Goal: Task Accomplishment & Management: Manage account settings

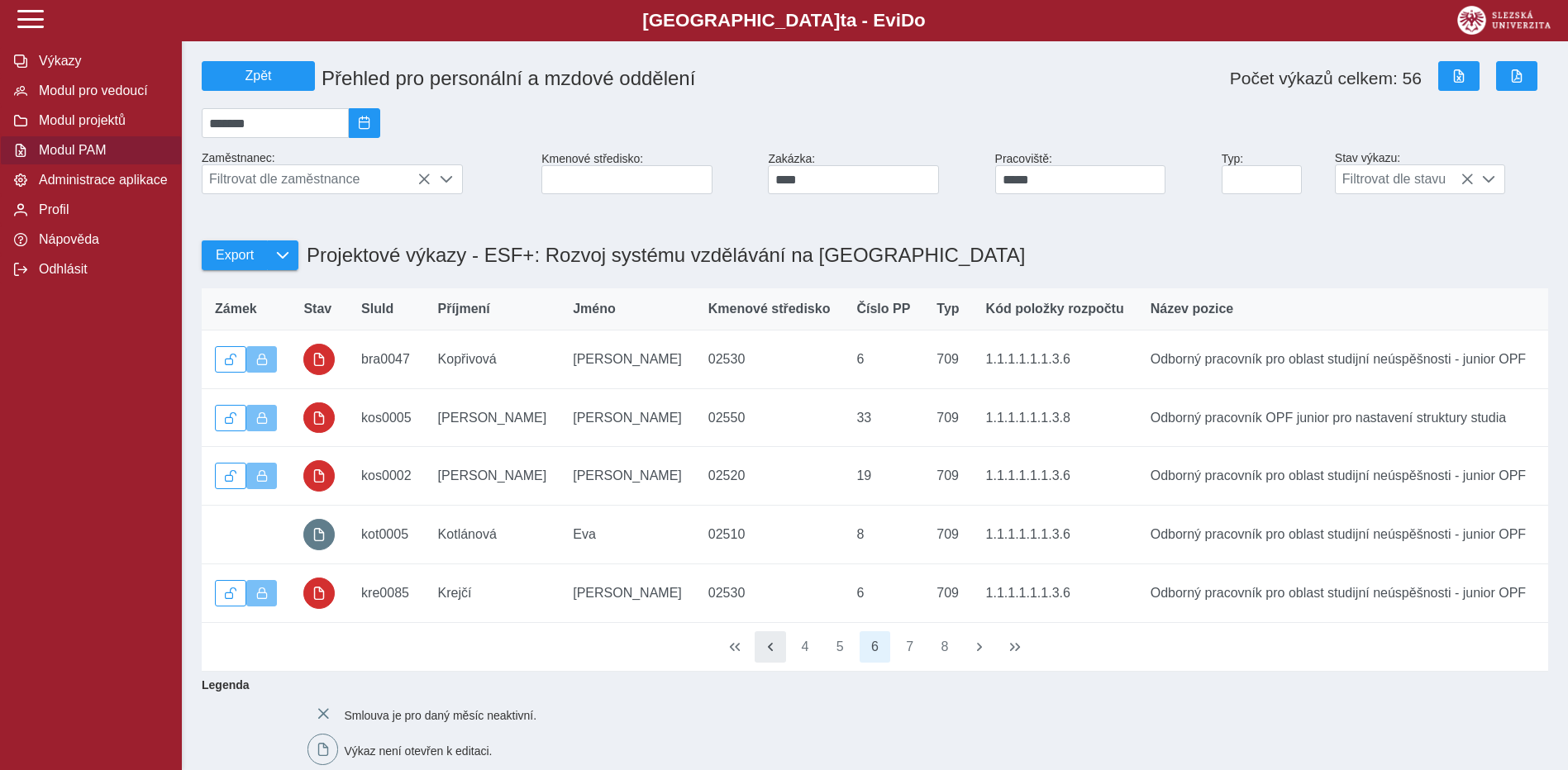
click at [770, 654] on span "button" at bounding box center [771, 647] width 13 height 13
click at [768, 660] on button "button" at bounding box center [770, 647] width 31 height 31
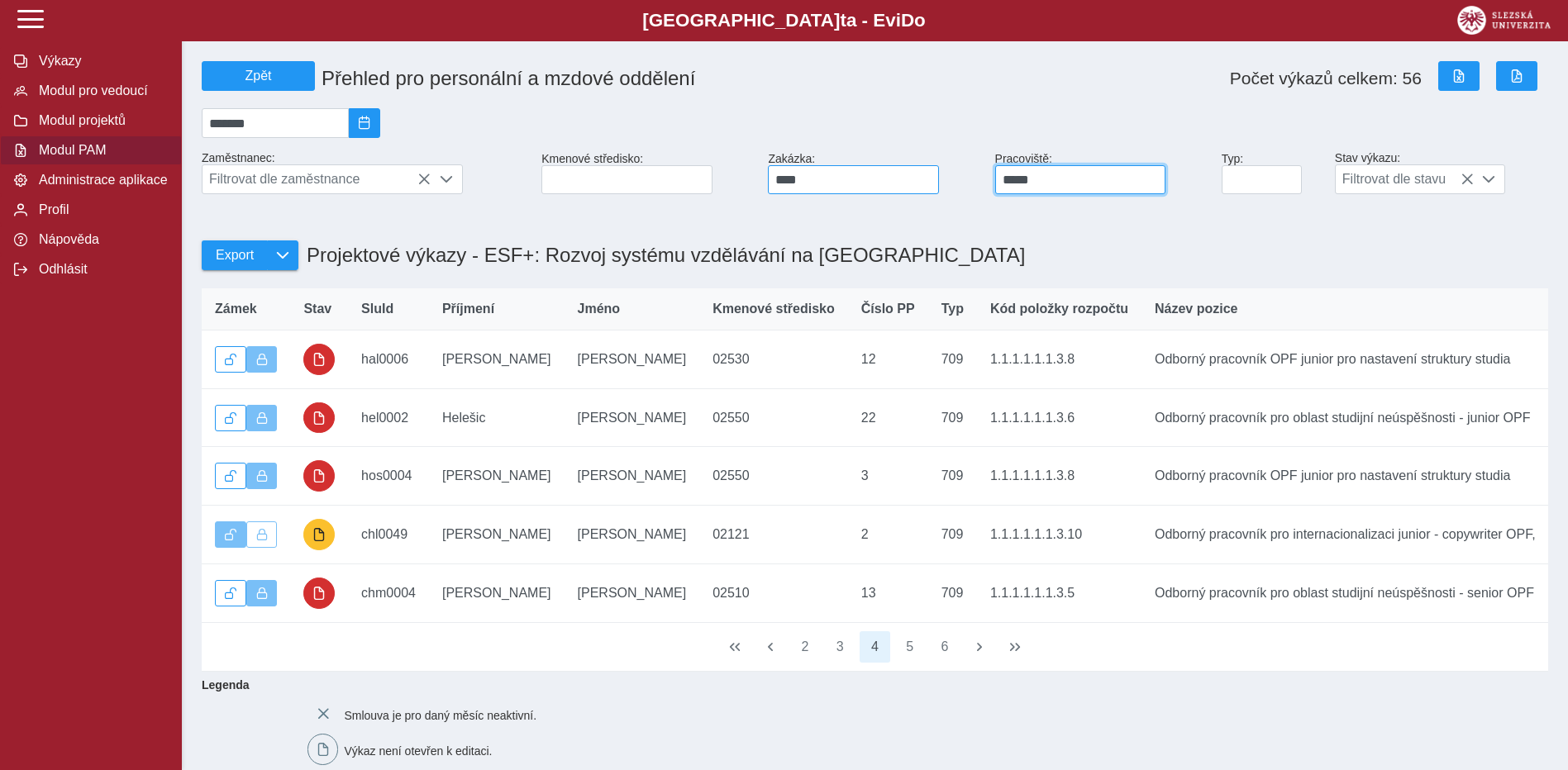
drag, startPoint x: 1056, startPoint y: 180, endPoint x: 931, endPoint y: 180, distance: 125.0
click at [931, 180] on div "Zpět Přehled pro personální a mzdové oddělení Počet výkazů celkem: 56 ******* Z…" at bounding box center [874, 127] width 1360 height 146
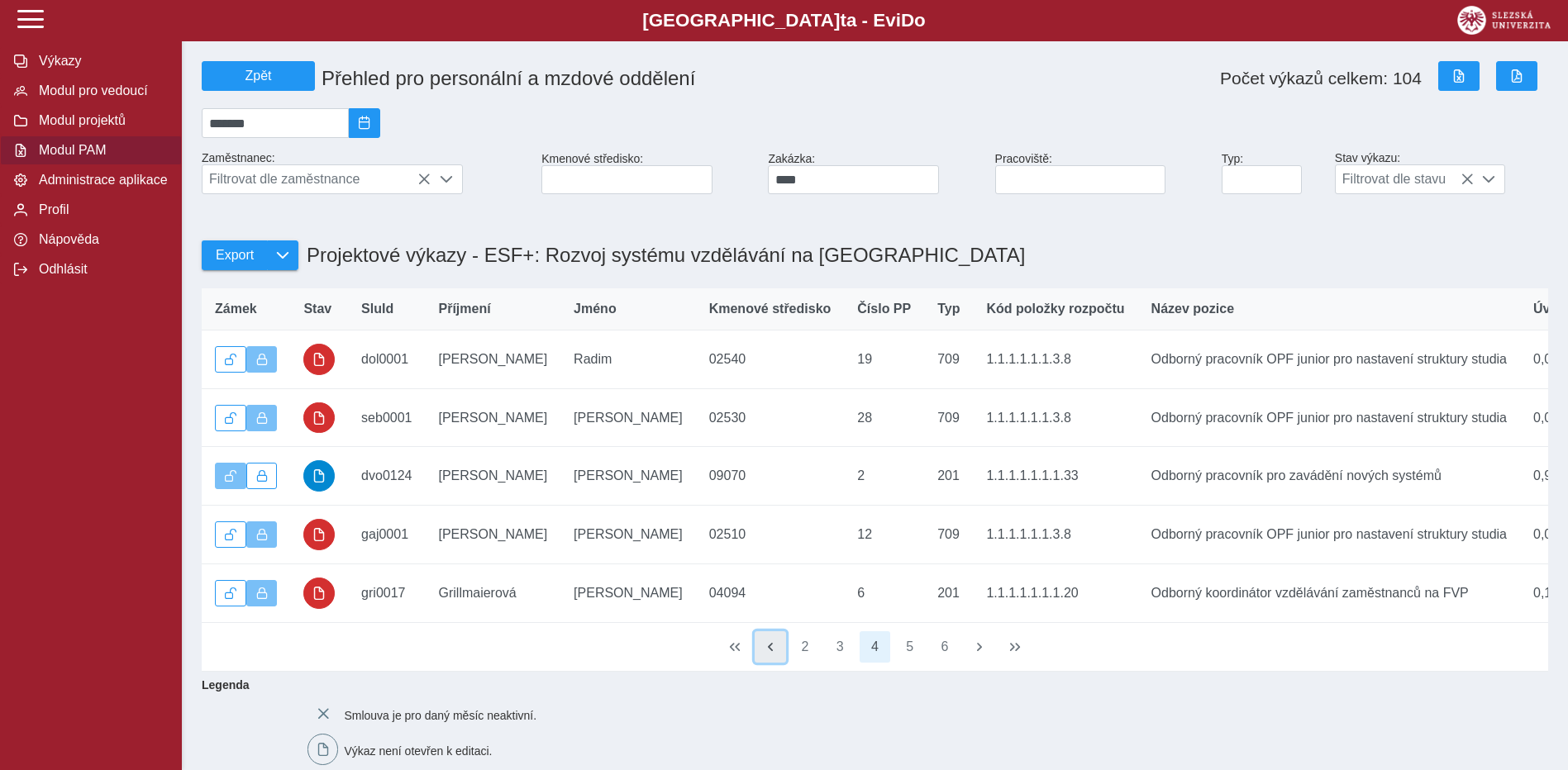
click at [770, 663] on button "button" at bounding box center [770, 647] width 31 height 31
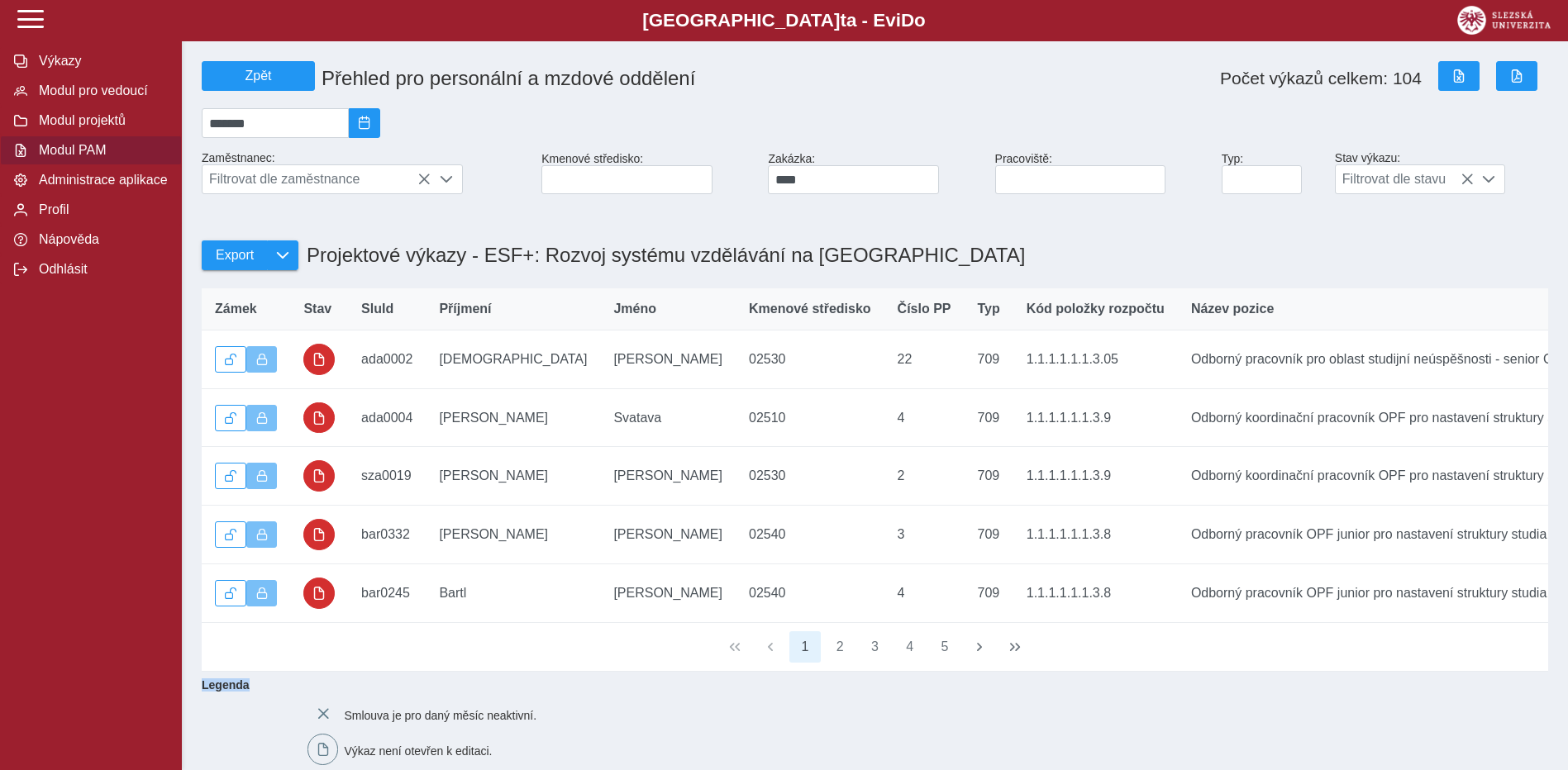
click at [770, 672] on div "1 2 3 4 5" at bounding box center [874, 647] width 1347 height 49
click at [1019, 194] on input at bounding box center [1080, 179] width 171 height 29
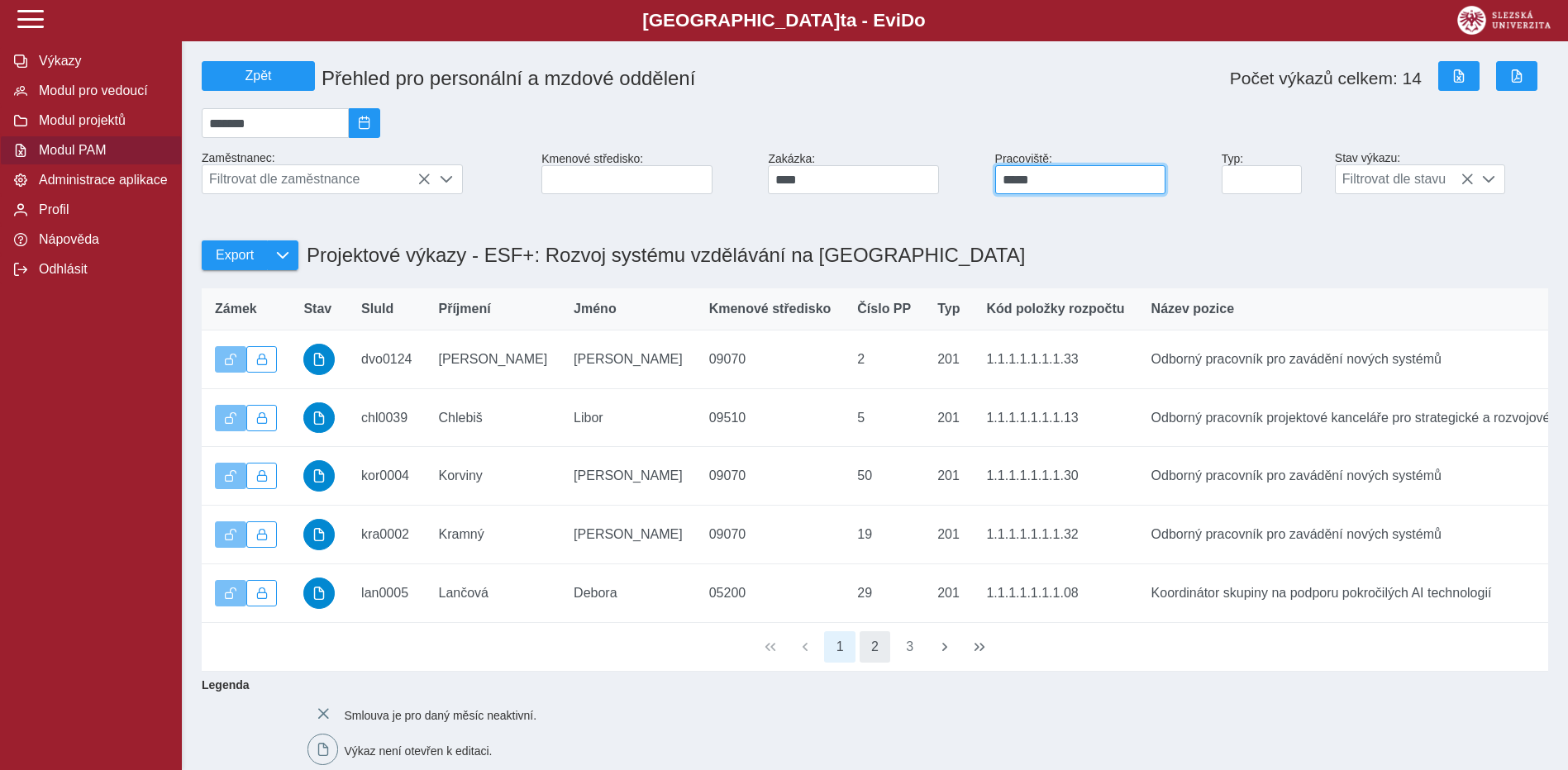
type input "*****"
click at [884, 663] on button "2" at bounding box center [875, 647] width 31 height 31
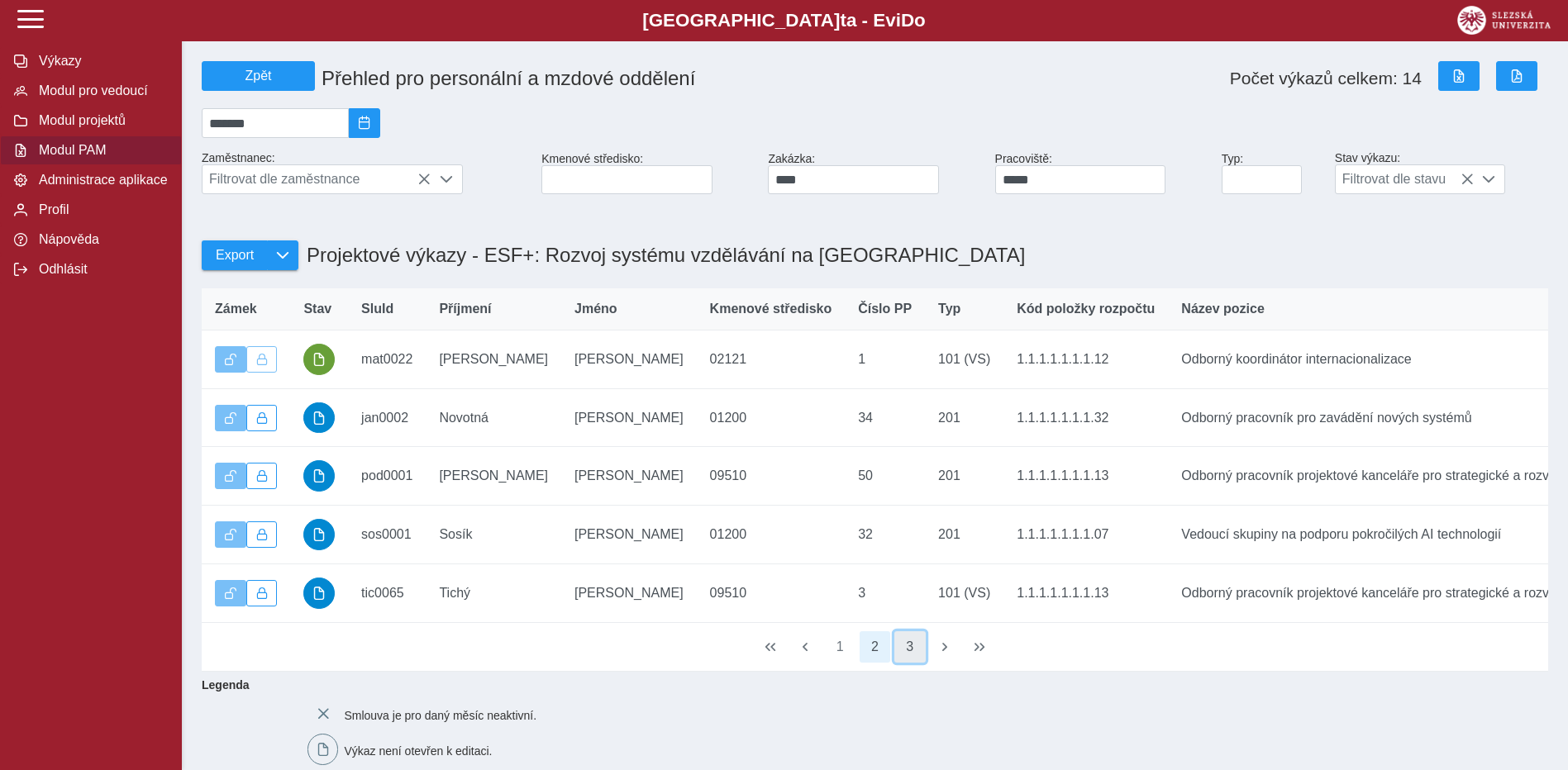
click at [916, 663] on button "3" at bounding box center [909, 647] width 31 height 31
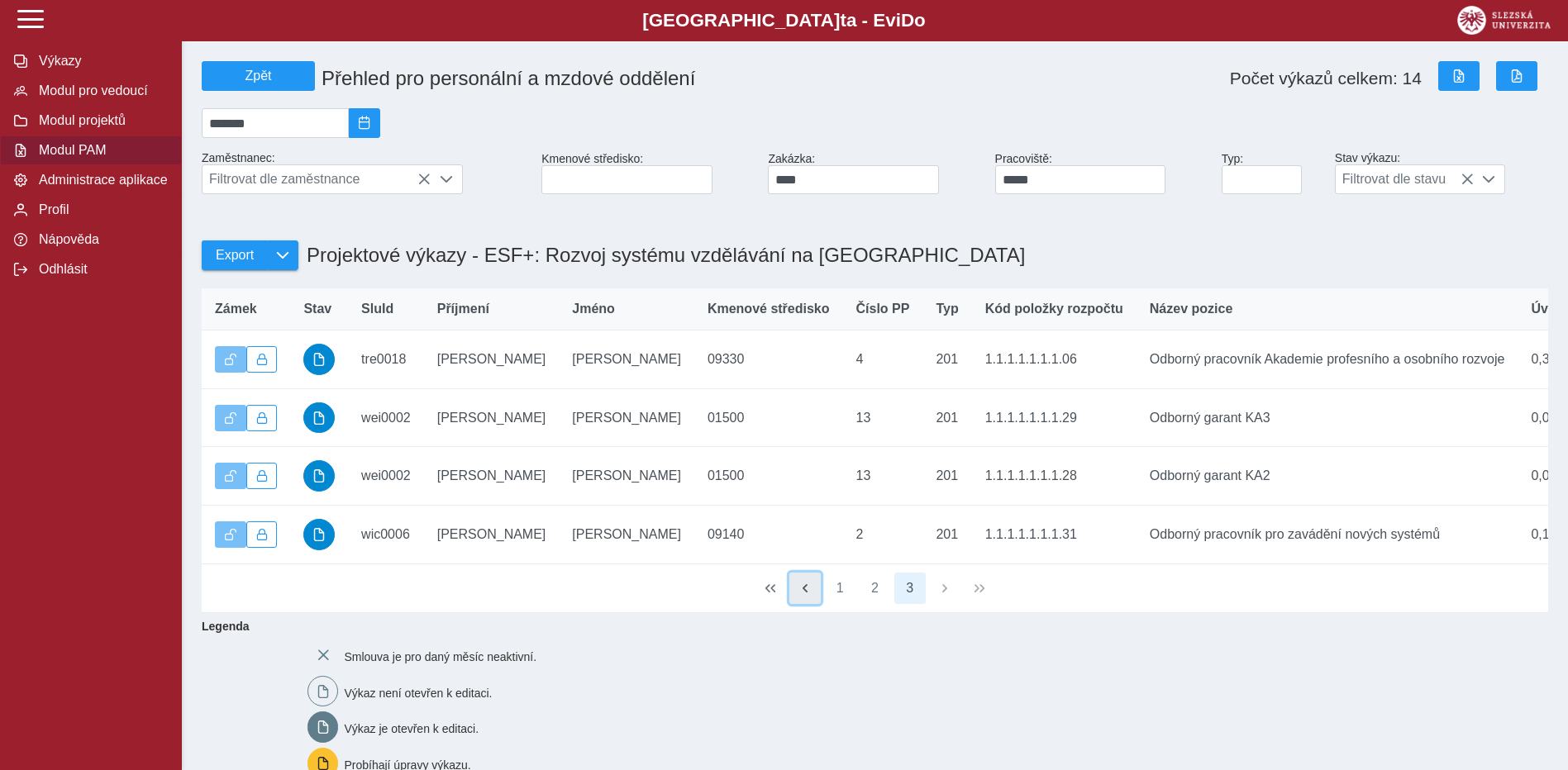
click at [808, 595] on span "button" at bounding box center [805, 589] width 13 height 13
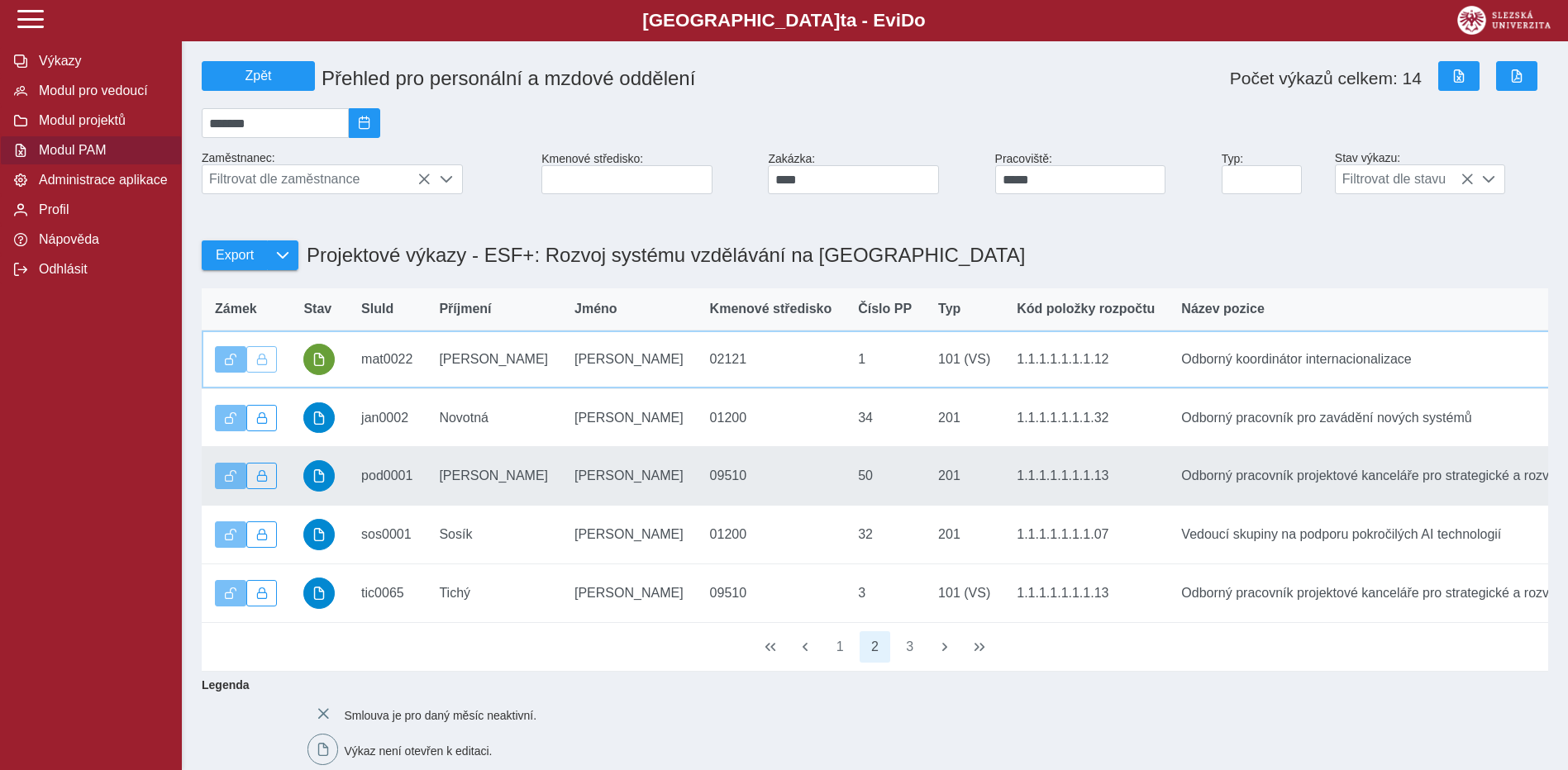
drag, startPoint x: 646, startPoint y: 362, endPoint x: 780, endPoint y: 491, distance: 186.0
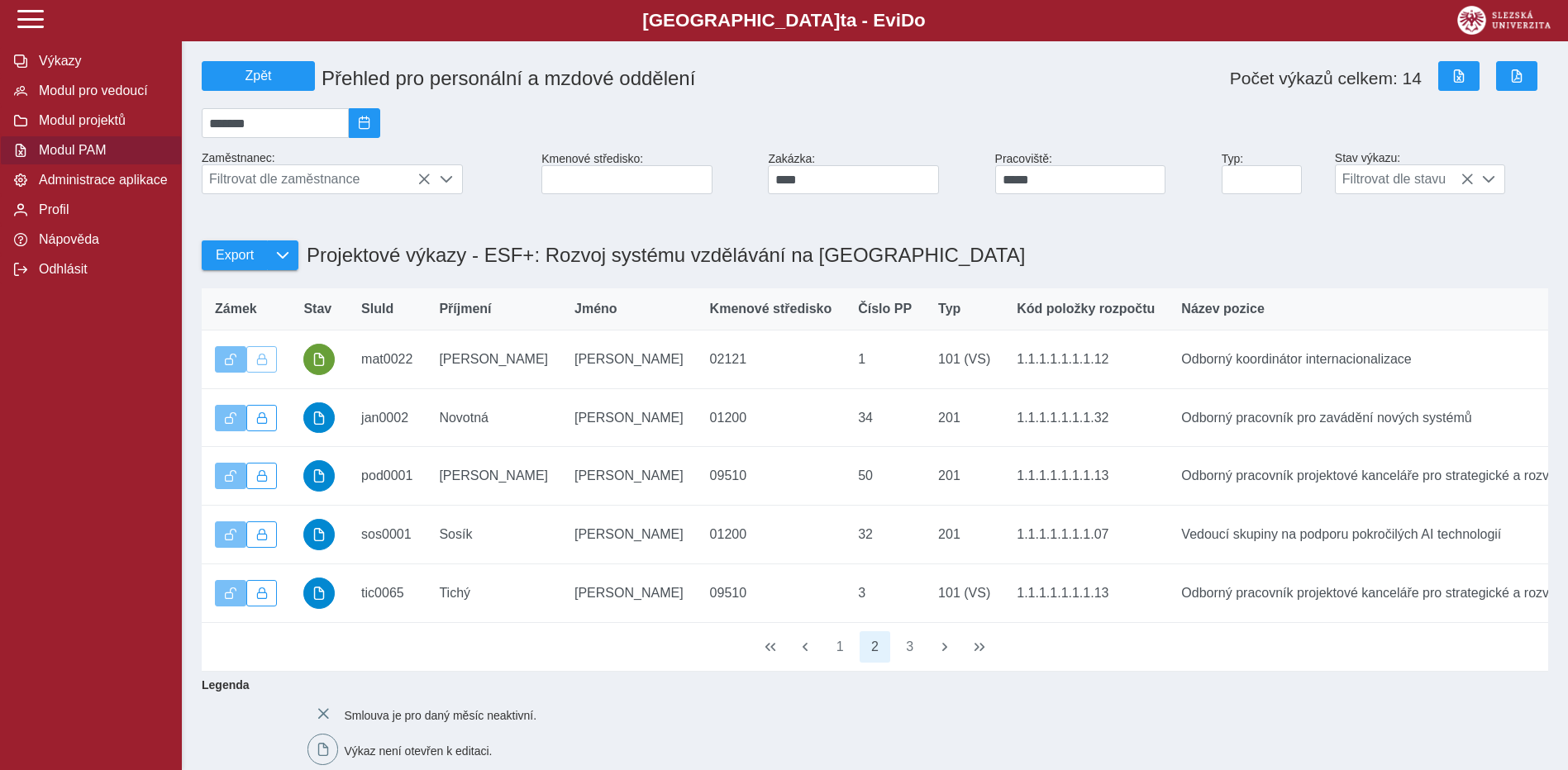
click at [946, 654] on span "button" at bounding box center [945, 647] width 13 height 13
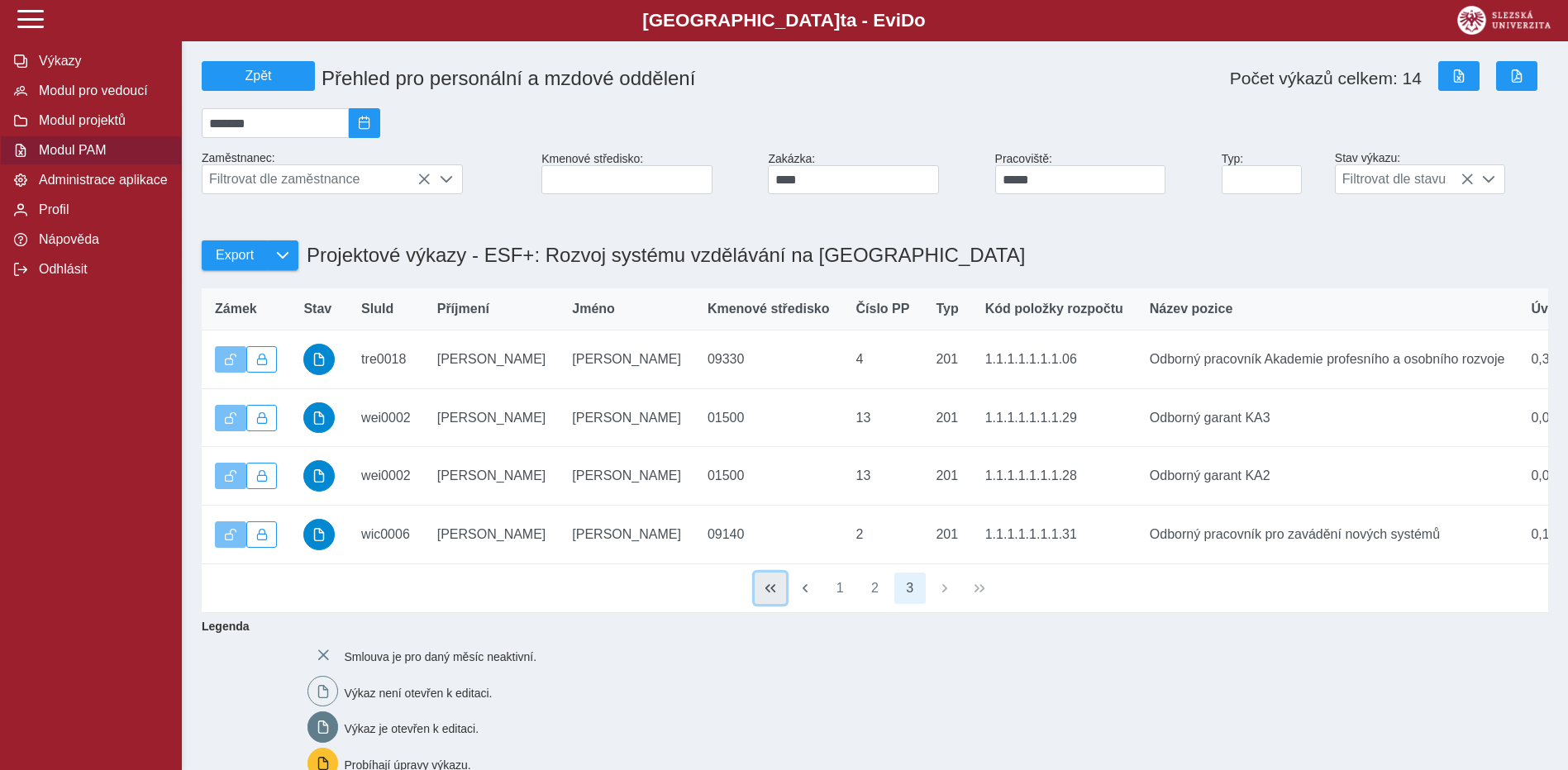
click at [773, 595] on span "button" at bounding box center [771, 589] width 13 height 13
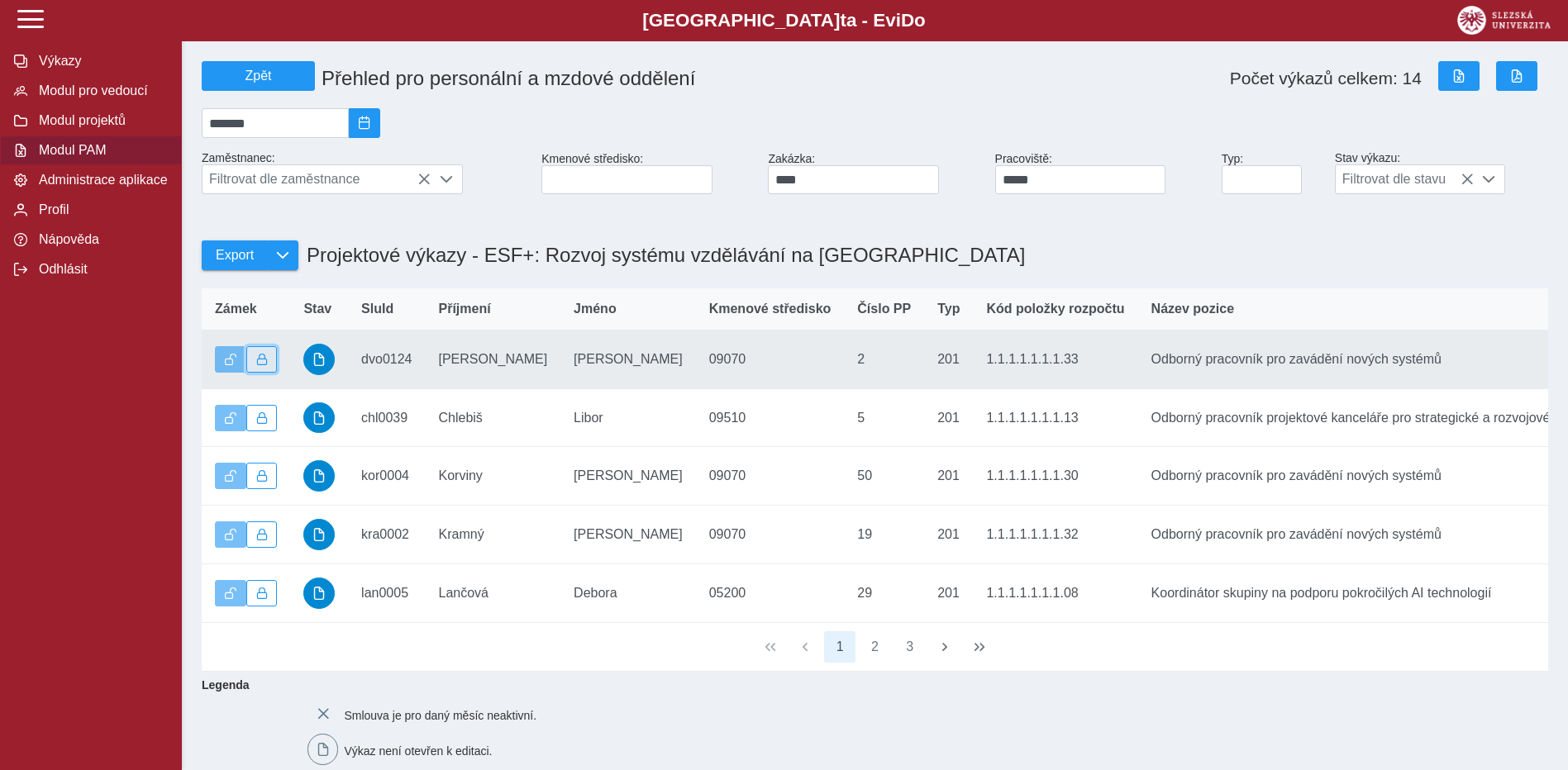
click at [264, 365] on span "button" at bounding box center [262, 360] width 11 height 11
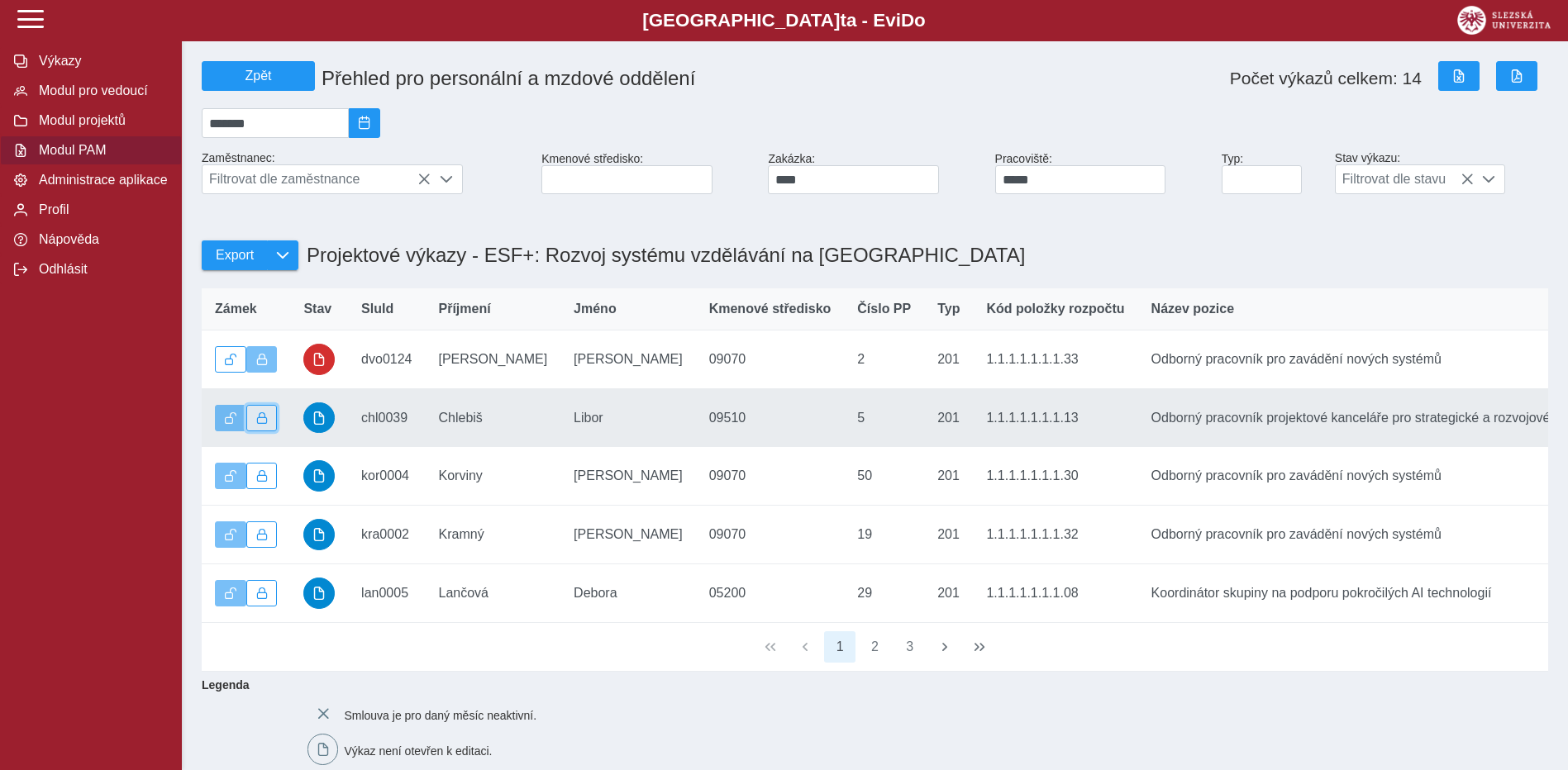
click at [262, 424] on span "button" at bounding box center [262, 418] width 11 height 11
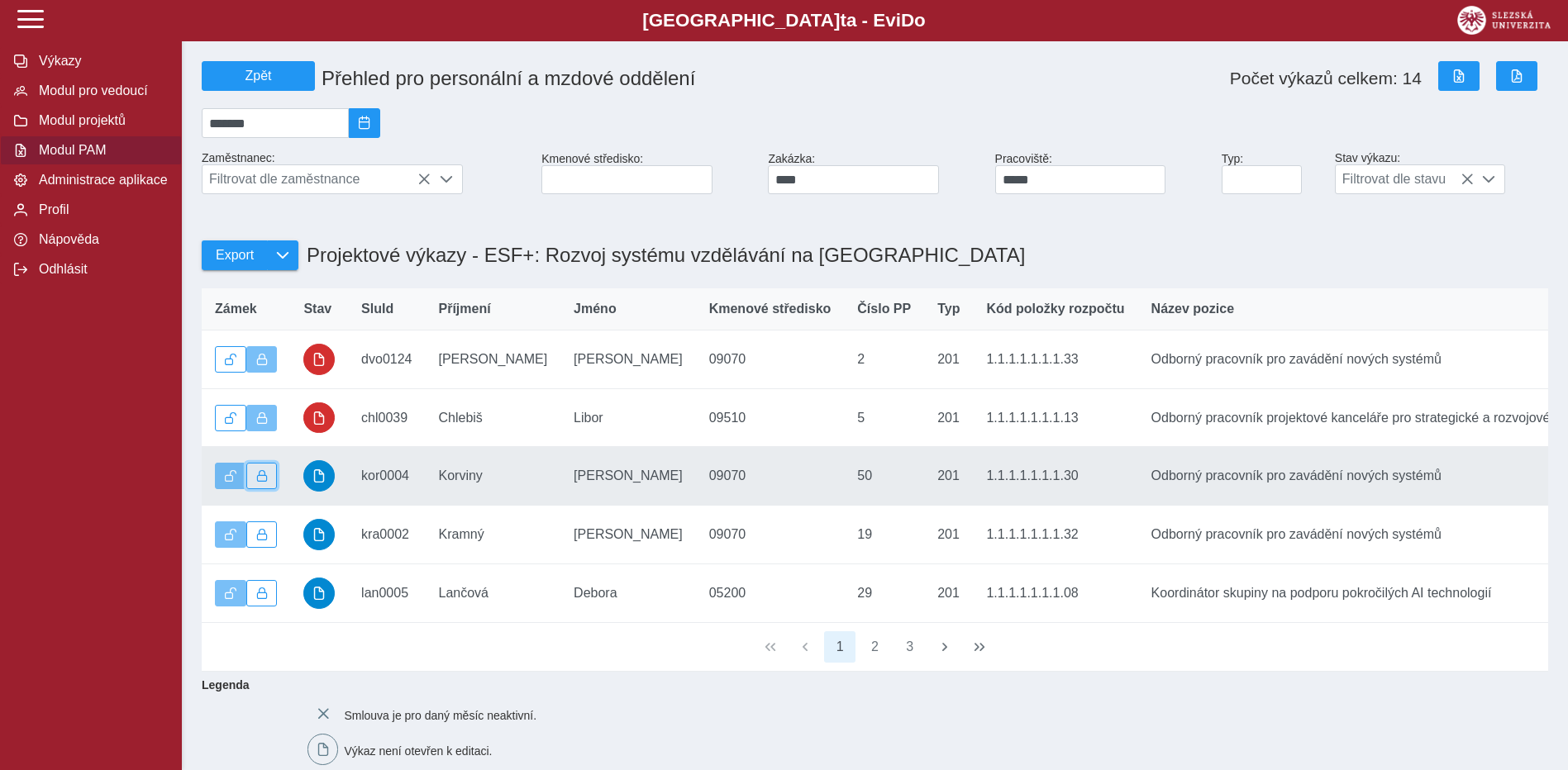
click at [265, 489] on button "button" at bounding box center [261, 476] width 31 height 27
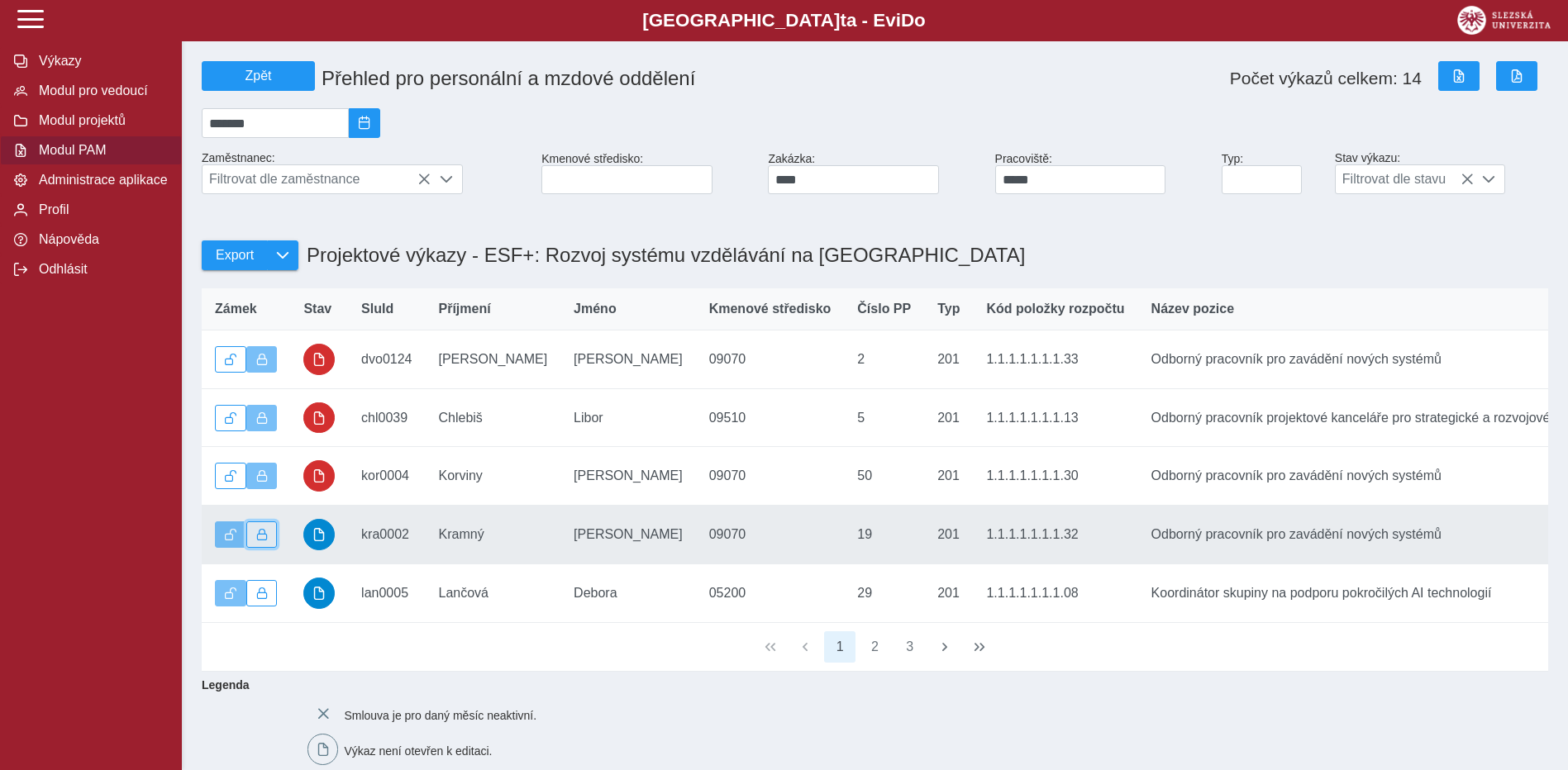
click at [262, 541] on span "button" at bounding box center [262, 534] width 11 height 11
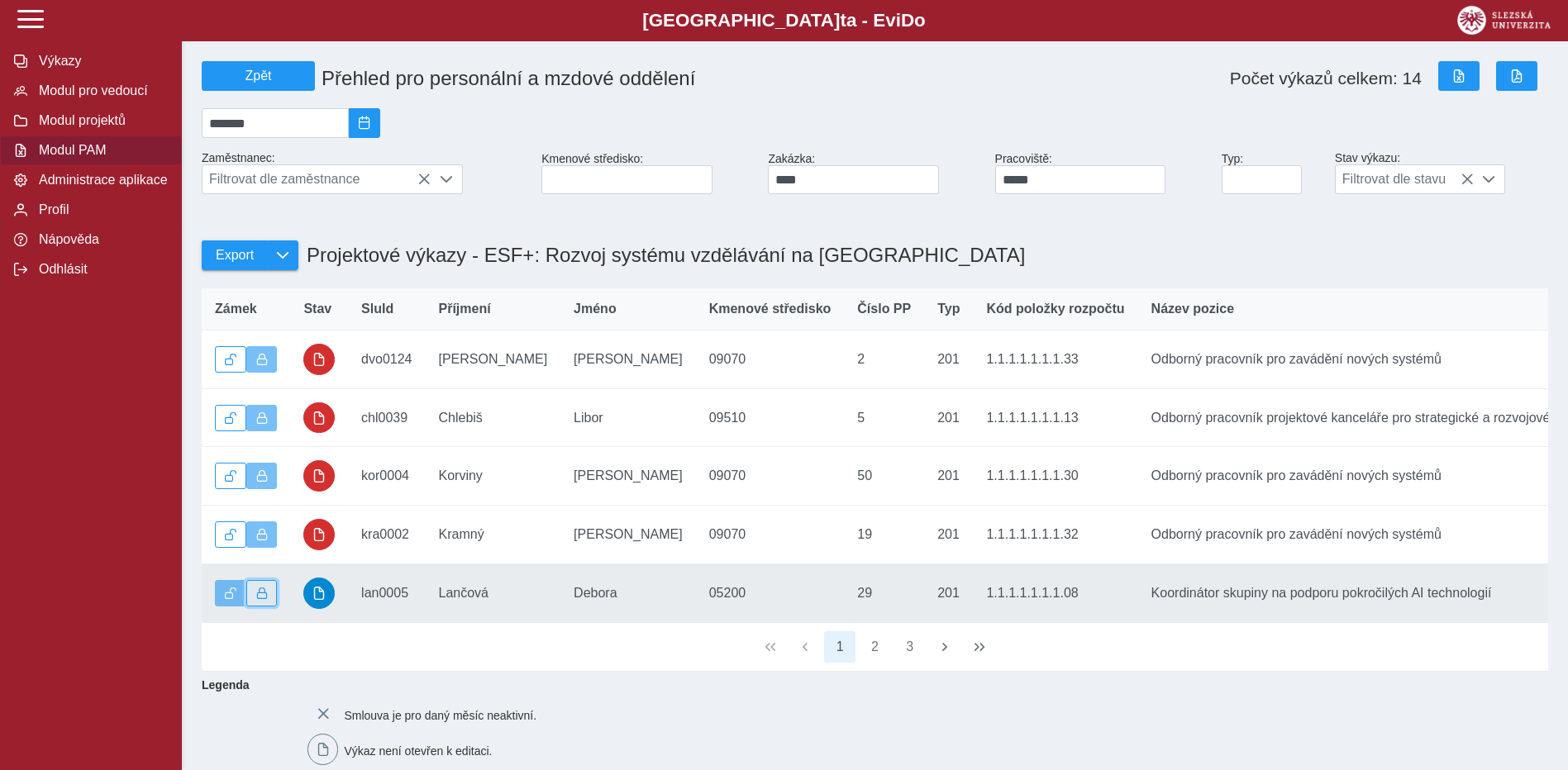
click at [262, 599] on span "button" at bounding box center [262, 593] width 11 height 11
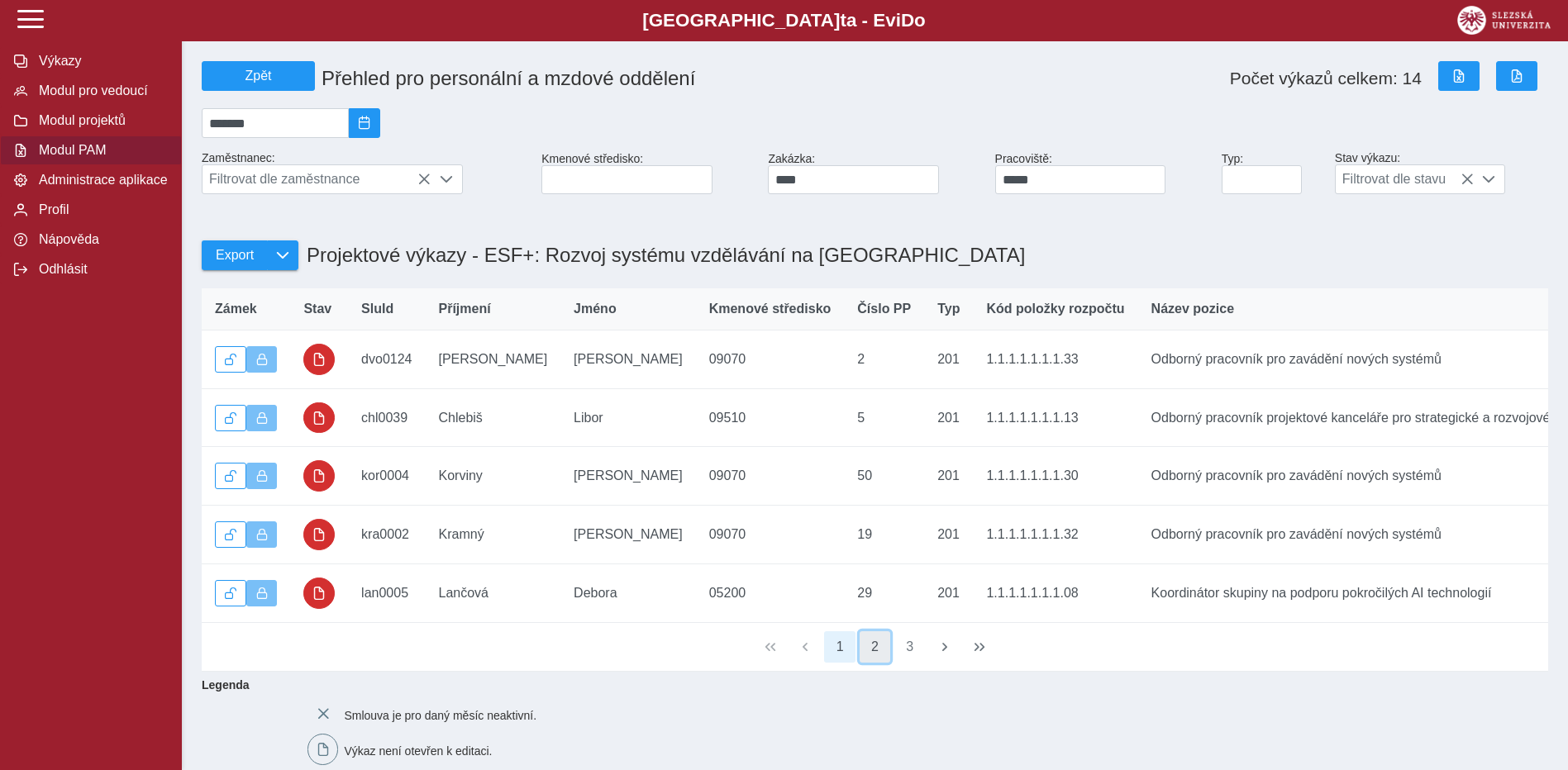
click at [876, 663] on button "2" at bounding box center [875, 647] width 31 height 31
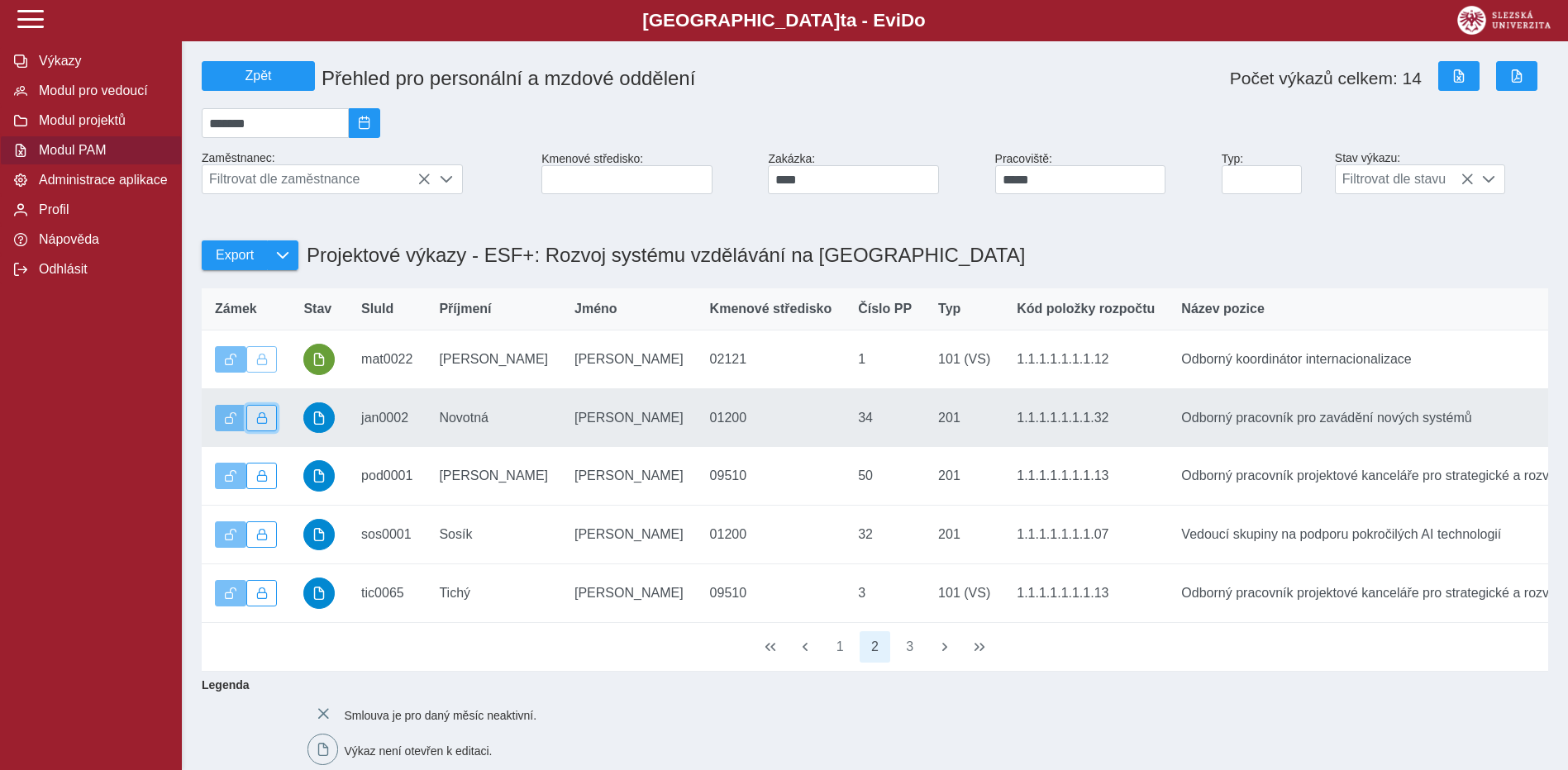
click at [265, 424] on span "button" at bounding box center [262, 418] width 11 height 11
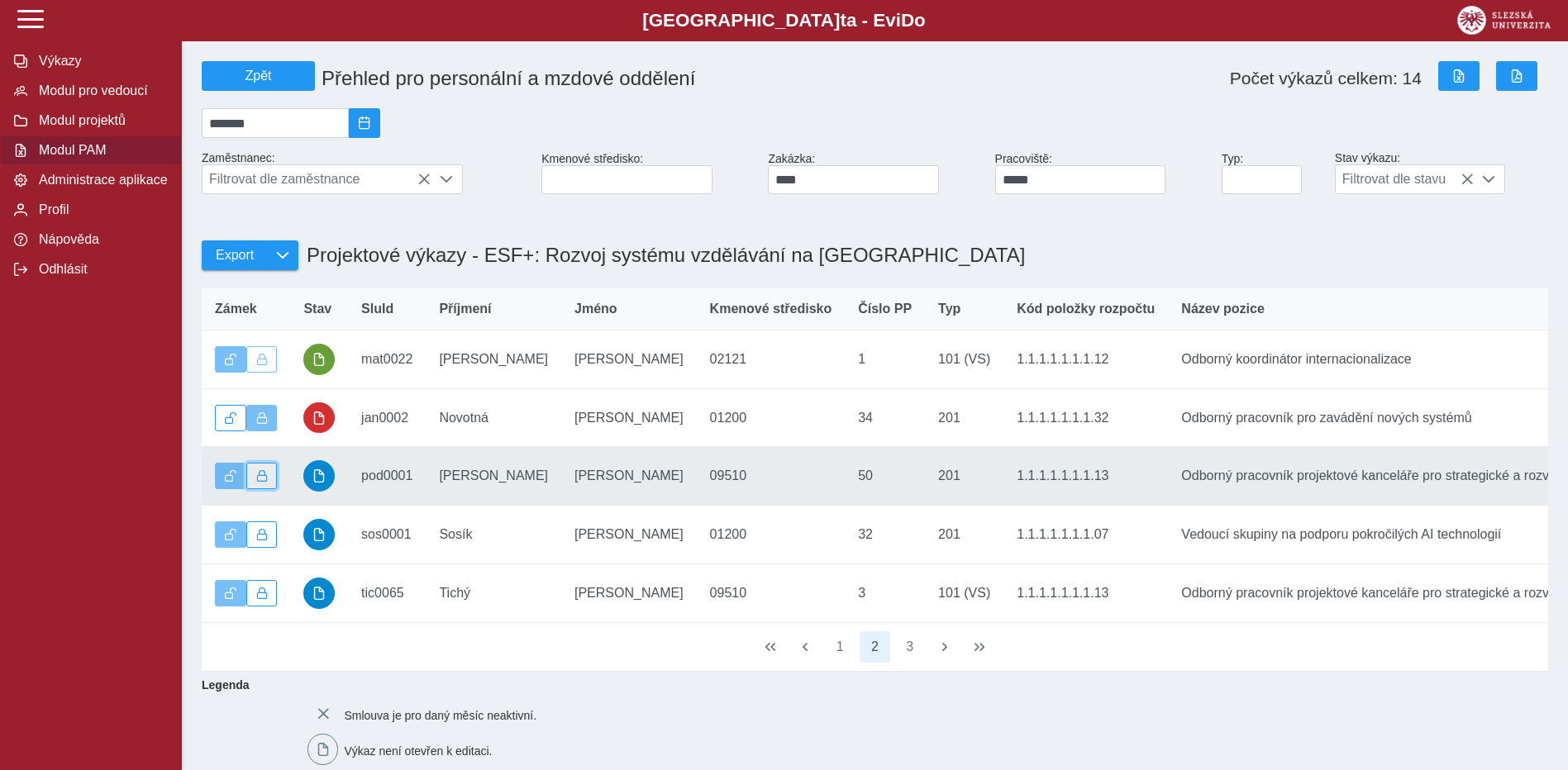
drag, startPoint x: 261, startPoint y: 490, endPoint x: 258, endPoint y: 506, distance: 16.3
click at [260, 482] on span "button" at bounding box center [262, 476] width 11 height 11
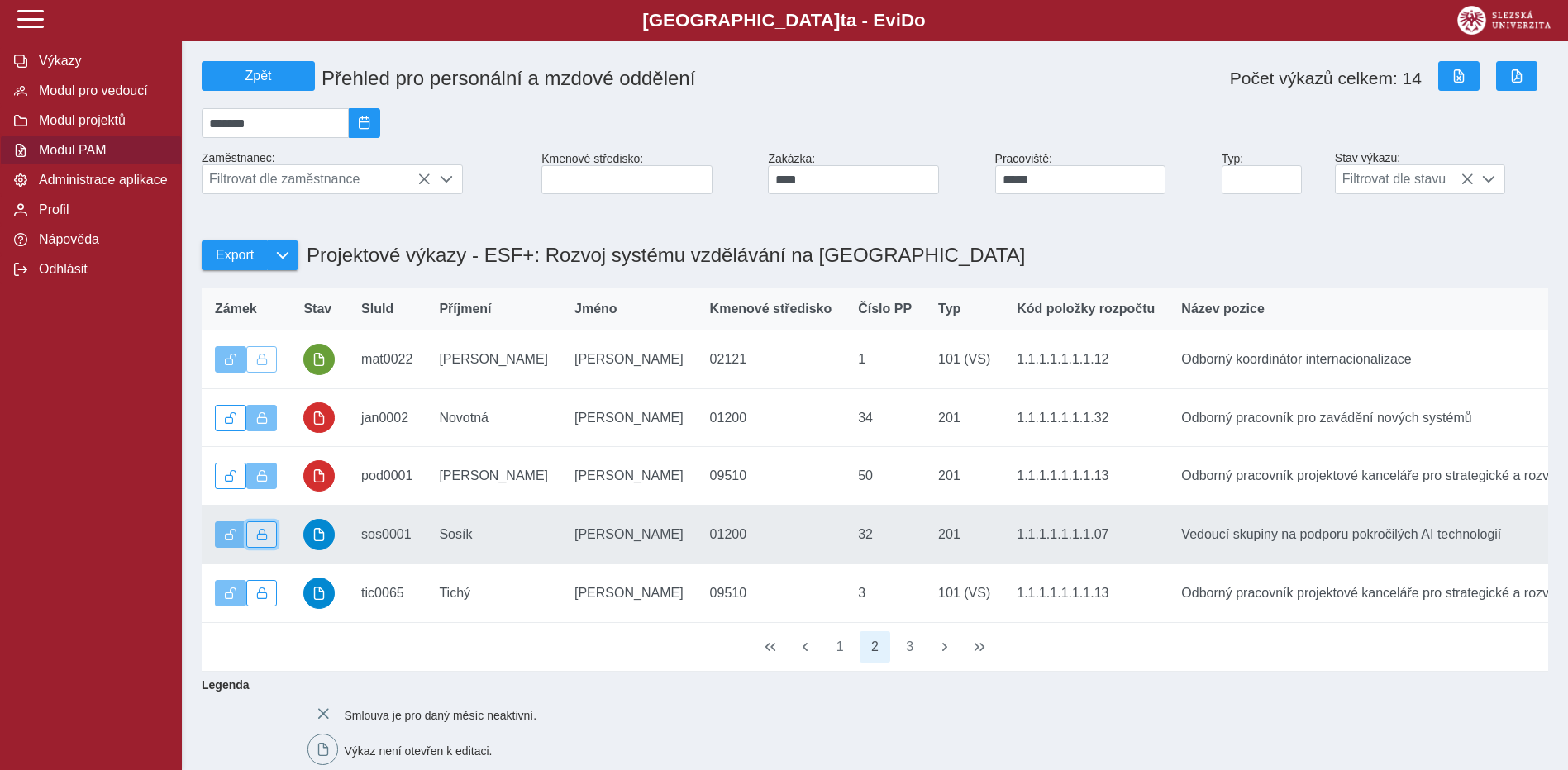
drag, startPoint x: 257, startPoint y: 550, endPoint x: 256, endPoint y: 558, distance: 8.1
click at [256, 548] on button "button" at bounding box center [261, 535] width 31 height 27
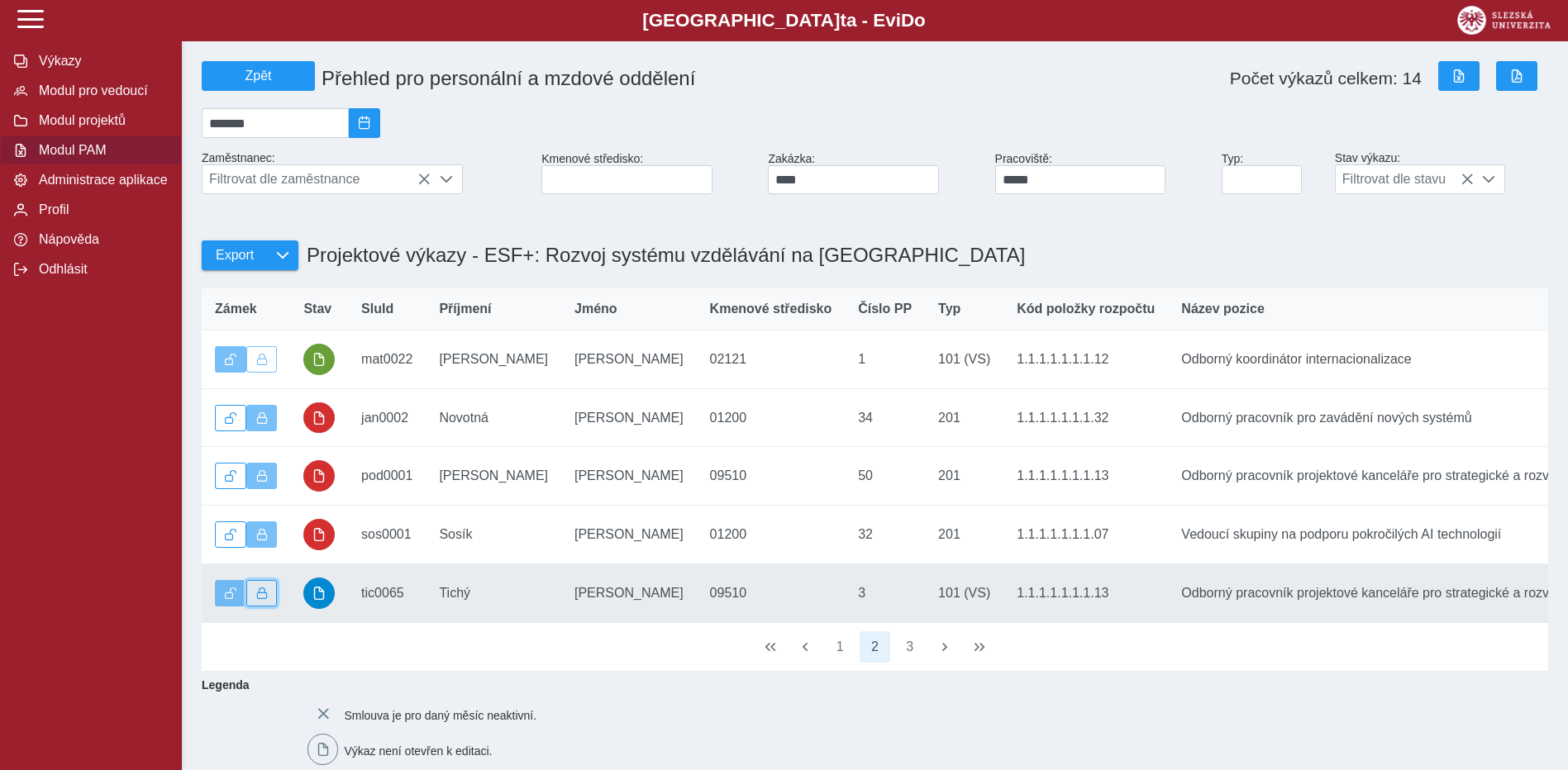
click at [262, 599] on span "button" at bounding box center [262, 593] width 11 height 11
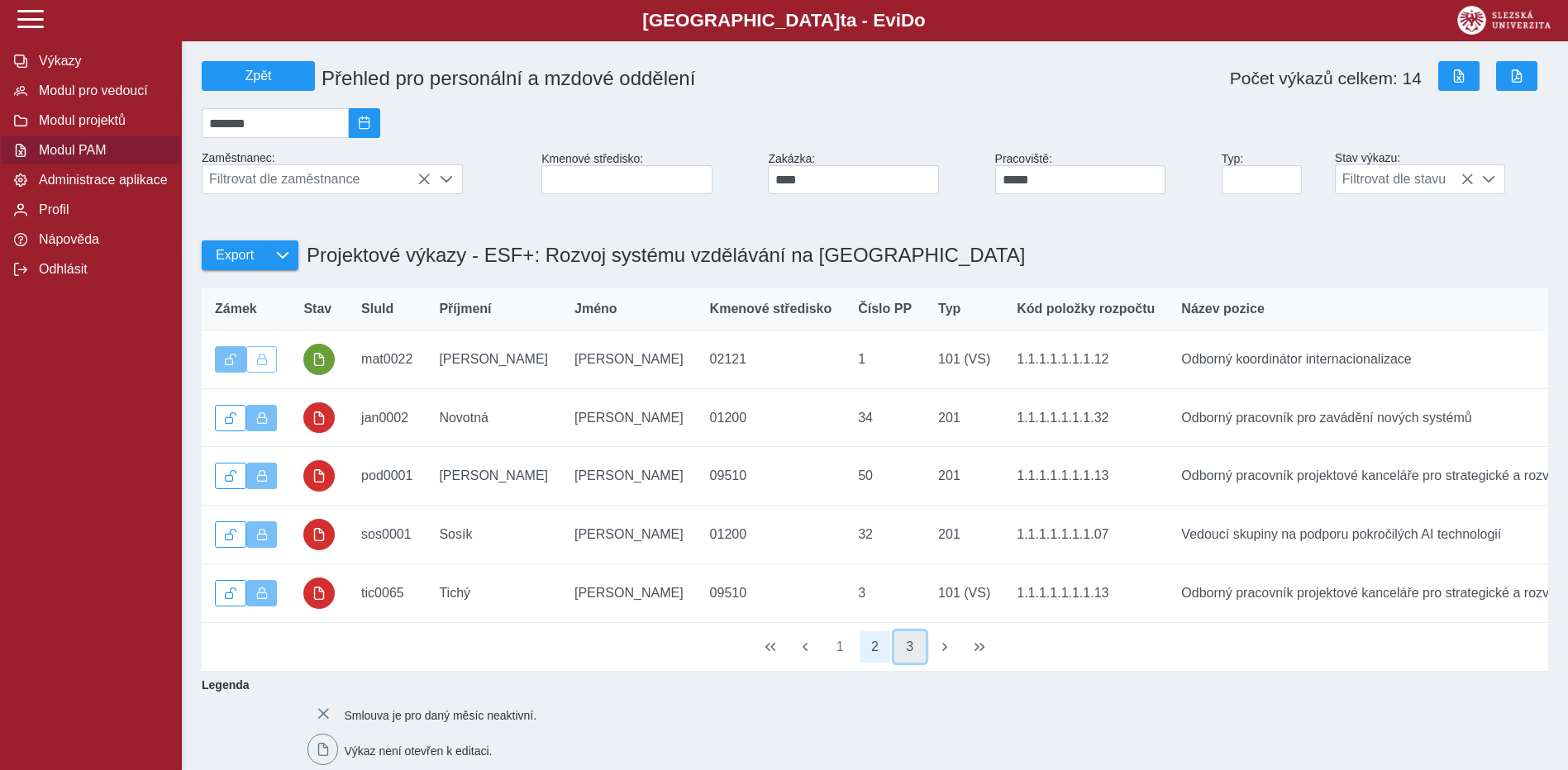
click at [912, 663] on button "3" at bounding box center [909, 647] width 31 height 31
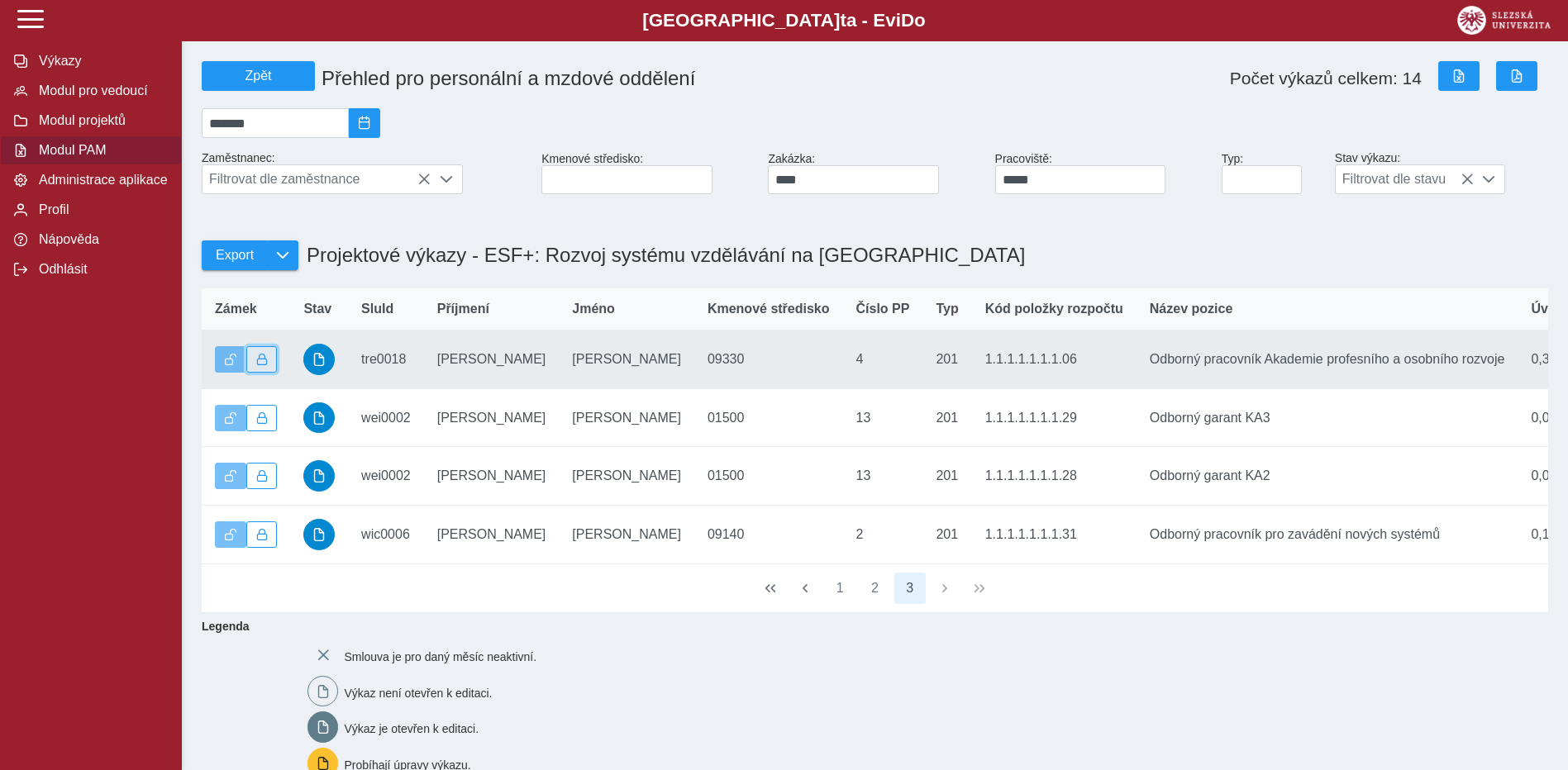
click at [266, 364] on span "button" at bounding box center [262, 360] width 11 height 11
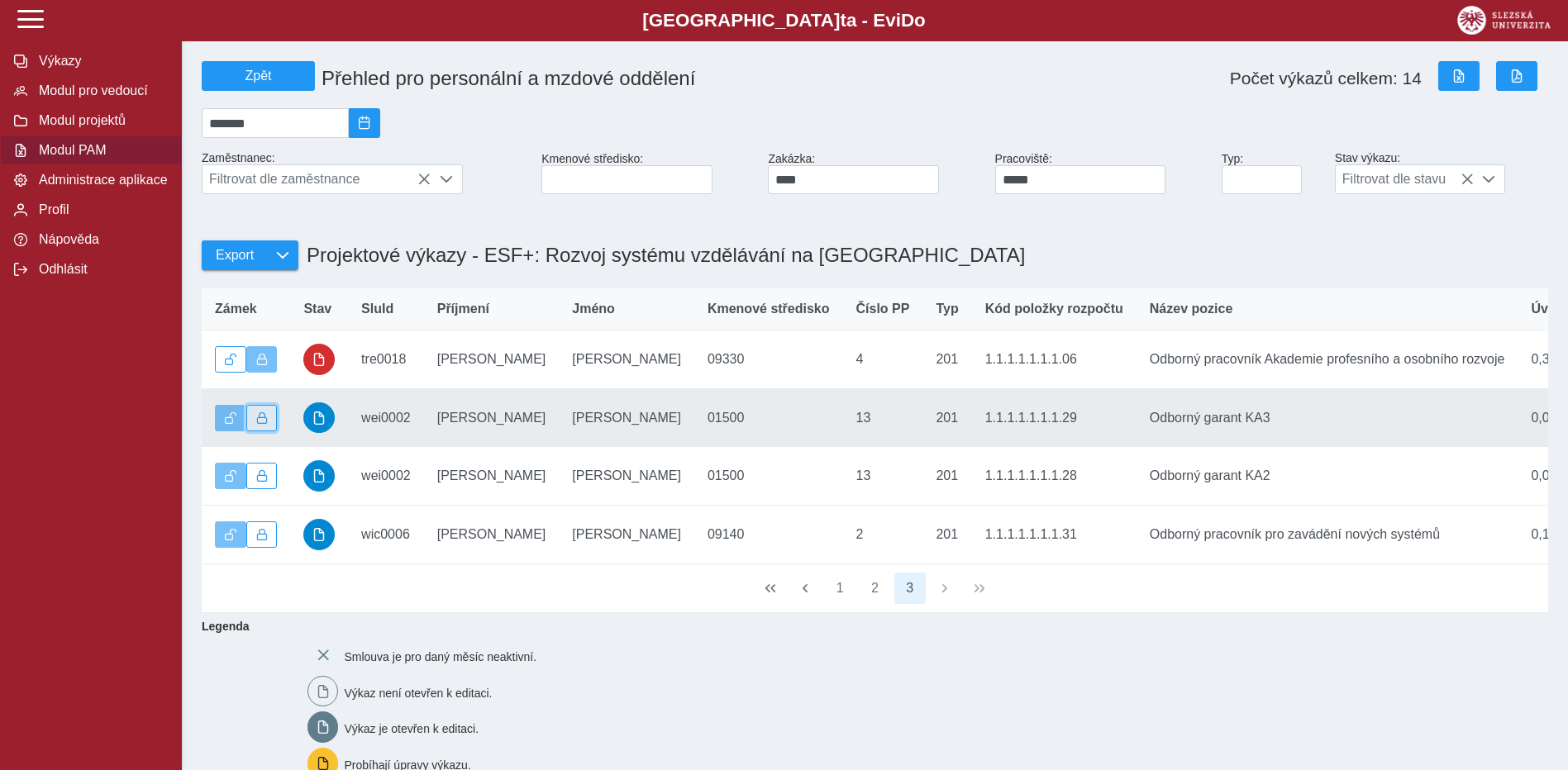
click at [257, 424] on span "button" at bounding box center [262, 418] width 11 height 11
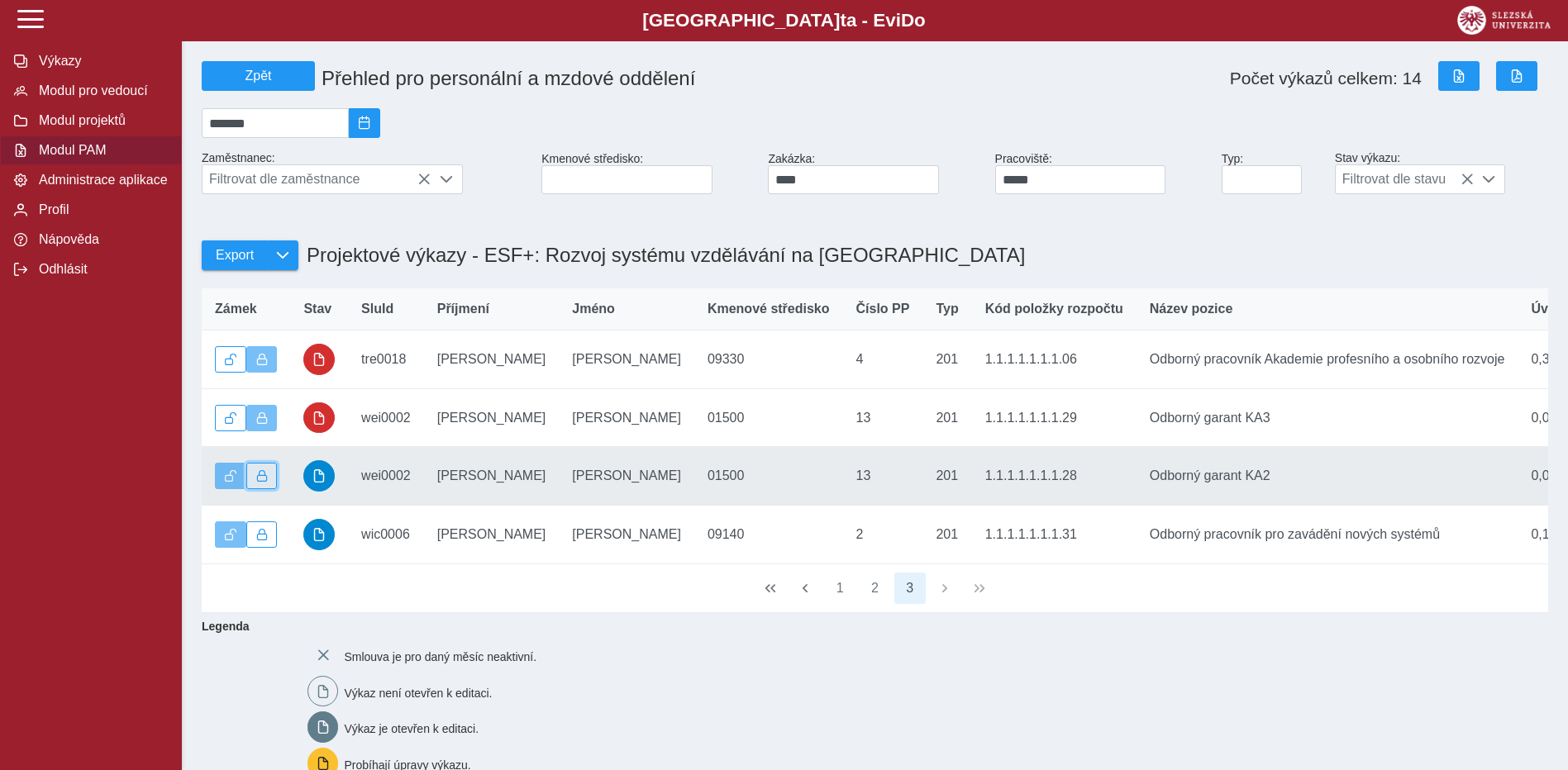
click at [257, 482] on span "button" at bounding box center [262, 476] width 11 height 11
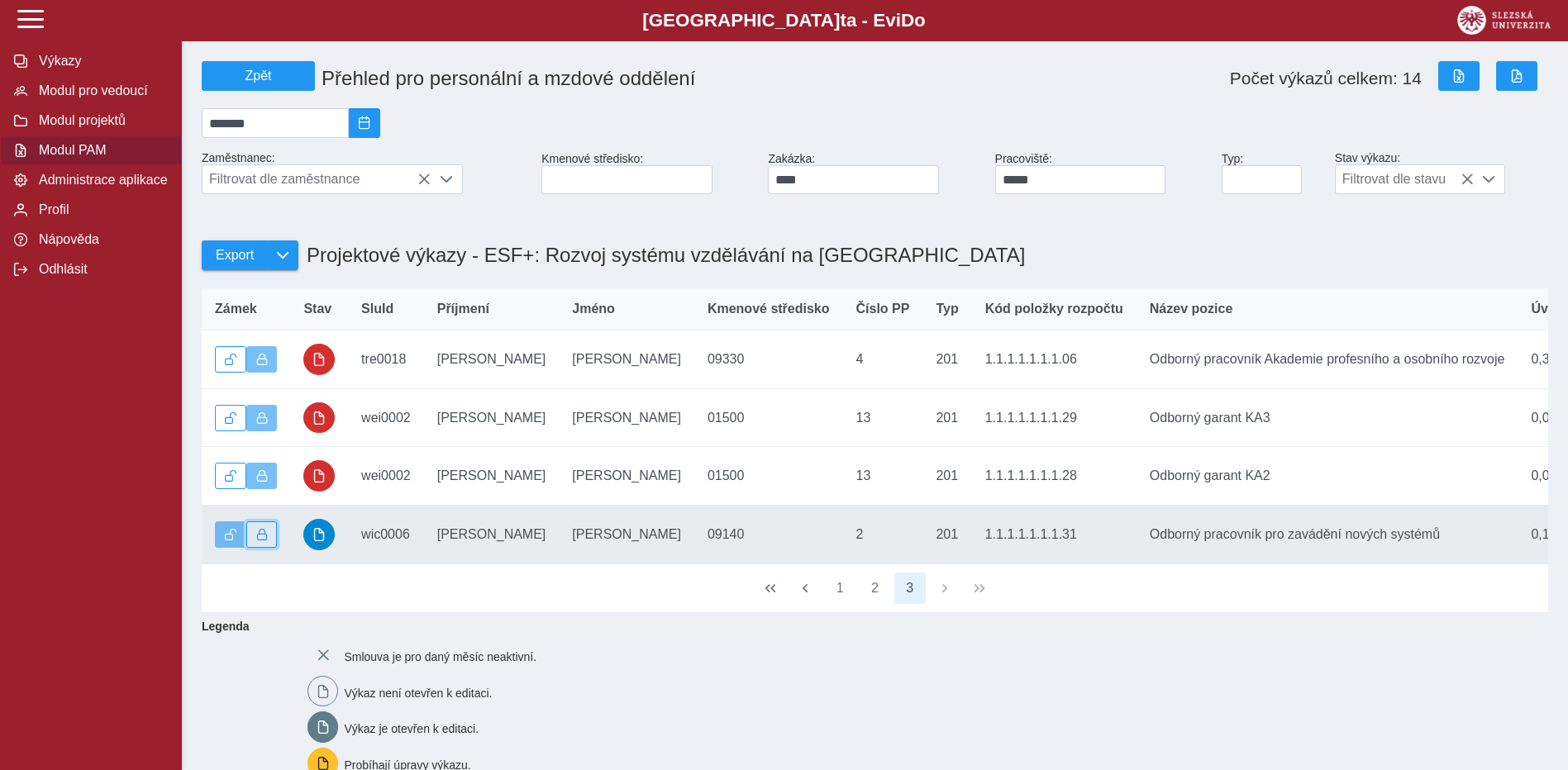
click at [263, 541] on span "button" at bounding box center [262, 534] width 11 height 11
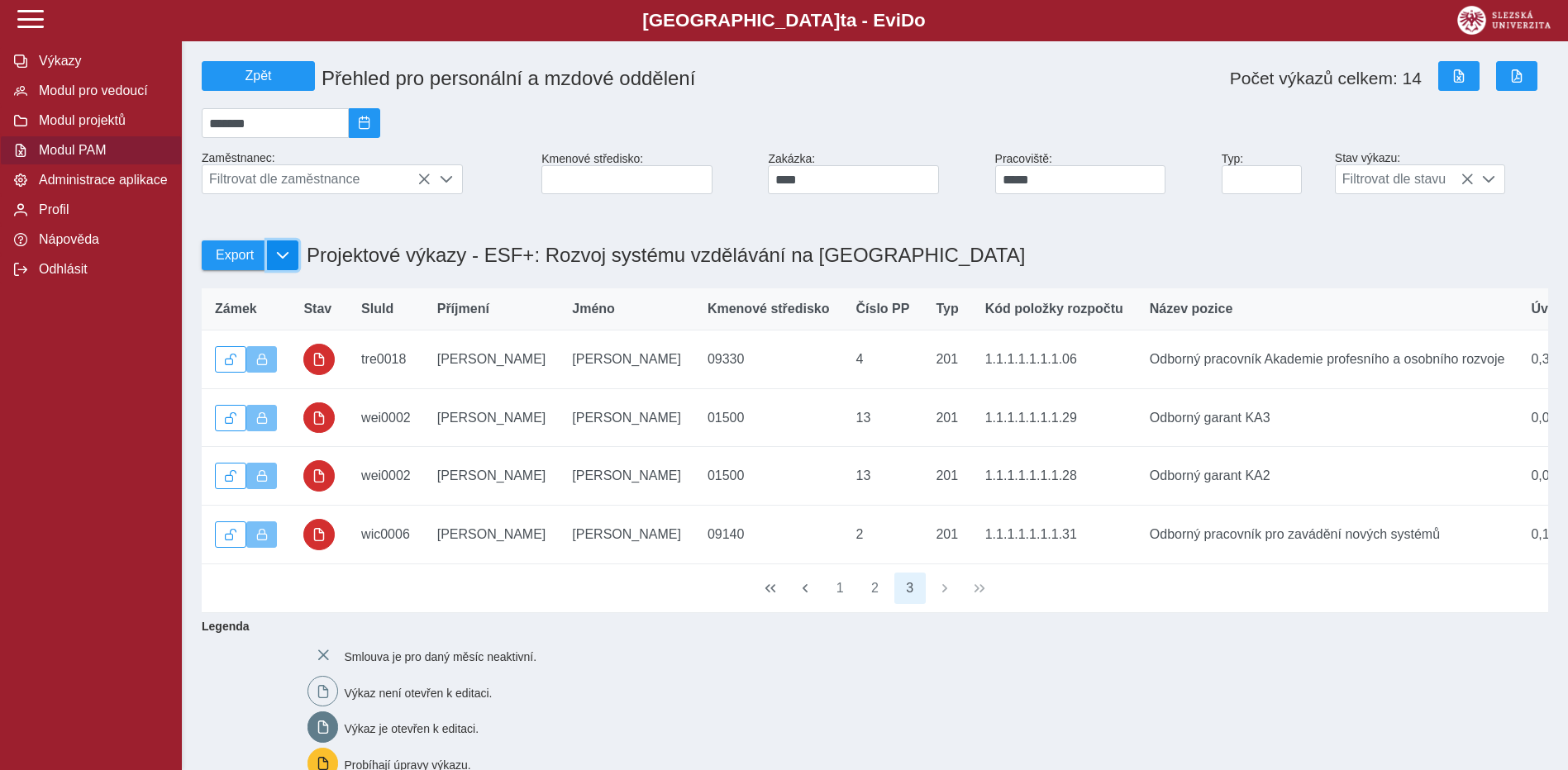
click at [284, 262] on span "button" at bounding box center [282, 256] width 13 height 13
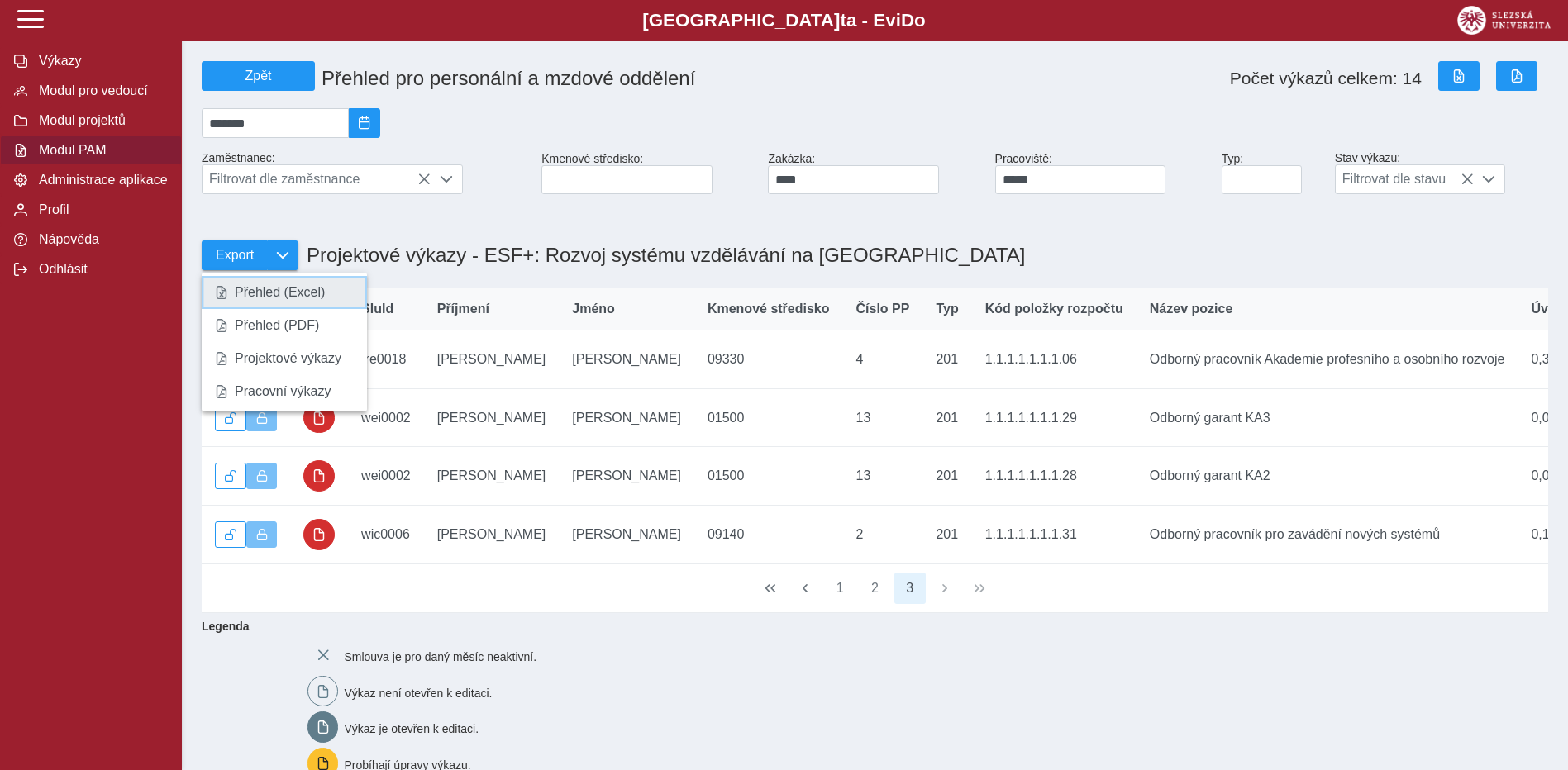
click at [282, 292] on span "Přehled (Excel)" at bounding box center [280, 293] width 90 height 13
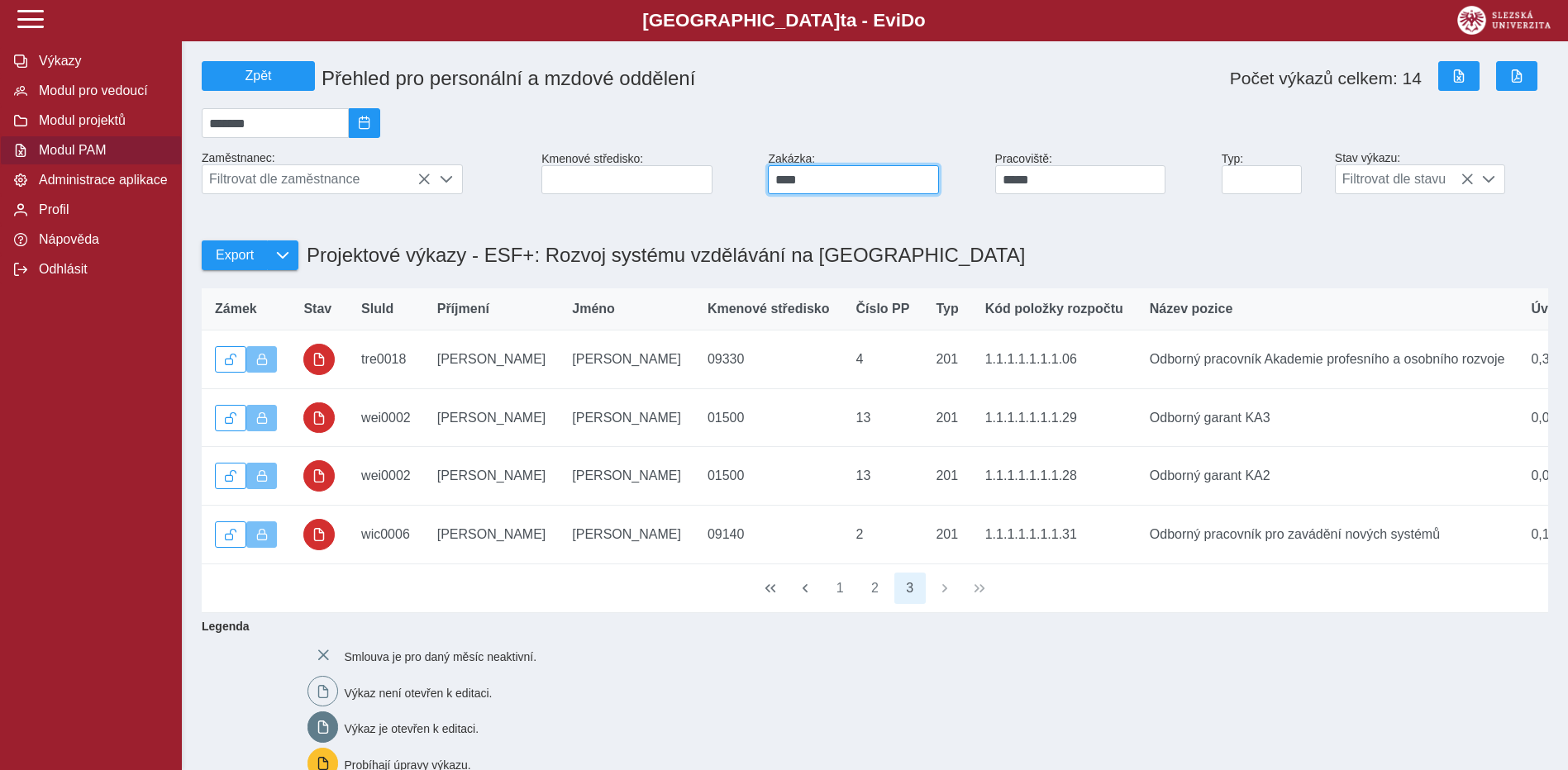
drag, startPoint x: 821, startPoint y: 186, endPoint x: 772, endPoint y: 181, distance: 49.3
click at [772, 181] on input "****" at bounding box center [853, 179] width 171 height 29
click at [860, 174] on input "****" at bounding box center [853, 179] width 171 height 29
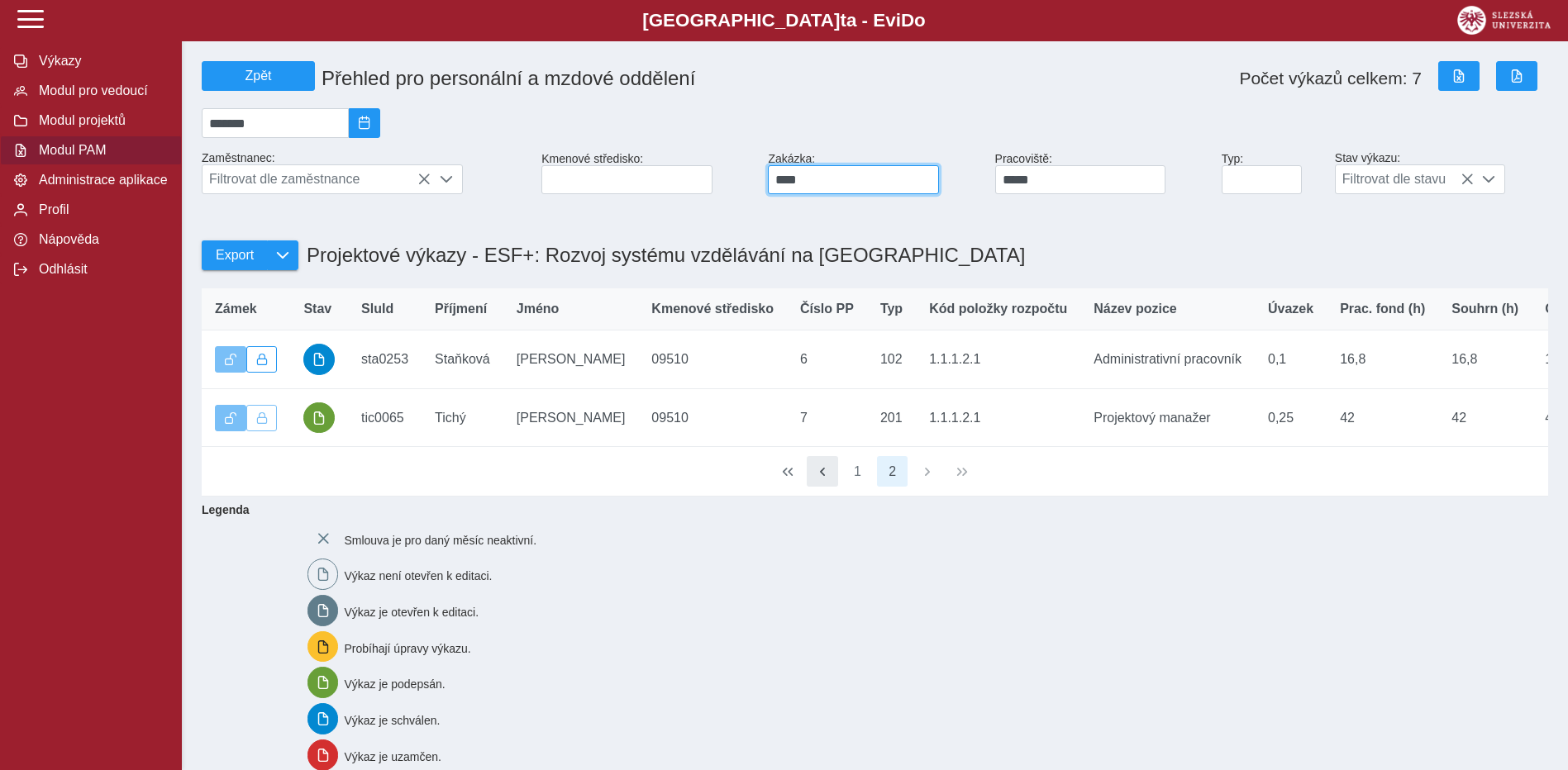
type input "****"
click at [825, 479] on span "button" at bounding box center [823, 472] width 13 height 13
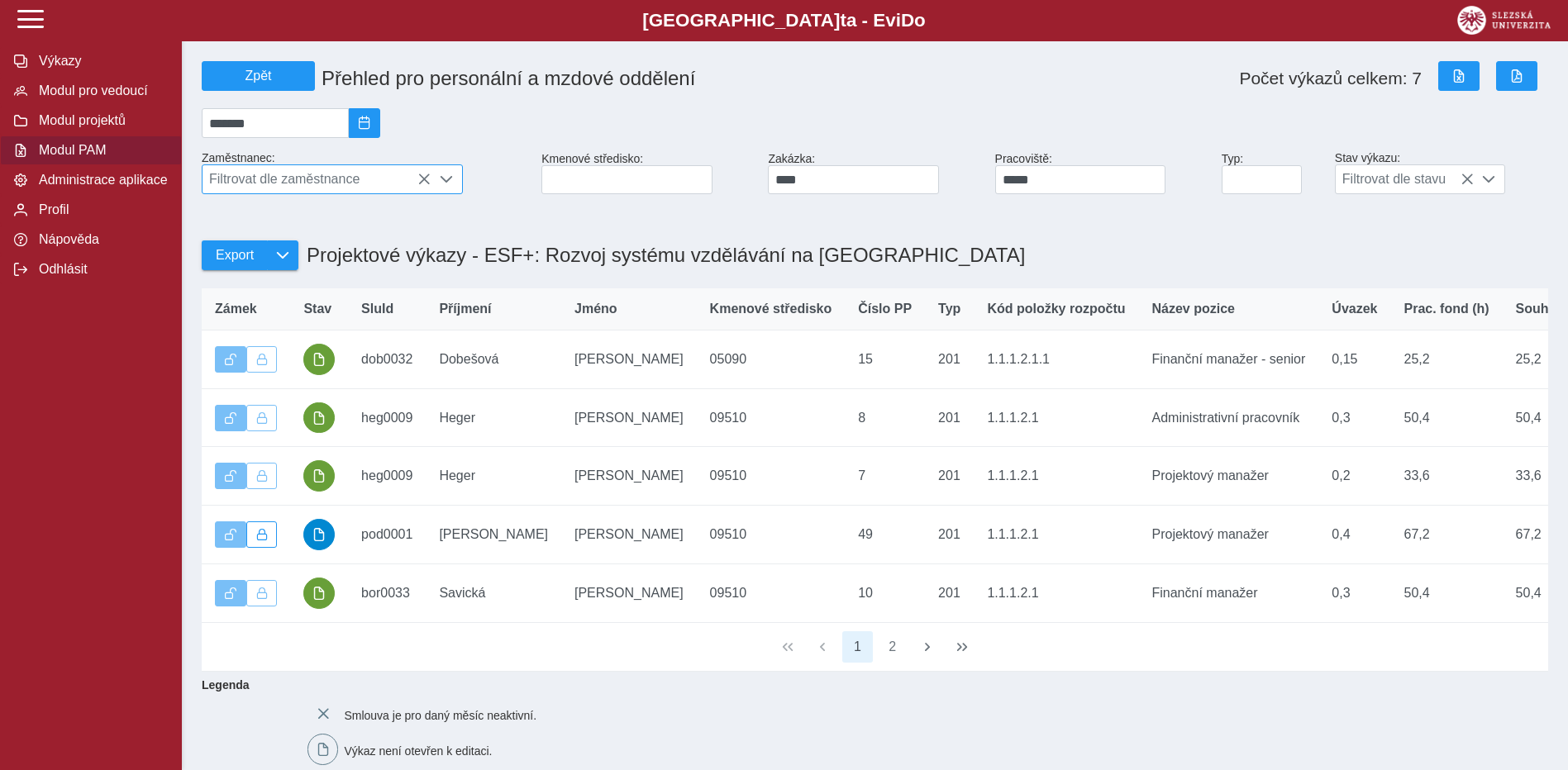
click at [310, 182] on span "Filtrovat dle zaměstnance" at bounding box center [316, 178] width 228 height 28
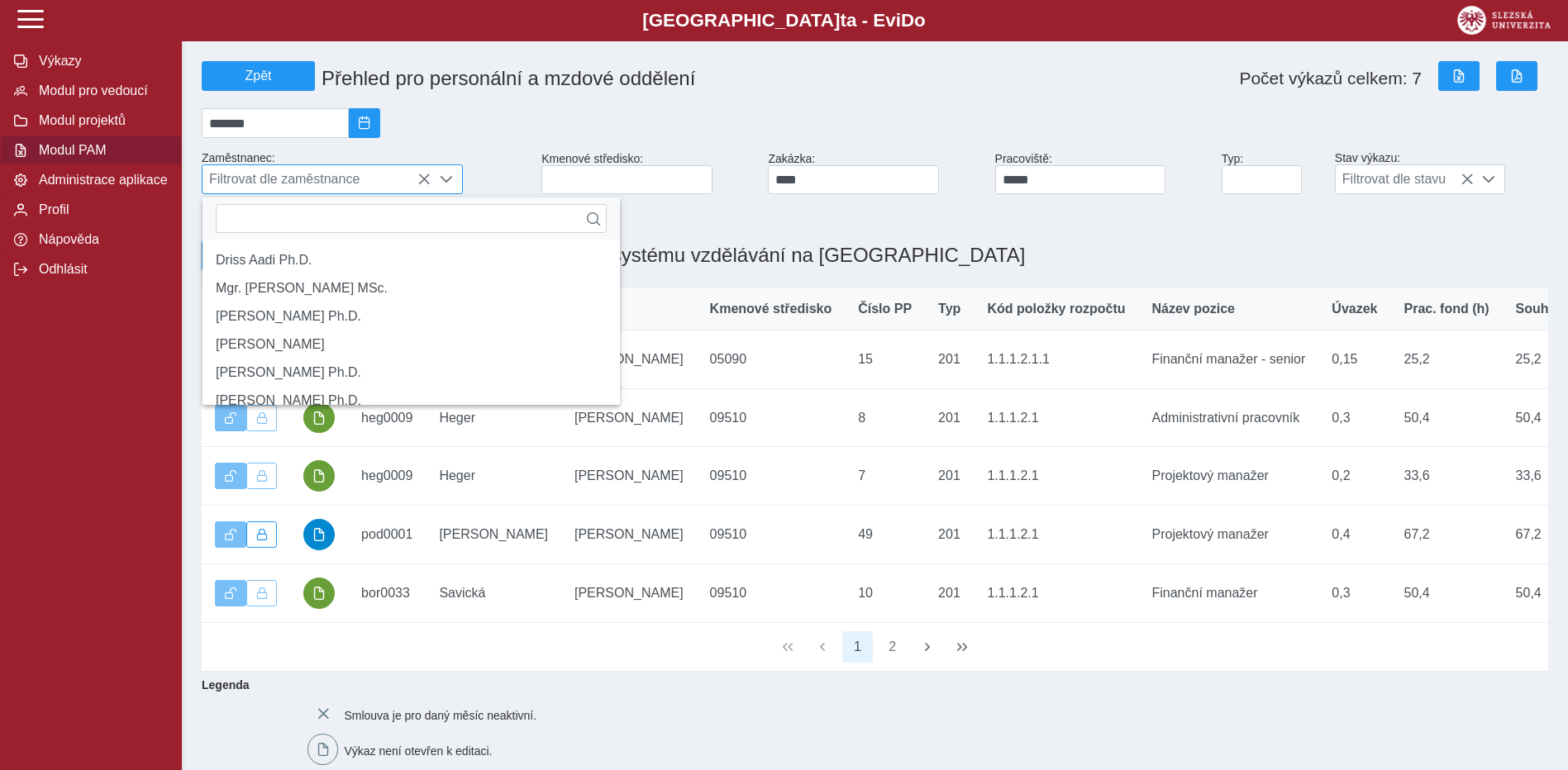
scroll to position [10, 73]
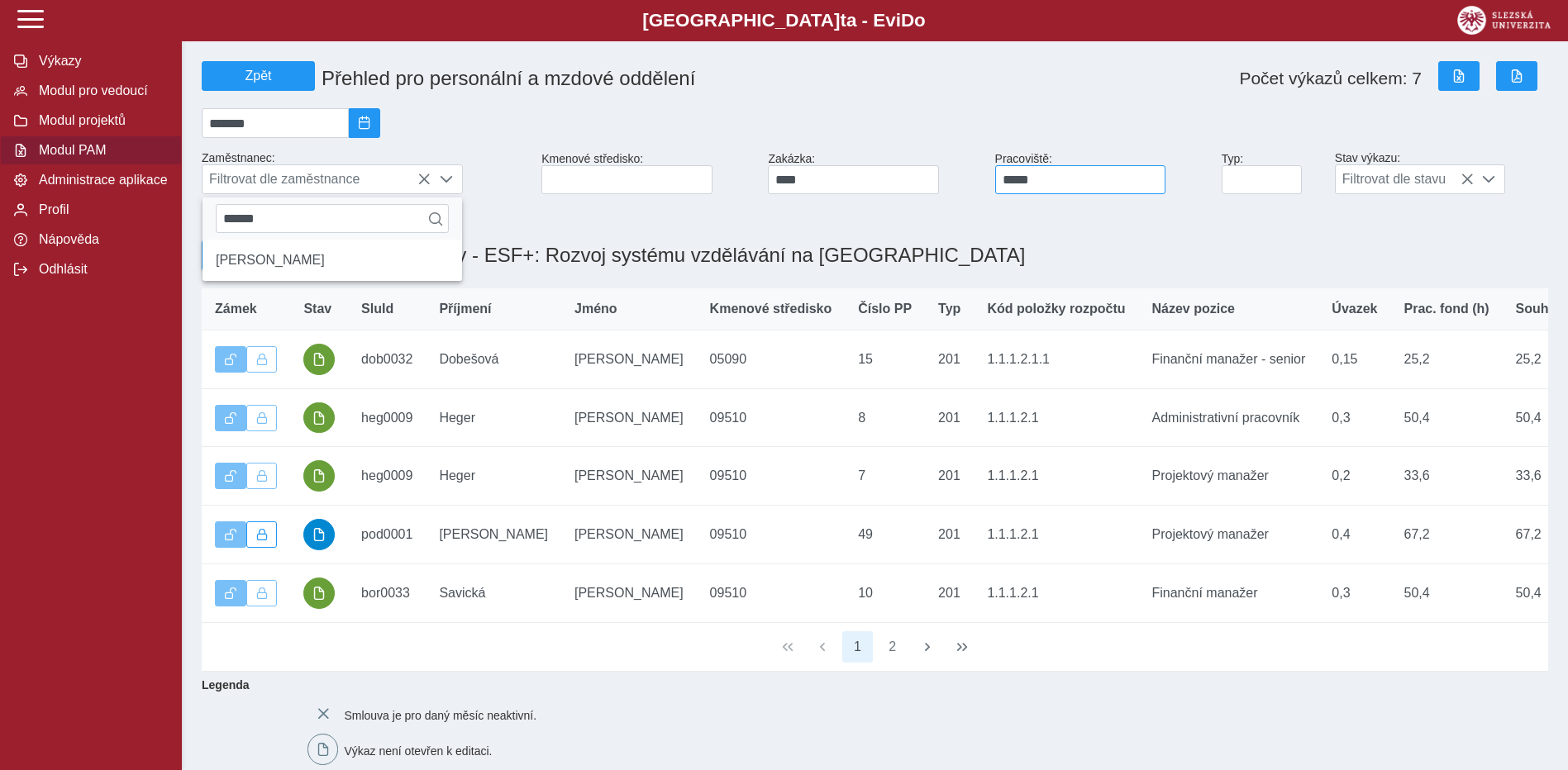
type input "******"
drag, startPoint x: 999, startPoint y: 188, endPoint x: 981, endPoint y: 188, distance: 18.0
click at [981, 188] on div "Zpět Přehled pro personální a mzdové oddělení Počet výkazů celkem: 7 ******* Za…" at bounding box center [874, 127] width 1360 height 146
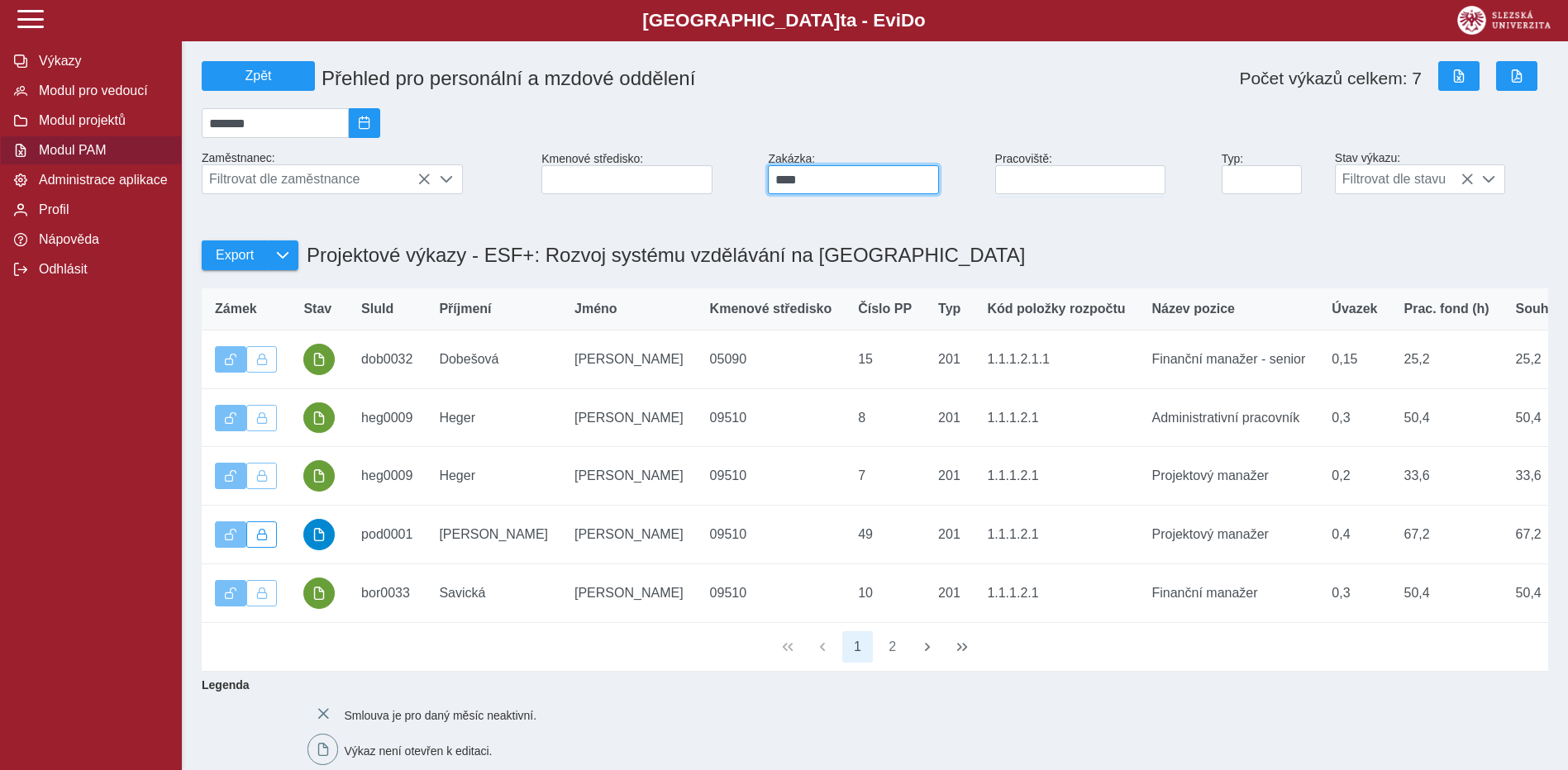
drag, startPoint x: 834, startPoint y: 183, endPoint x: 725, endPoint y: 183, distance: 109.0
click at [725, 183] on div "Zpět Přehled pro personální a mzdové oddělení Počet výkazů celkem: 7 ******* Za…" at bounding box center [874, 127] width 1360 height 146
click at [822, 191] on input at bounding box center [853, 179] width 171 height 29
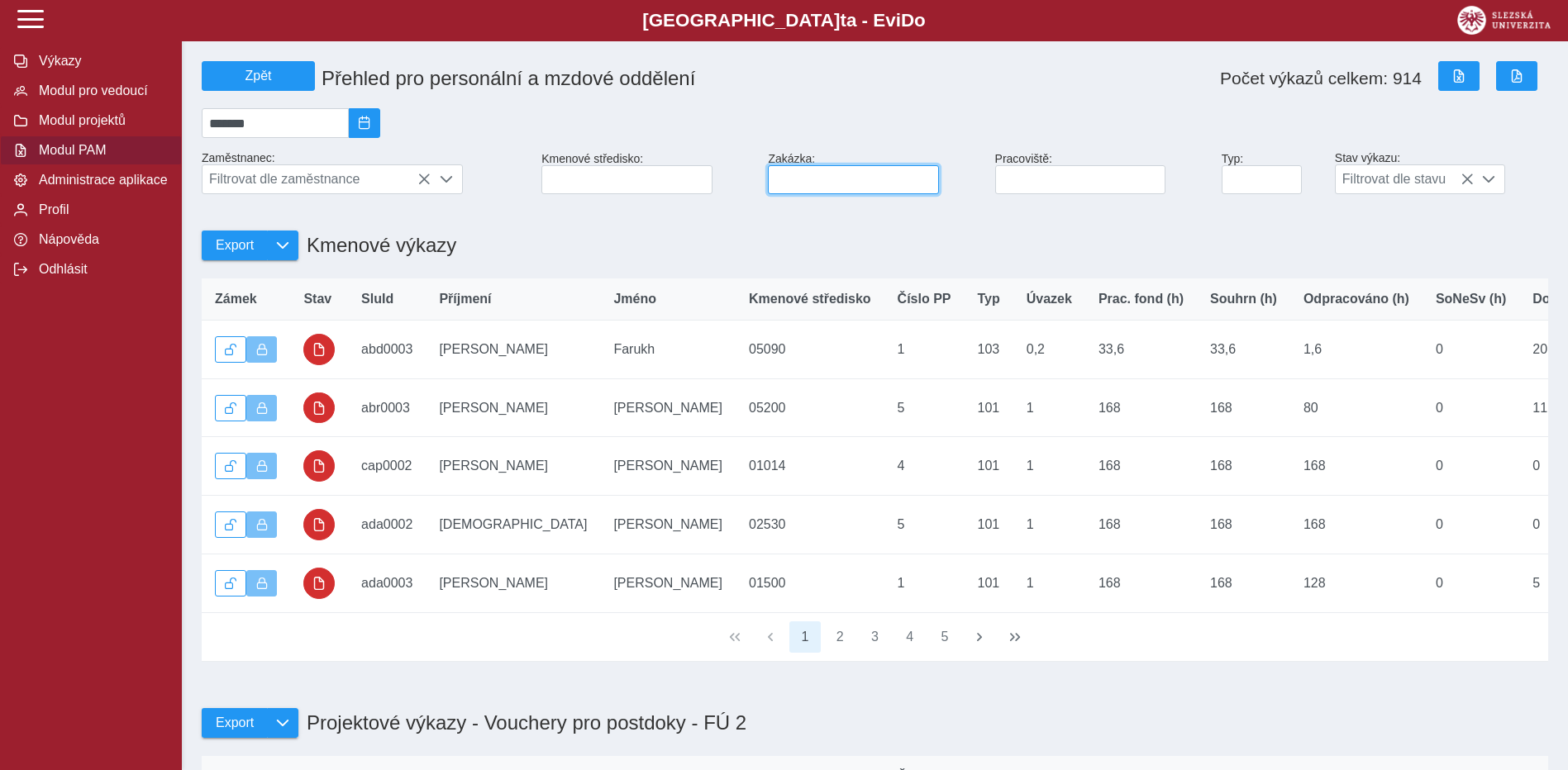
click at [818, 178] on input at bounding box center [853, 179] width 171 height 29
click at [257, 190] on span "Filtrovat dle zaměstnance" at bounding box center [316, 178] width 228 height 28
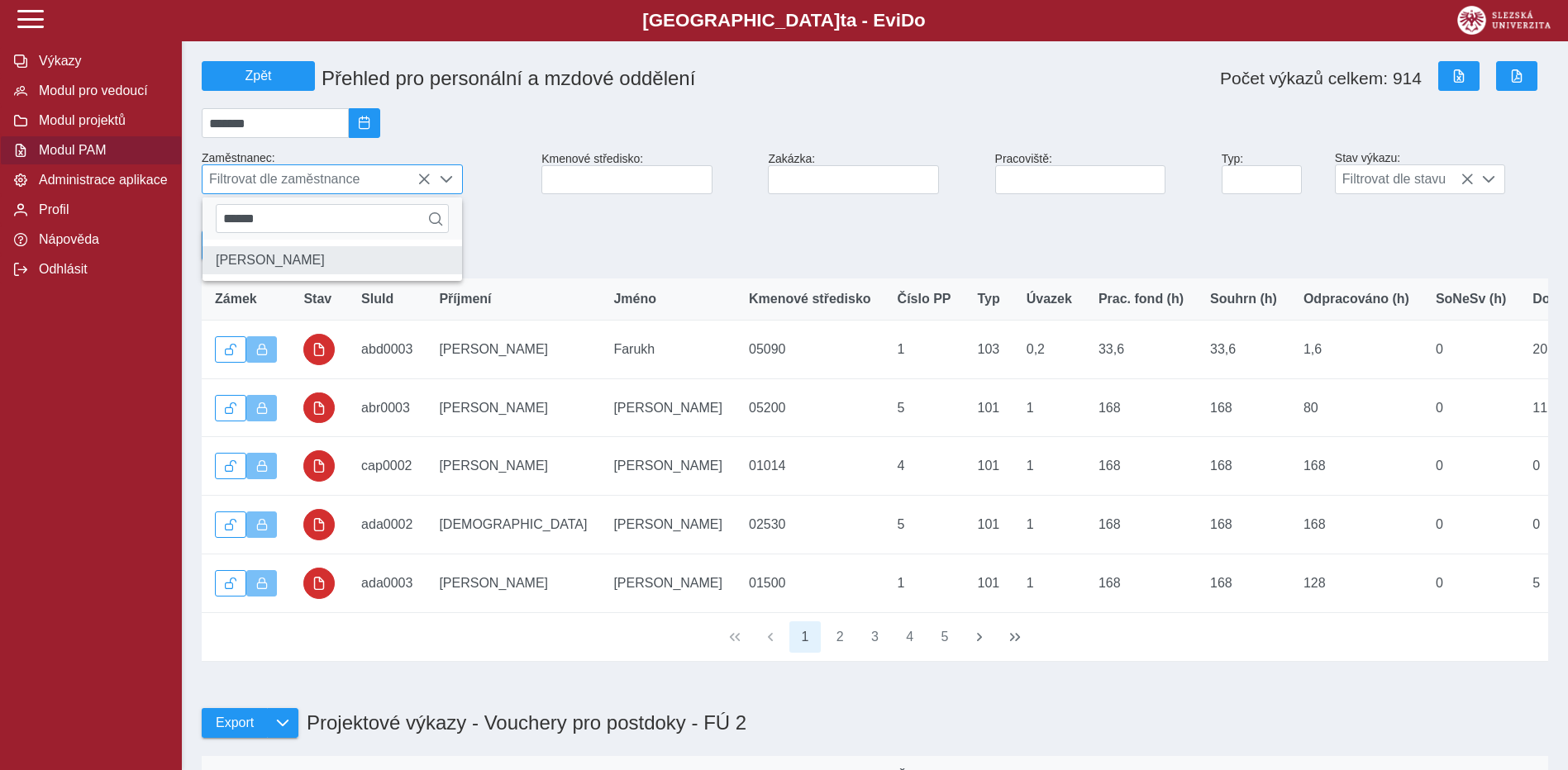
click at [278, 261] on li "[PERSON_NAME]" at bounding box center [332, 260] width 260 height 28
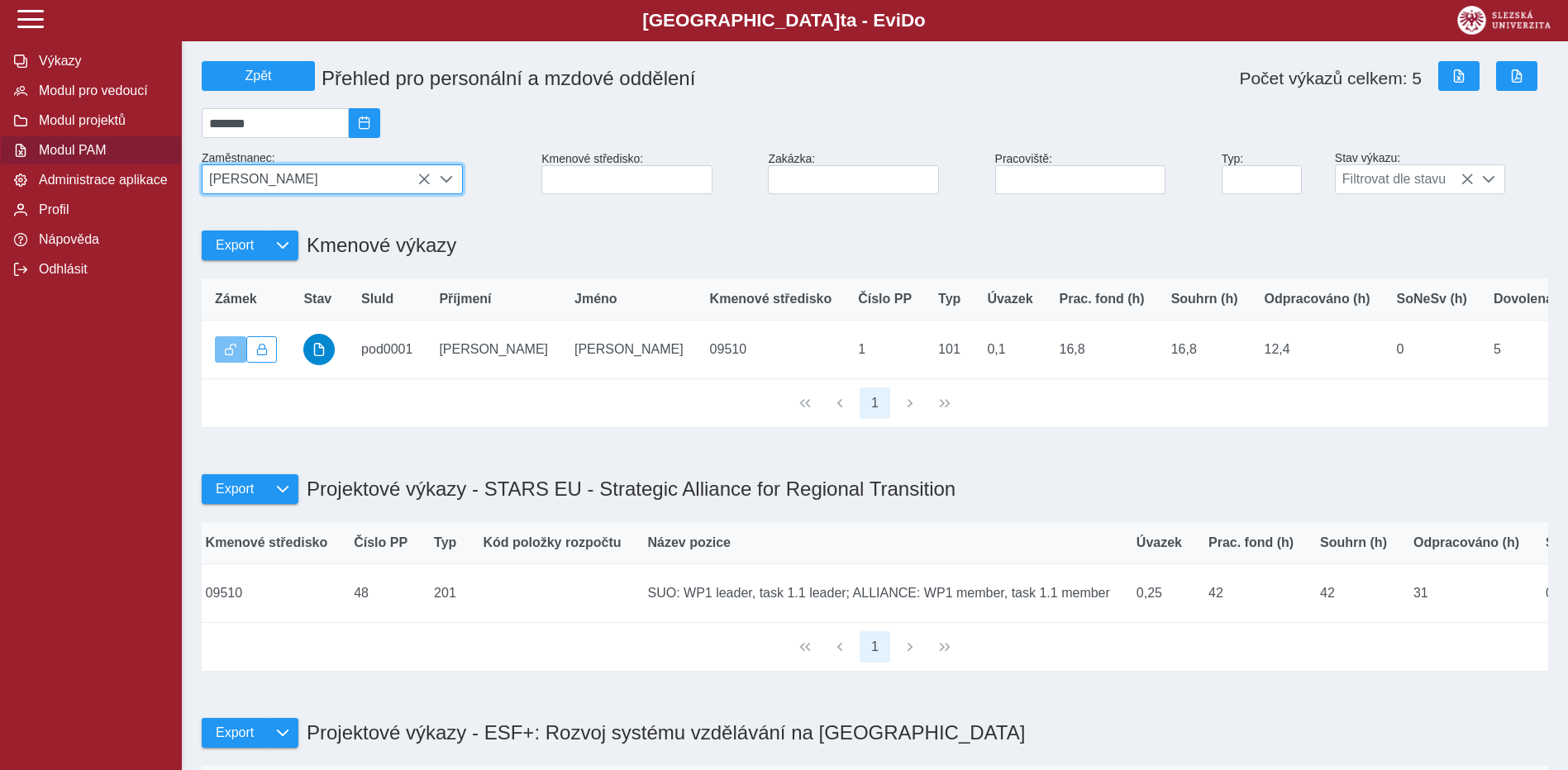
scroll to position [0, 0]
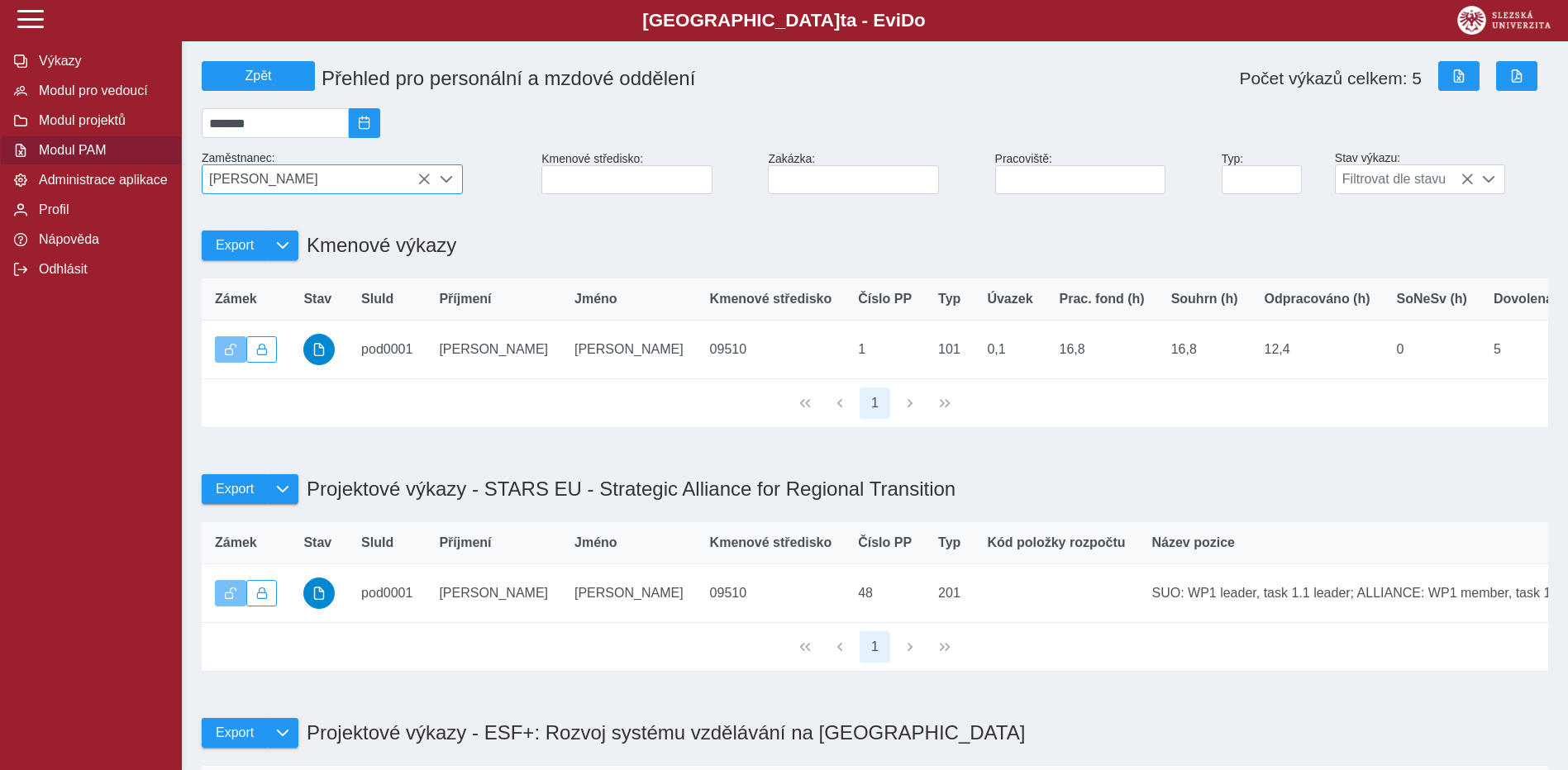
click at [424, 186] on icon at bounding box center [425, 179] width 13 height 13
click at [424, 188] on span "[PERSON_NAME]" at bounding box center [316, 178] width 228 height 28
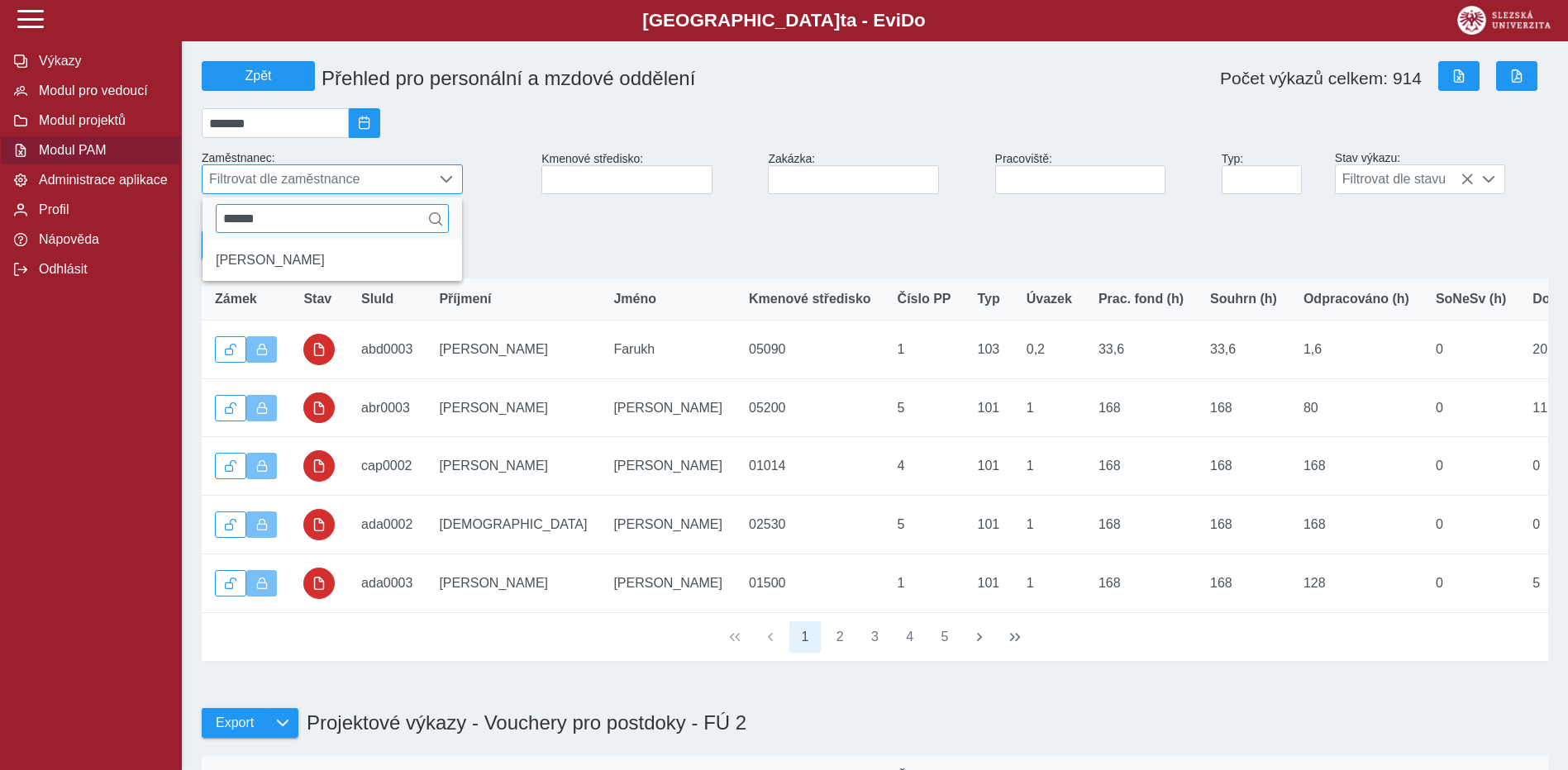
drag, startPoint x: 301, startPoint y: 224, endPoint x: 220, endPoint y: 217, distance: 81.3
click at [220, 217] on input "******" at bounding box center [332, 219] width 233 height 29
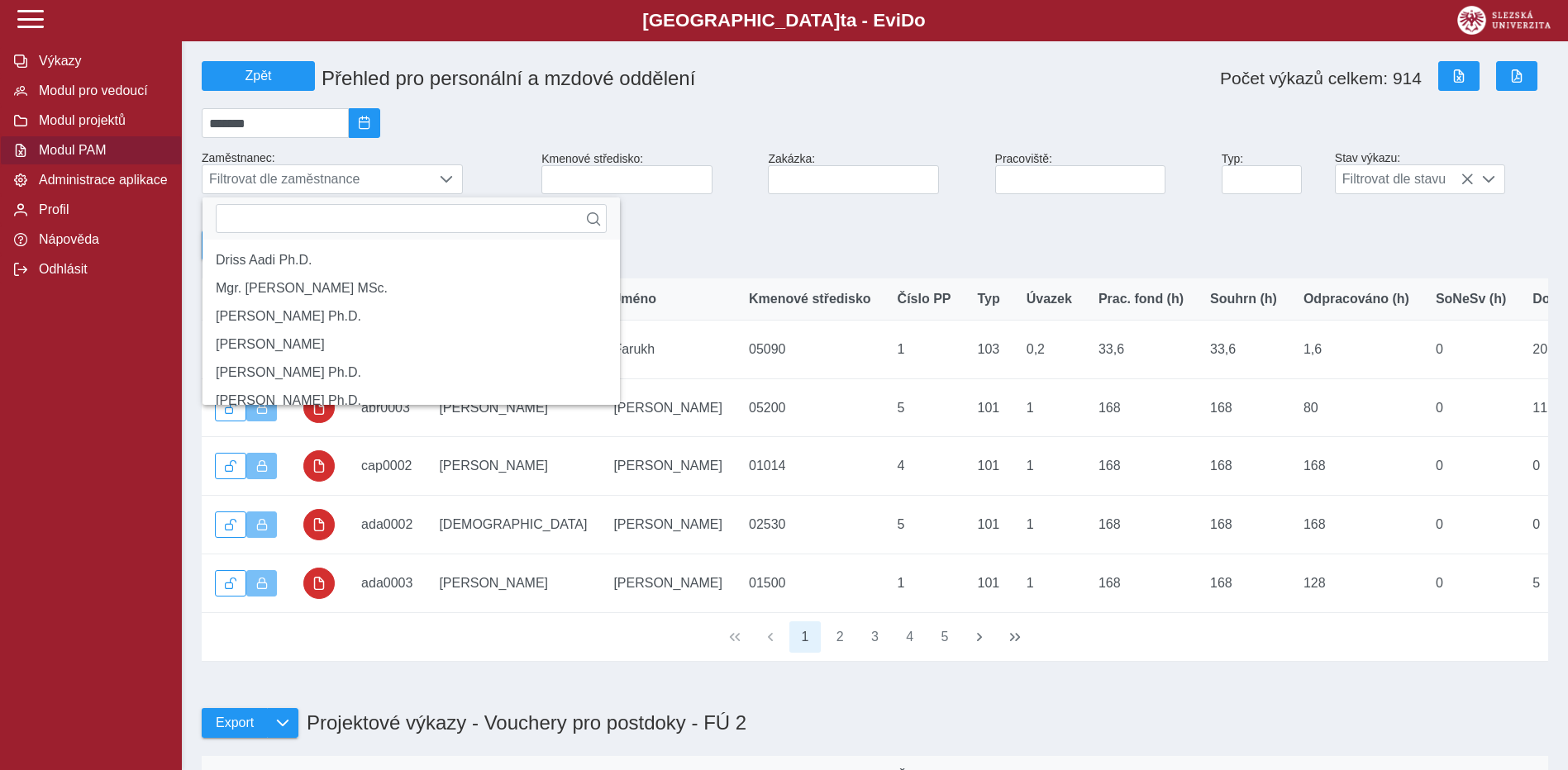
click at [601, 242] on div "Export Kmenové výkazy" at bounding box center [874, 237] width 1360 height 72
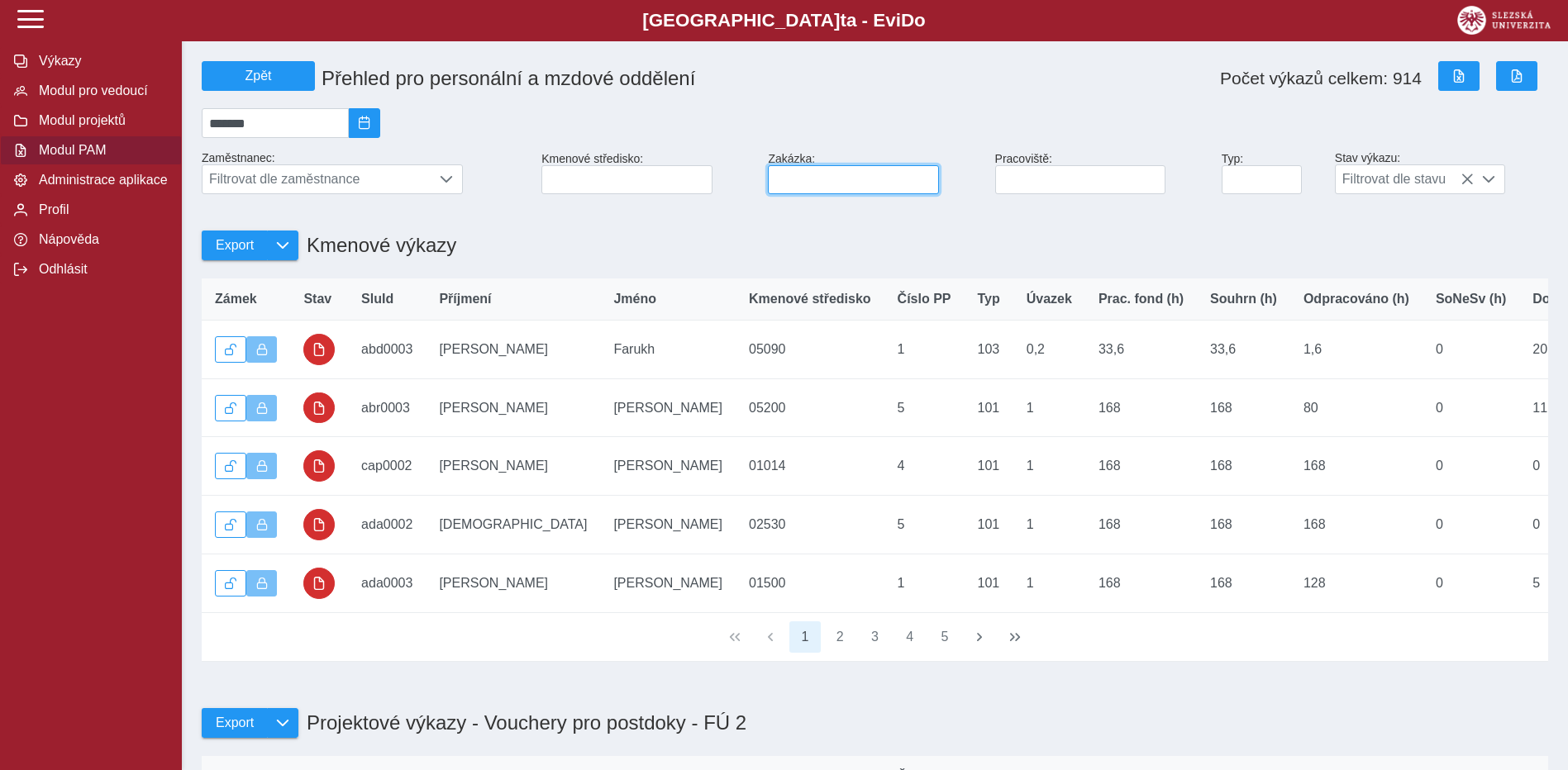
click at [836, 181] on input at bounding box center [853, 179] width 171 height 29
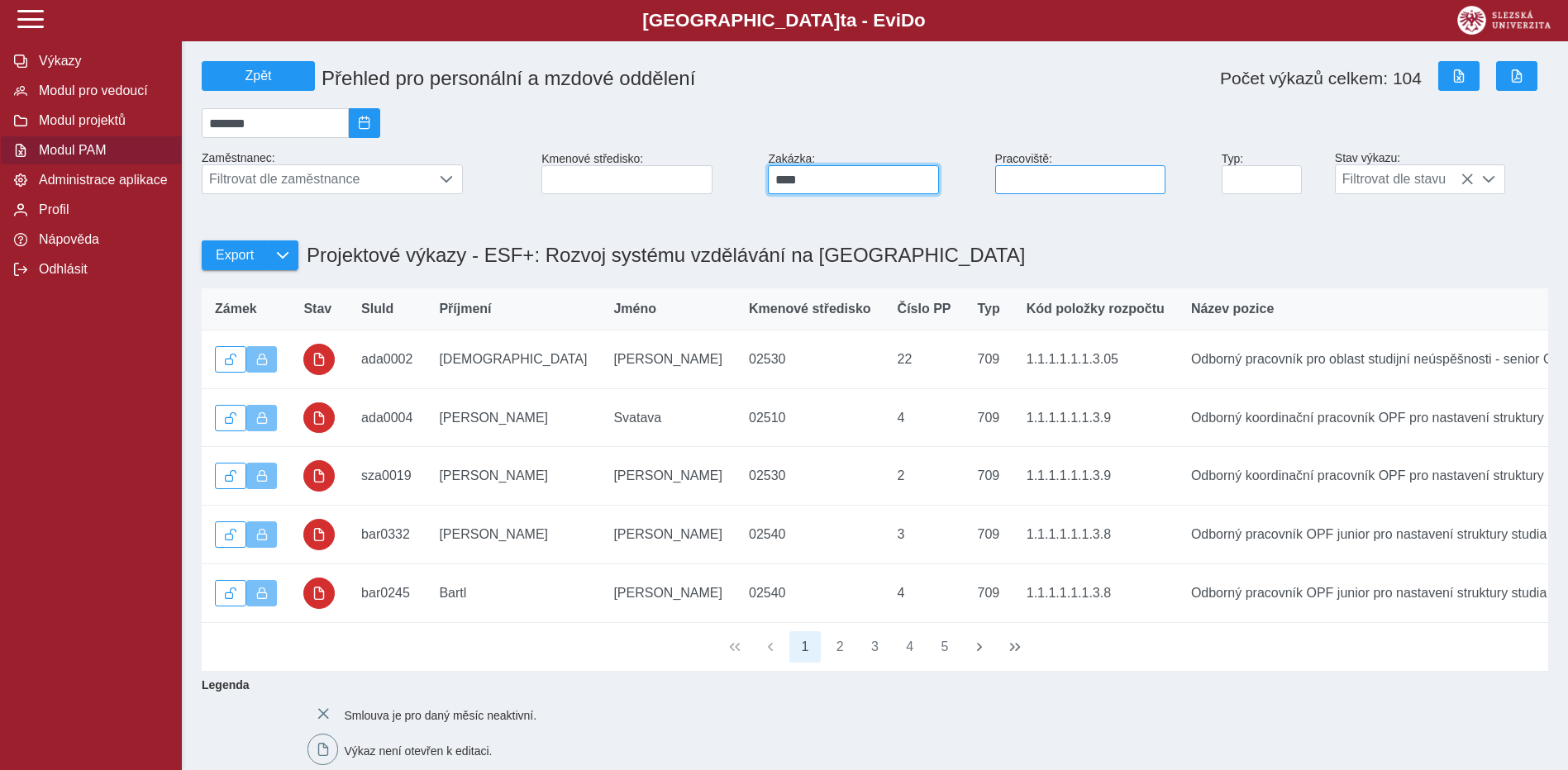
type input "****"
click at [1032, 186] on input at bounding box center [1080, 179] width 171 height 29
type input "*****"
click at [830, 663] on button "2" at bounding box center [840, 647] width 31 height 31
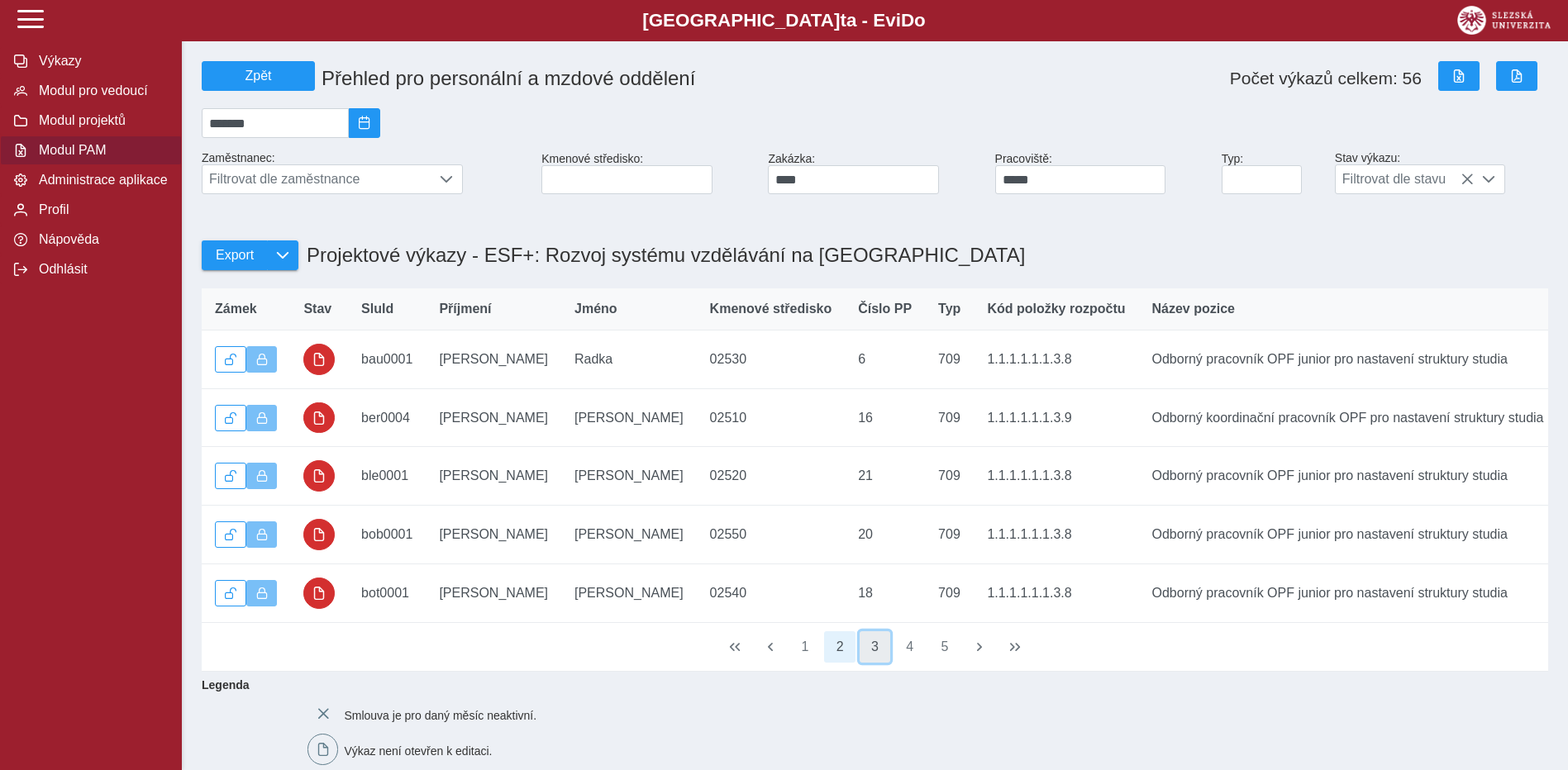
click at [869, 663] on button "3" at bounding box center [875, 647] width 31 height 31
click at [902, 663] on button "4" at bounding box center [909, 647] width 31 height 31
click at [905, 663] on button "5" at bounding box center [909, 647] width 31 height 31
click at [910, 663] on button "6" at bounding box center [909, 647] width 31 height 31
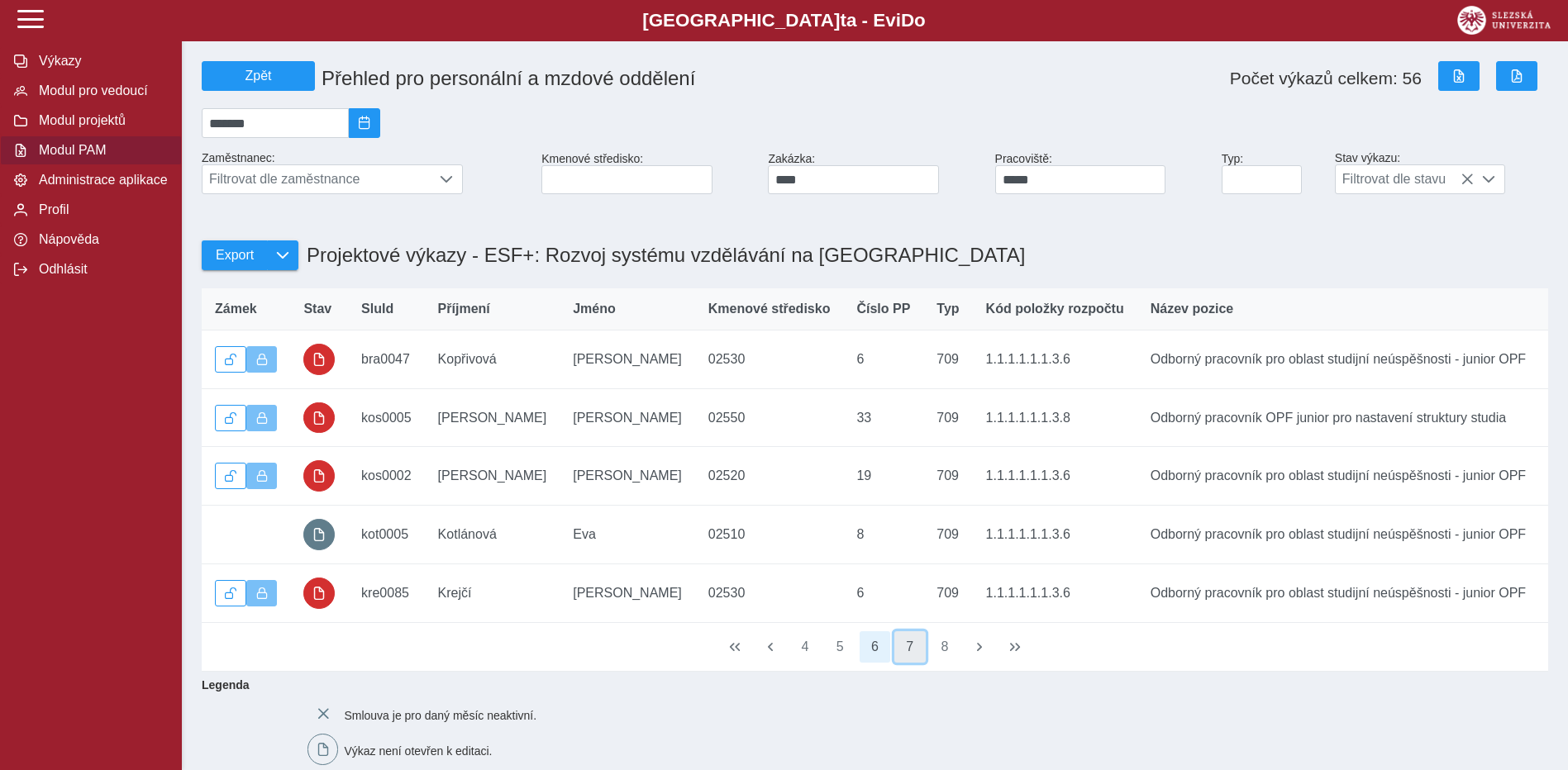
click at [900, 659] on button "7" at bounding box center [909, 647] width 31 height 31
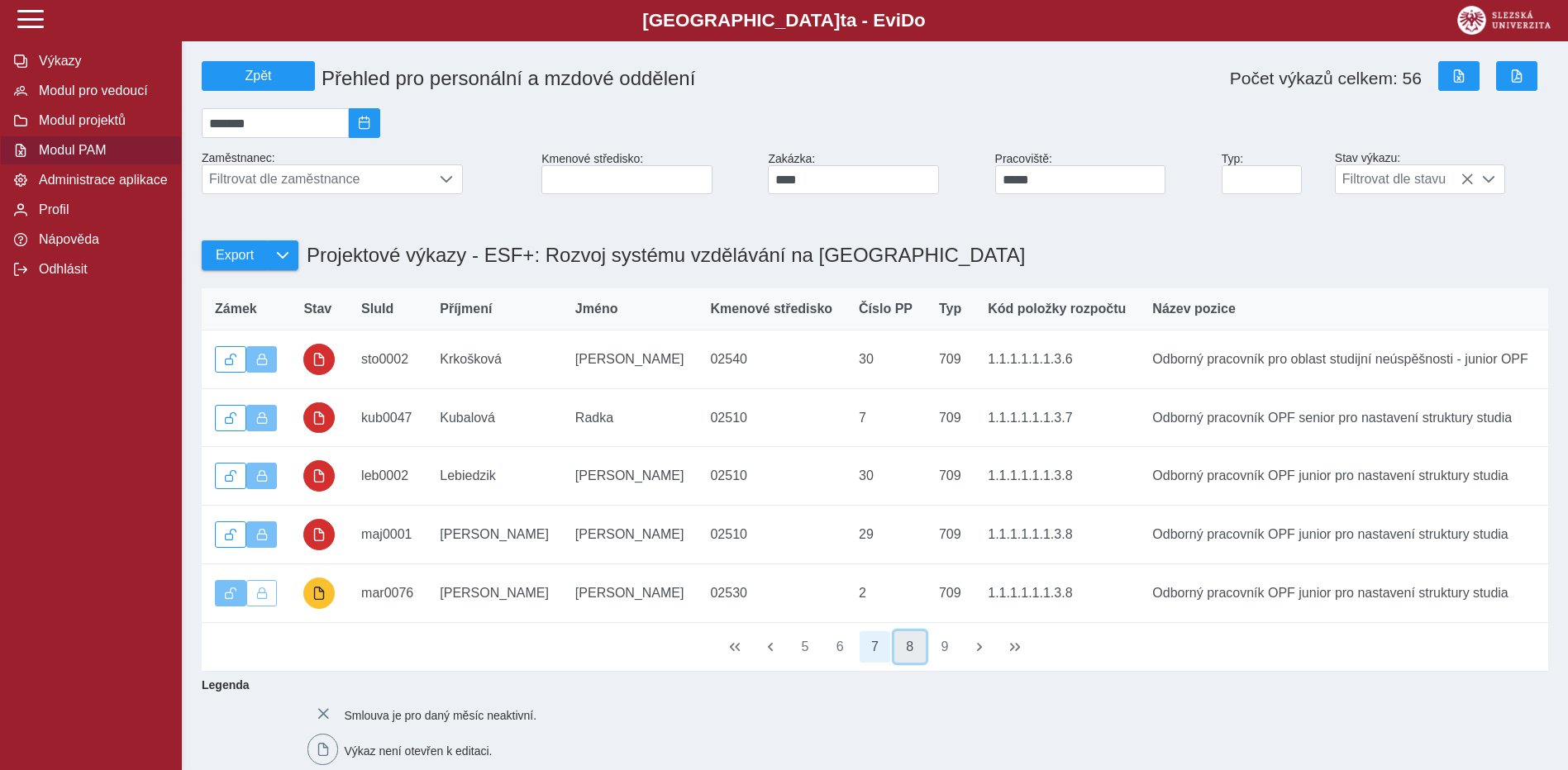
click at [911, 663] on button "8" at bounding box center [909, 647] width 31 height 31
click at [910, 663] on button "9" at bounding box center [909, 647] width 31 height 31
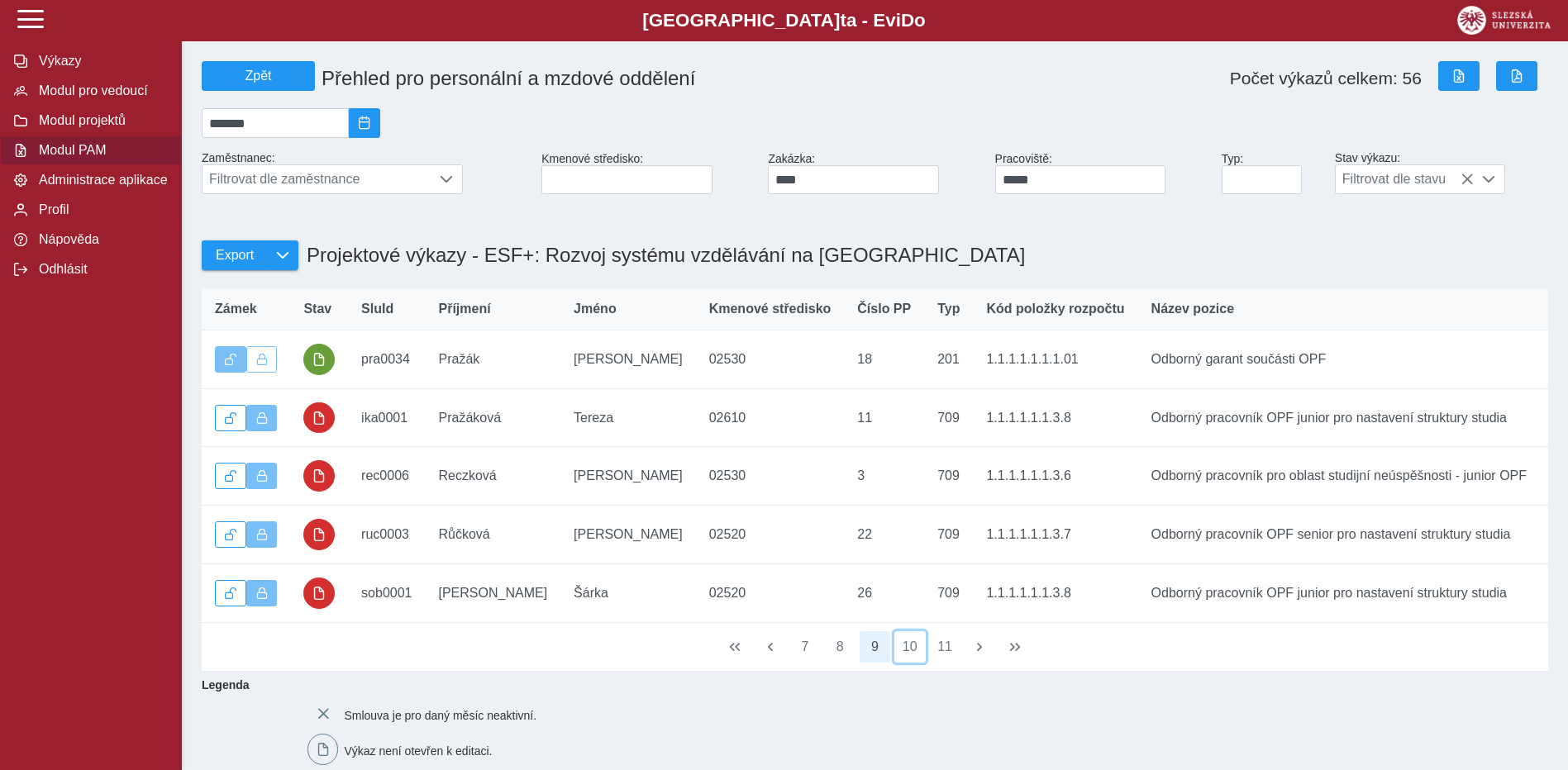
click at [910, 663] on button "10" at bounding box center [909, 647] width 31 height 31
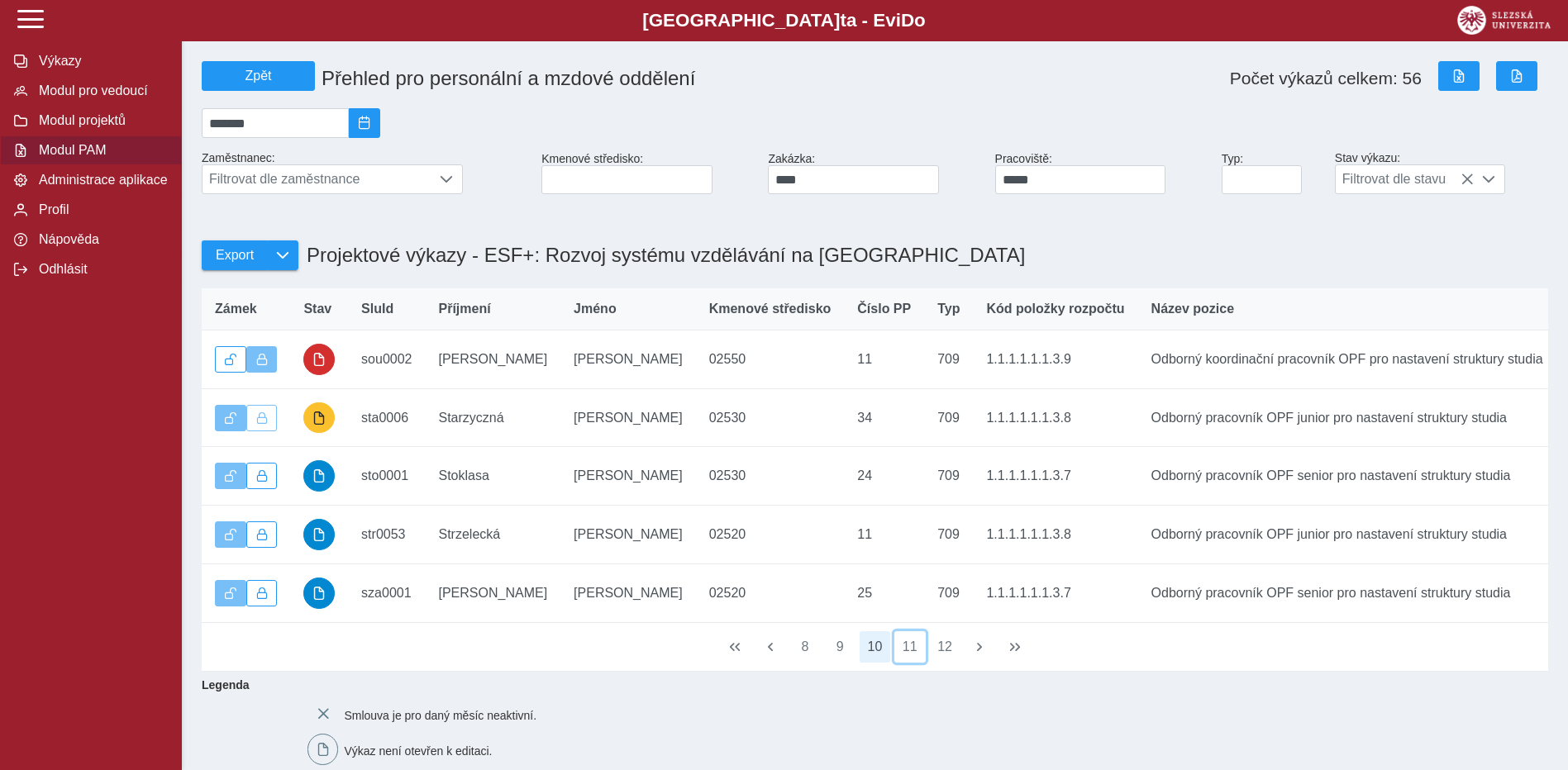
click at [910, 663] on button "11" at bounding box center [909, 647] width 31 height 31
click at [908, 663] on button "11" at bounding box center [909, 647] width 31 height 31
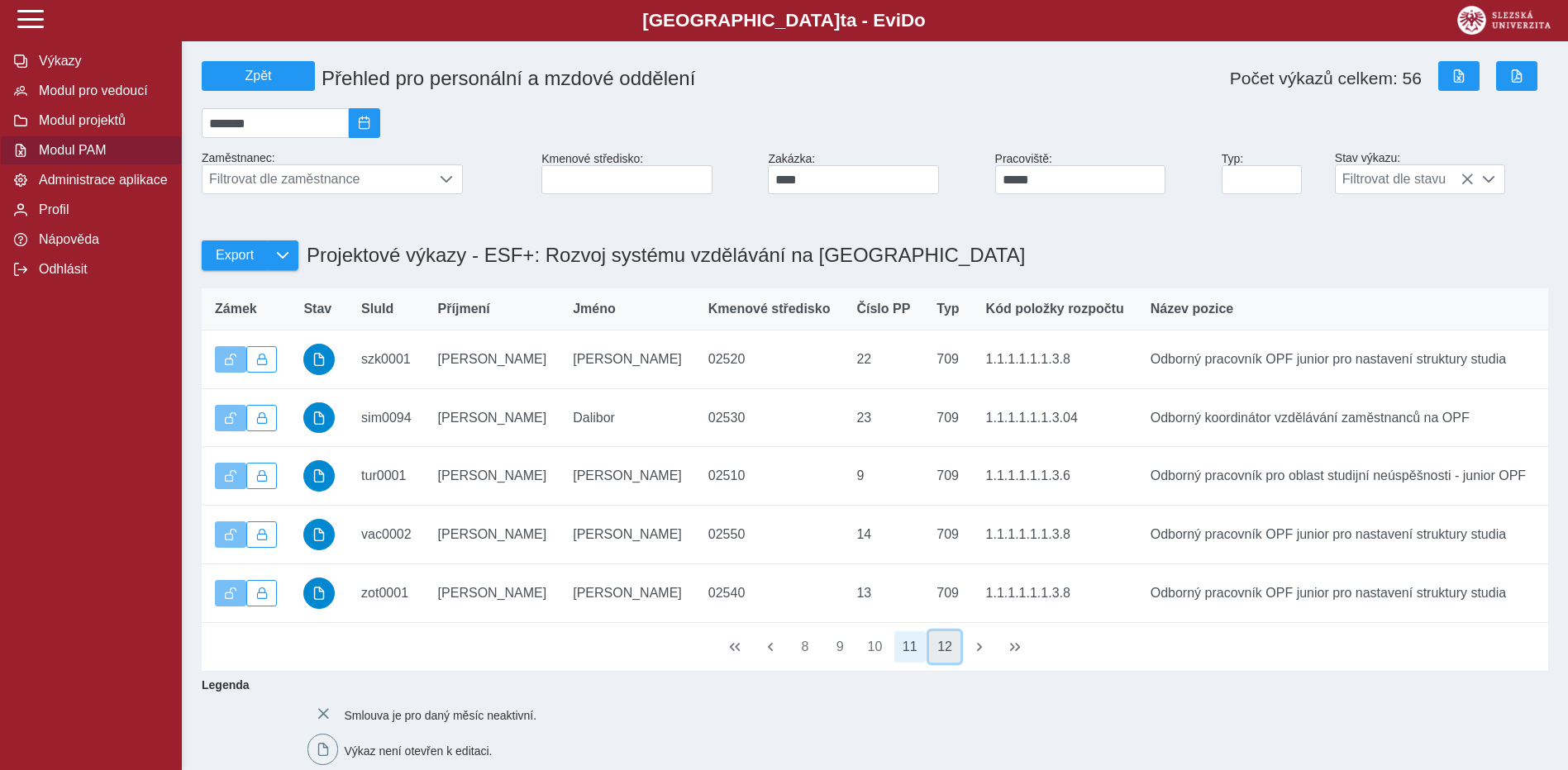
click at [941, 663] on button "12" at bounding box center [945, 647] width 31 height 31
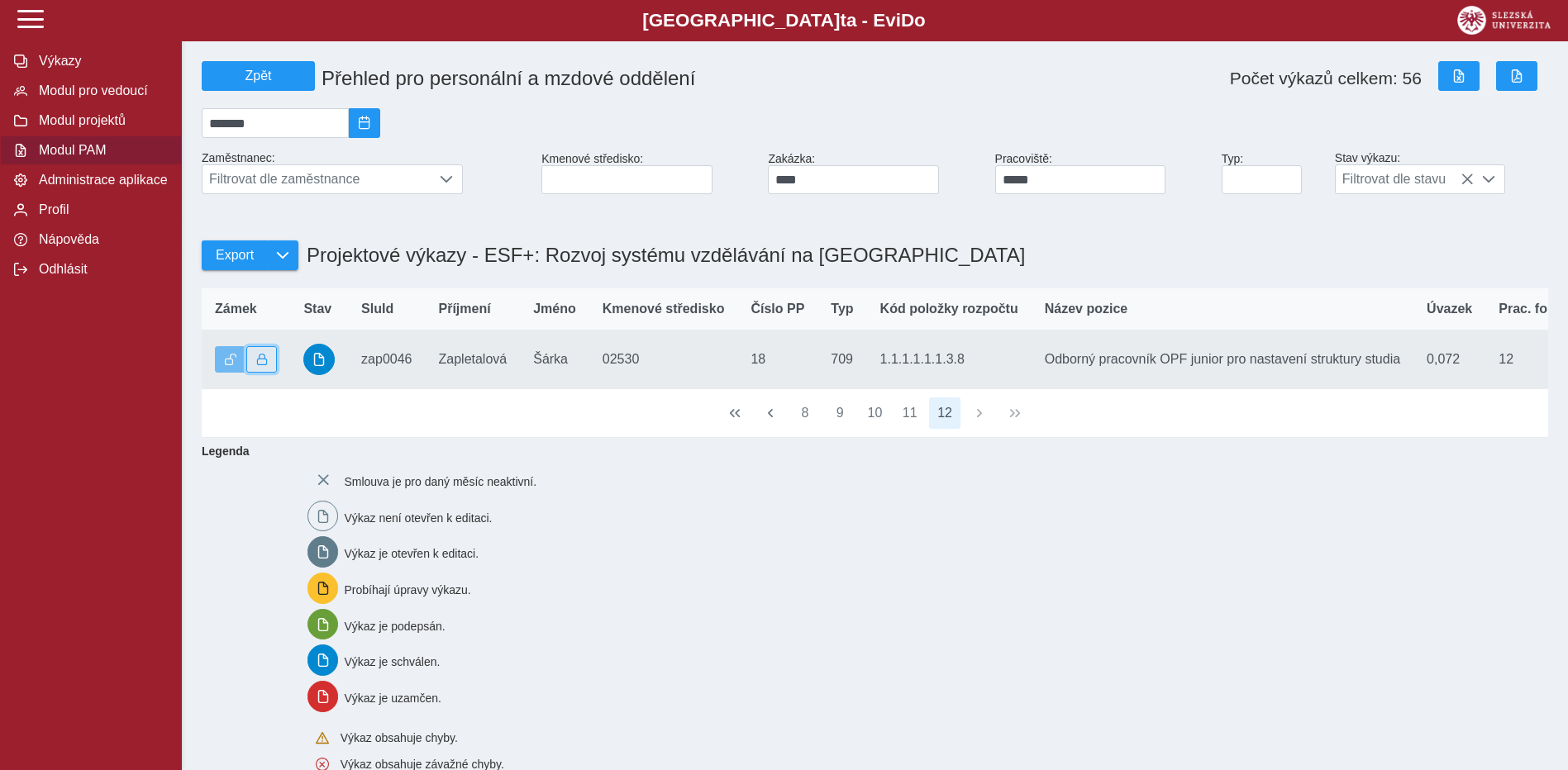
click at [264, 365] on span "button" at bounding box center [262, 360] width 11 height 11
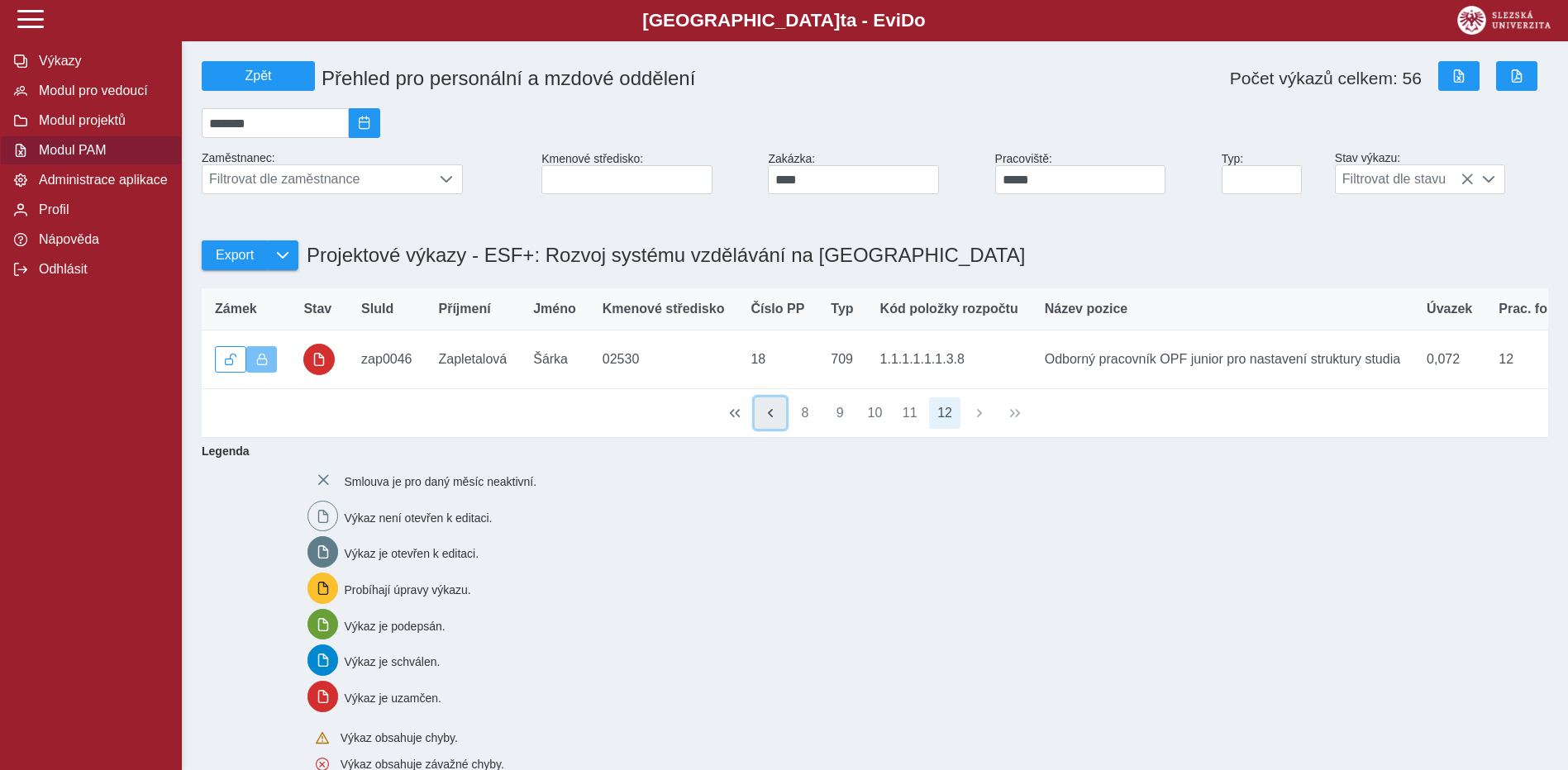
click at [774, 420] on span "button" at bounding box center [771, 413] width 13 height 13
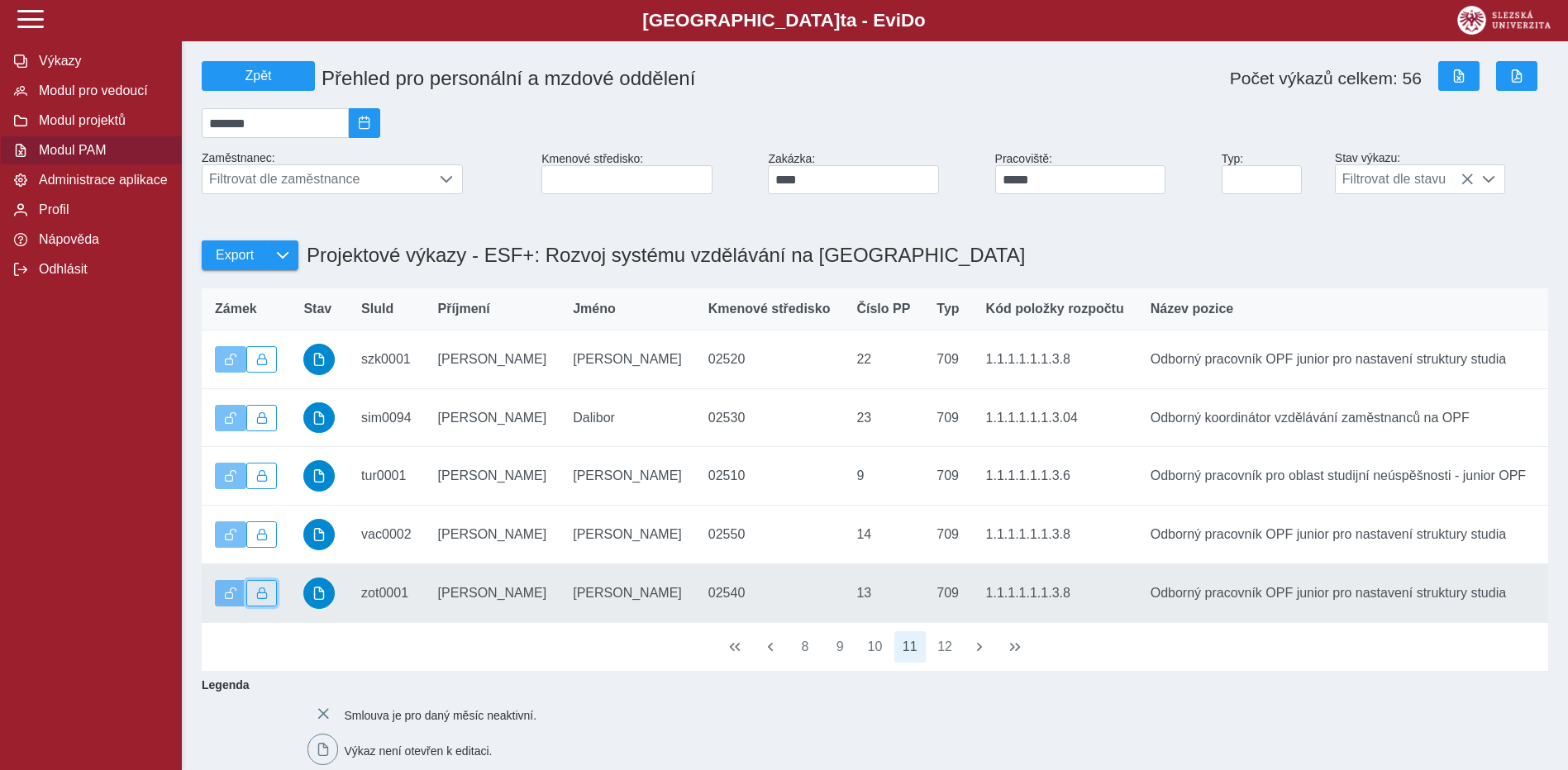
click at [269, 603] on button "button" at bounding box center [261, 593] width 31 height 27
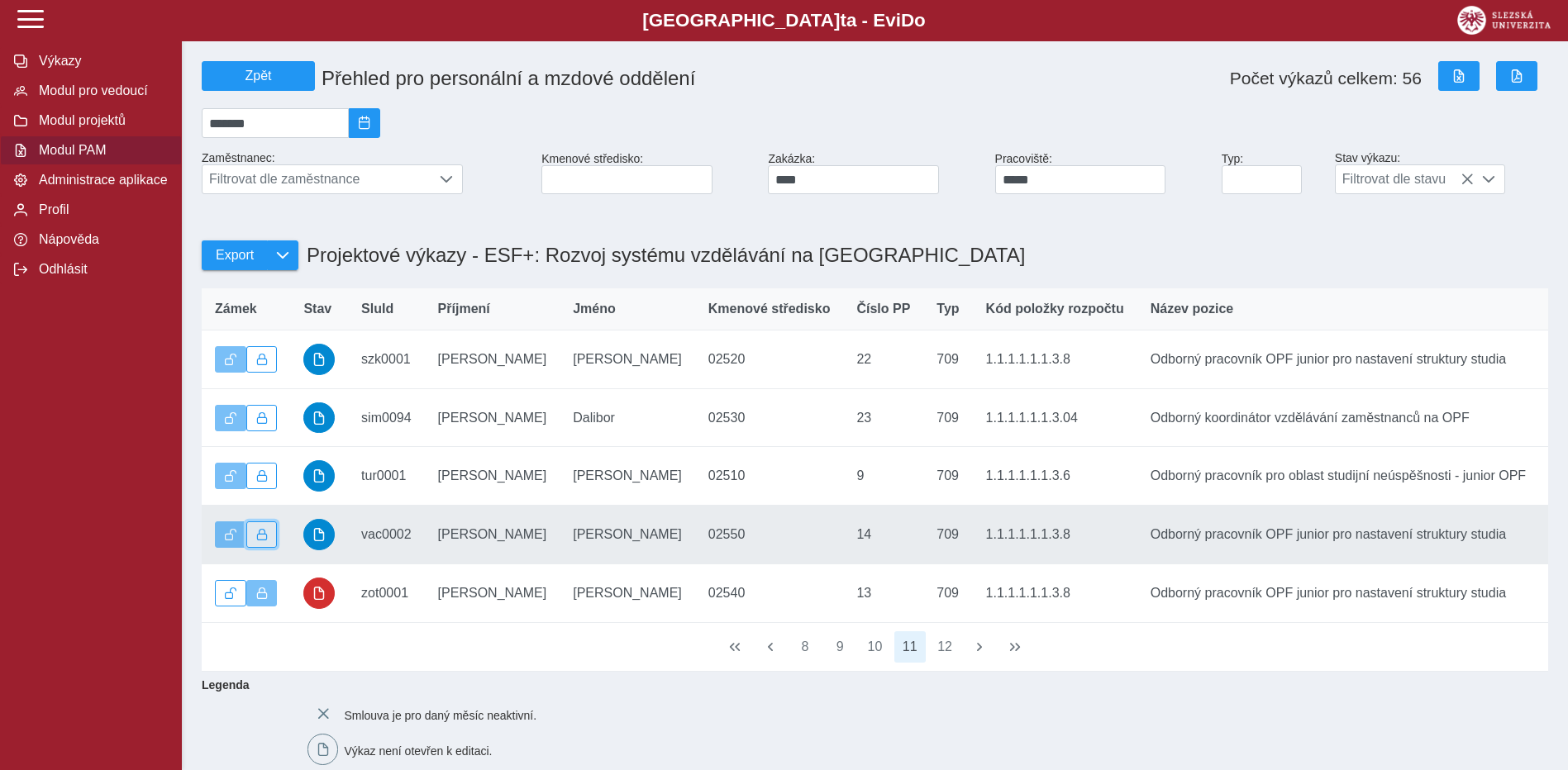
click at [257, 534] on button "button" at bounding box center [261, 535] width 31 height 27
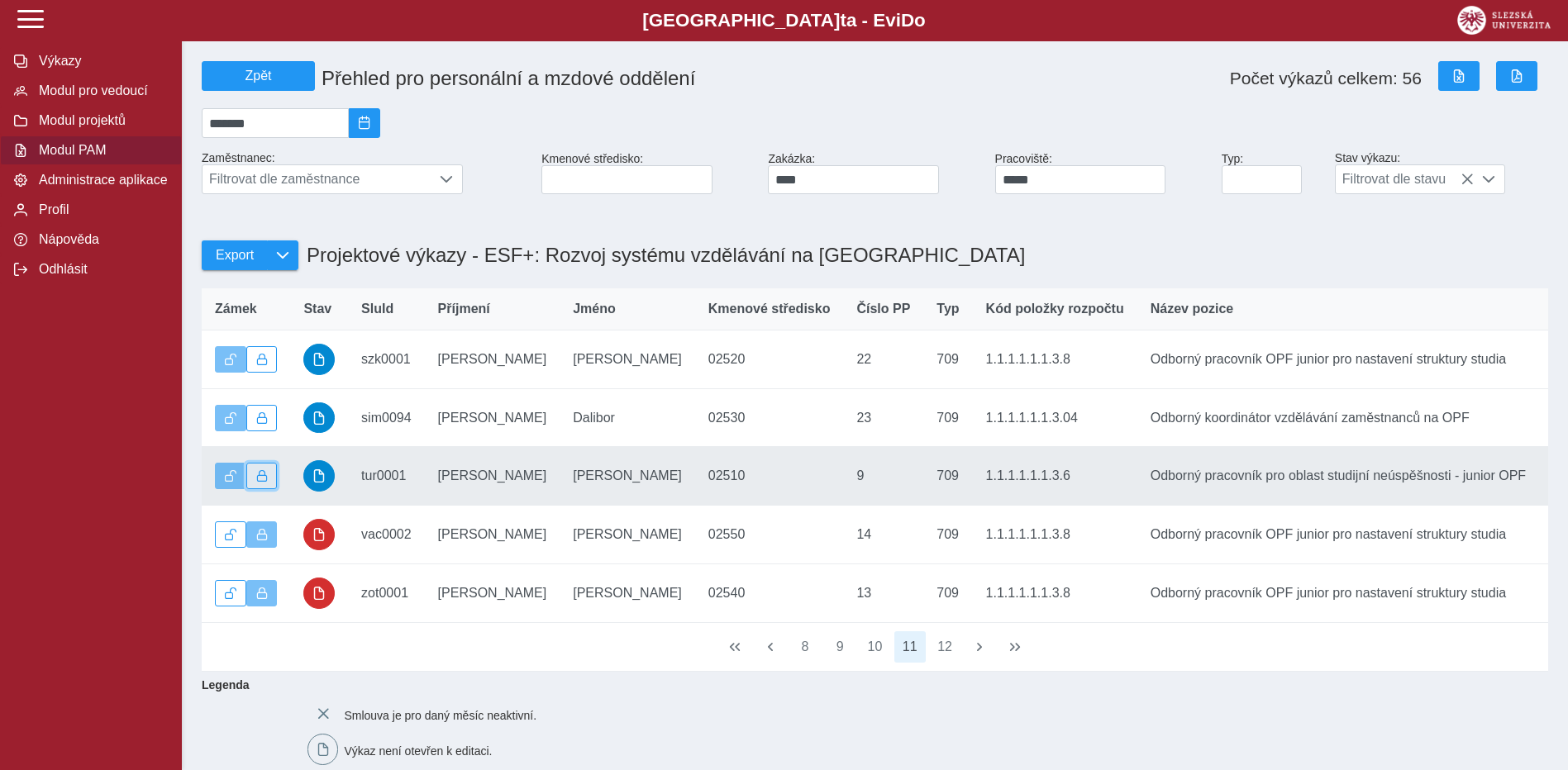
click at [262, 489] on button "button" at bounding box center [261, 476] width 31 height 27
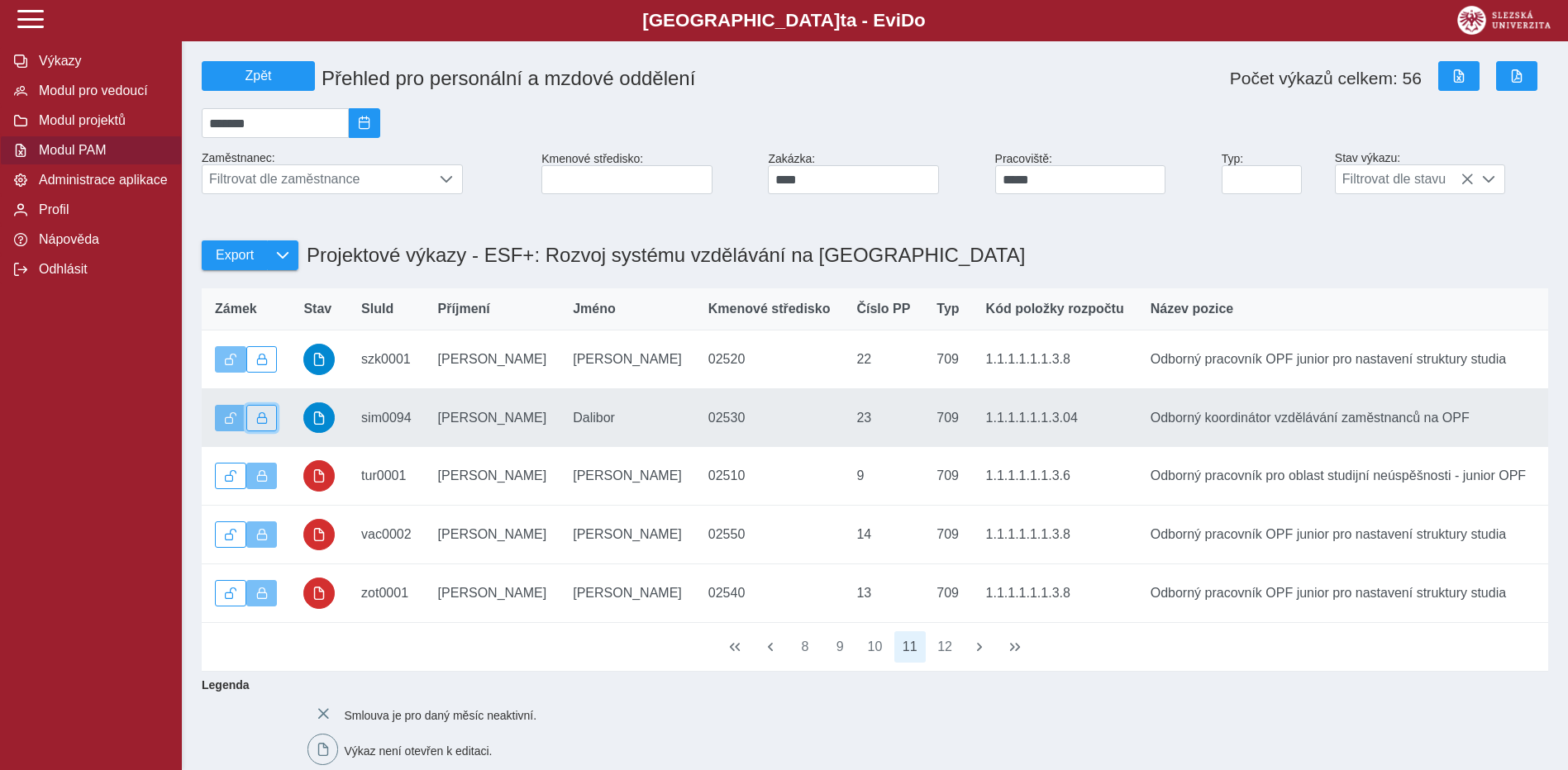
click at [262, 424] on span "button" at bounding box center [262, 418] width 11 height 11
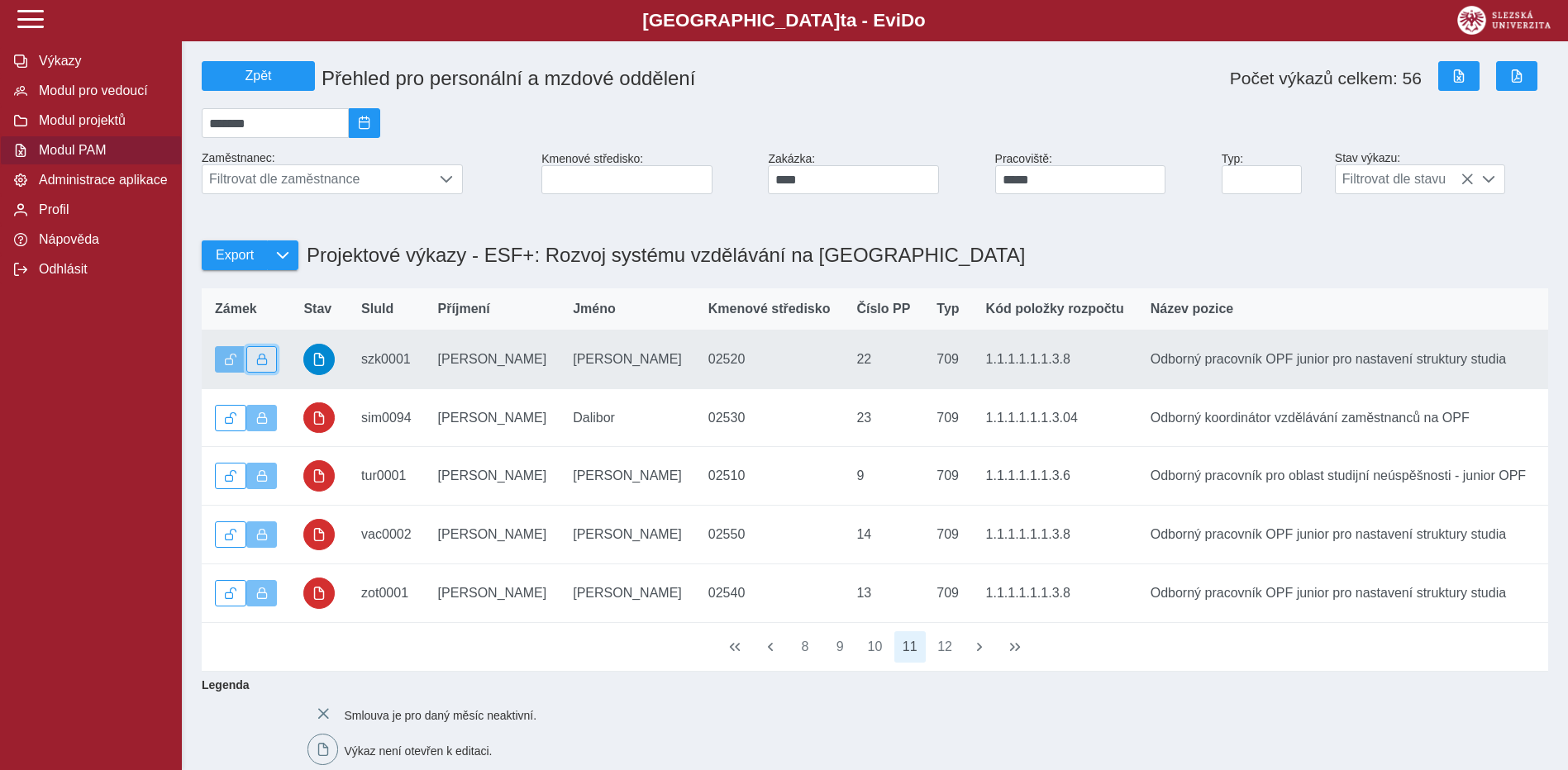
click at [268, 370] on button "button" at bounding box center [261, 360] width 31 height 27
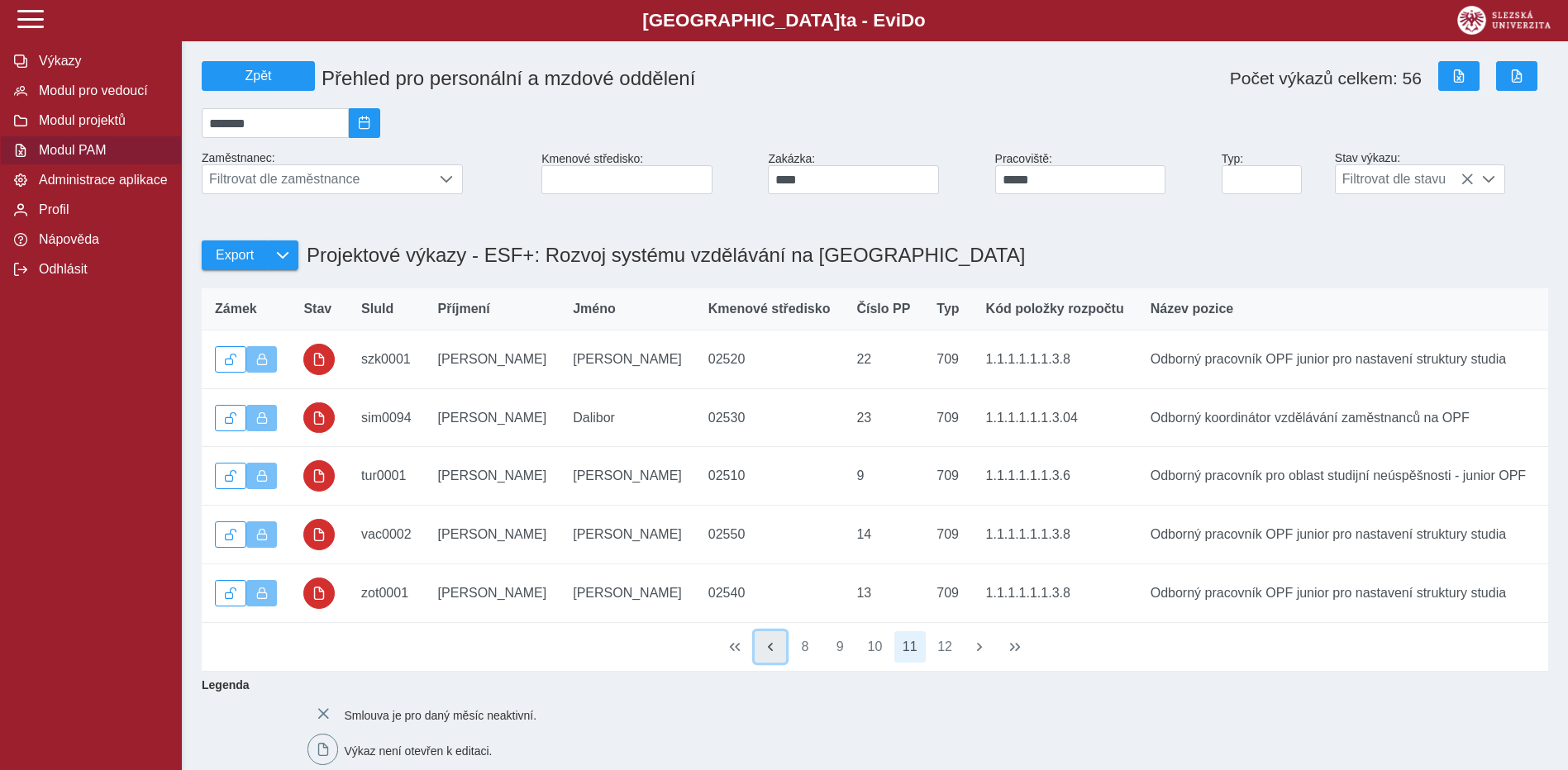
click at [767, 663] on button "button" at bounding box center [770, 647] width 31 height 31
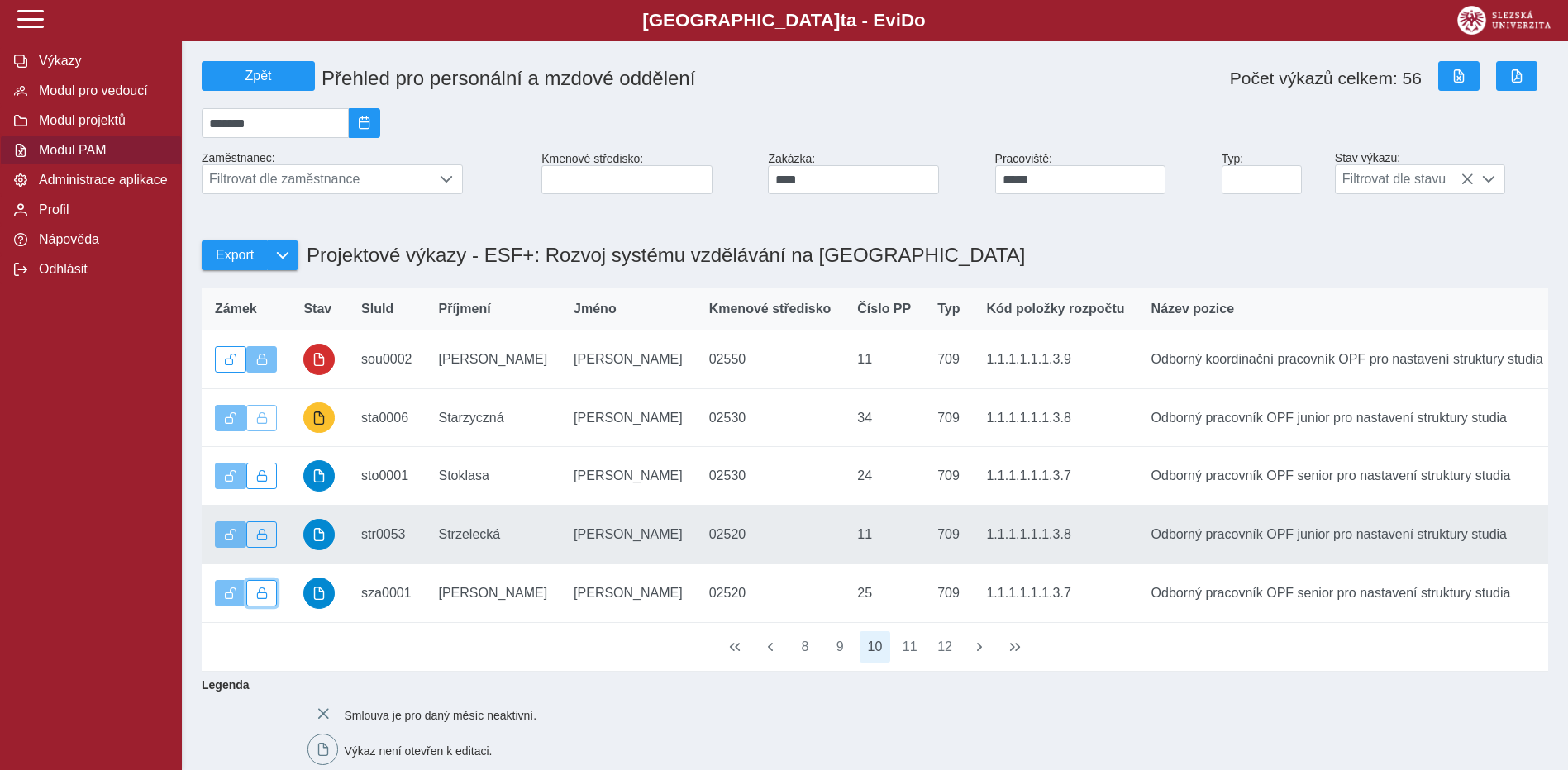
drag, startPoint x: 267, startPoint y: 612, endPoint x: 248, endPoint y: 547, distance: 67.7
click at [267, 607] on button "button" at bounding box center [261, 593] width 31 height 27
click at [271, 546] on button "button" at bounding box center [261, 535] width 31 height 27
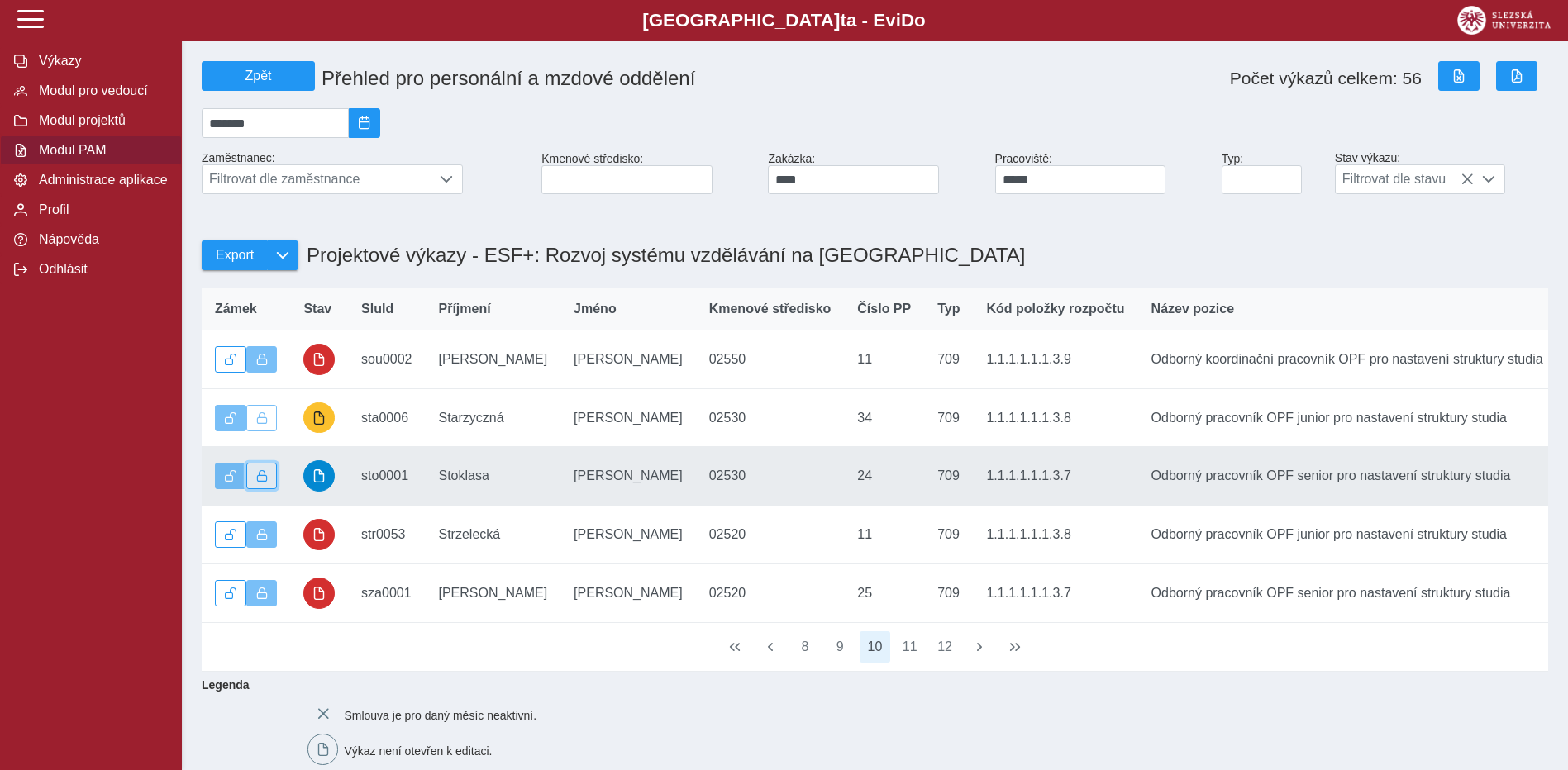
click at [257, 489] on button "button" at bounding box center [261, 476] width 31 height 27
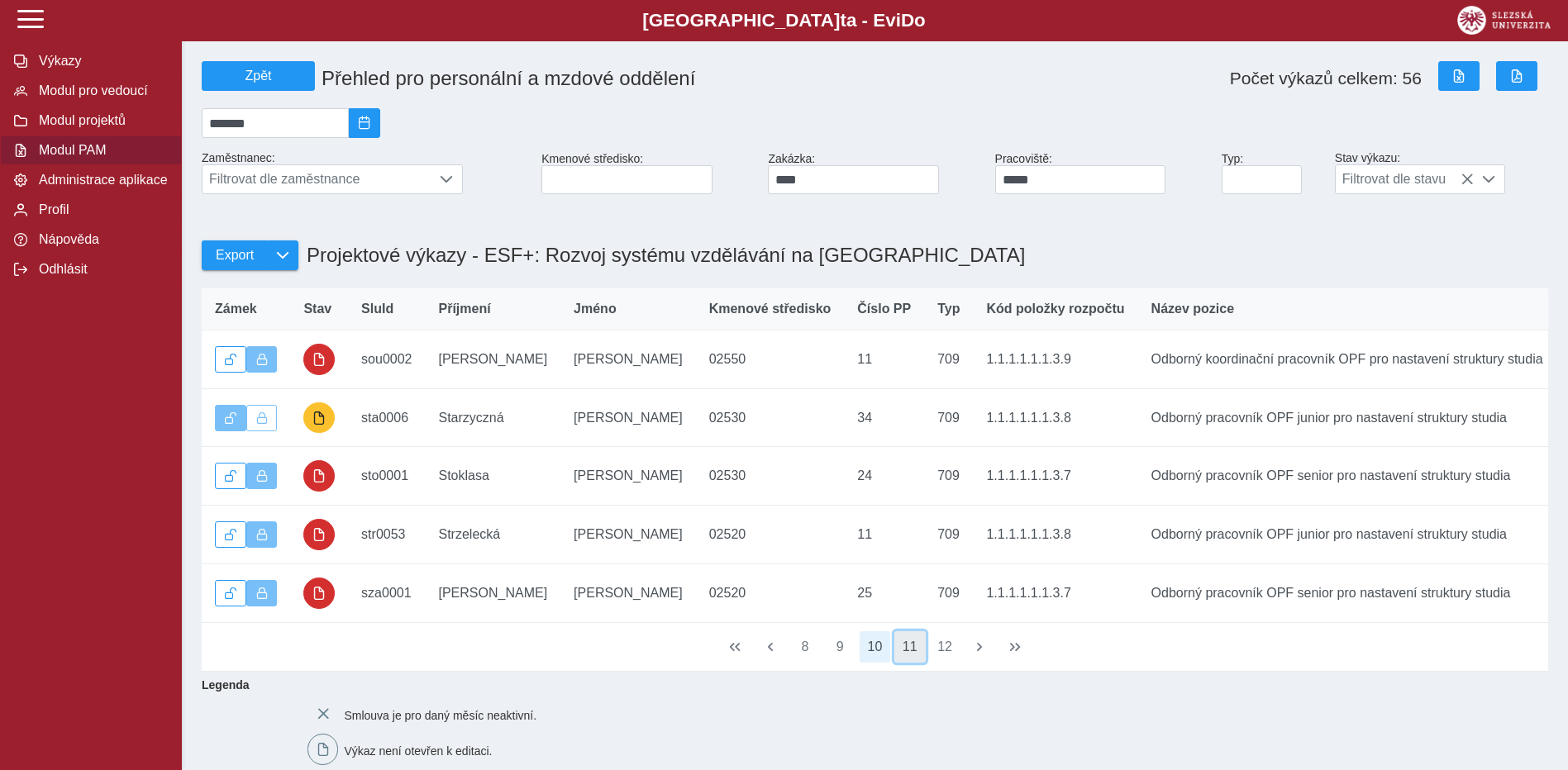
click at [907, 663] on button "11" at bounding box center [909, 647] width 31 height 31
click at [933, 663] on button "12" at bounding box center [945, 647] width 31 height 31
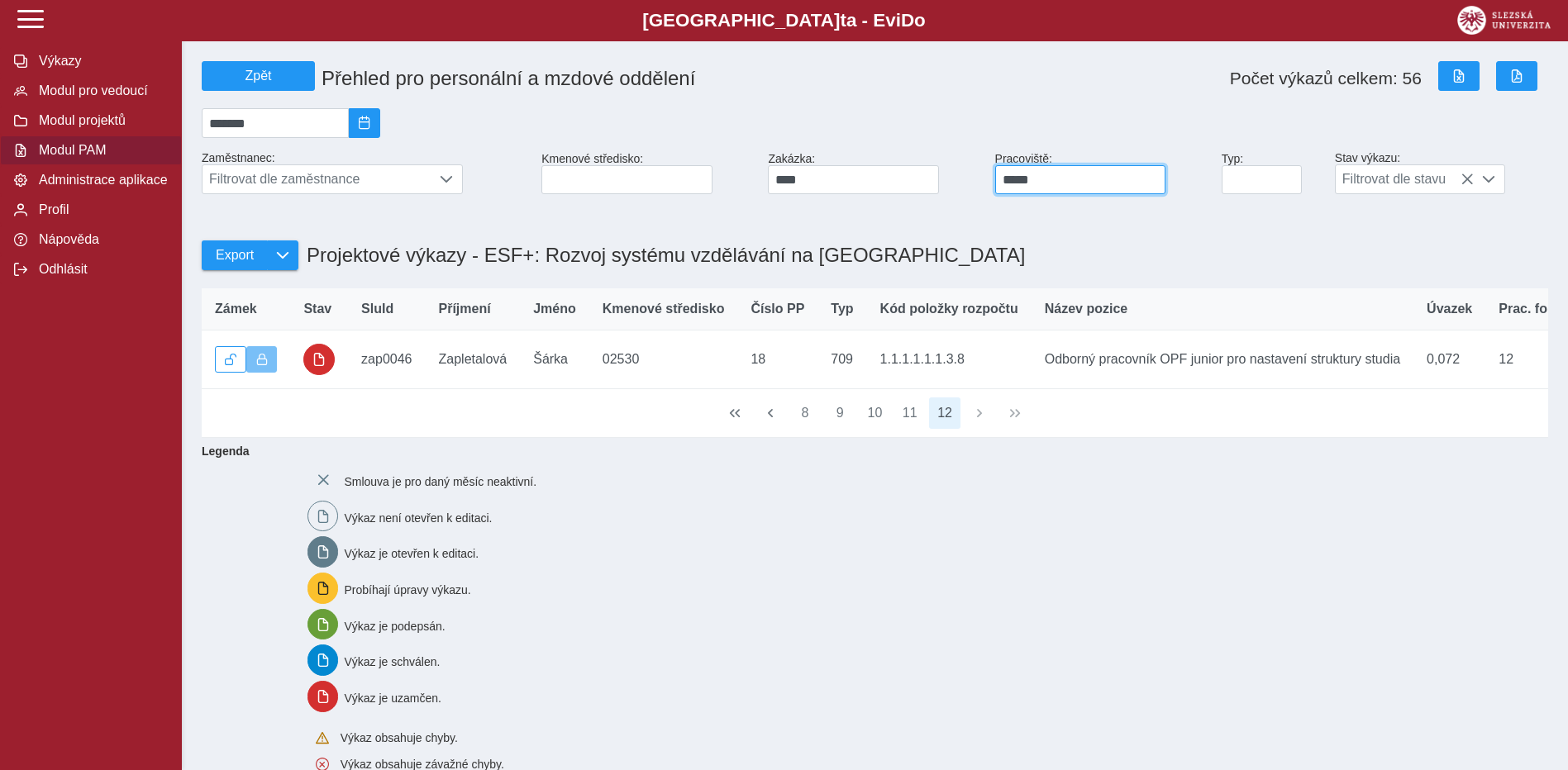
drag, startPoint x: 1039, startPoint y: 193, endPoint x: 983, endPoint y: 177, distance: 58.2
click at [983, 177] on div "Zpět Přehled pro personální a mzdové oddělení Počet výkazů celkem: 56 ******* Z…" at bounding box center [874, 127] width 1360 height 146
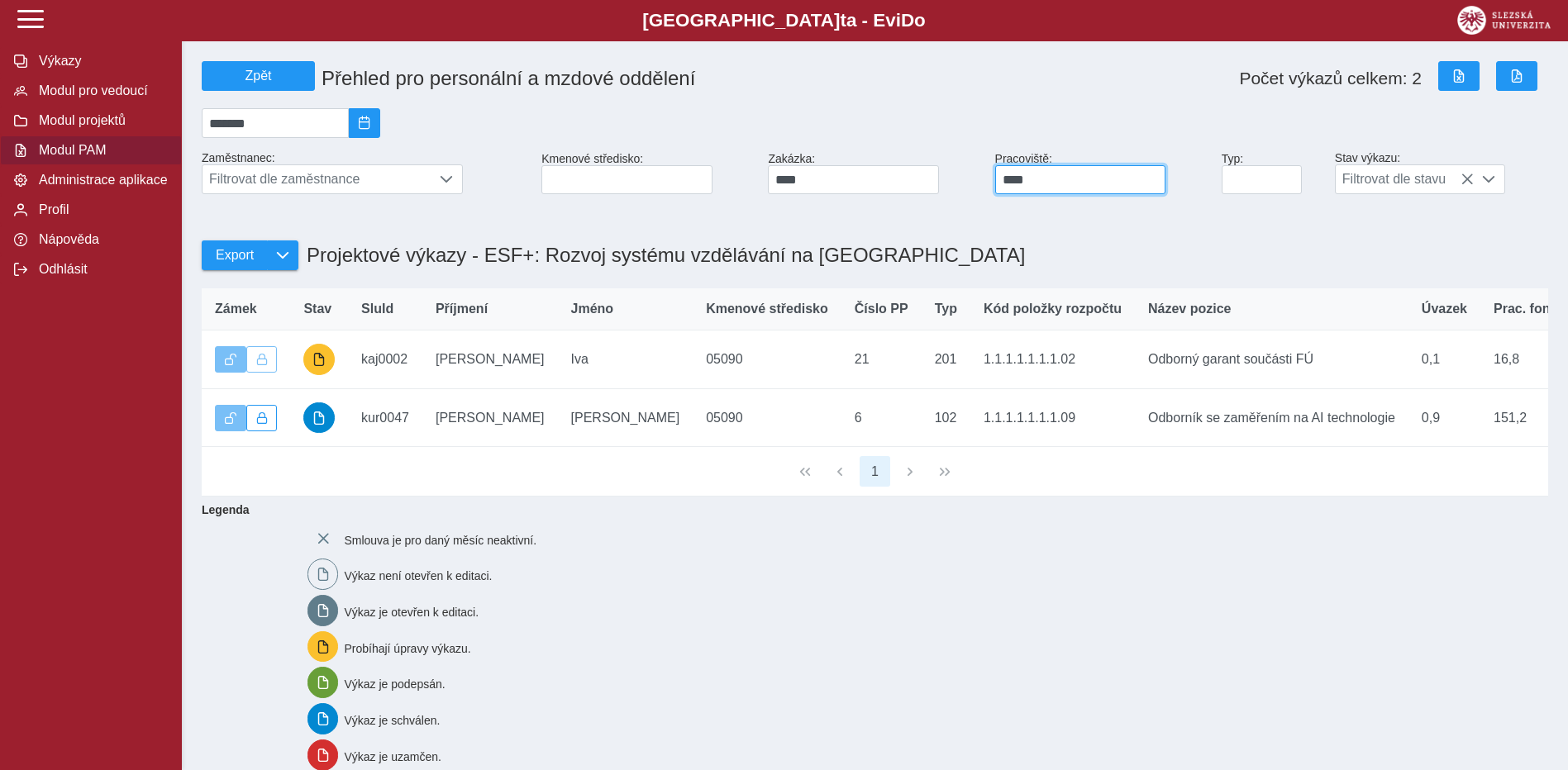
type input "*****"
drag, startPoint x: 1078, startPoint y: 179, endPoint x: 961, endPoint y: 177, distance: 117.0
click at [961, 177] on div "Zpět Přehled pro personální a mzdové oddělení Počet výkazů celkem: 2 ******* Za…" at bounding box center [874, 127] width 1360 height 146
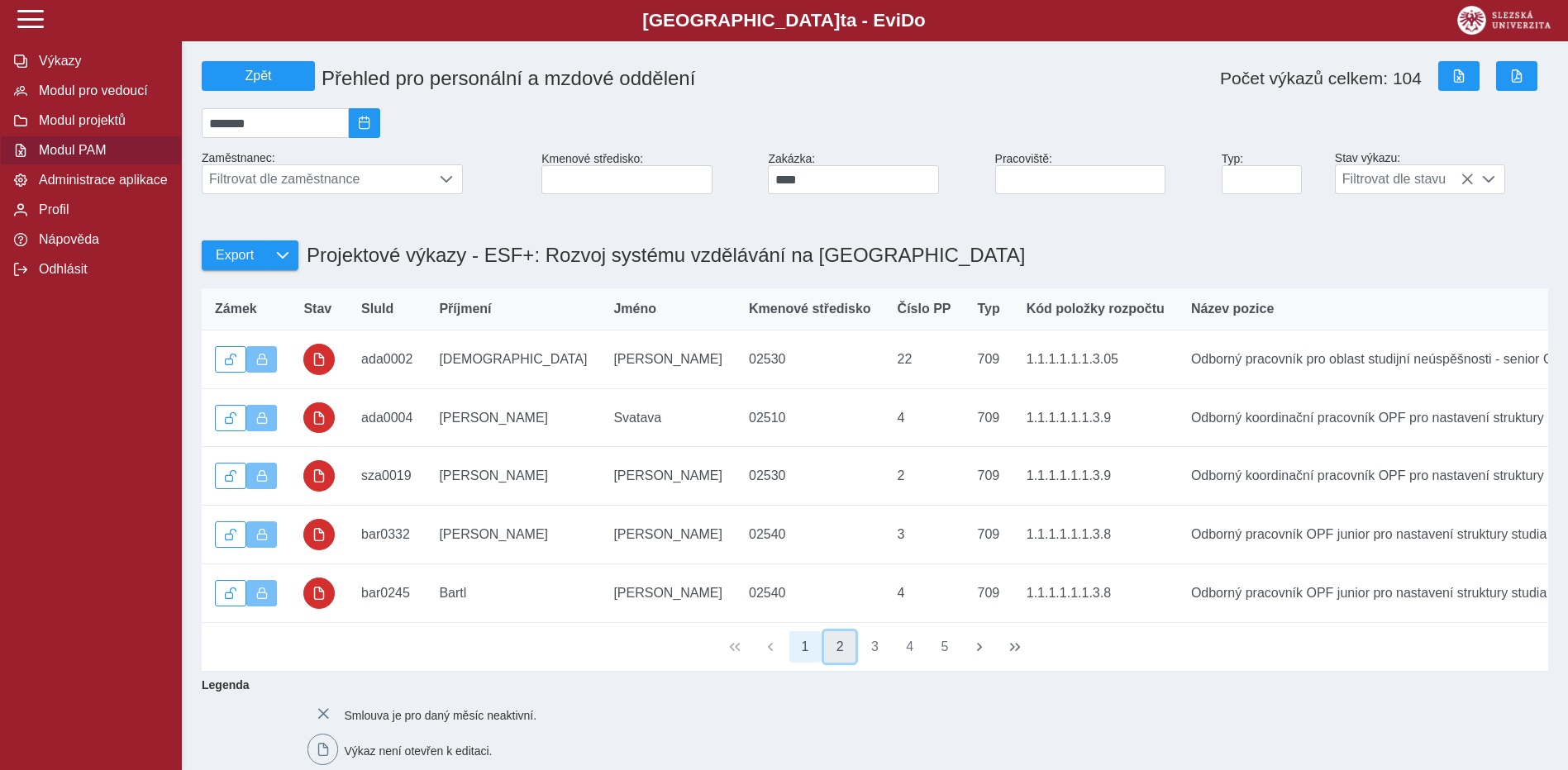
click at [831, 663] on button "2" at bounding box center [840, 647] width 31 height 31
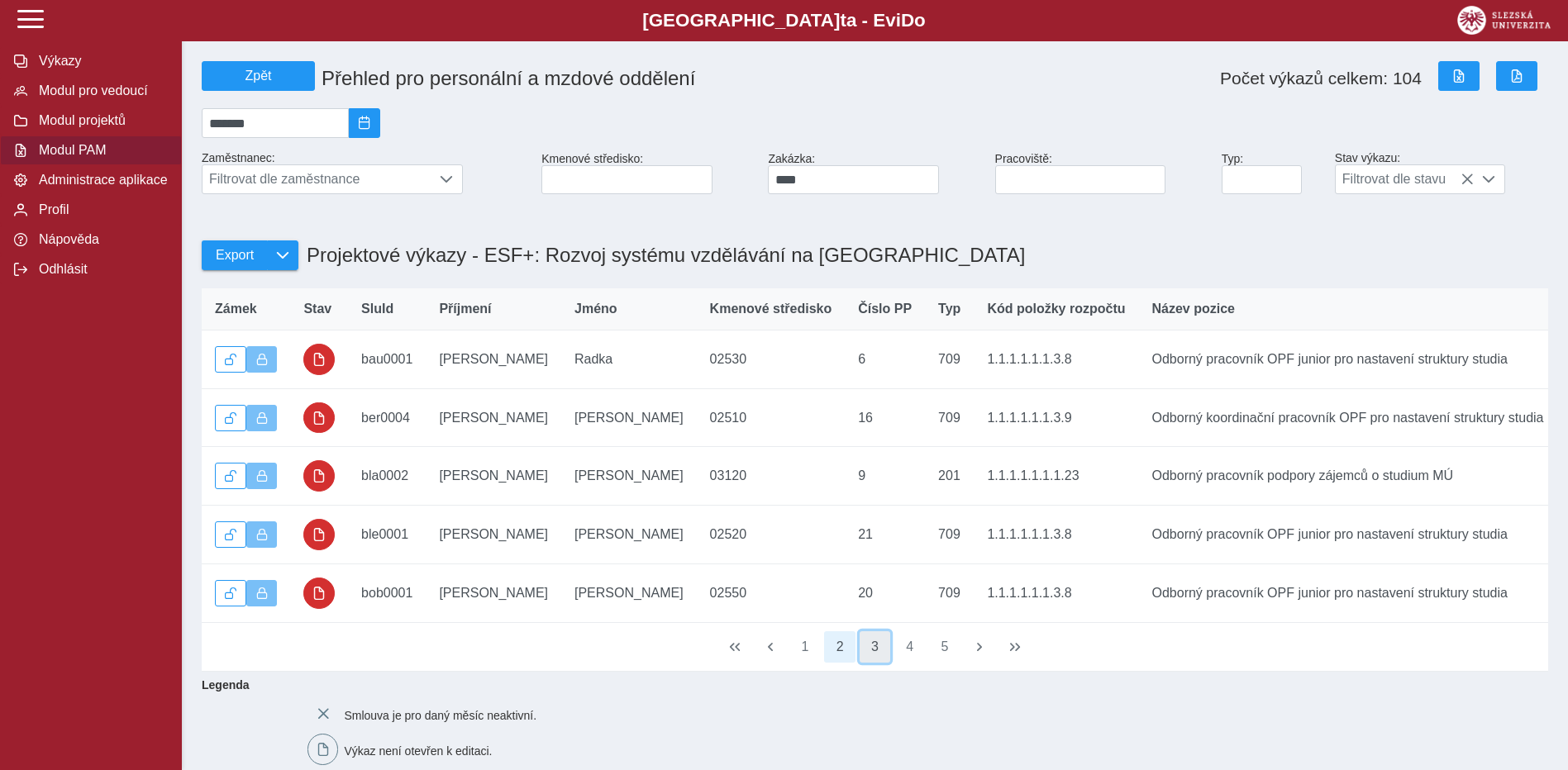
click at [875, 663] on button "3" at bounding box center [875, 647] width 31 height 31
click at [911, 663] on button "4" at bounding box center [909, 647] width 31 height 31
click at [942, 663] on button "6" at bounding box center [945, 647] width 31 height 31
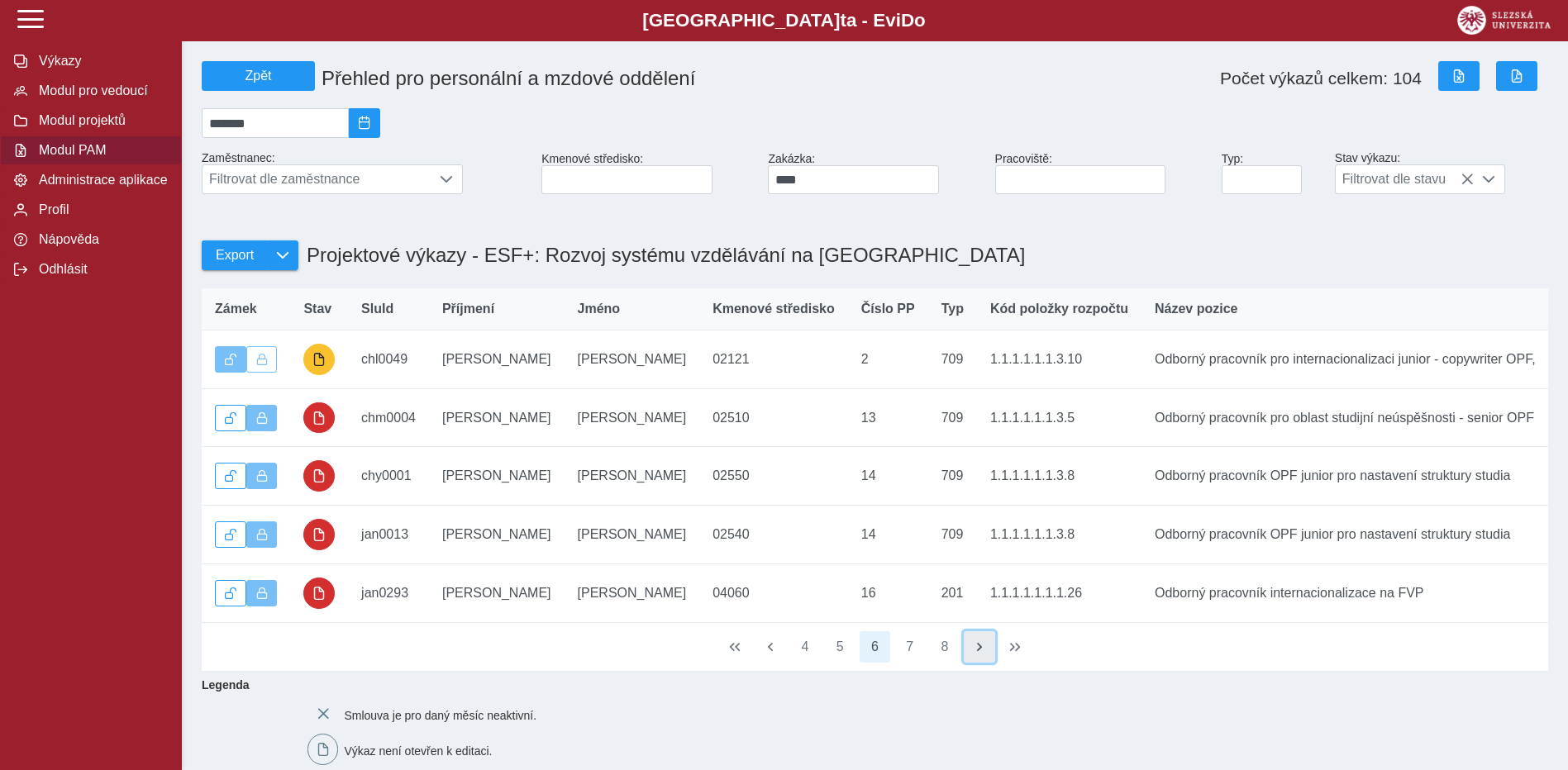
click at [977, 654] on span "button" at bounding box center [980, 647] width 13 height 13
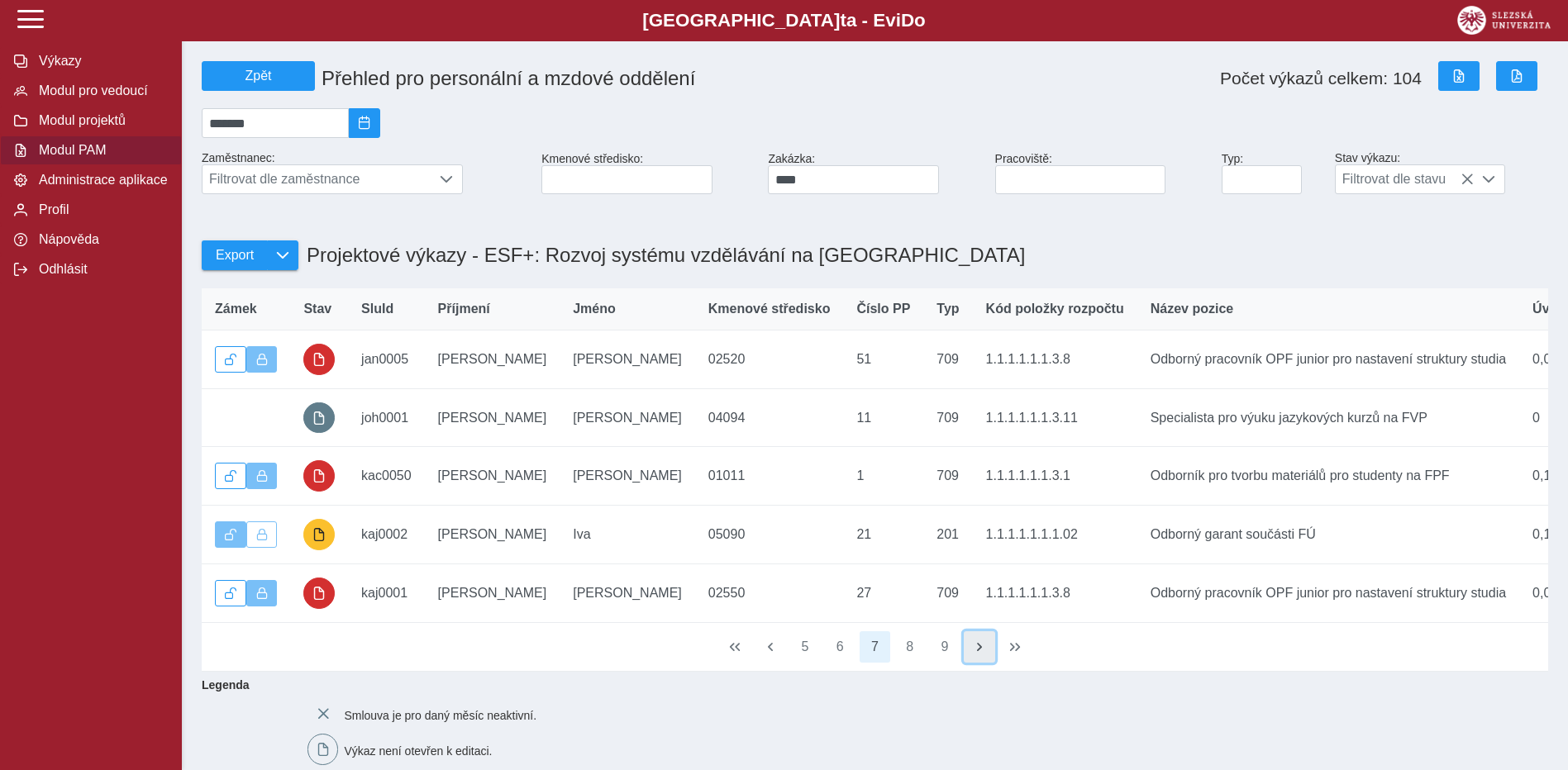
click at [977, 654] on span "button" at bounding box center [980, 647] width 13 height 13
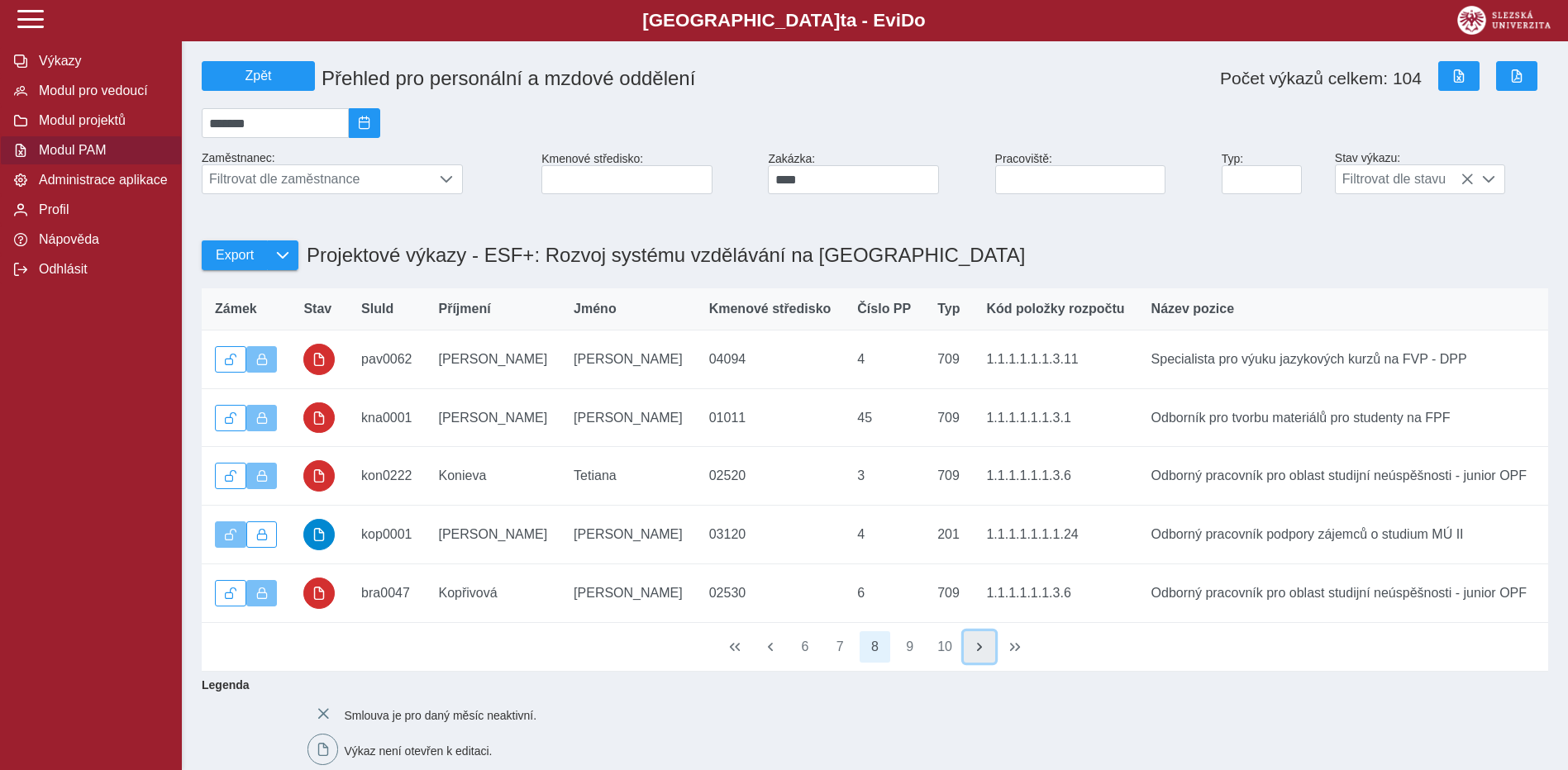
click at [977, 654] on span "button" at bounding box center [980, 647] width 13 height 13
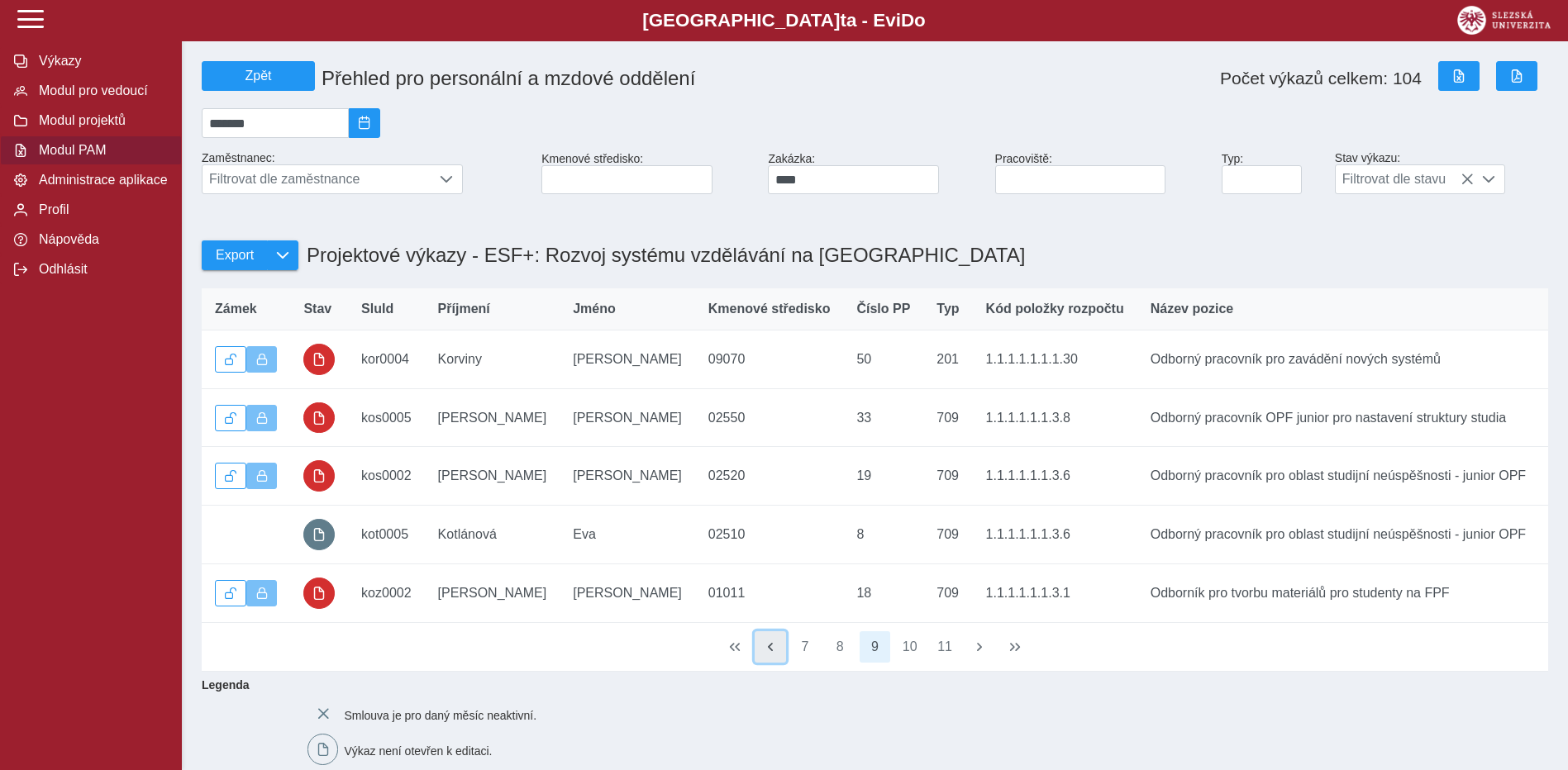
click at [771, 654] on span "button" at bounding box center [771, 647] width 13 height 13
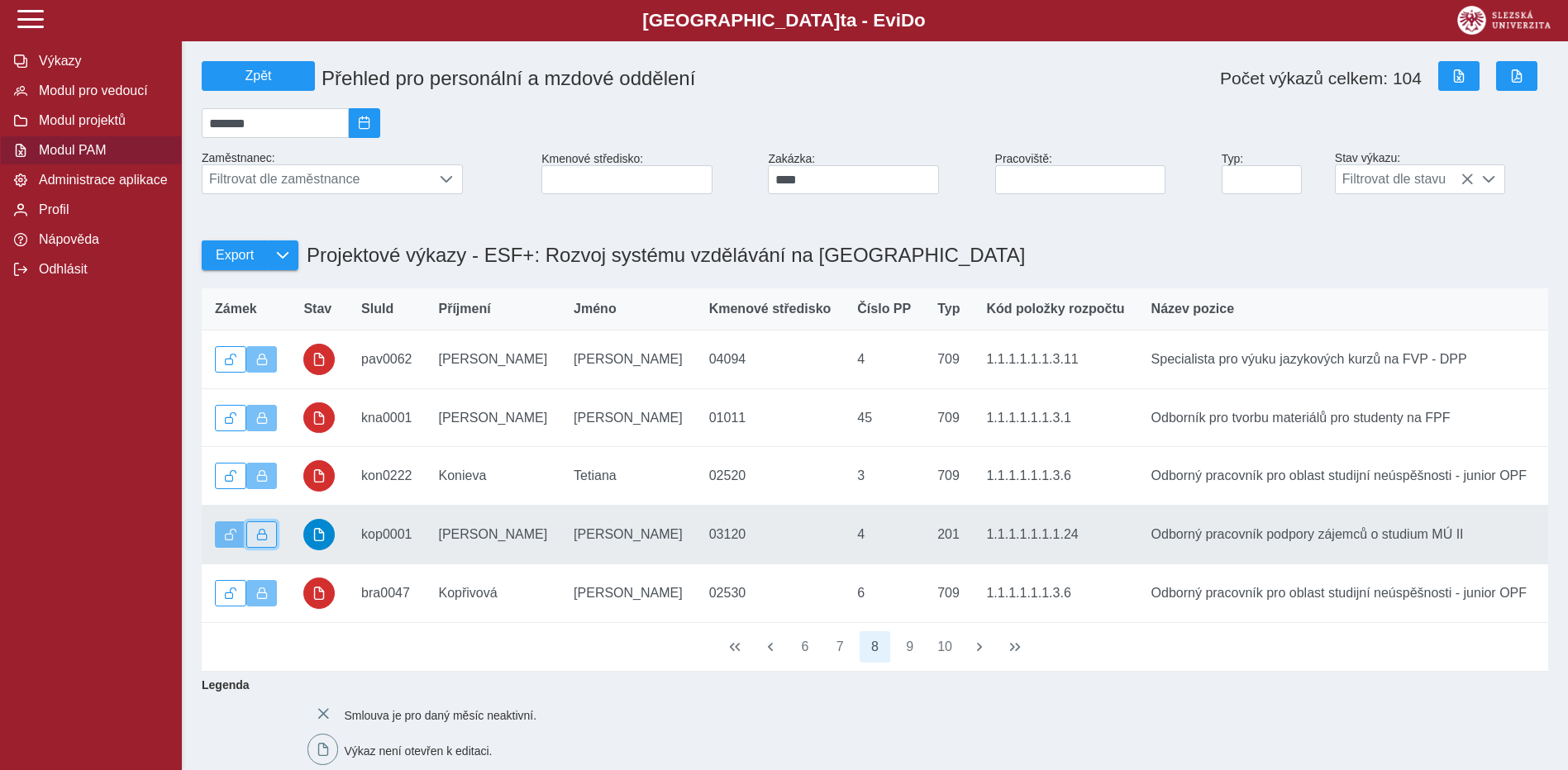
click at [266, 541] on span "button" at bounding box center [262, 534] width 11 height 11
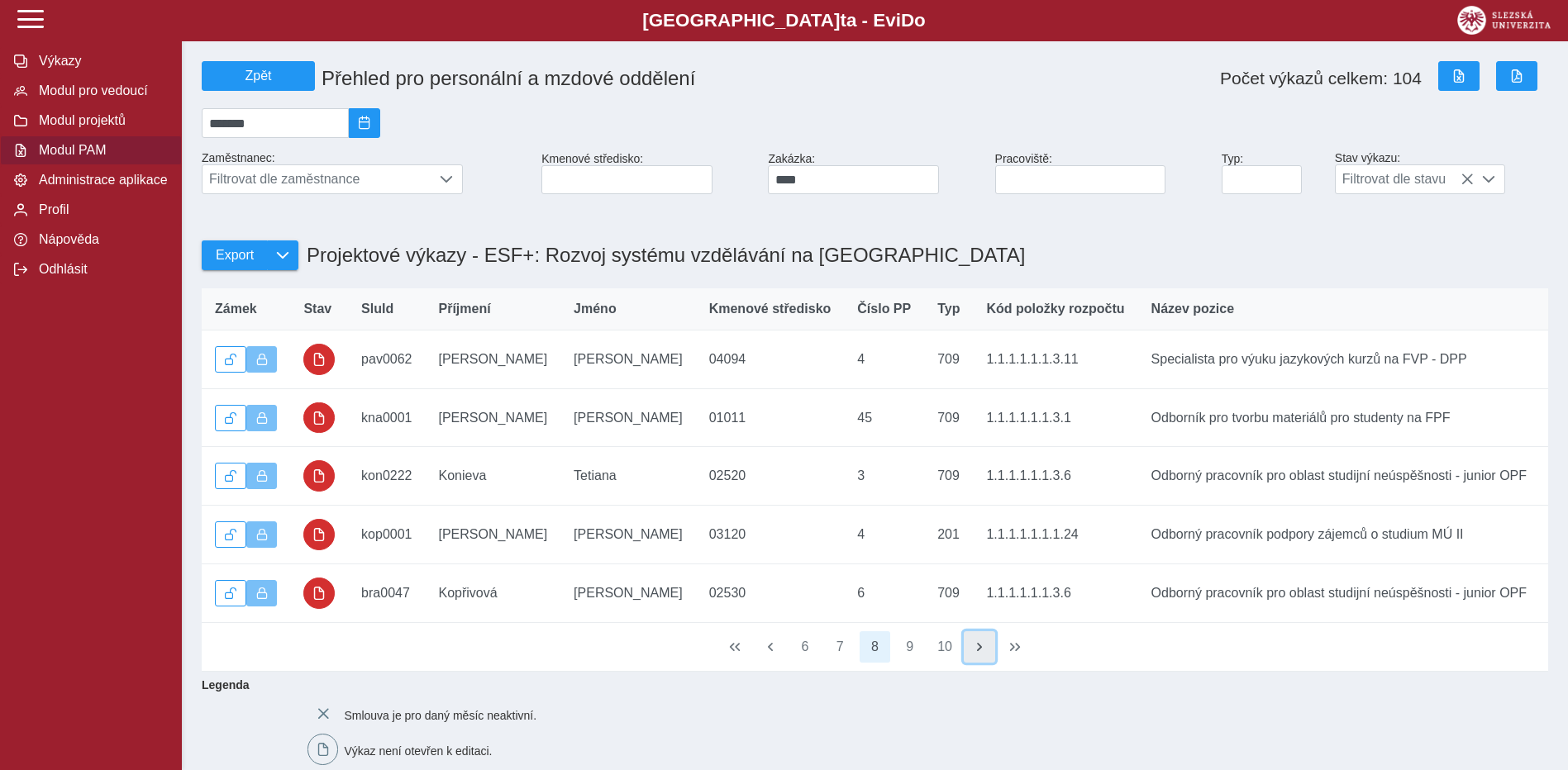
click at [983, 654] on span "button" at bounding box center [980, 647] width 13 height 13
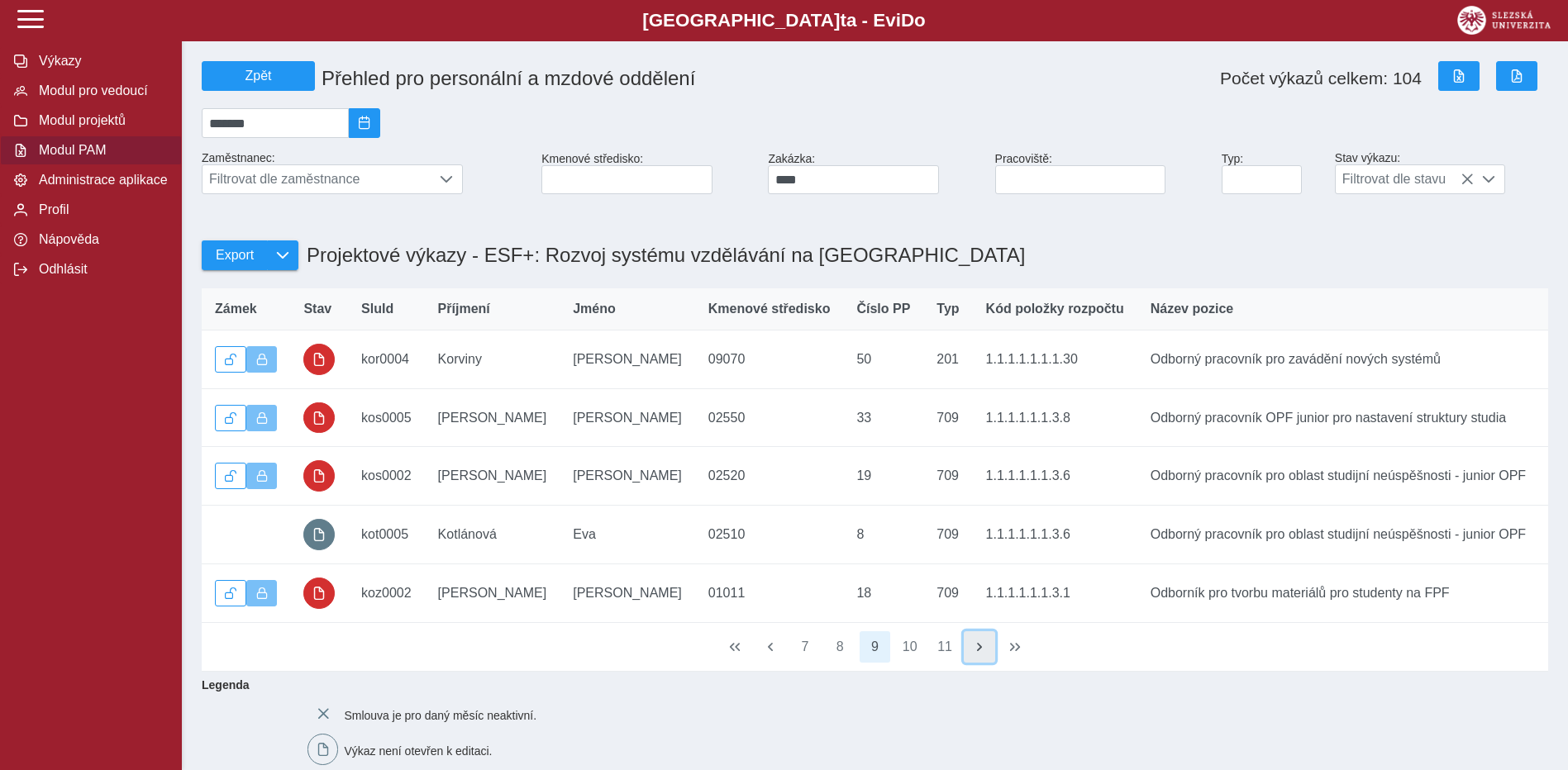
click at [983, 654] on span "button" at bounding box center [980, 647] width 13 height 13
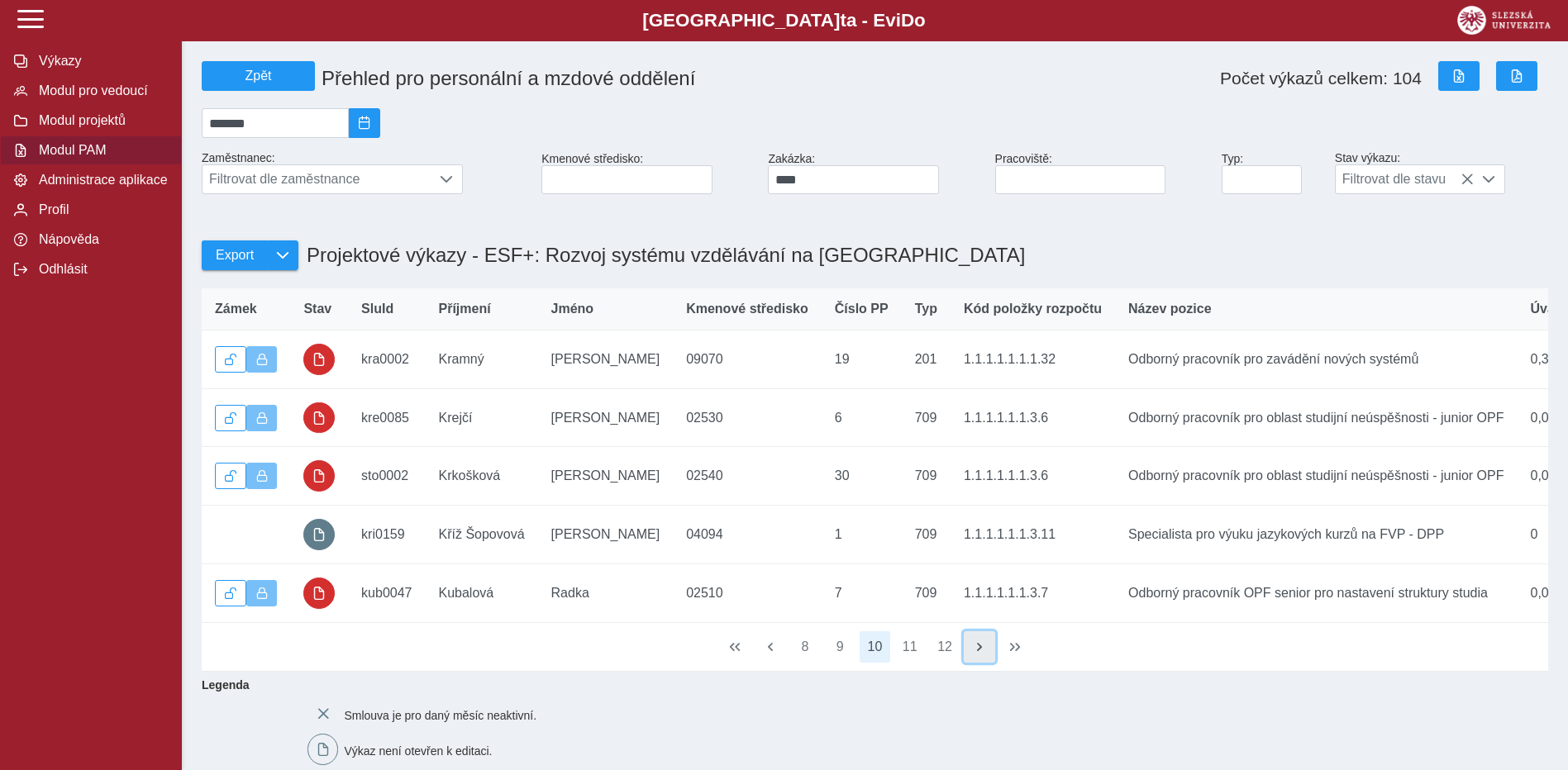
click at [983, 654] on span "button" at bounding box center [980, 647] width 13 height 13
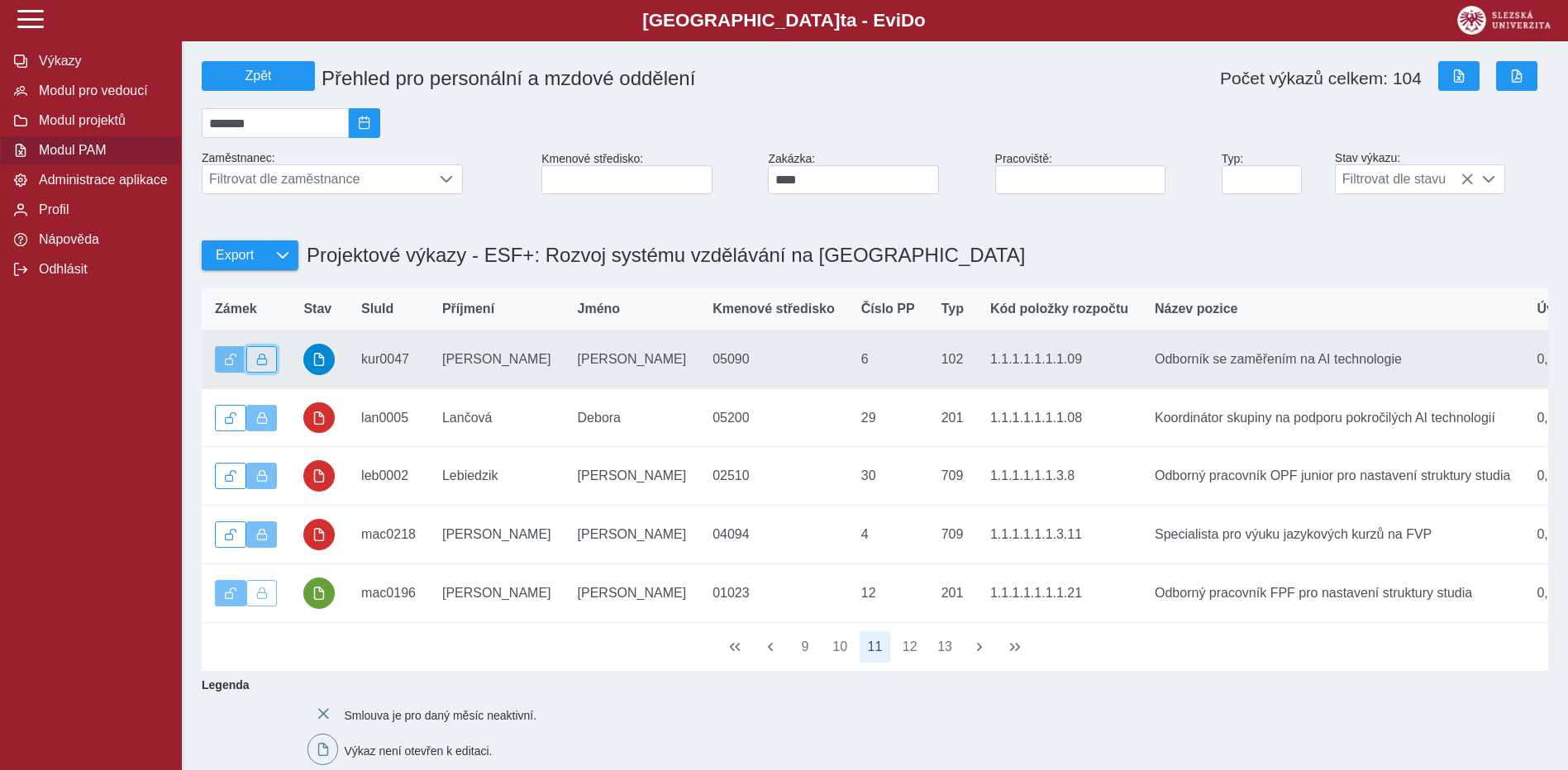
click at [257, 373] on button "button" at bounding box center [261, 360] width 31 height 27
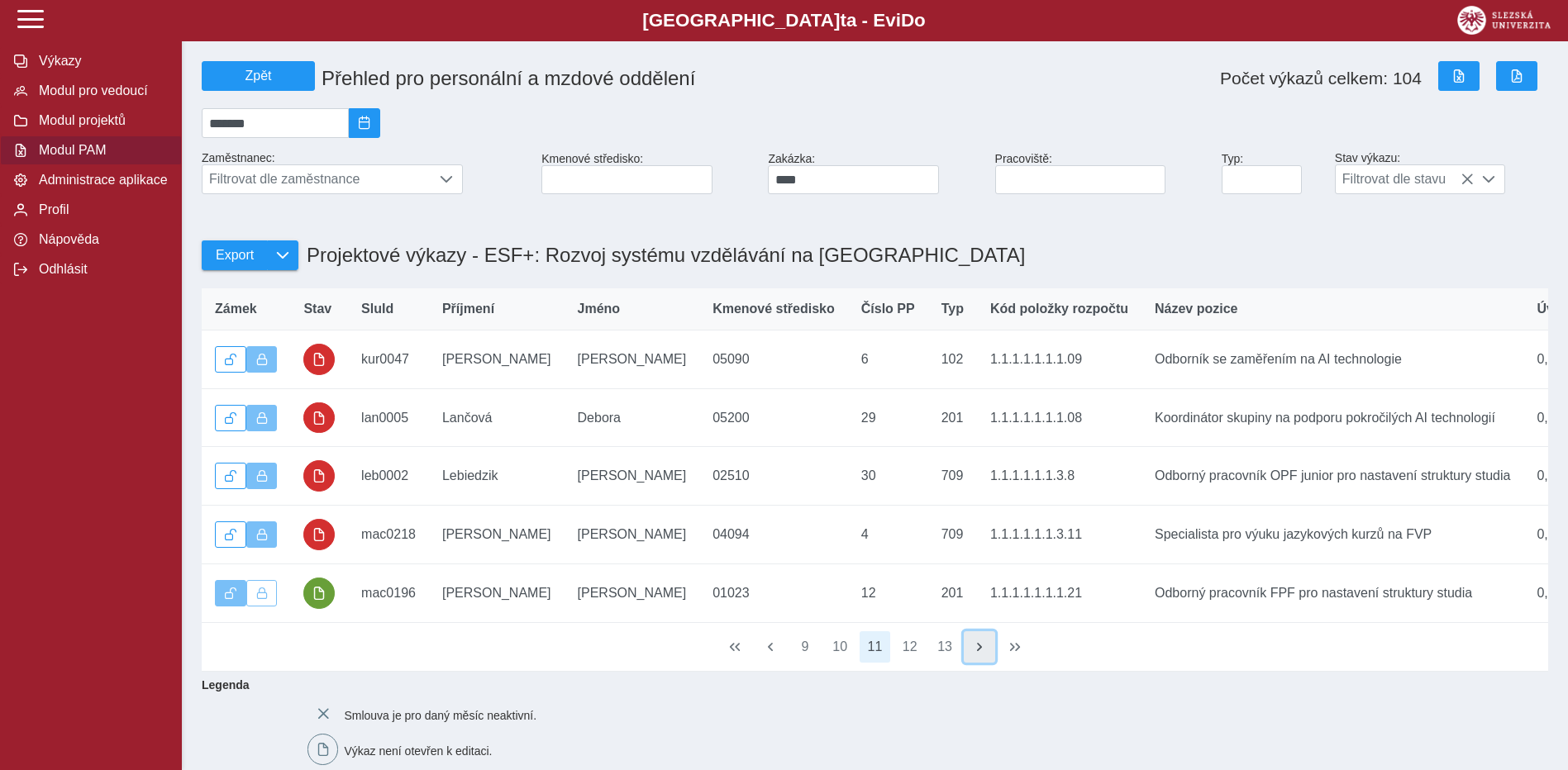
click at [987, 663] on button "button" at bounding box center [979, 647] width 31 height 31
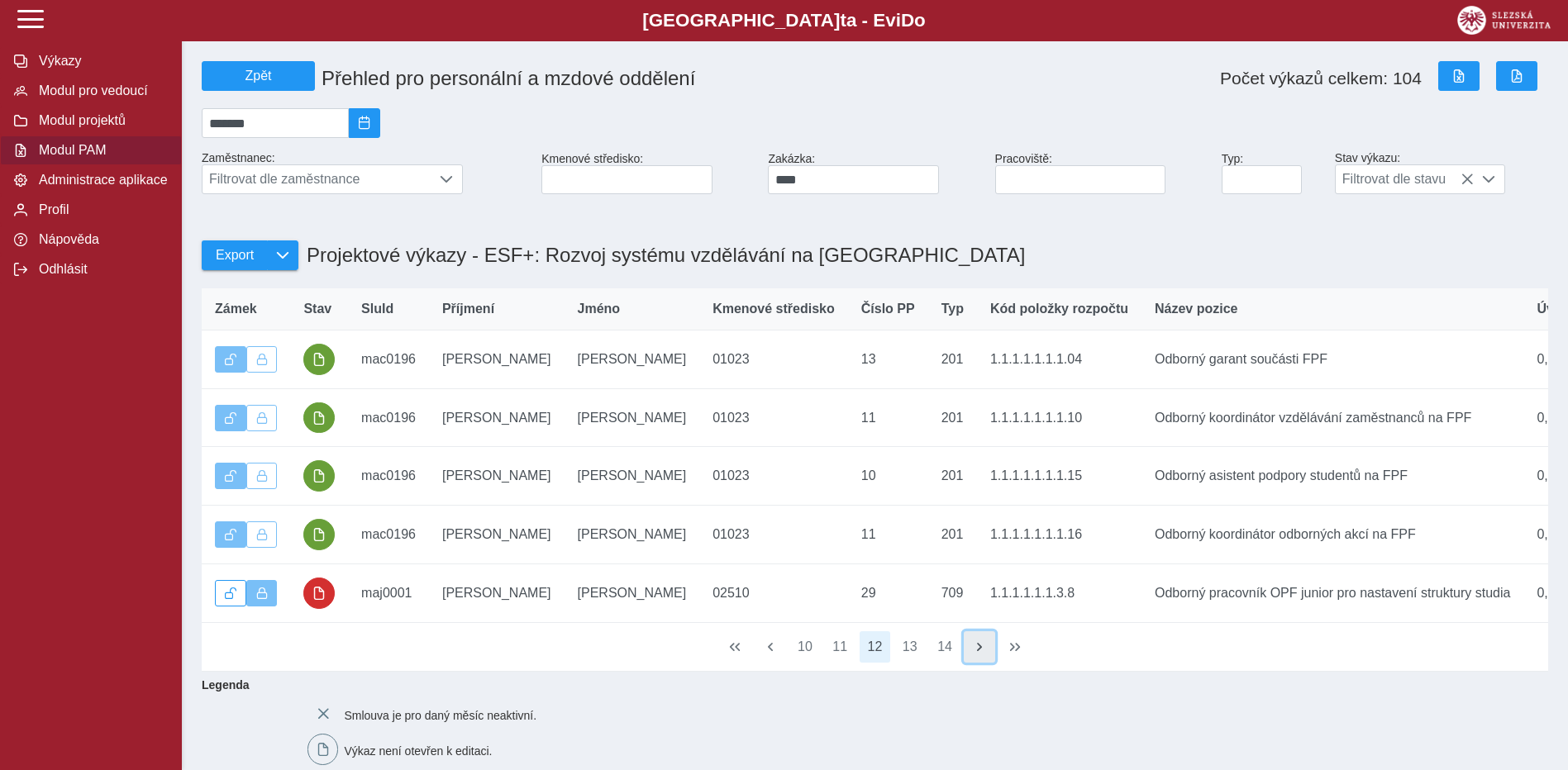
click at [987, 663] on button "button" at bounding box center [979, 647] width 31 height 31
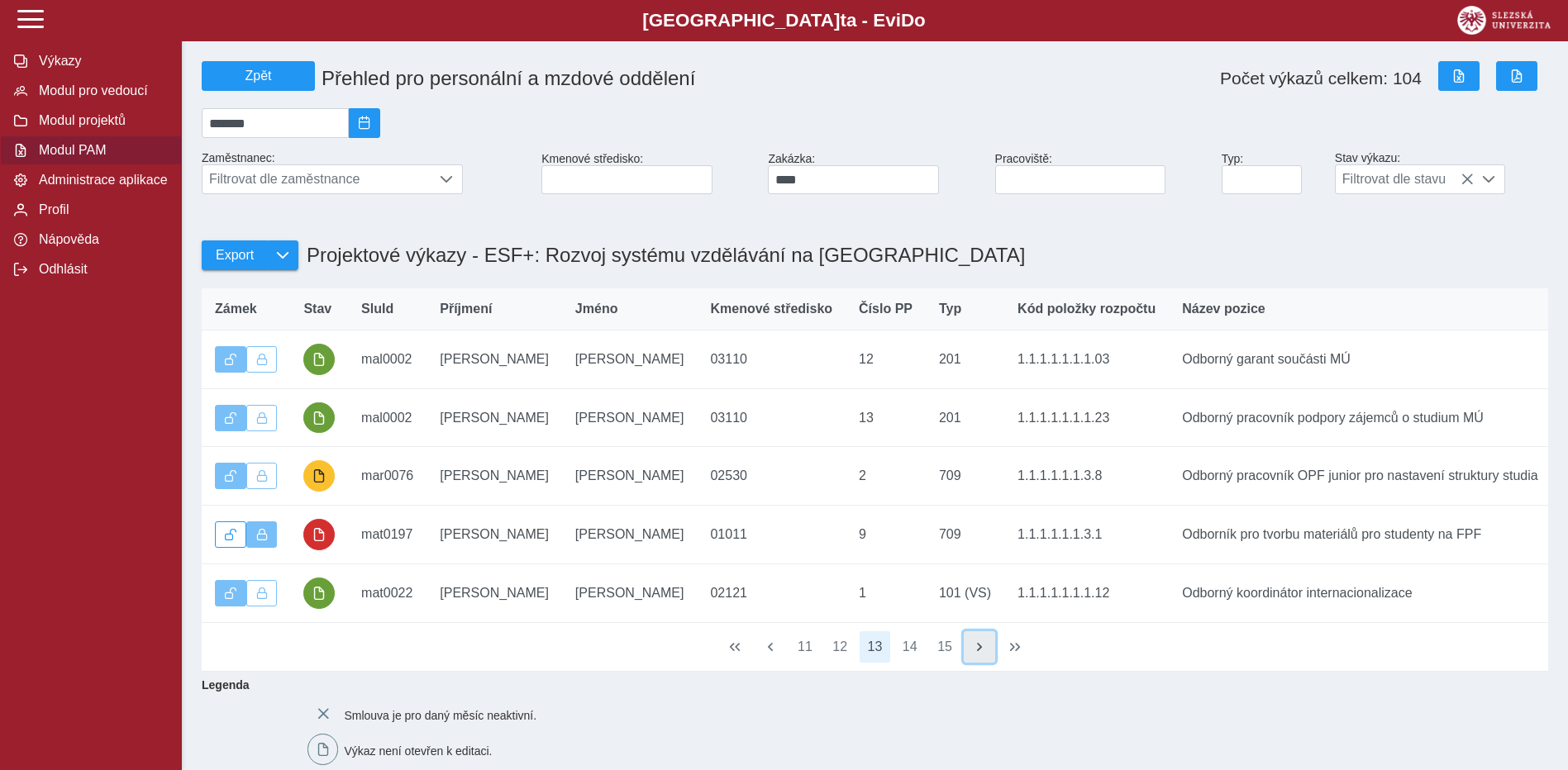
click at [987, 663] on button "button" at bounding box center [979, 647] width 31 height 31
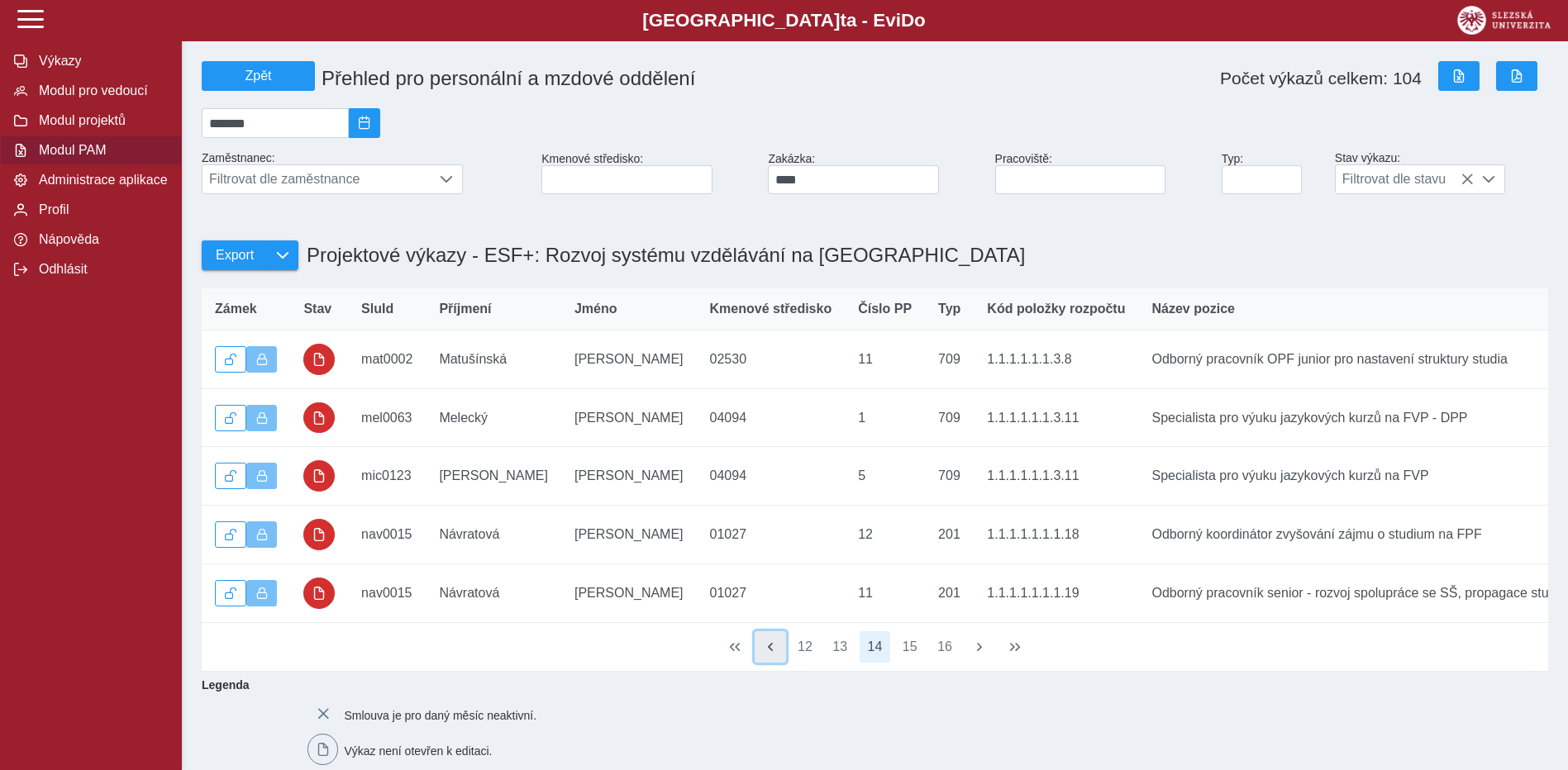
click at [774, 654] on span "button" at bounding box center [771, 647] width 13 height 13
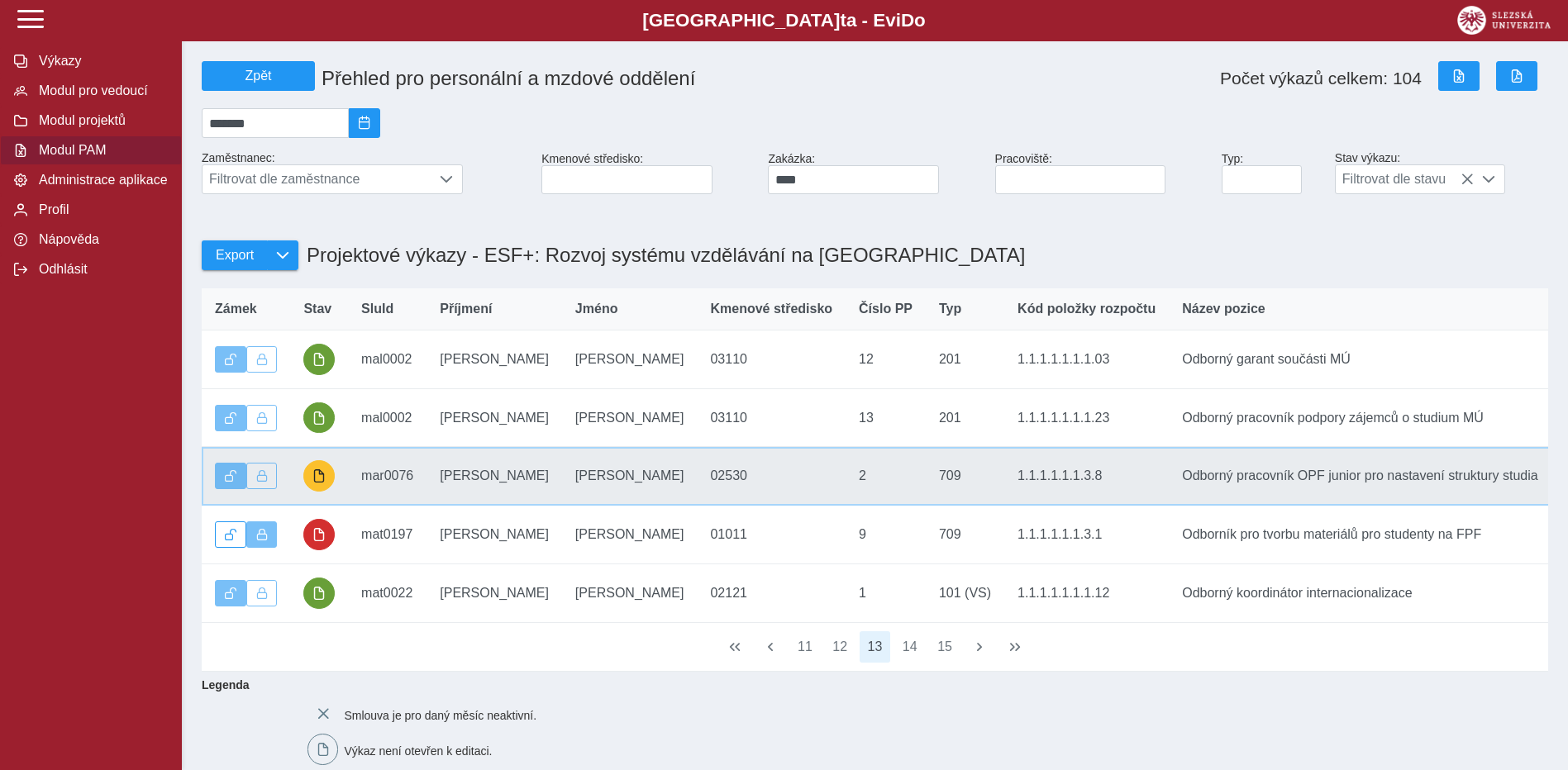
click at [465, 496] on td "Příjmení Marková" at bounding box center [494, 477] width 136 height 59
click at [697, 481] on td "Kmenové středisko 02530" at bounding box center [771, 477] width 149 height 59
click at [324, 483] on span "button" at bounding box center [319, 476] width 13 height 13
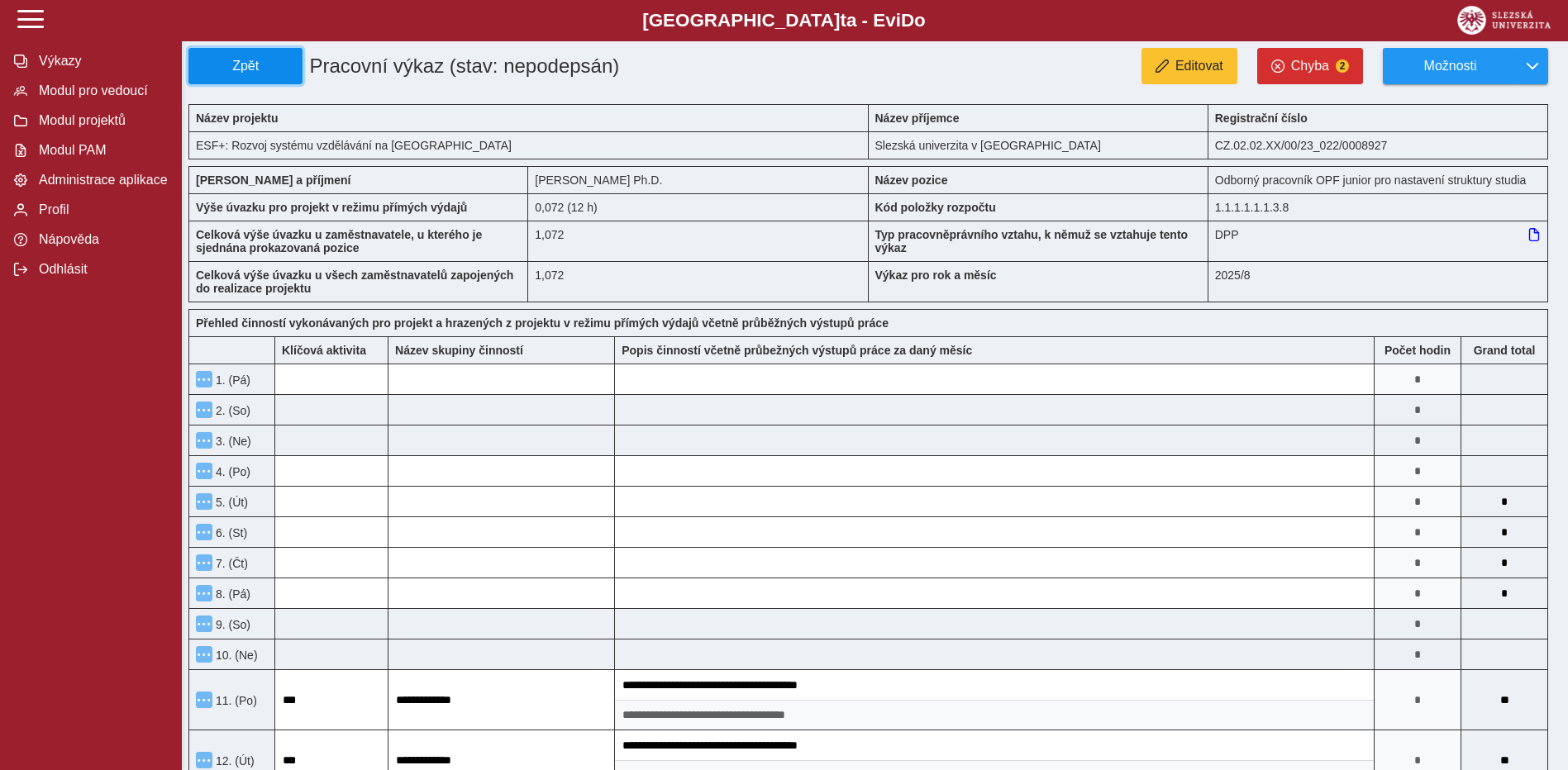
click at [281, 66] on span "Zpět" at bounding box center [245, 67] width 99 height 15
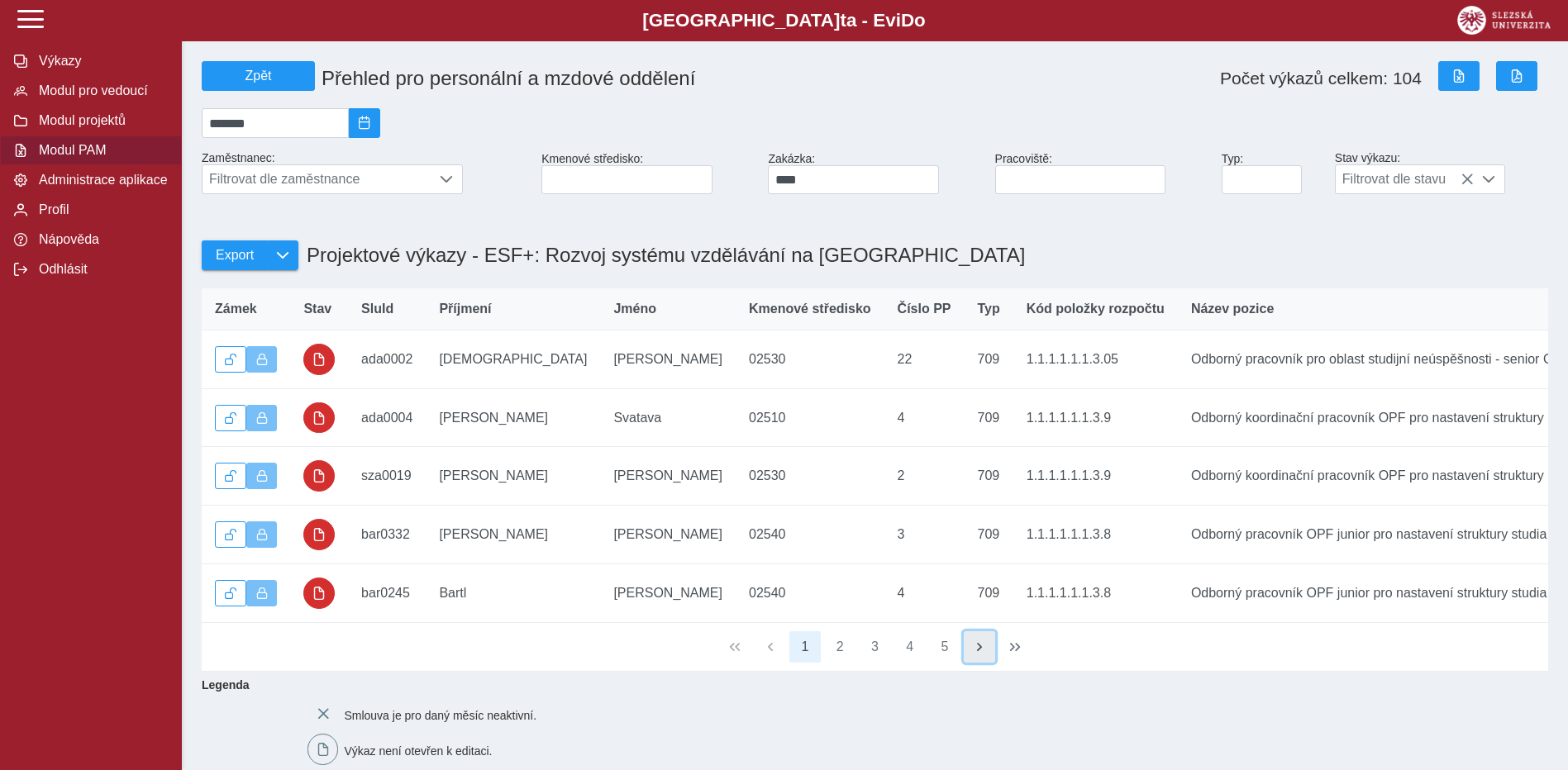
click at [970, 663] on button "button" at bounding box center [979, 647] width 31 height 31
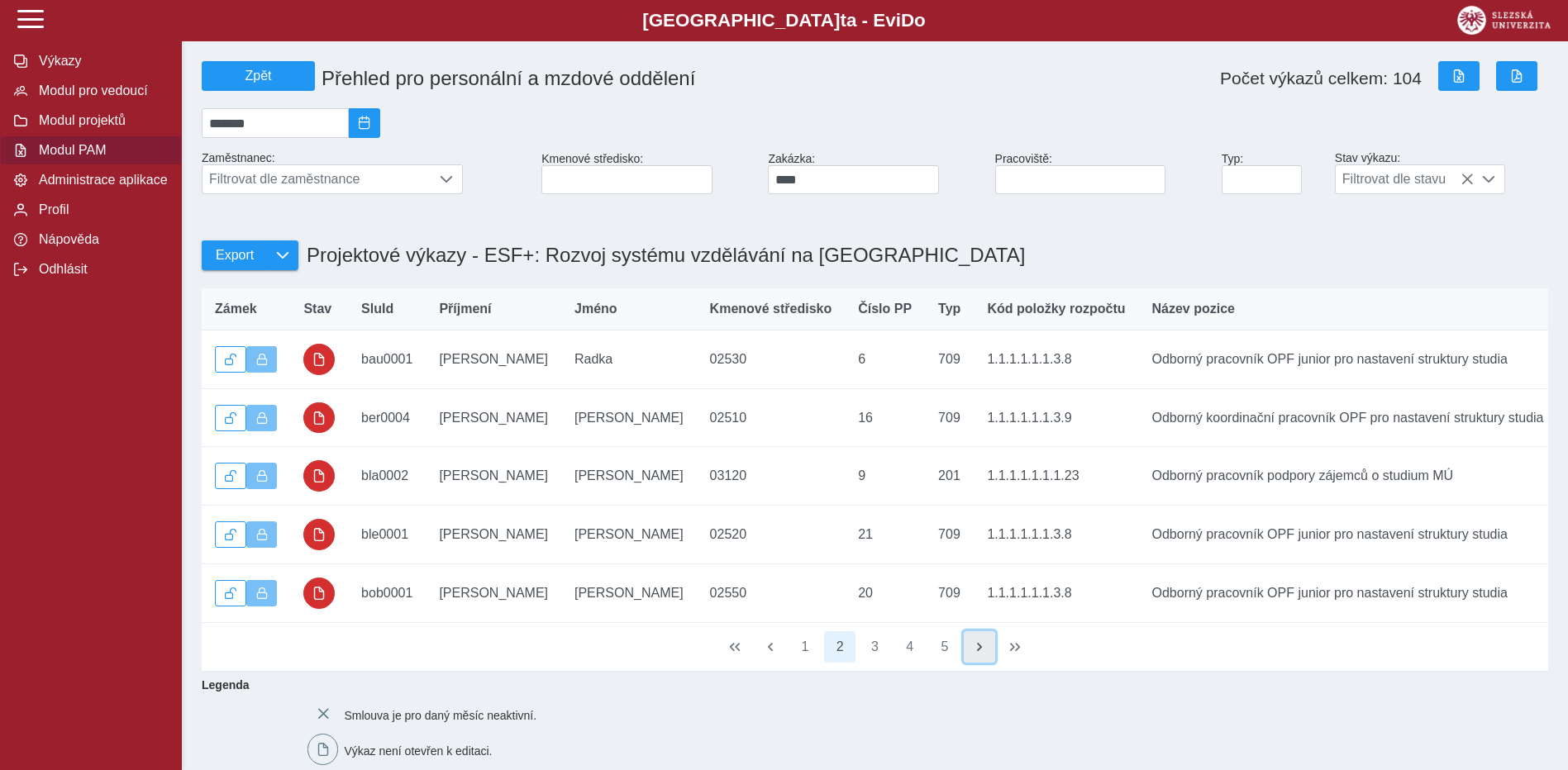
click at [970, 663] on button "button" at bounding box center [979, 647] width 31 height 31
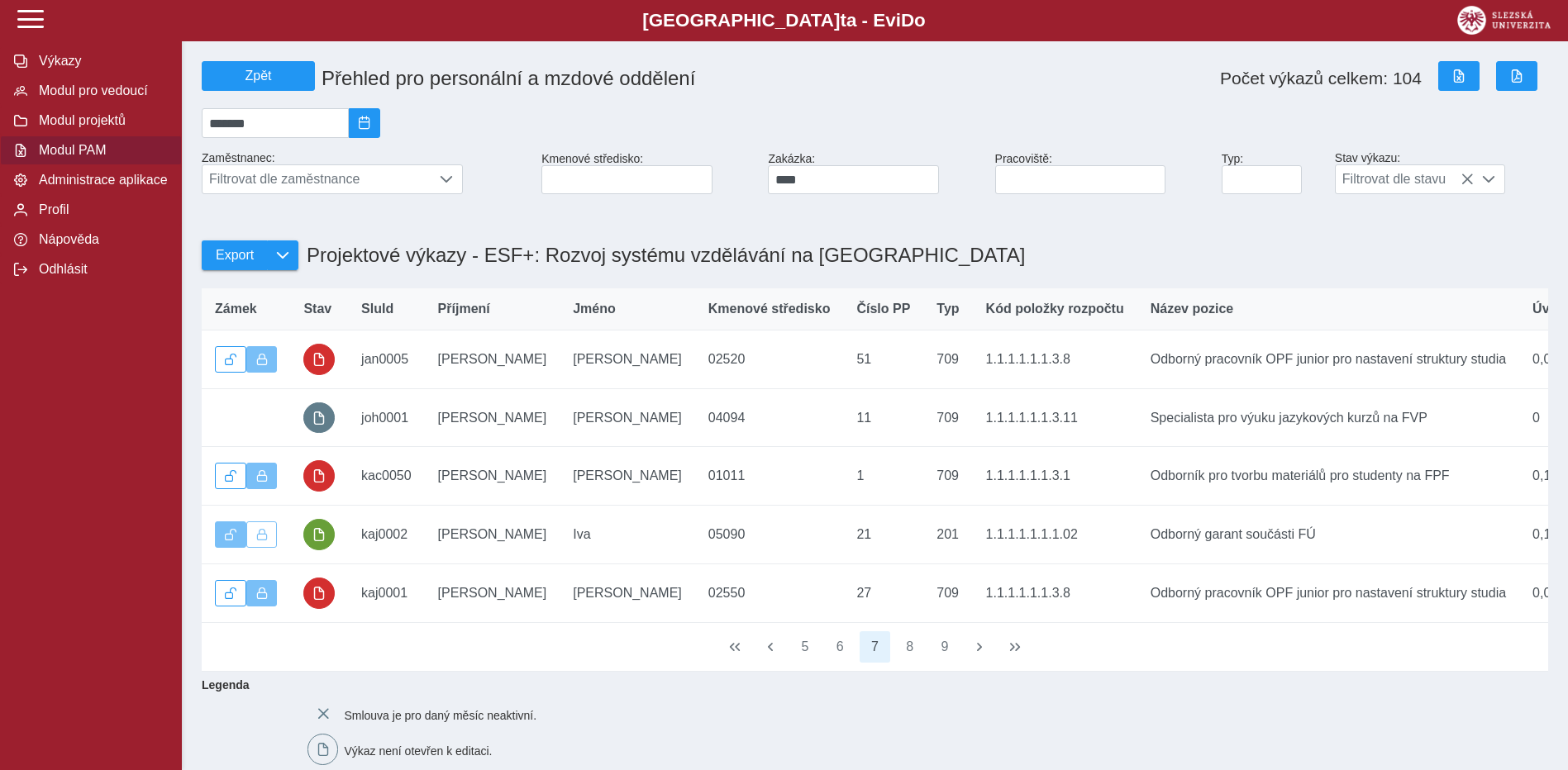
click at [1061, 204] on div "Export Projektové výkazy - ESF+: Rozvoj systému vzdělávání na Slezské univerzitě" at bounding box center [874, 239] width 1360 height 88
click at [1065, 177] on input at bounding box center [1080, 179] width 171 height 29
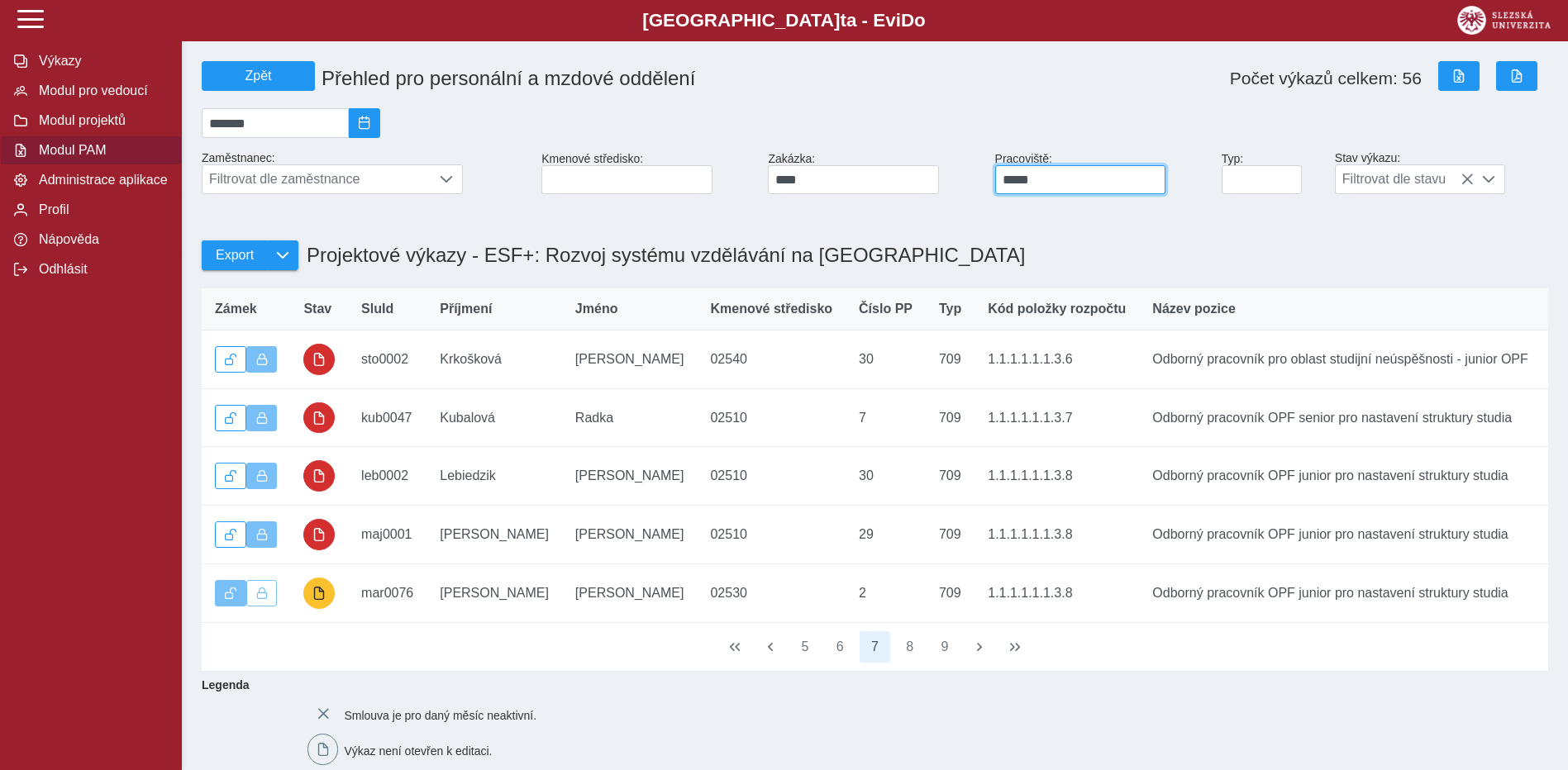
type input "*****"
click at [911, 663] on button "8" at bounding box center [909, 647] width 31 height 31
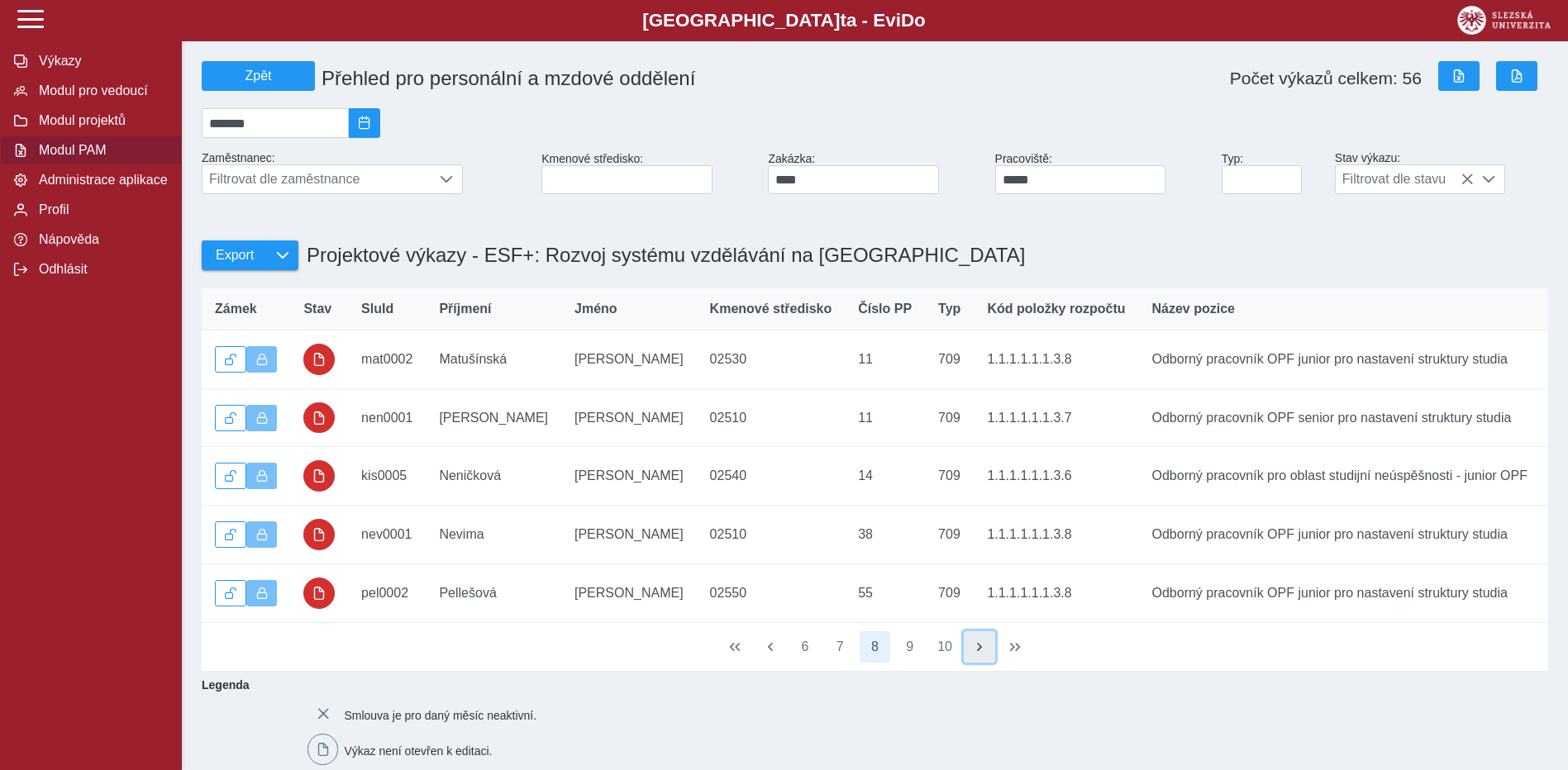
click at [979, 654] on span "button" at bounding box center [980, 647] width 13 height 13
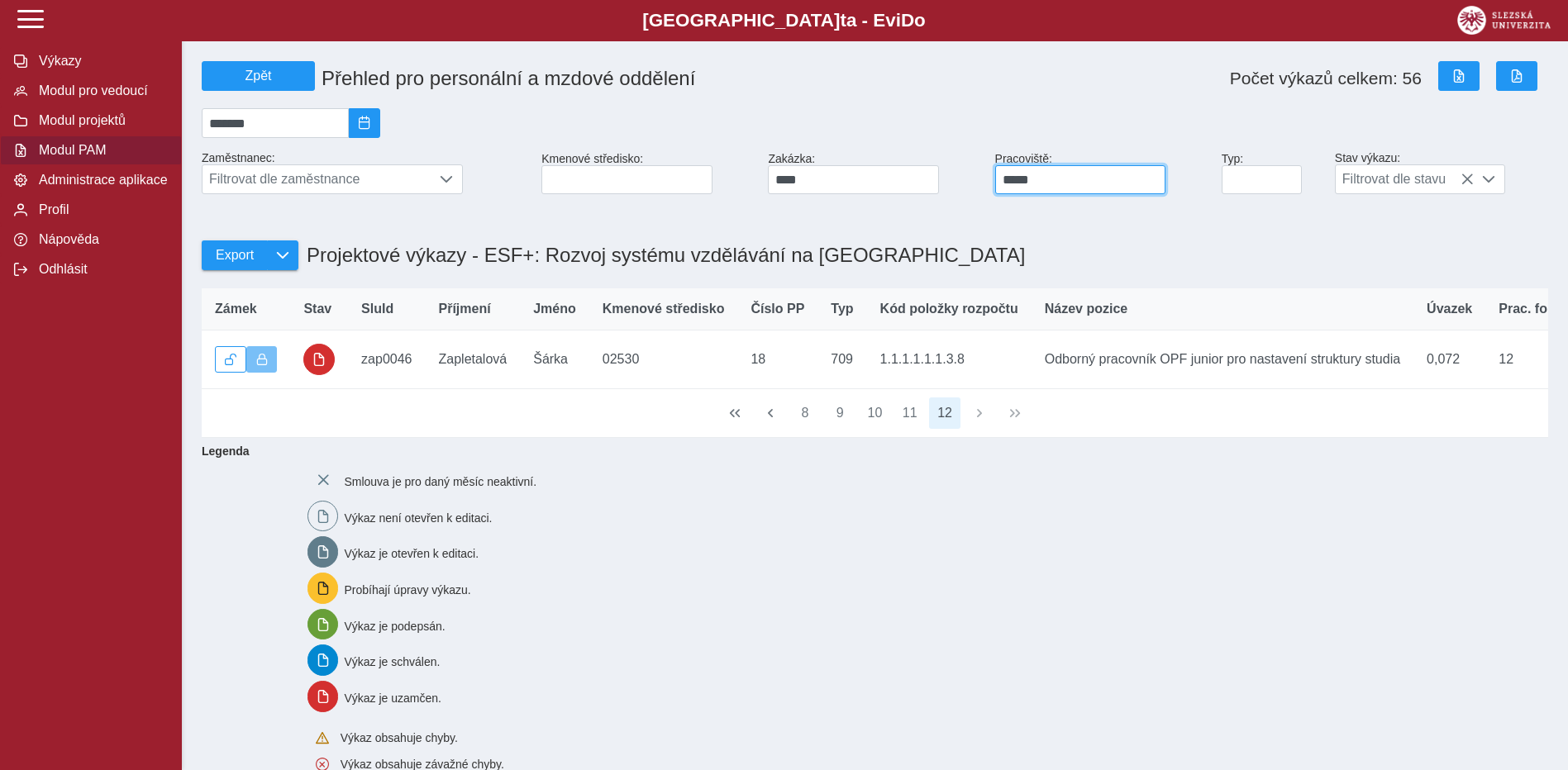
drag, startPoint x: 1049, startPoint y: 192, endPoint x: 981, endPoint y: 189, distance: 68.1
click at [983, 191] on div "Zpět Přehled pro personální a mzdové oddělení Počet výkazů celkem: 56 ******* Z…" at bounding box center [874, 127] width 1360 height 146
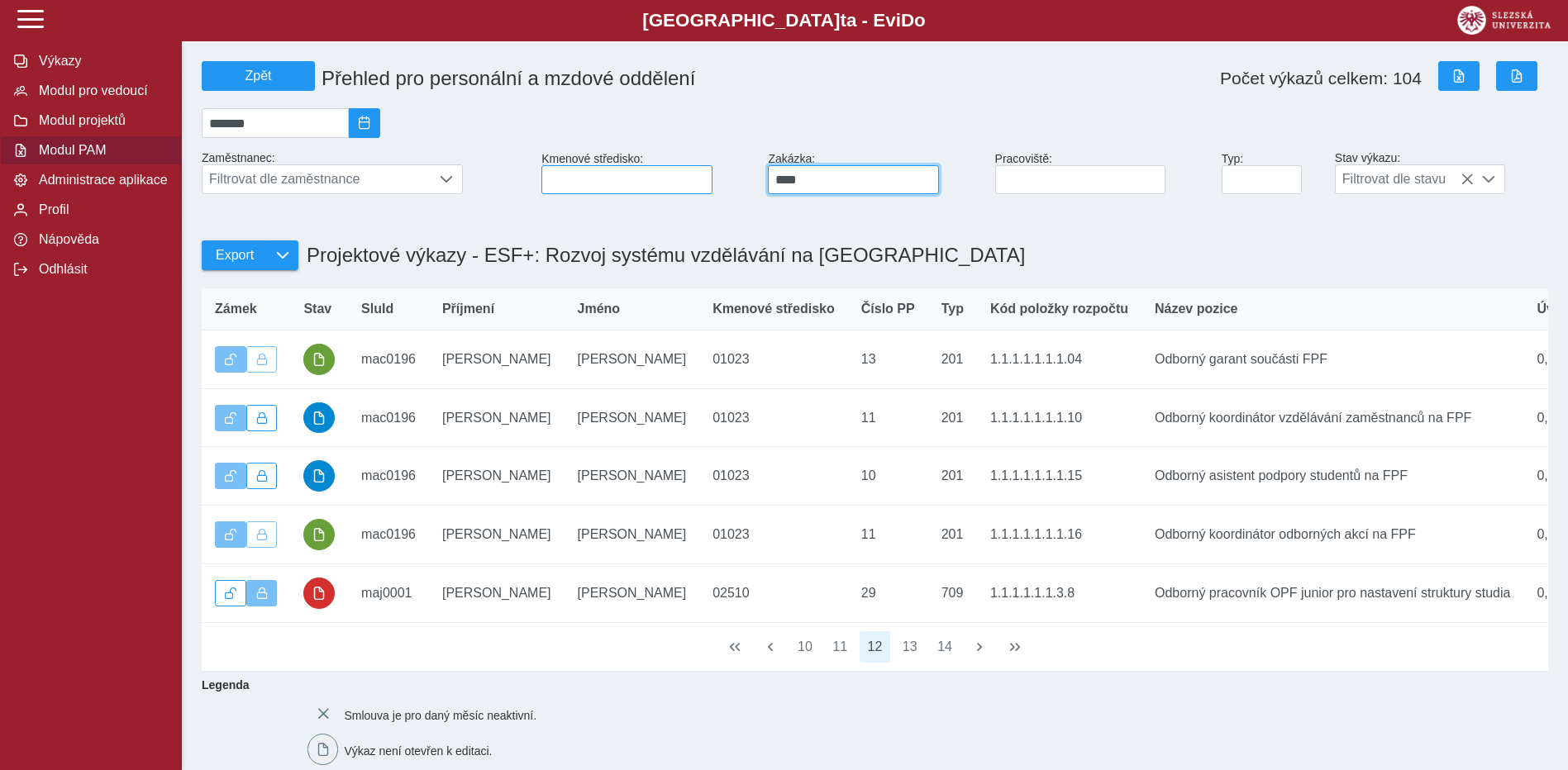
drag, startPoint x: 871, startPoint y: 185, endPoint x: 594, endPoint y: 170, distance: 277.4
click at [594, 170] on div "Zpět Přehled pro personální a mzdové oddělení Počet výkazů celkem: 104 ******* …" at bounding box center [874, 127] width 1360 height 146
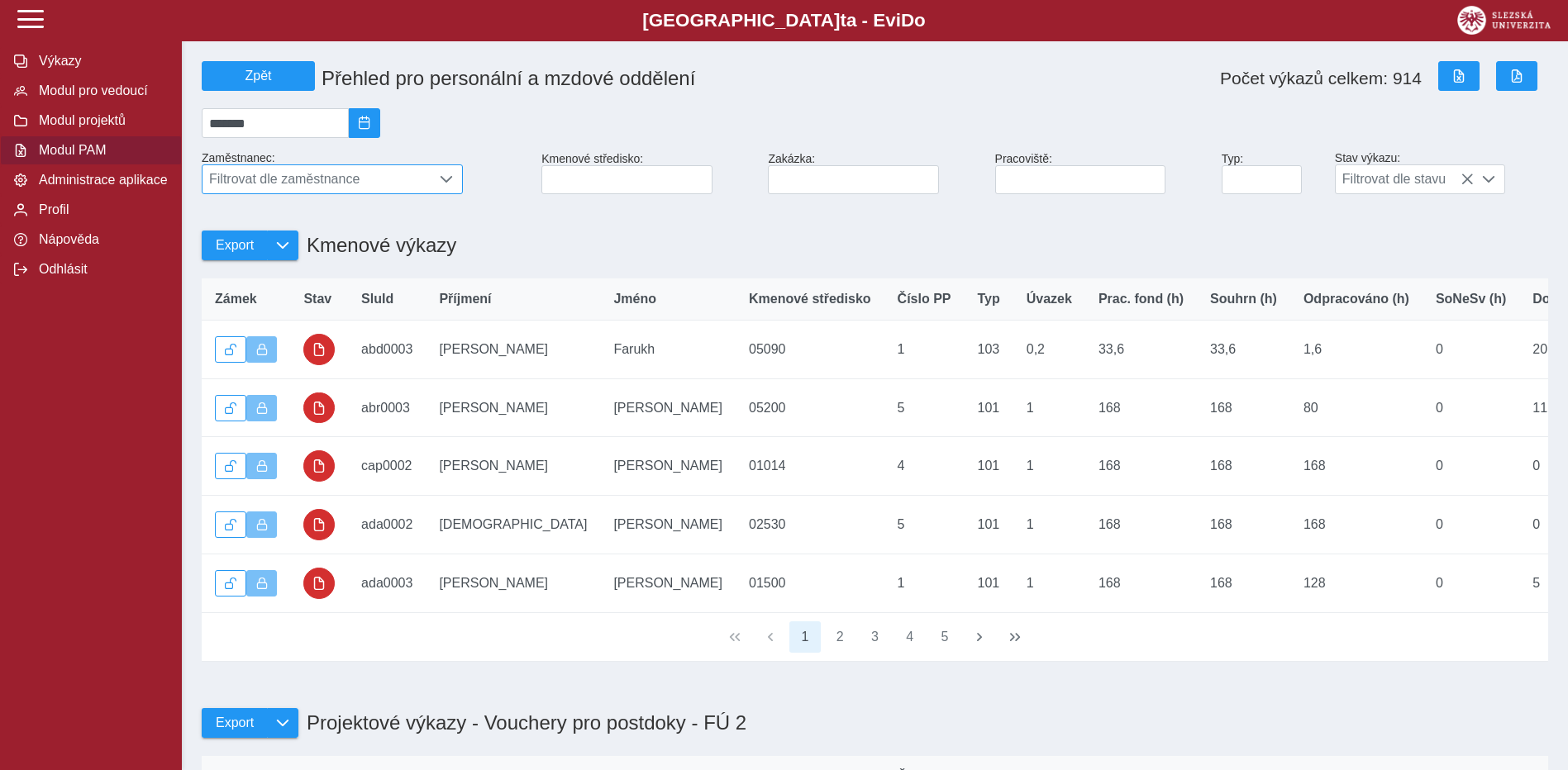
click at [312, 180] on span "Filtrovat dle zaměstnance" at bounding box center [316, 178] width 228 height 28
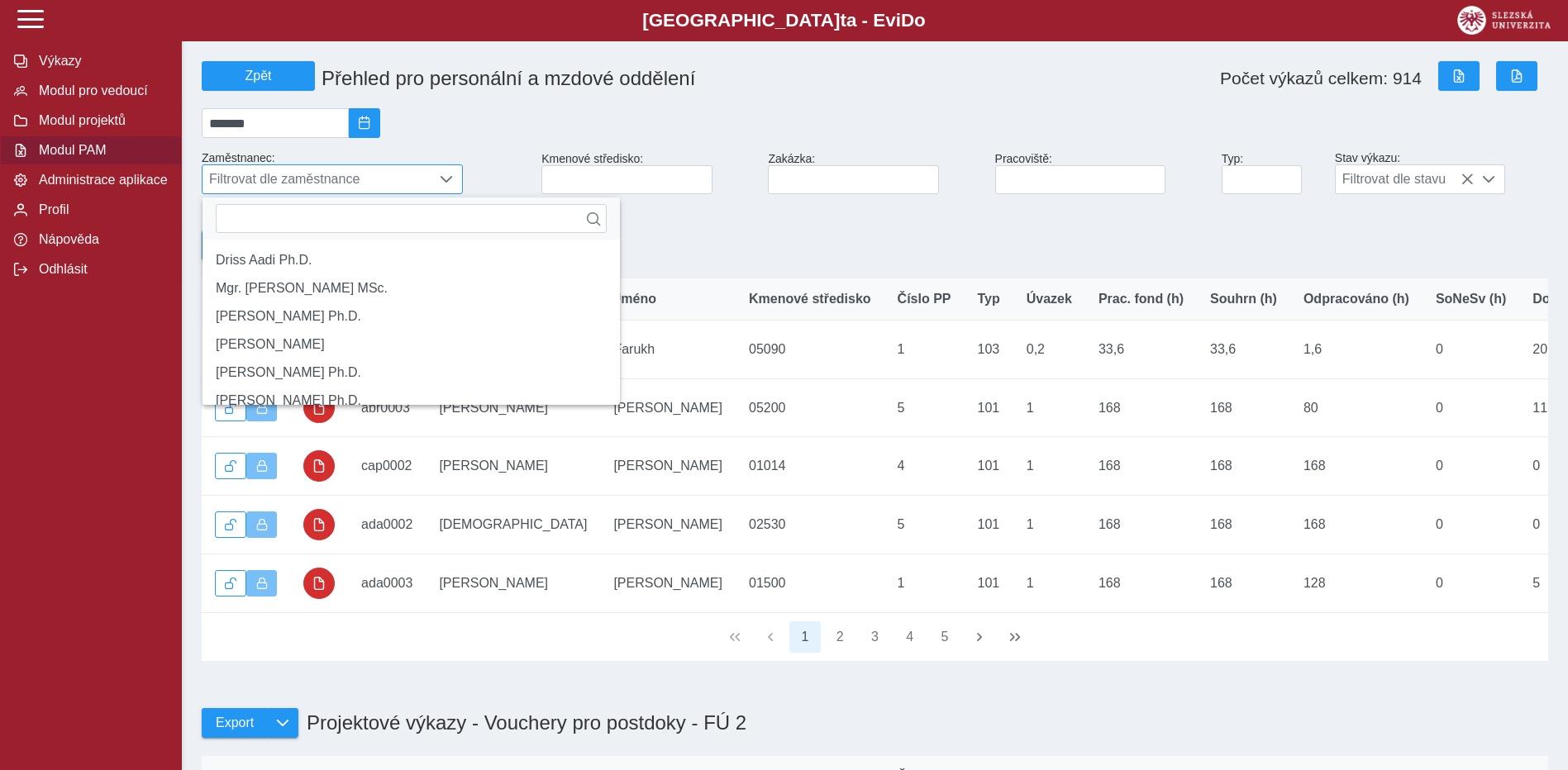
scroll to position [10, 73]
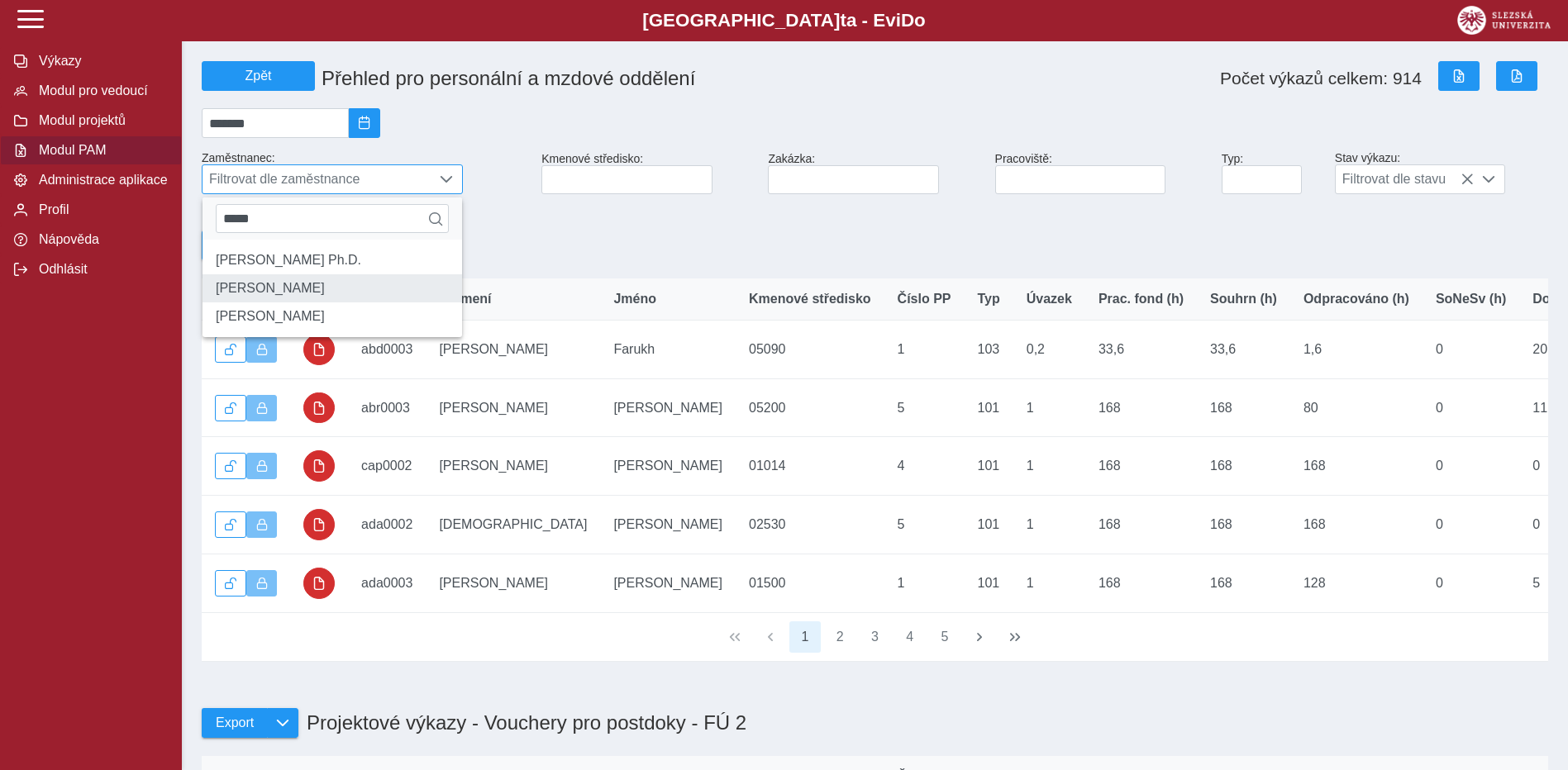
type input "*****"
click at [300, 294] on li "[PERSON_NAME]" at bounding box center [332, 288] width 260 height 28
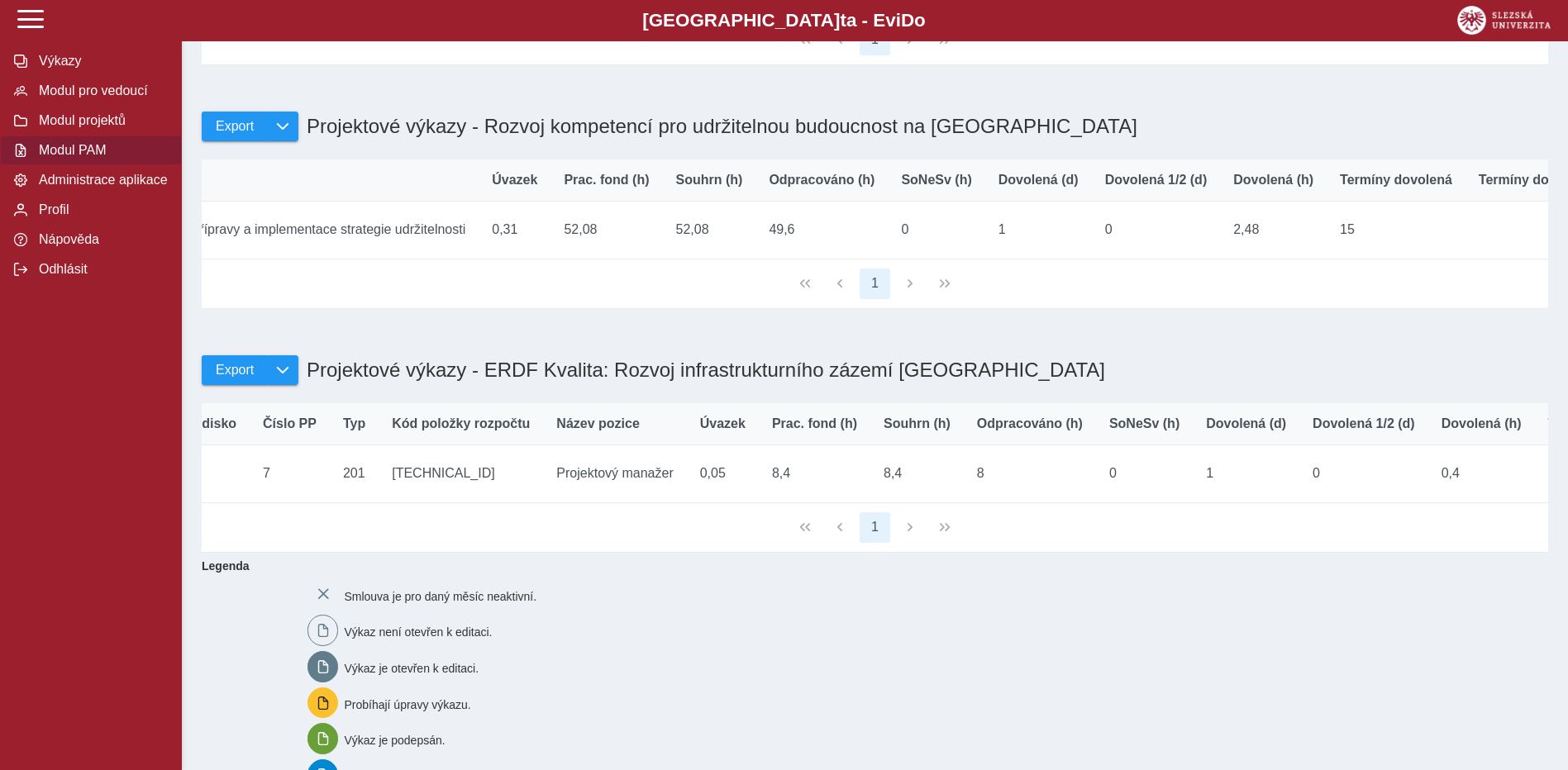
scroll to position [0, 789]
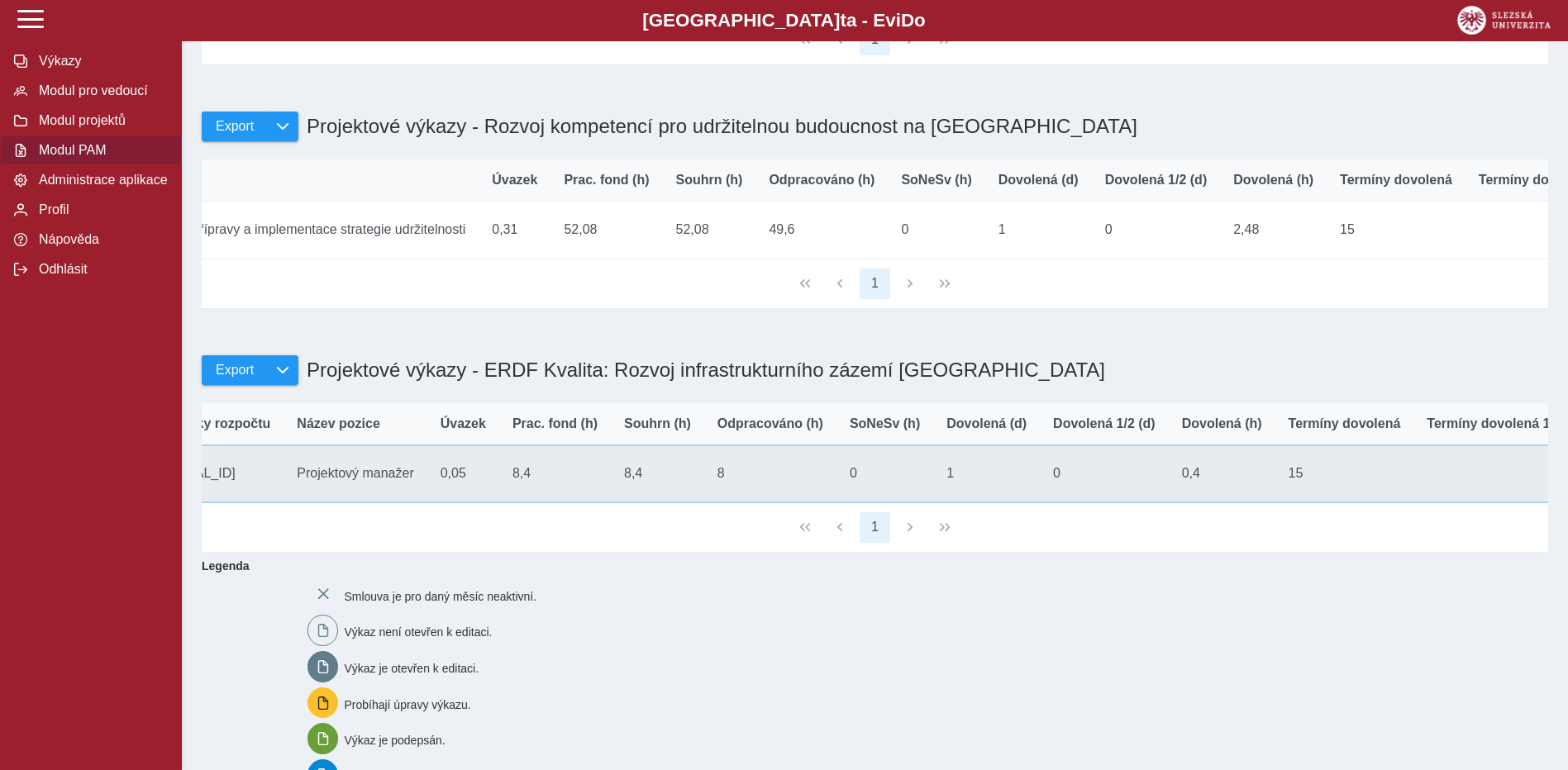
click at [704, 504] on td "Odpracováno (h) 8" at bounding box center [770, 474] width 133 height 59
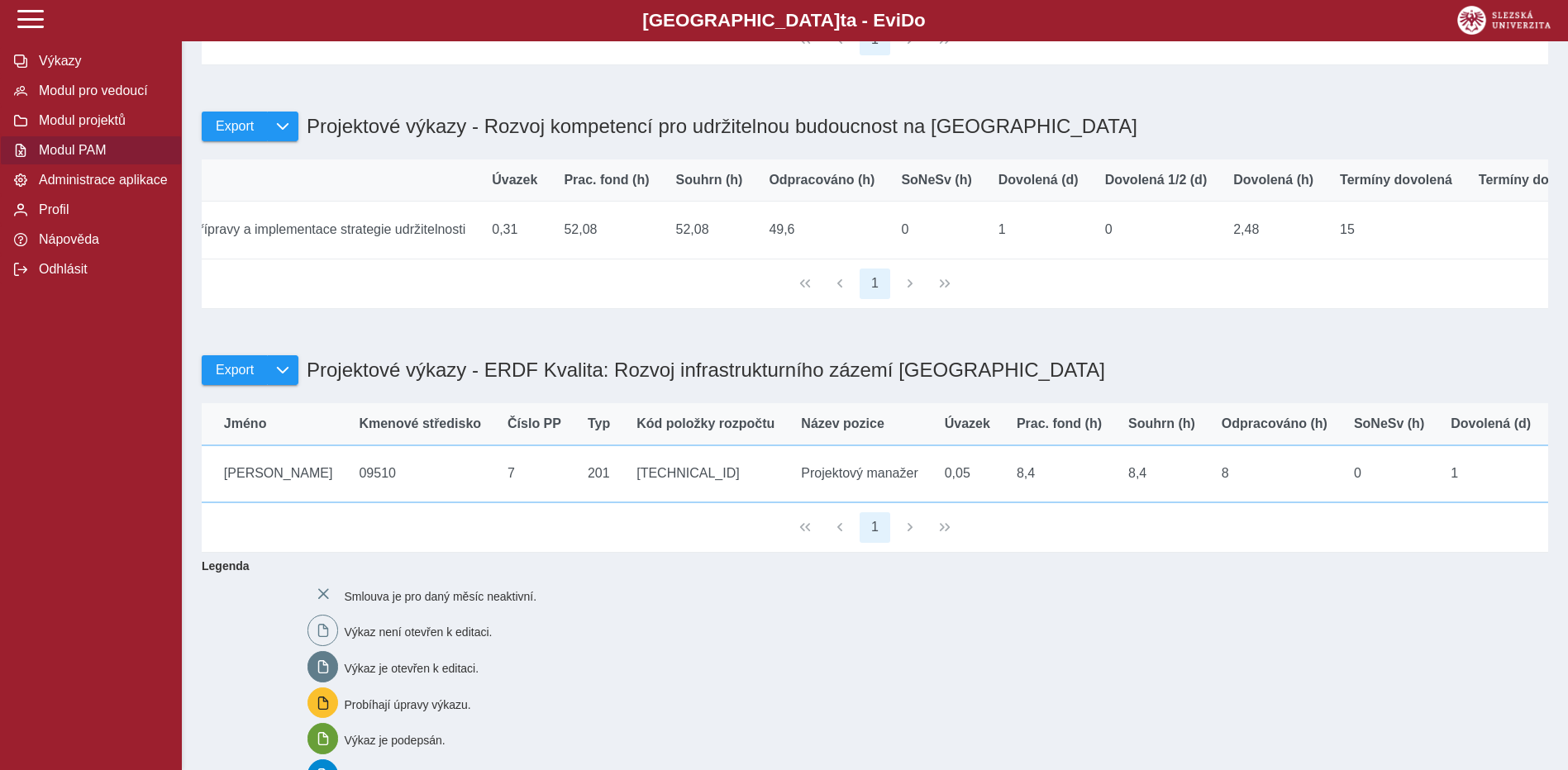
scroll to position [0, 0]
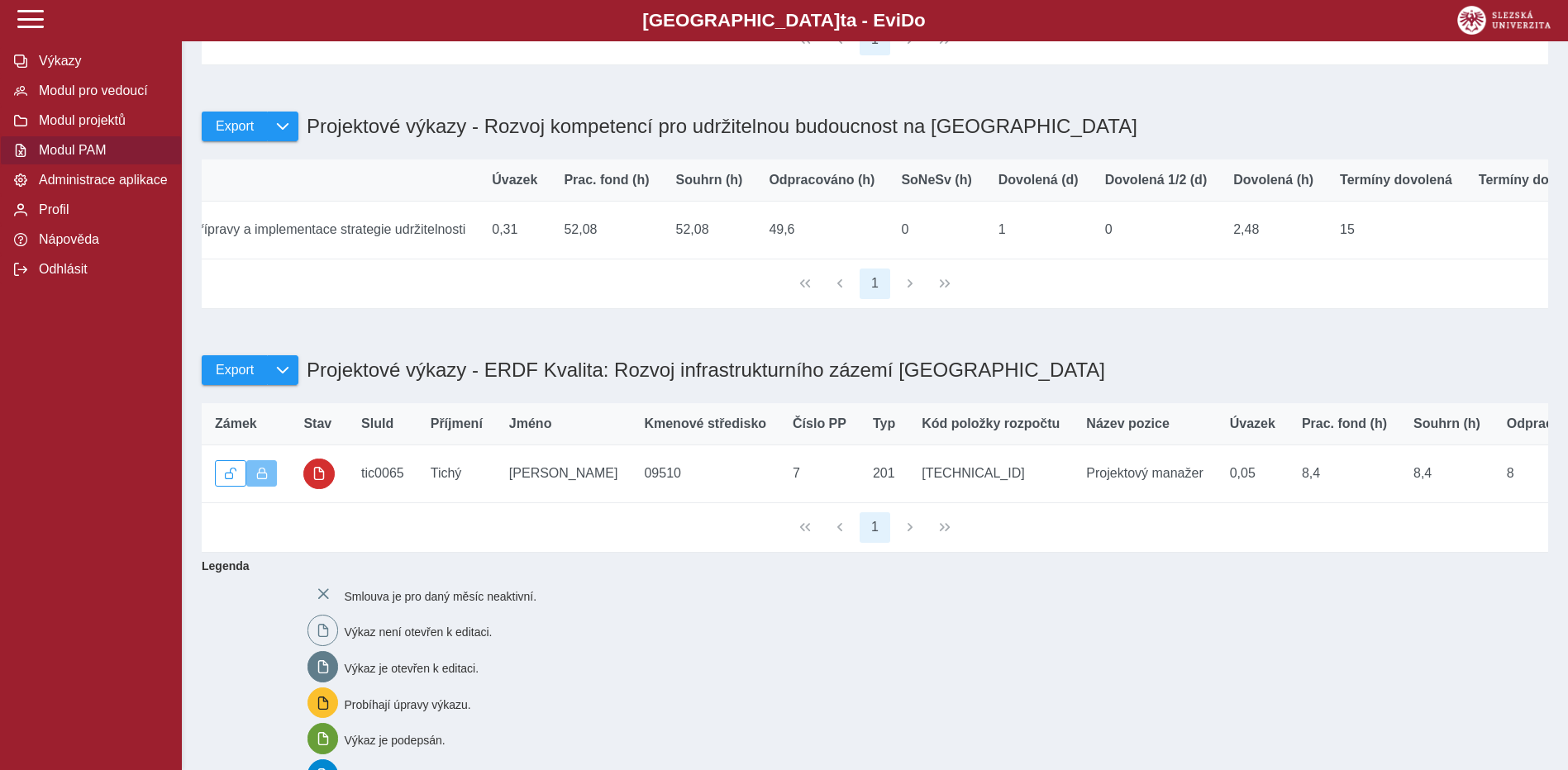
click at [808, 579] on b "Legenda" at bounding box center [868, 567] width 1347 height 27
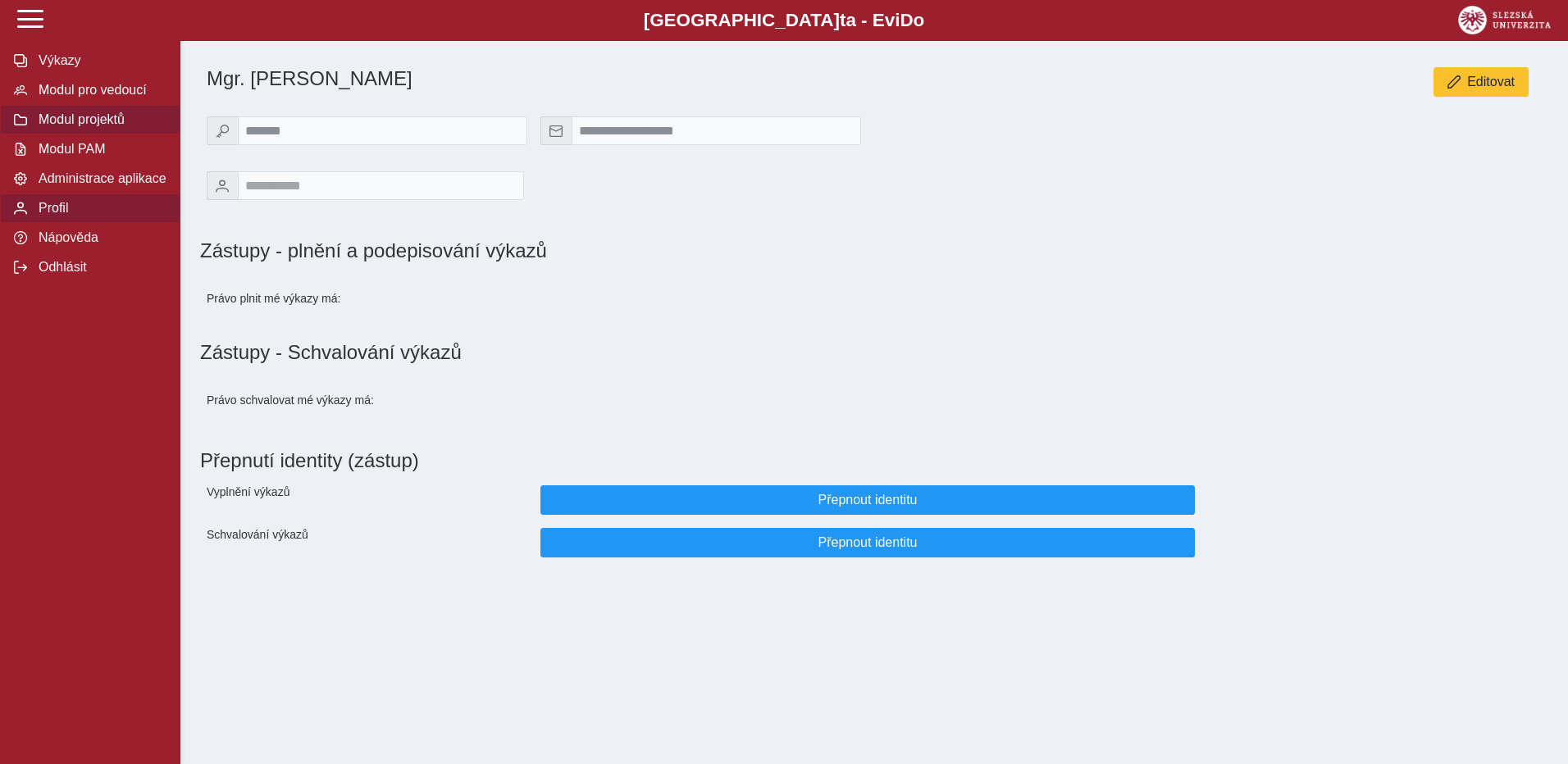
click at [80, 120] on span "Modul projektů" at bounding box center [100, 120] width 133 height 15
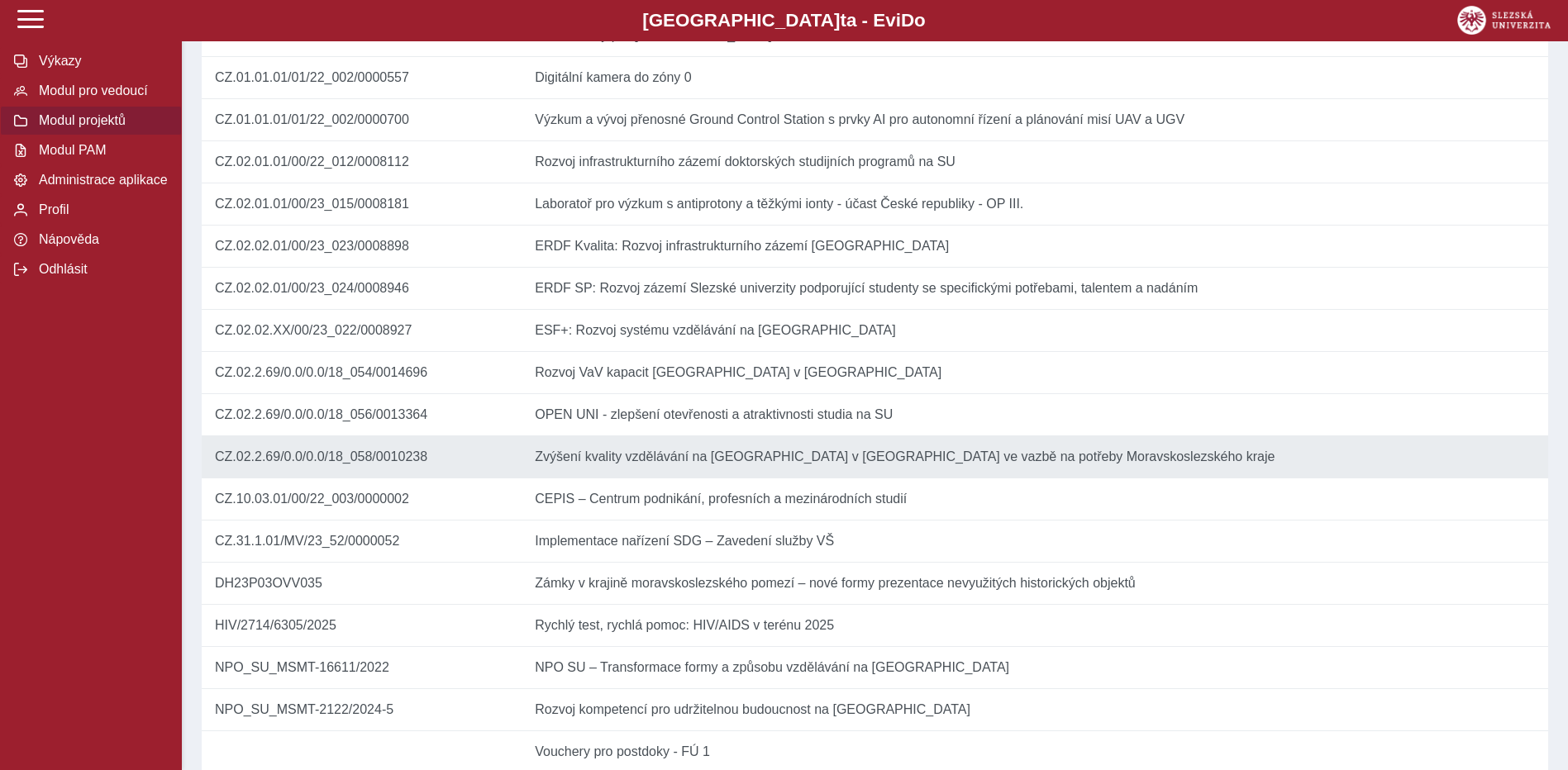
scroll to position [578, 0]
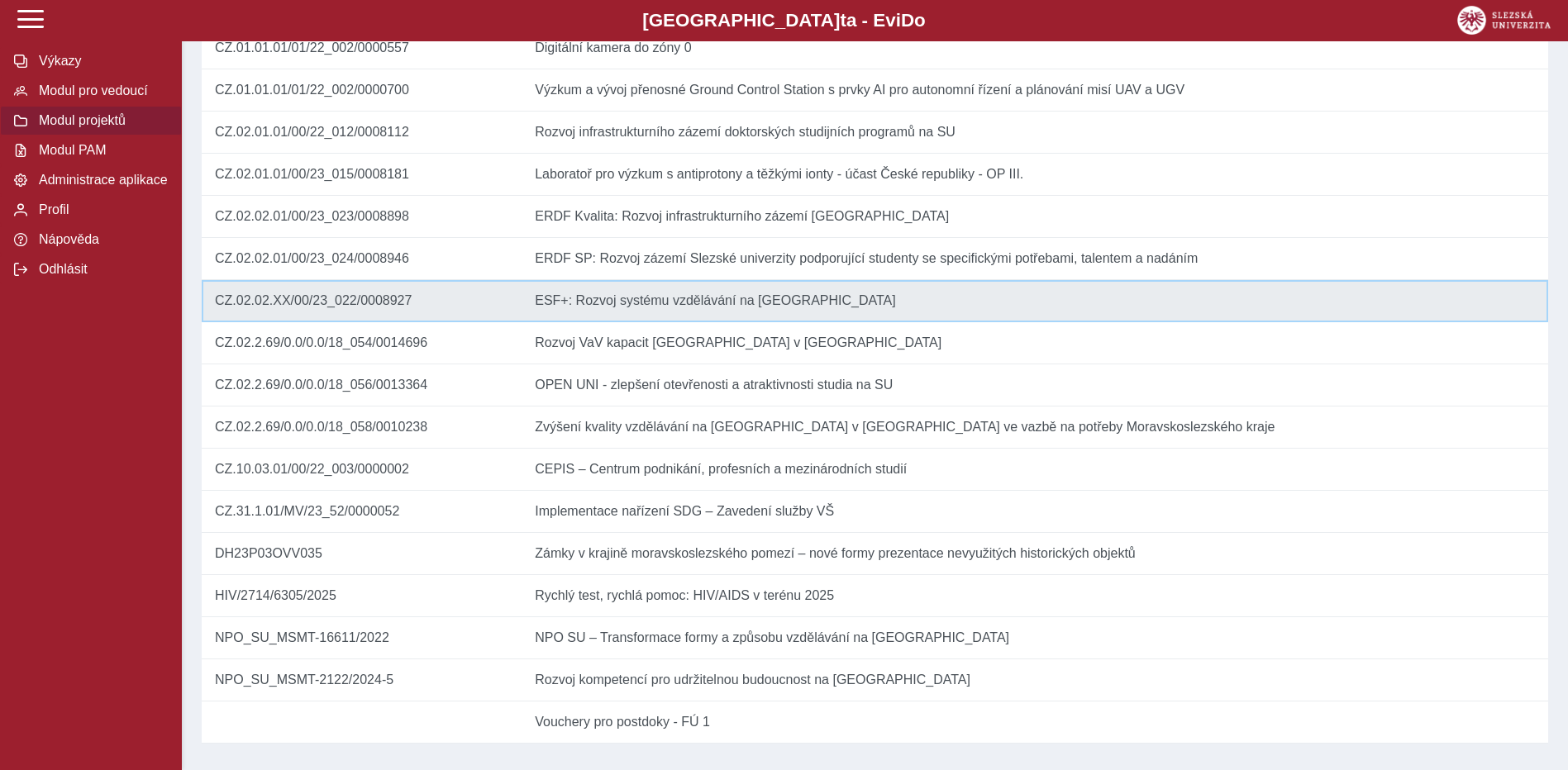
click at [699, 323] on td "Název ESF+: Rozvoj systému vzdělávání na [GEOGRAPHIC_DATA]" at bounding box center [1035, 302] width 1027 height 42
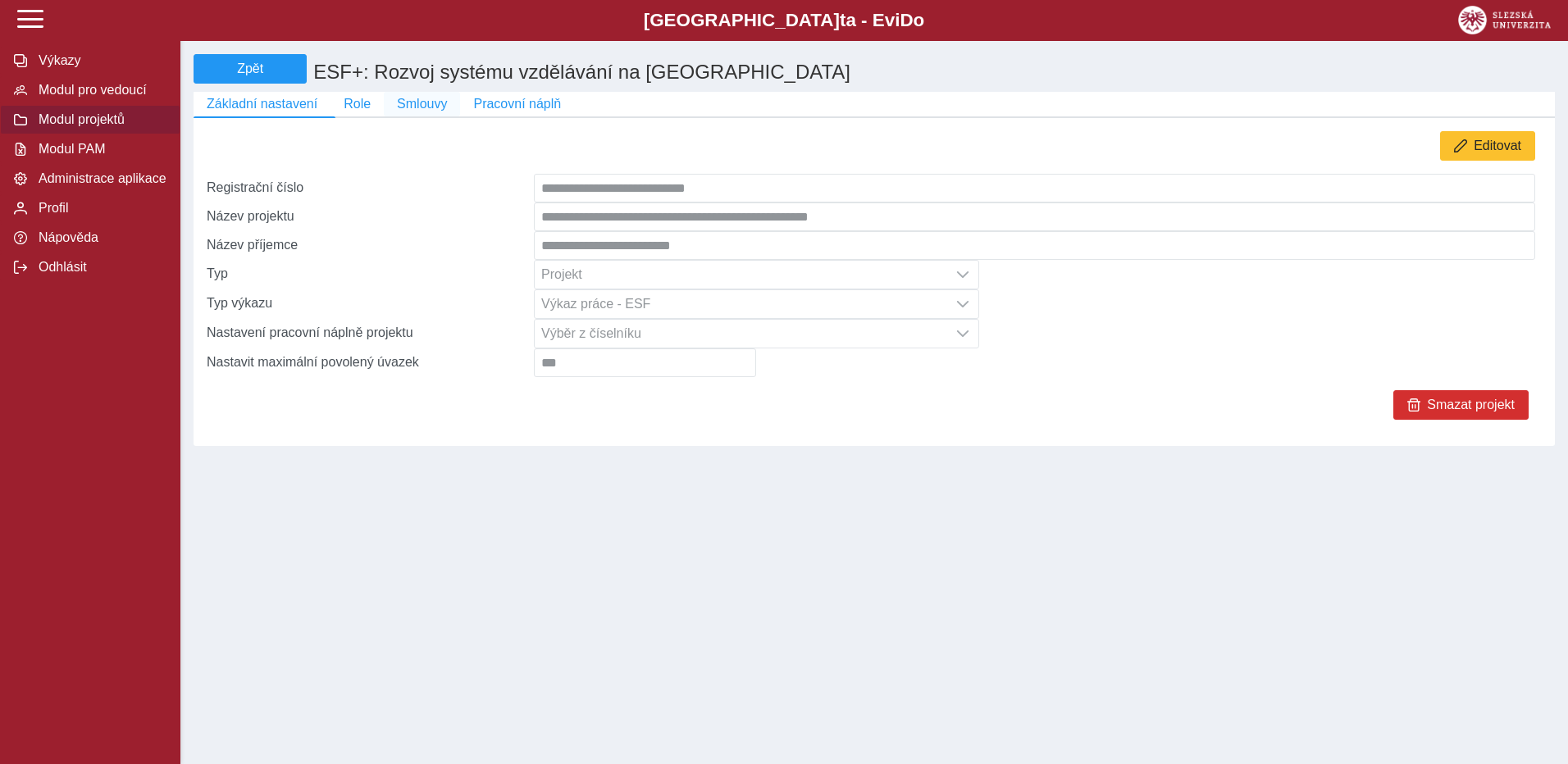
click at [410, 112] on span "Smlouvy" at bounding box center [421, 104] width 50 height 15
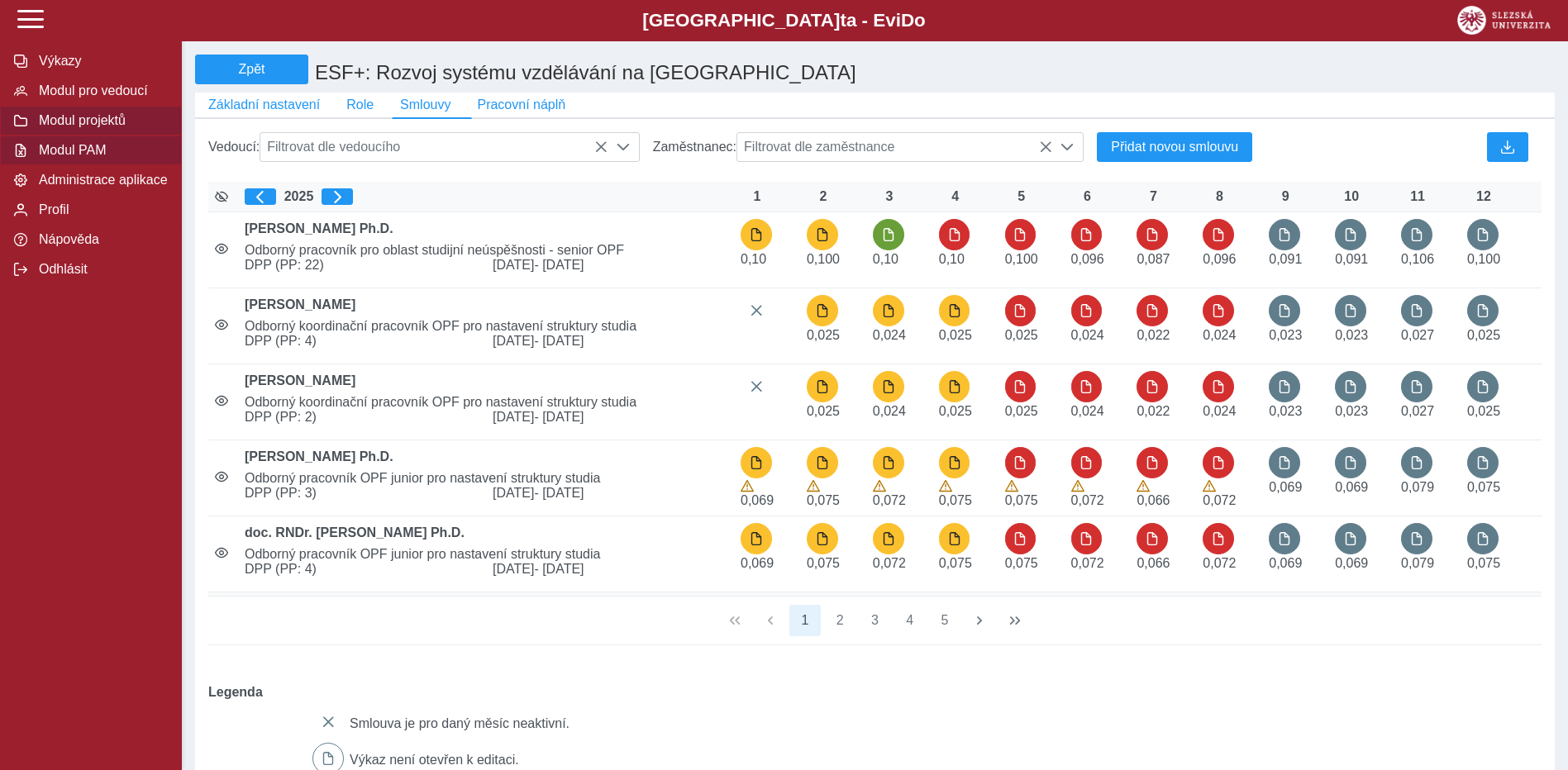
click at [98, 165] on button "Modul PAM" at bounding box center [91, 150] width 182 height 30
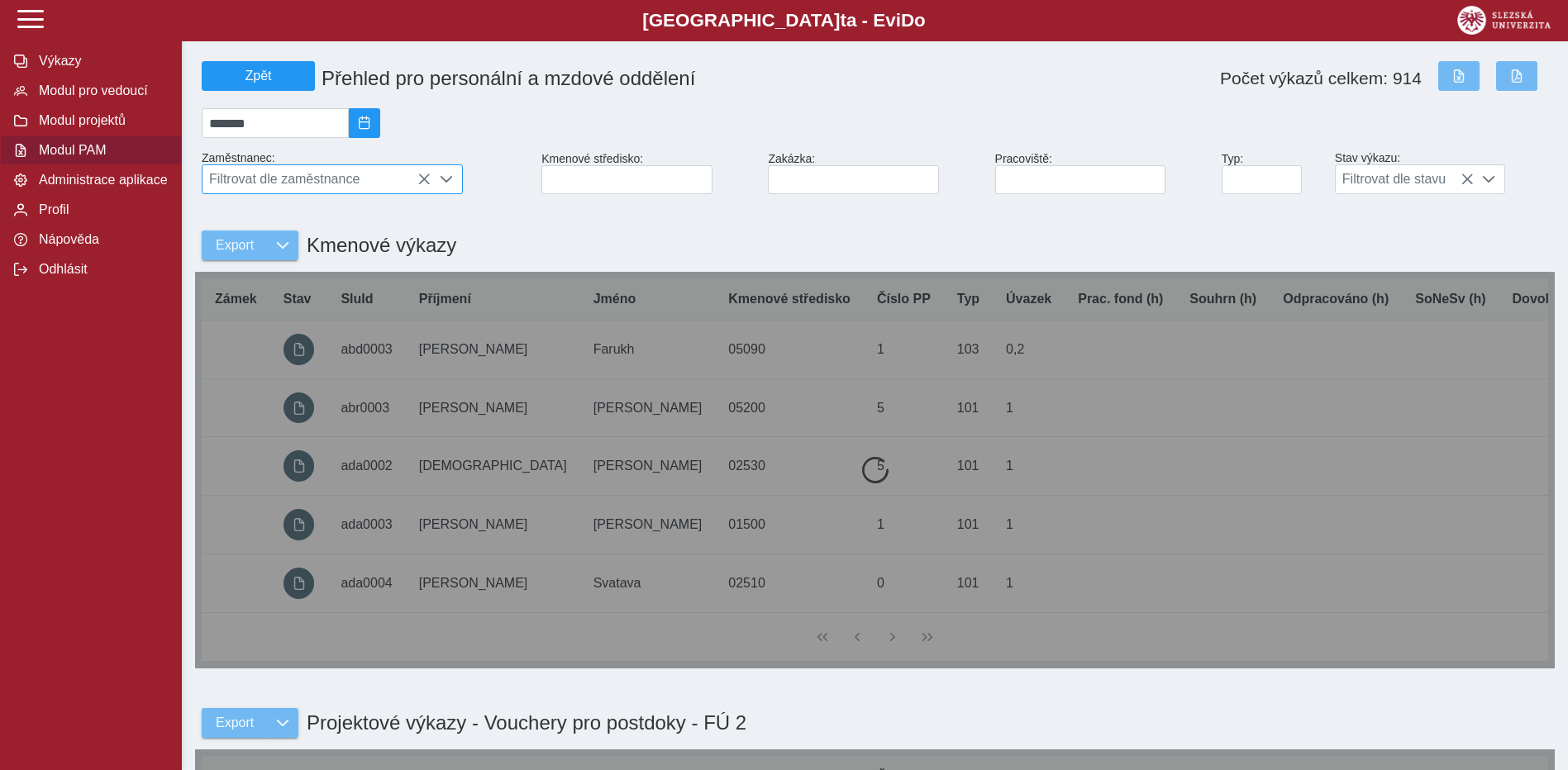
click at [309, 186] on span "Filtrovat dle zaměstnance" at bounding box center [316, 178] width 228 height 28
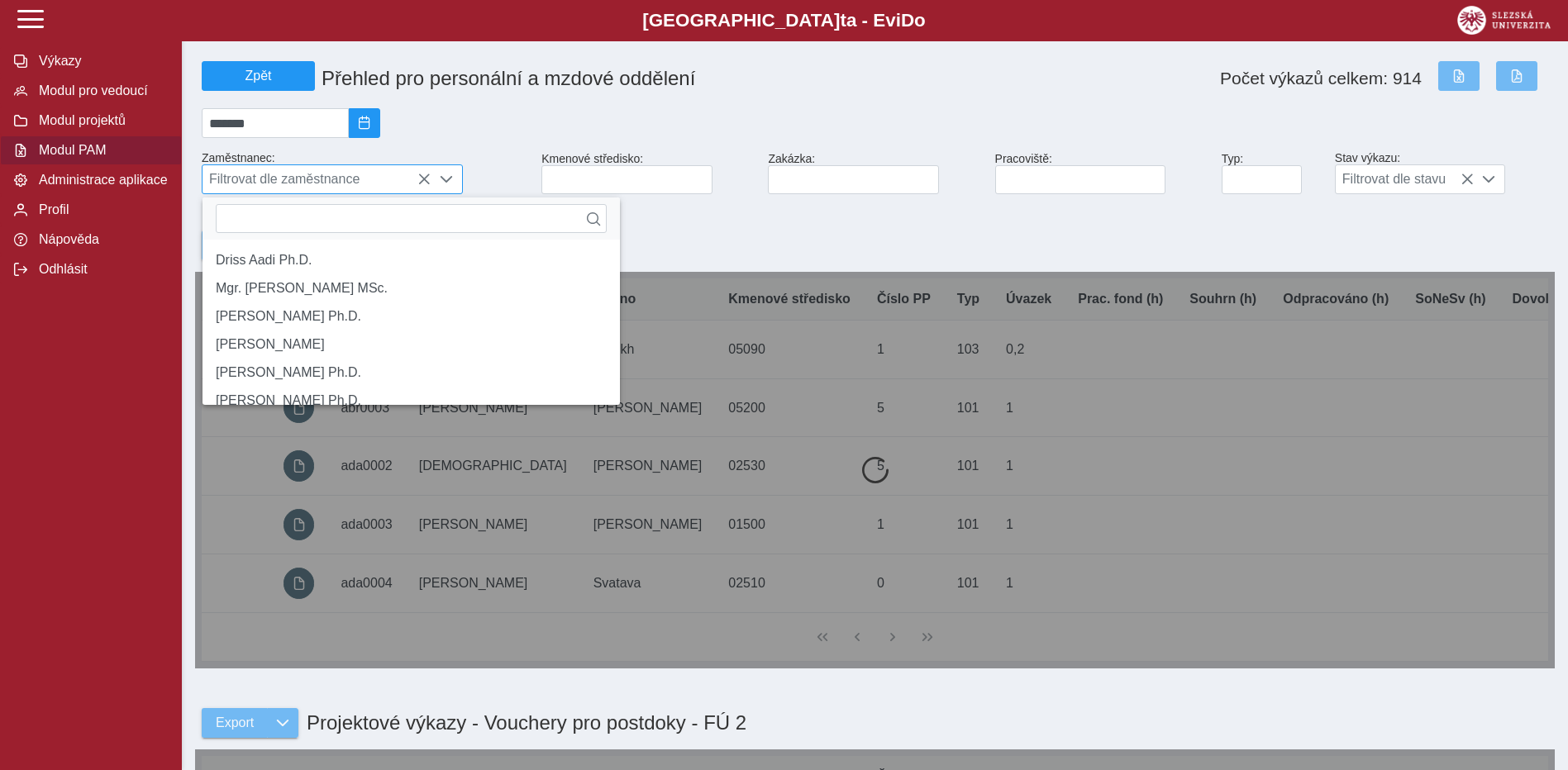
scroll to position [10, 73]
click at [371, 130] on span "2025/08" at bounding box center [365, 123] width 13 height 13
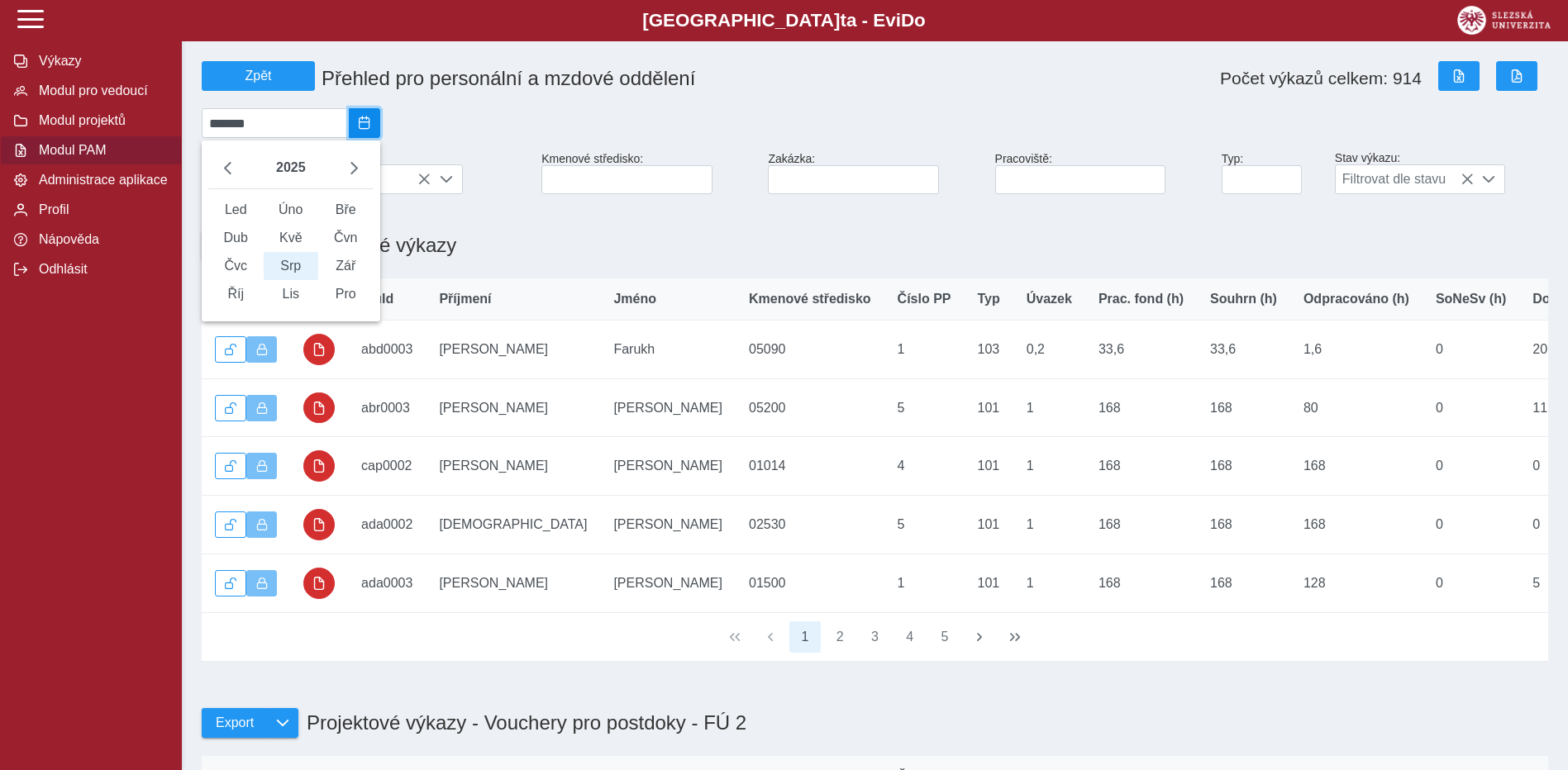
click at [371, 127] on span "2025/08" at bounding box center [365, 123] width 13 height 13
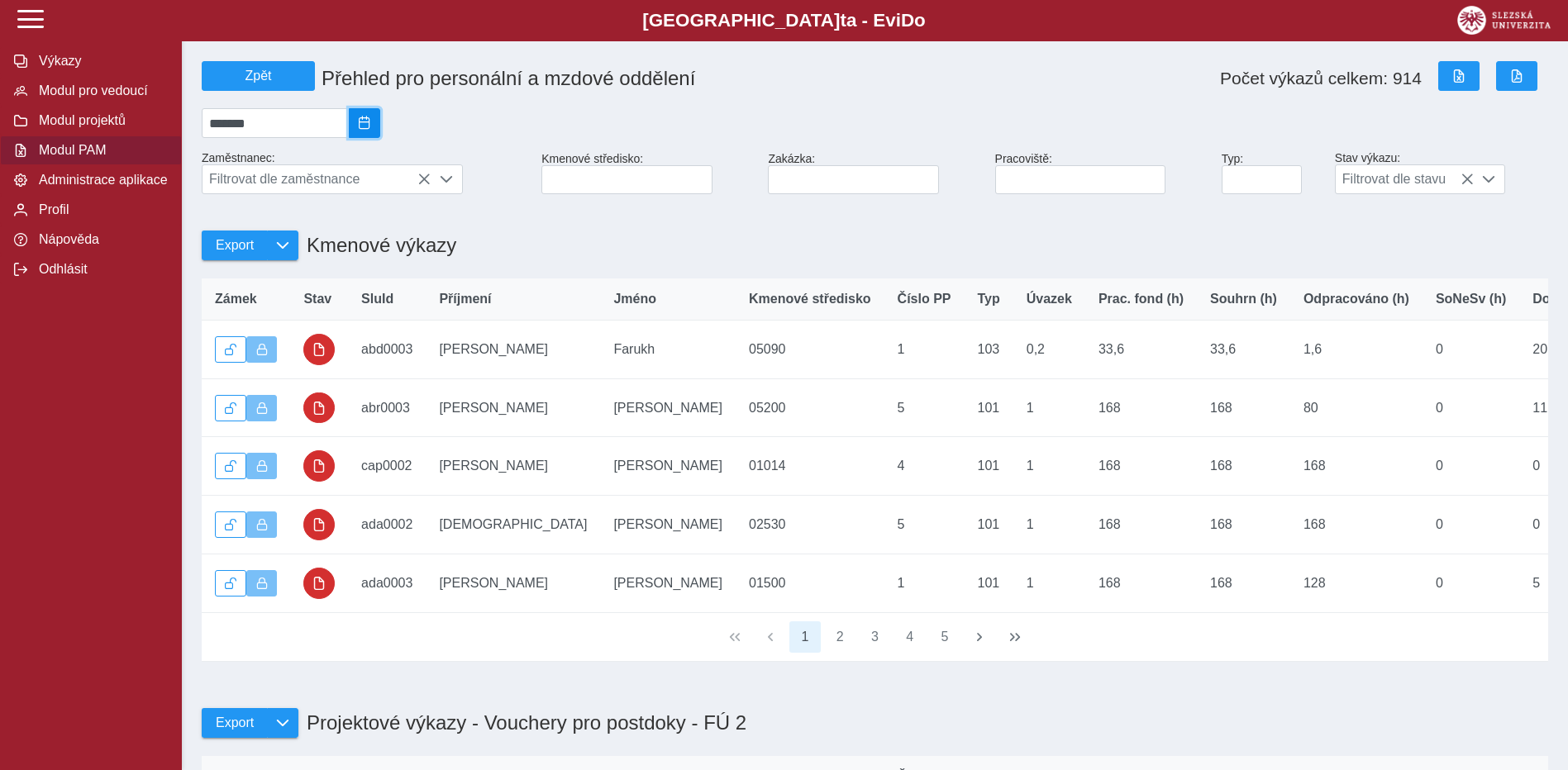
click at [374, 125] on button "2025/08" at bounding box center [365, 122] width 31 height 30
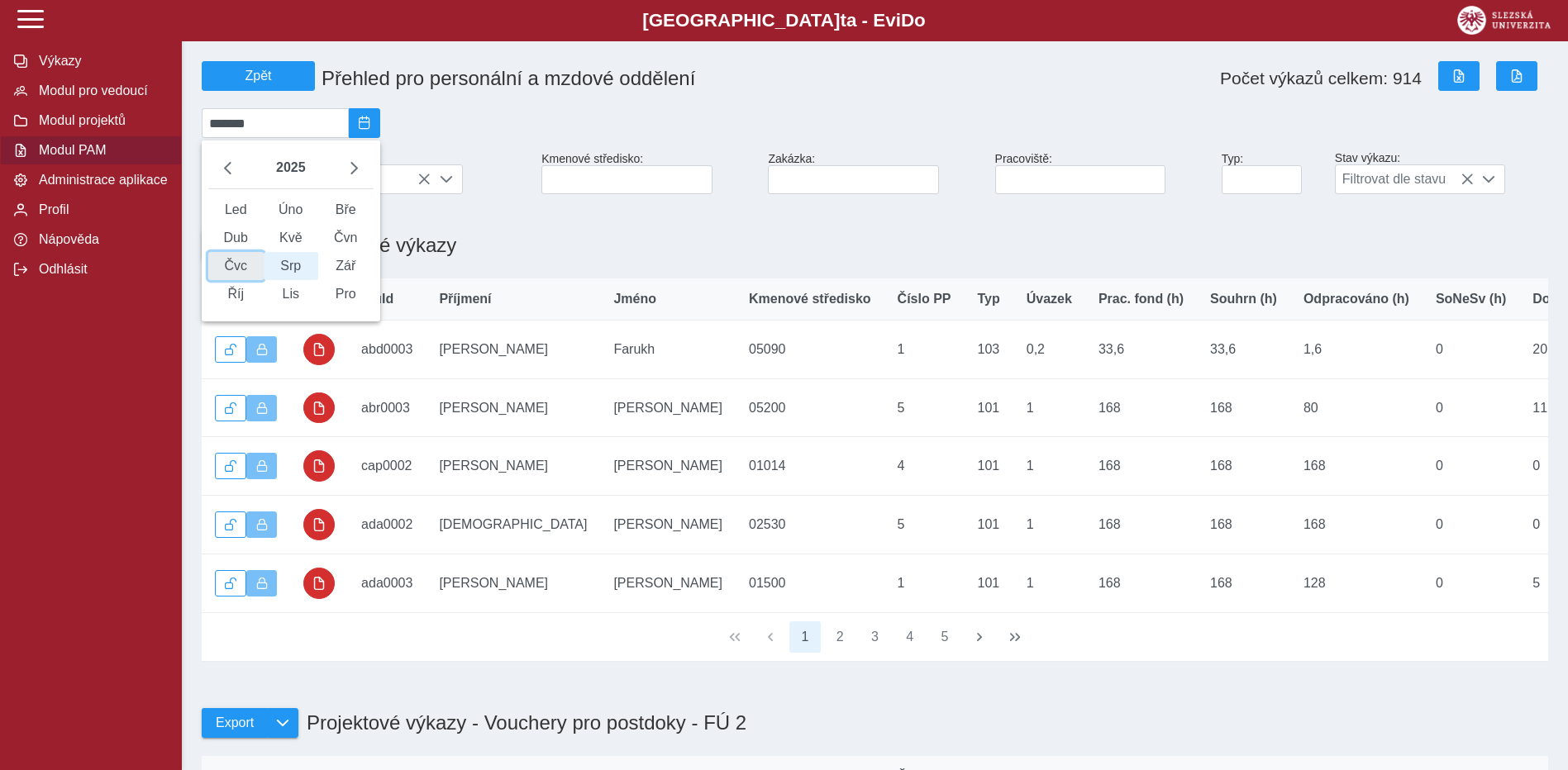
click at [241, 281] on span "Čvc" at bounding box center [236, 265] width 55 height 28
type input "*******"
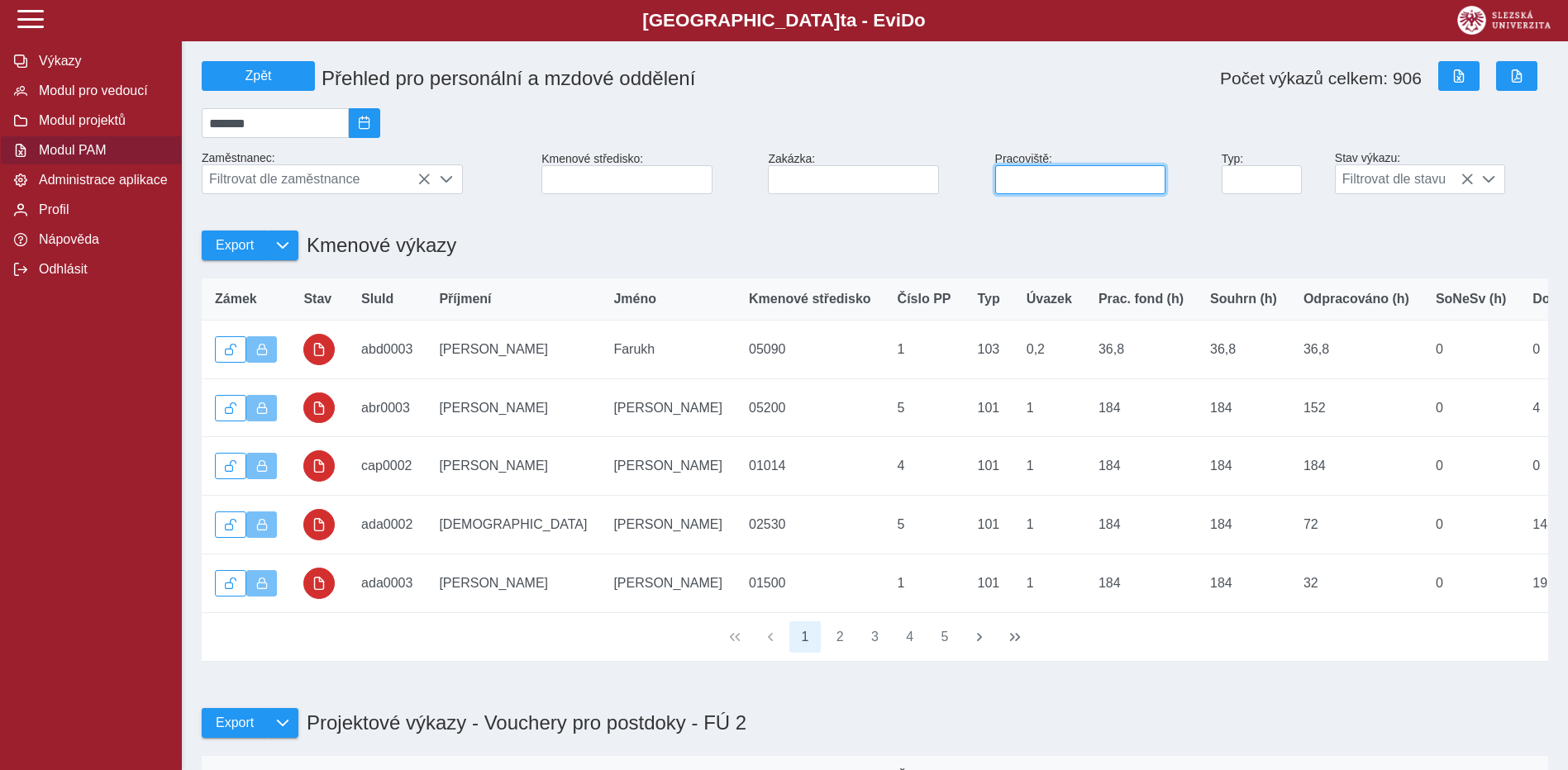
click at [1048, 188] on input at bounding box center [1080, 179] width 171 height 29
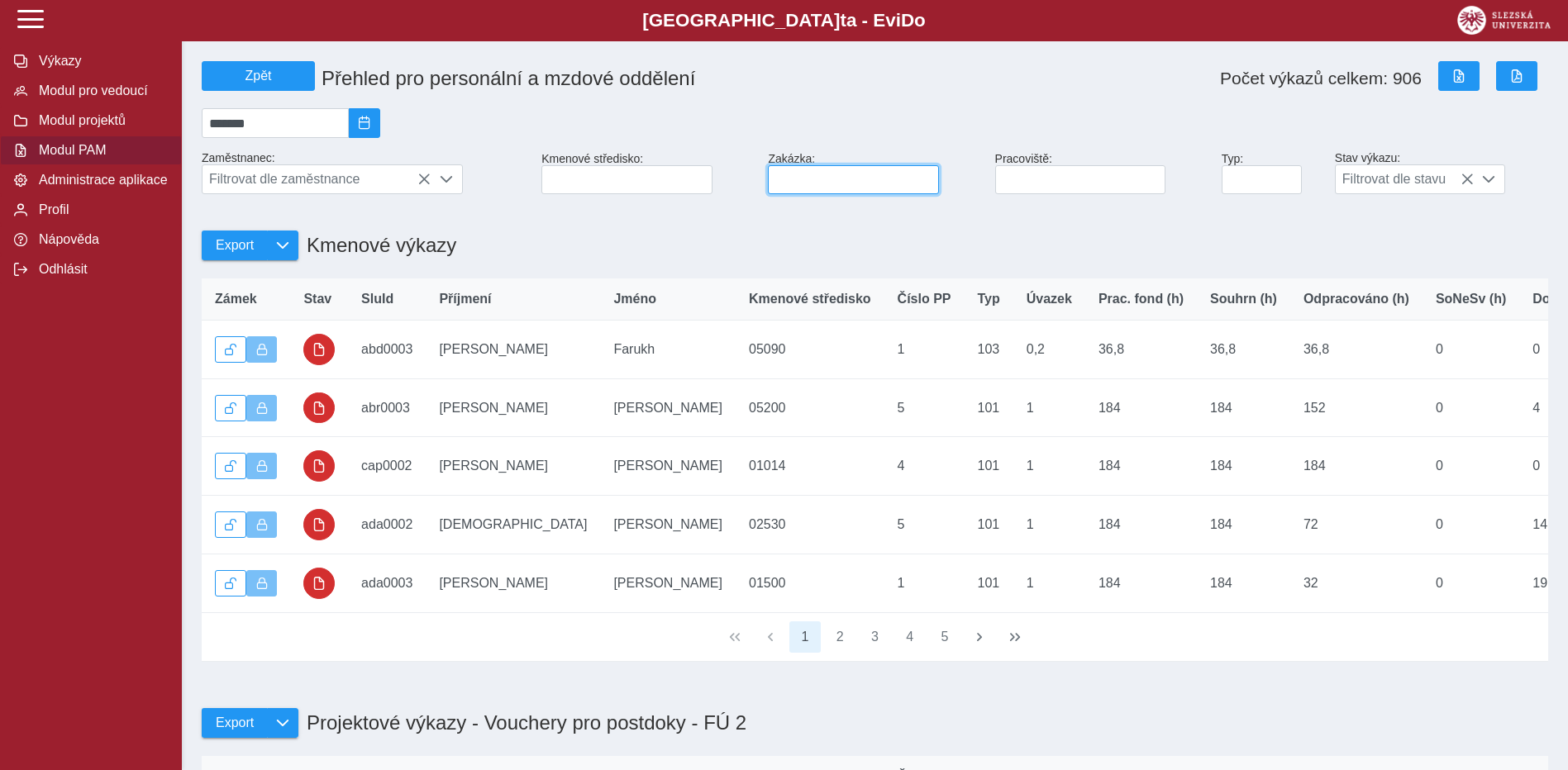
click at [799, 195] on input at bounding box center [853, 179] width 171 height 29
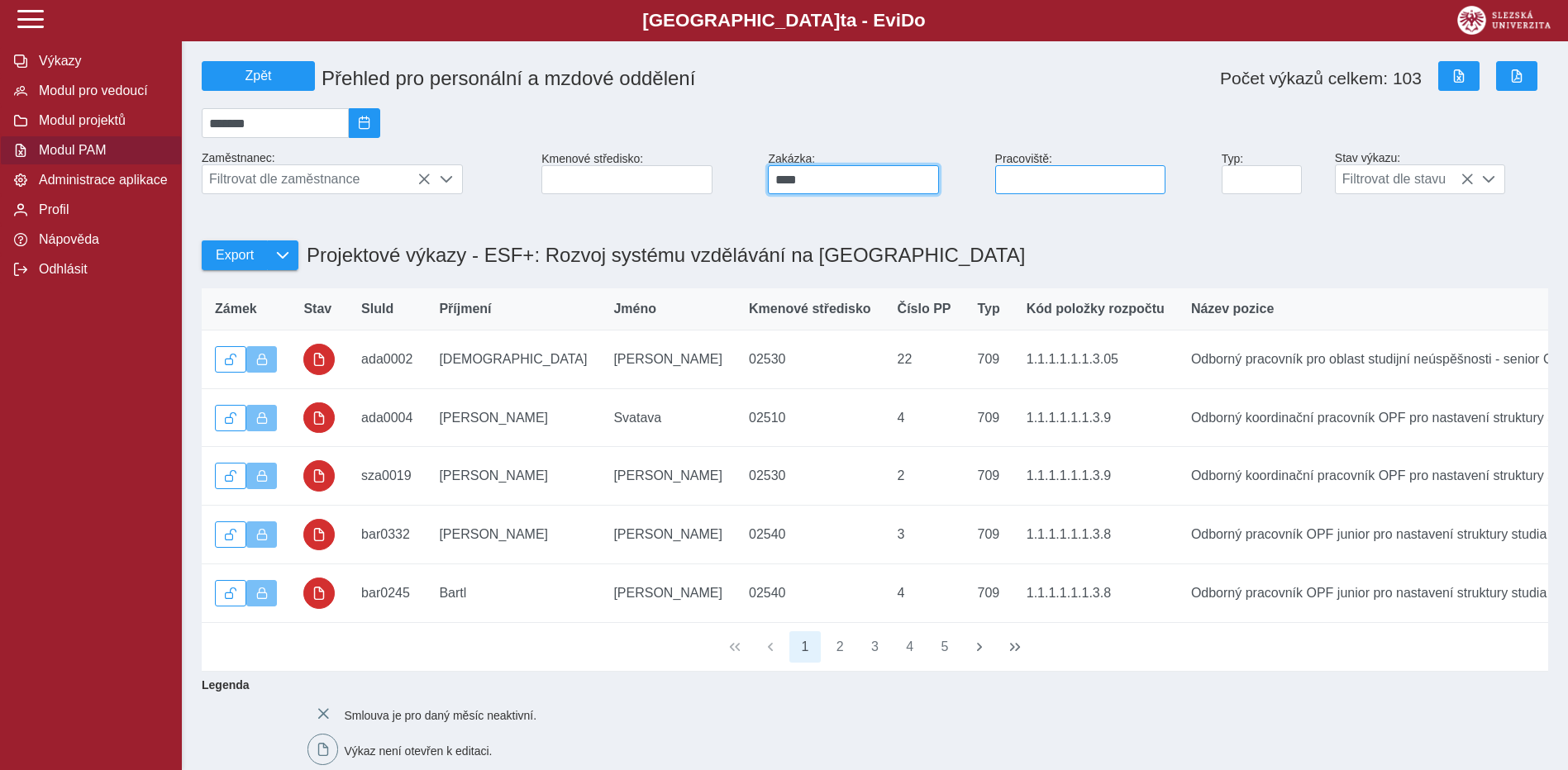
type input "****"
click at [1022, 182] on input at bounding box center [1080, 179] width 171 height 29
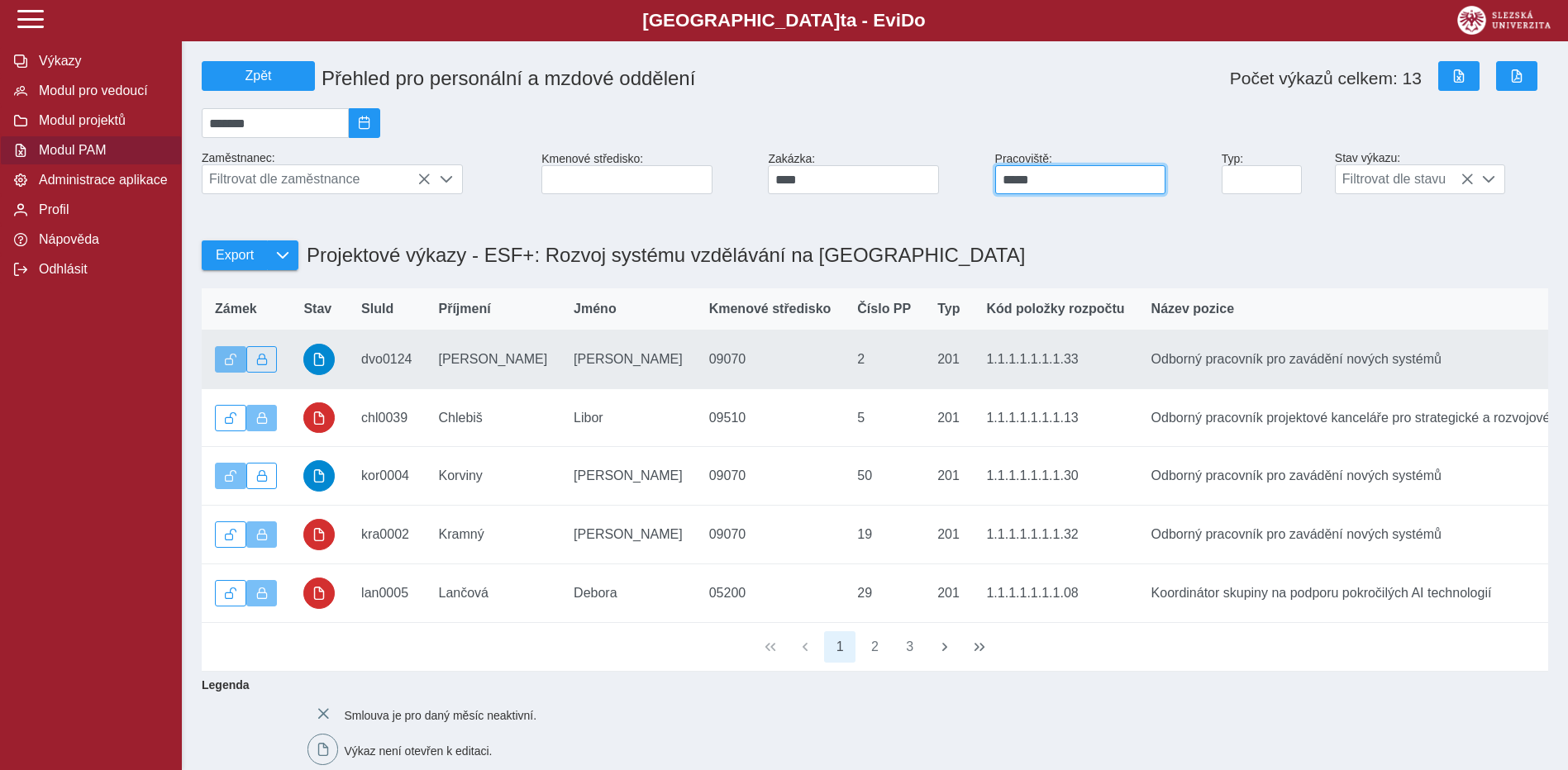
type input "*****"
click at [259, 373] on button "button" at bounding box center [261, 360] width 31 height 27
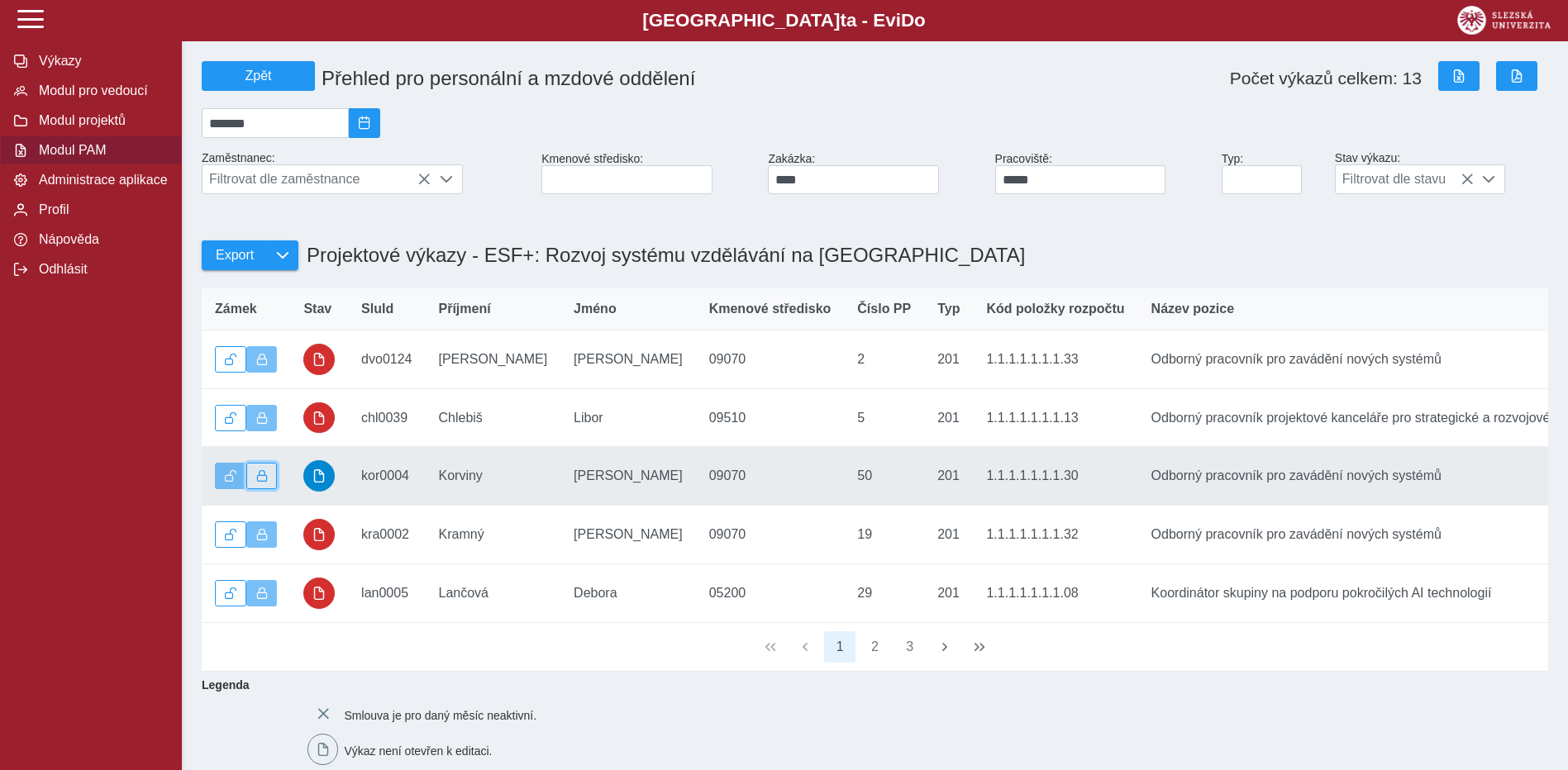
click at [262, 489] on button "button" at bounding box center [261, 476] width 31 height 27
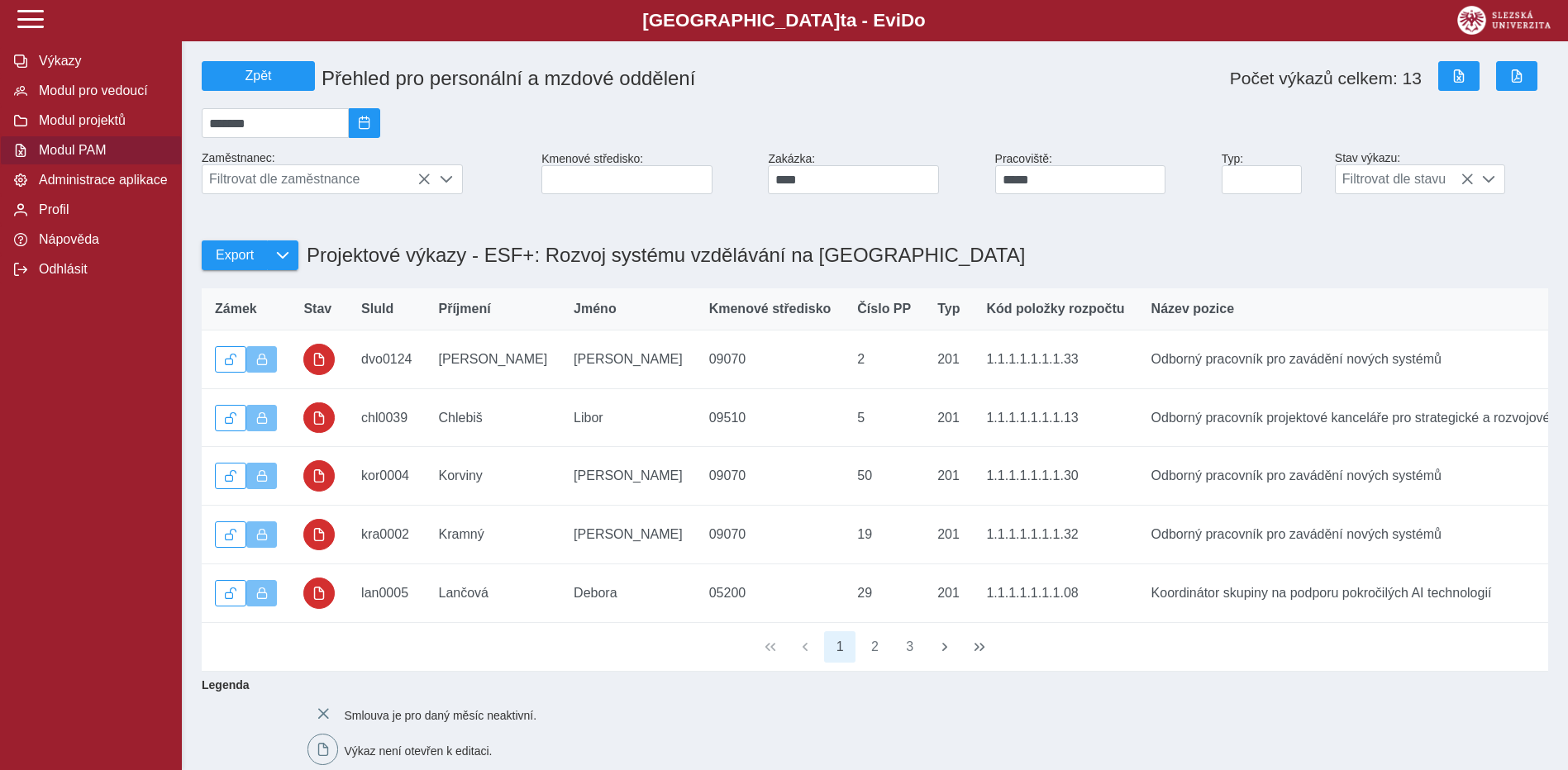
drag, startPoint x: 607, startPoint y: 646, endPoint x: 801, endPoint y: 649, distance: 194.0
click at [801, 650] on div "1 2 3" at bounding box center [874, 647] width 1347 height 49
click at [876, 663] on button "2" at bounding box center [875, 647] width 31 height 31
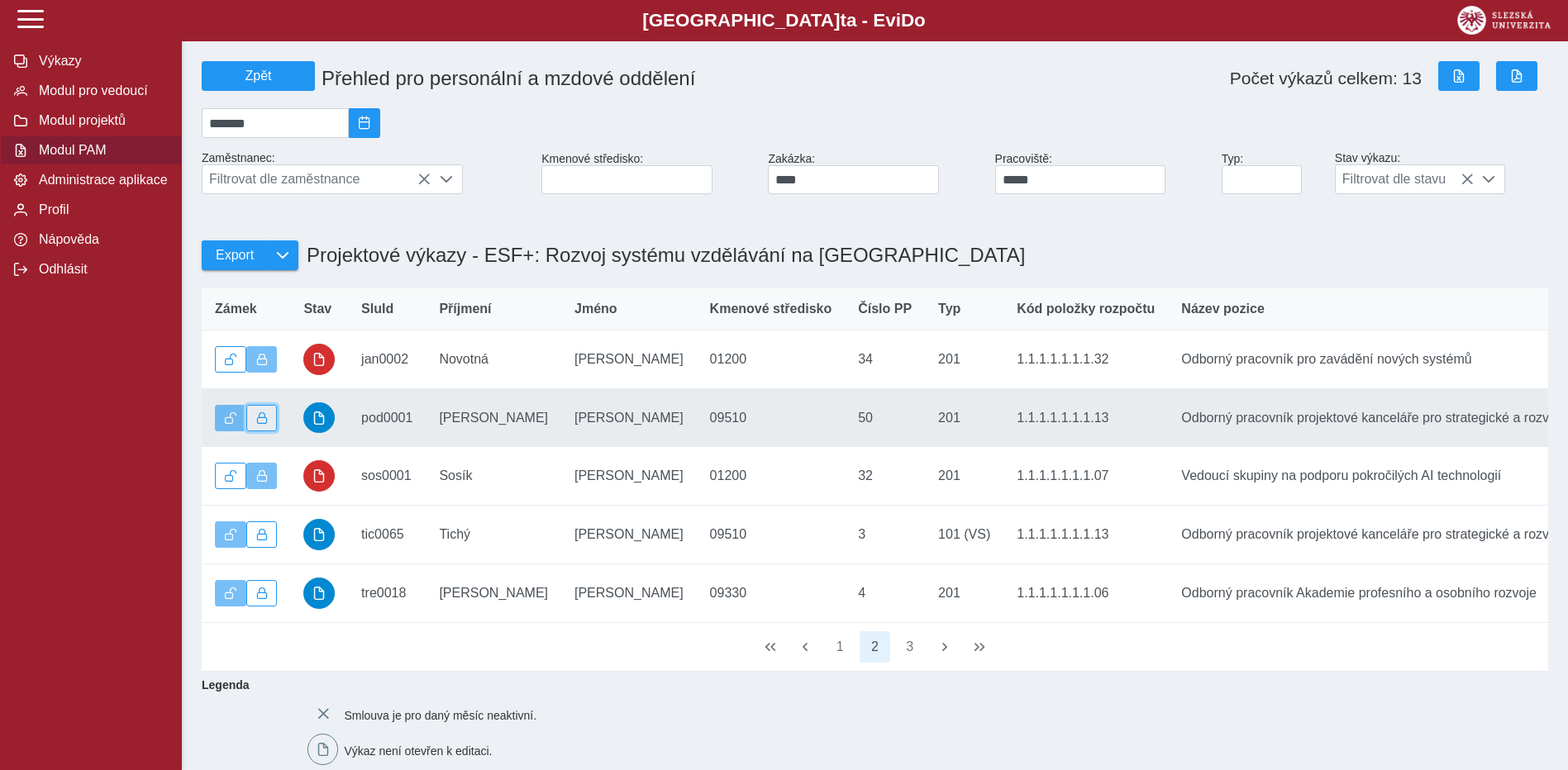
drag, startPoint x: 268, startPoint y: 423, endPoint x: 271, endPoint y: 453, distance: 30.1
click at [265, 426] on button "button" at bounding box center [261, 419] width 31 height 27
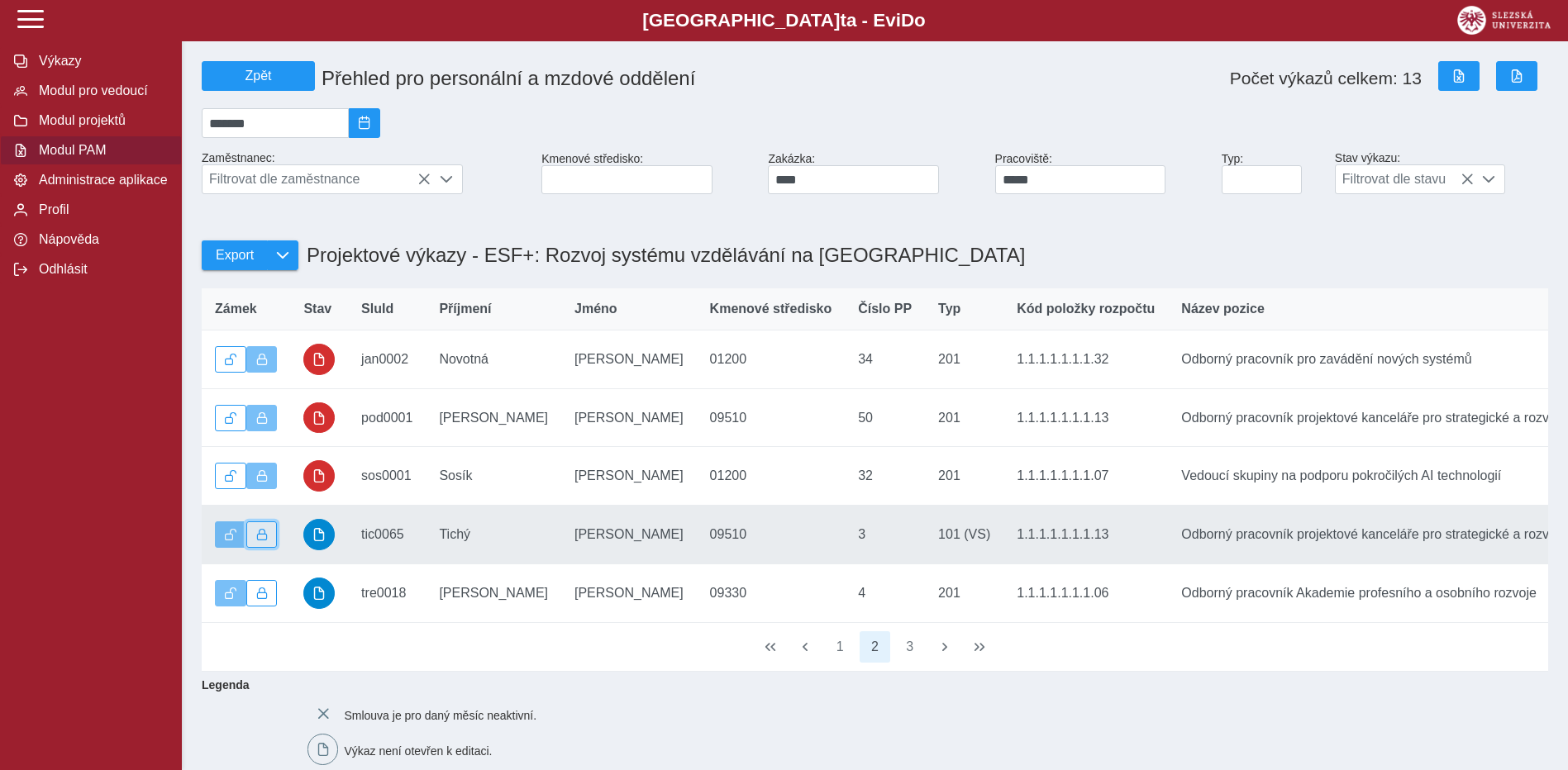
click at [270, 547] on button "button" at bounding box center [261, 535] width 31 height 27
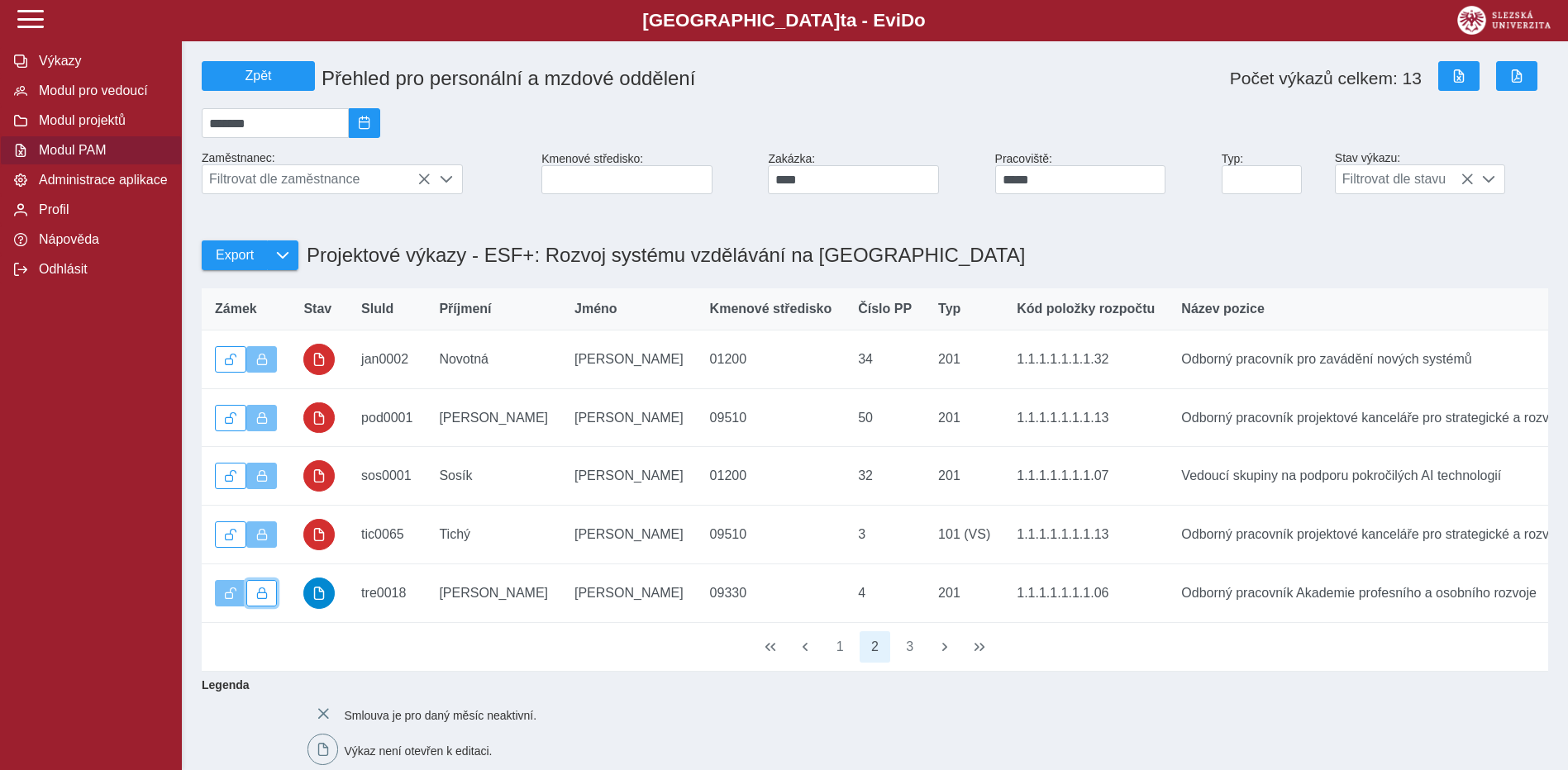
drag, startPoint x: 268, startPoint y: 602, endPoint x: 424, endPoint y: 639, distance: 160.3
click at [267, 603] on button "button" at bounding box center [261, 593] width 31 height 27
click at [901, 663] on button "3" at bounding box center [909, 647] width 31 height 31
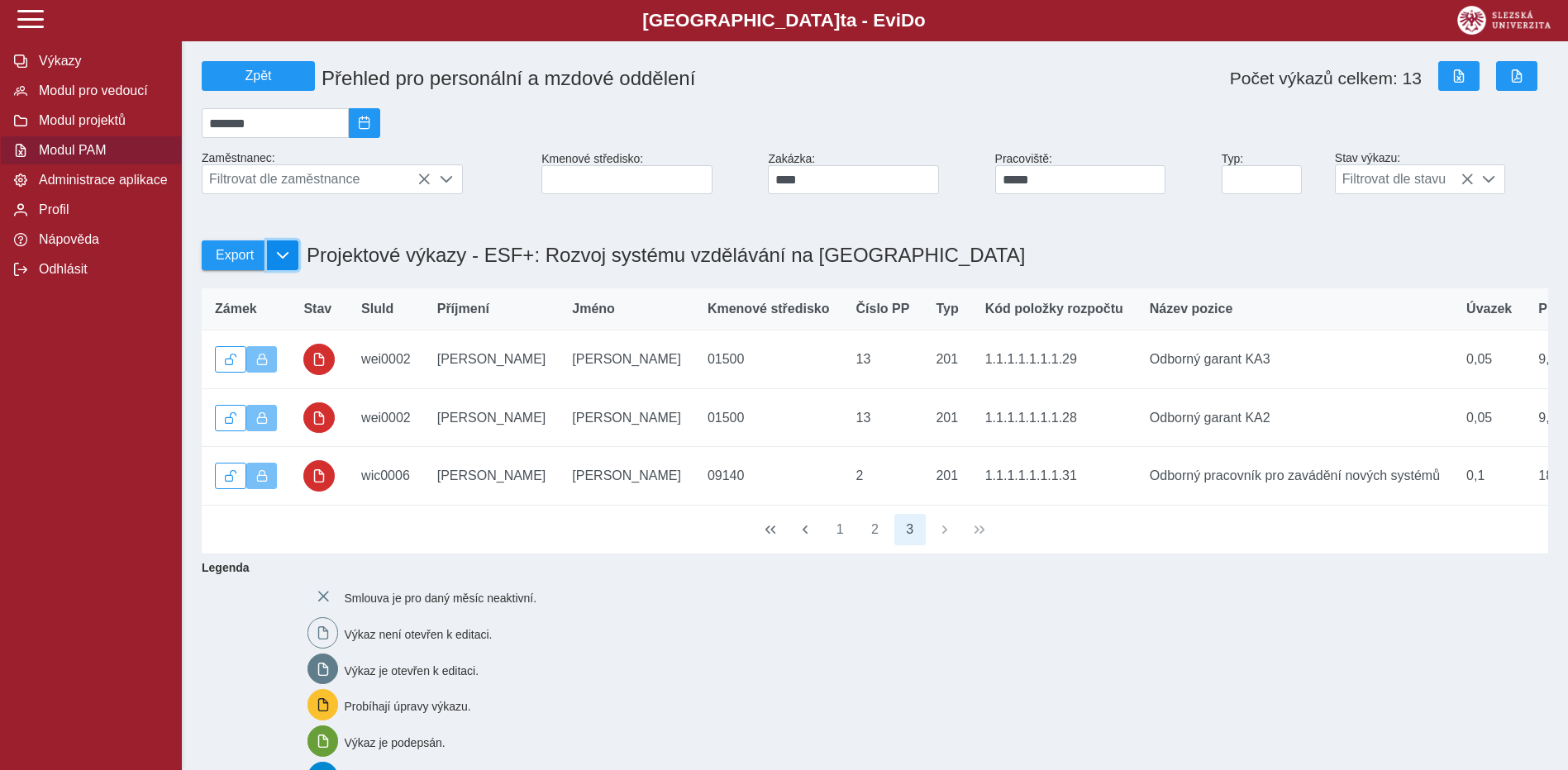
drag, startPoint x: 294, startPoint y: 260, endPoint x: 284, endPoint y: 269, distance: 13.5
click at [293, 260] on button "button" at bounding box center [282, 255] width 31 height 30
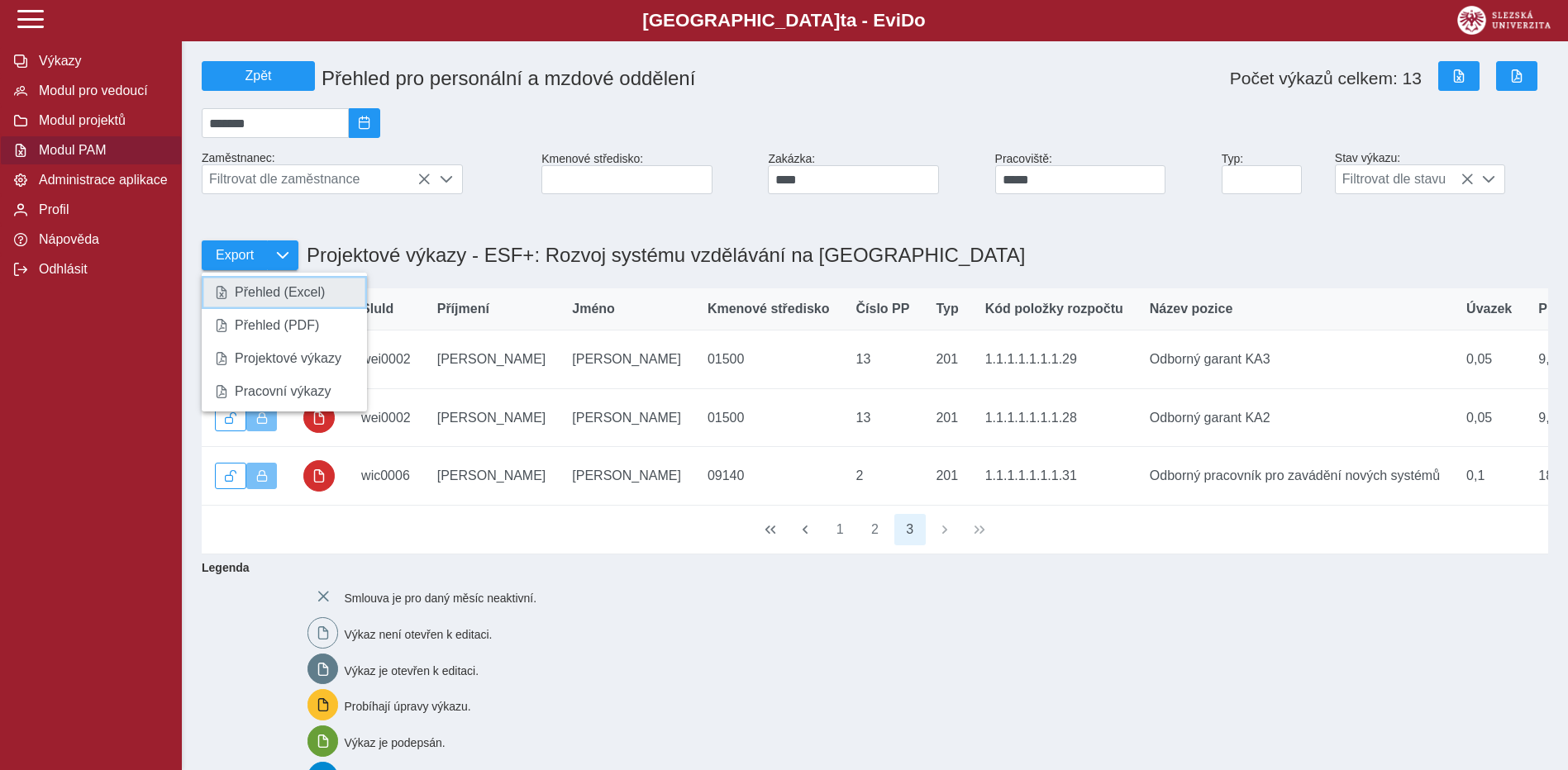
click at [279, 308] on link "Přehled (Excel)" at bounding box center [283, 292] width 165 height 33
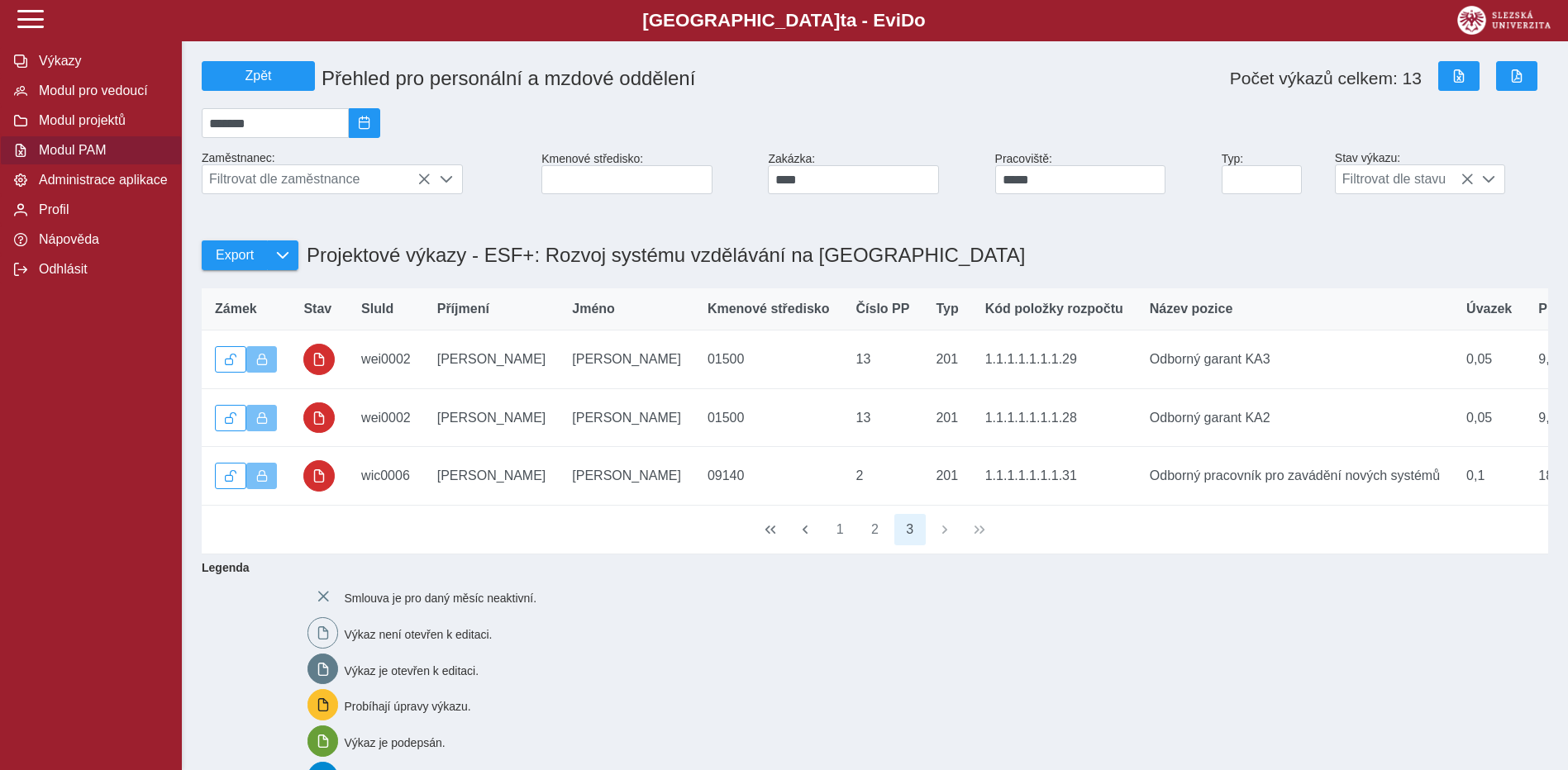
click at [711, 92] on h1 "Přehled pro personální a mzdové oddělení" at bounding box center [655, 78] width 680 height 36
click at [1089, 193] on input "*****" at bounding box center [1080, 179] width 171 height 29
drag, startPoint x: 797, startPoint y: 183, endPoint x: 817, endPoint y: 189, distance: 20.9
click at [800, 184] on input "****" at bounding box center [853, 179] width 171 height 29
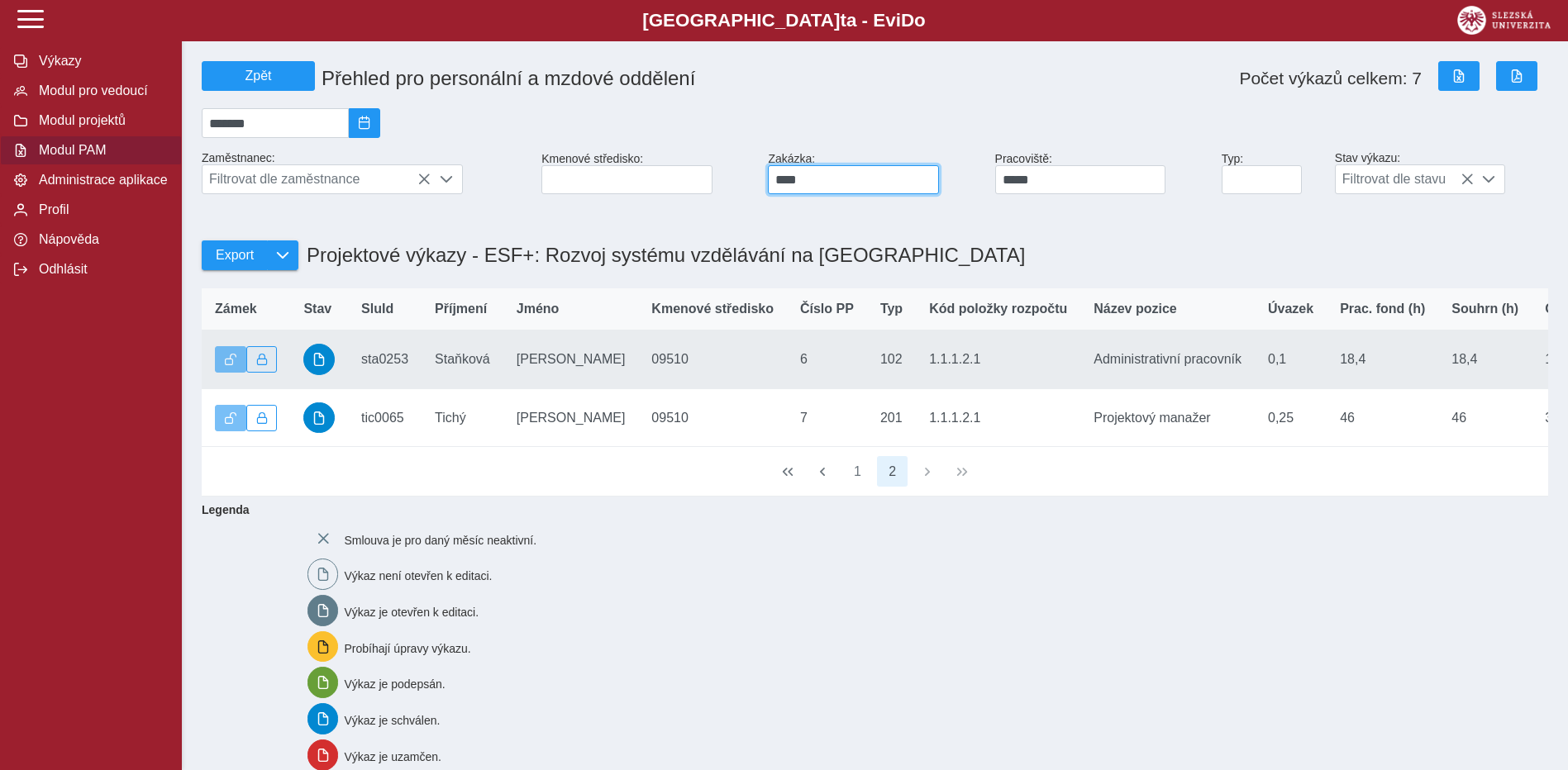
type input "****"
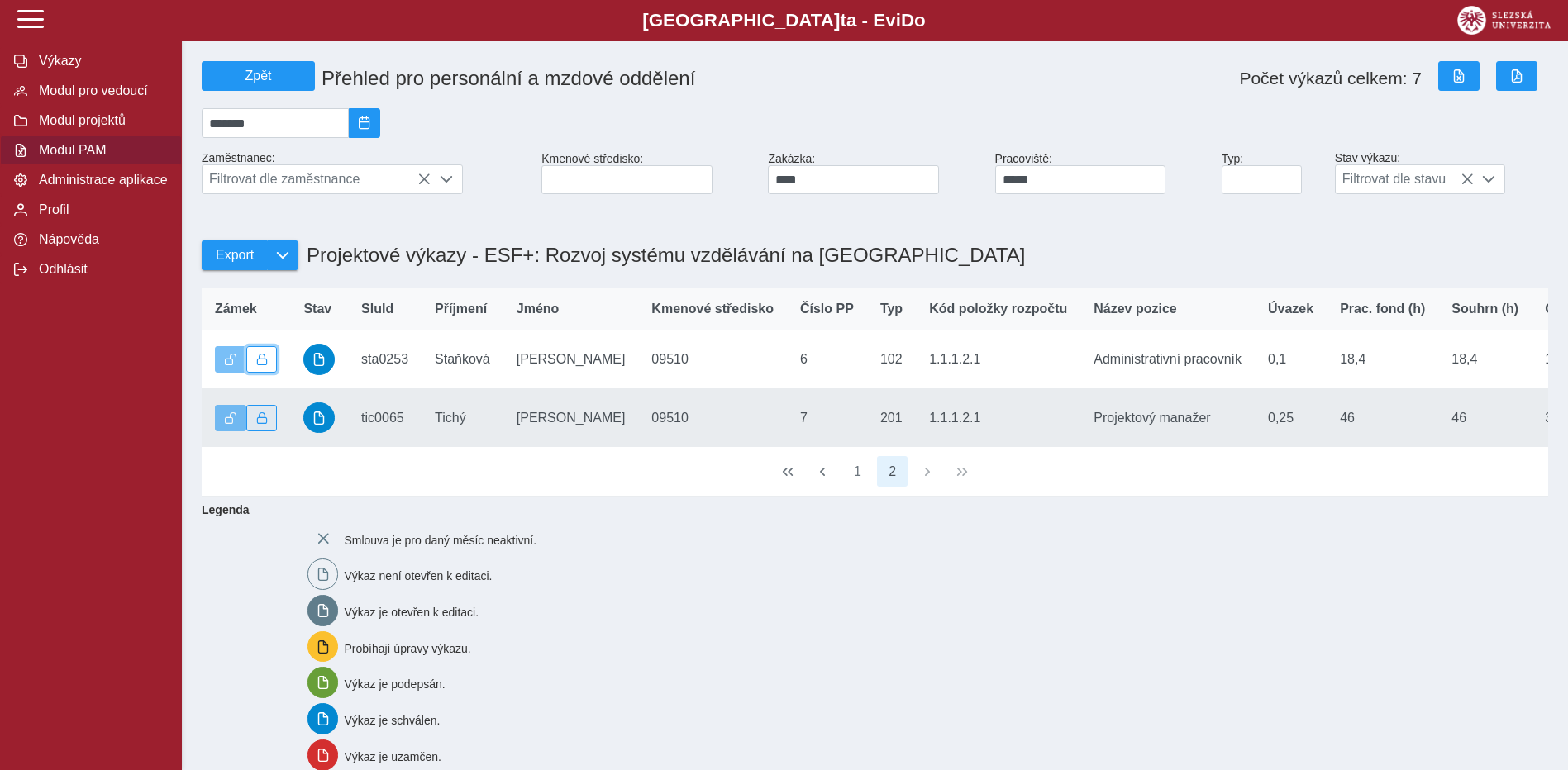
drag, startPoint x: 262, startPoint y: 364, endPoint x: 269, endPoint y: 420, distance: 56.4
click at [265, 365] on span "button" at bounding box center [262, 360] width 11 height 11
click at [263, 431] on button "button" at bounding box center [261, 419] width 31 height 27
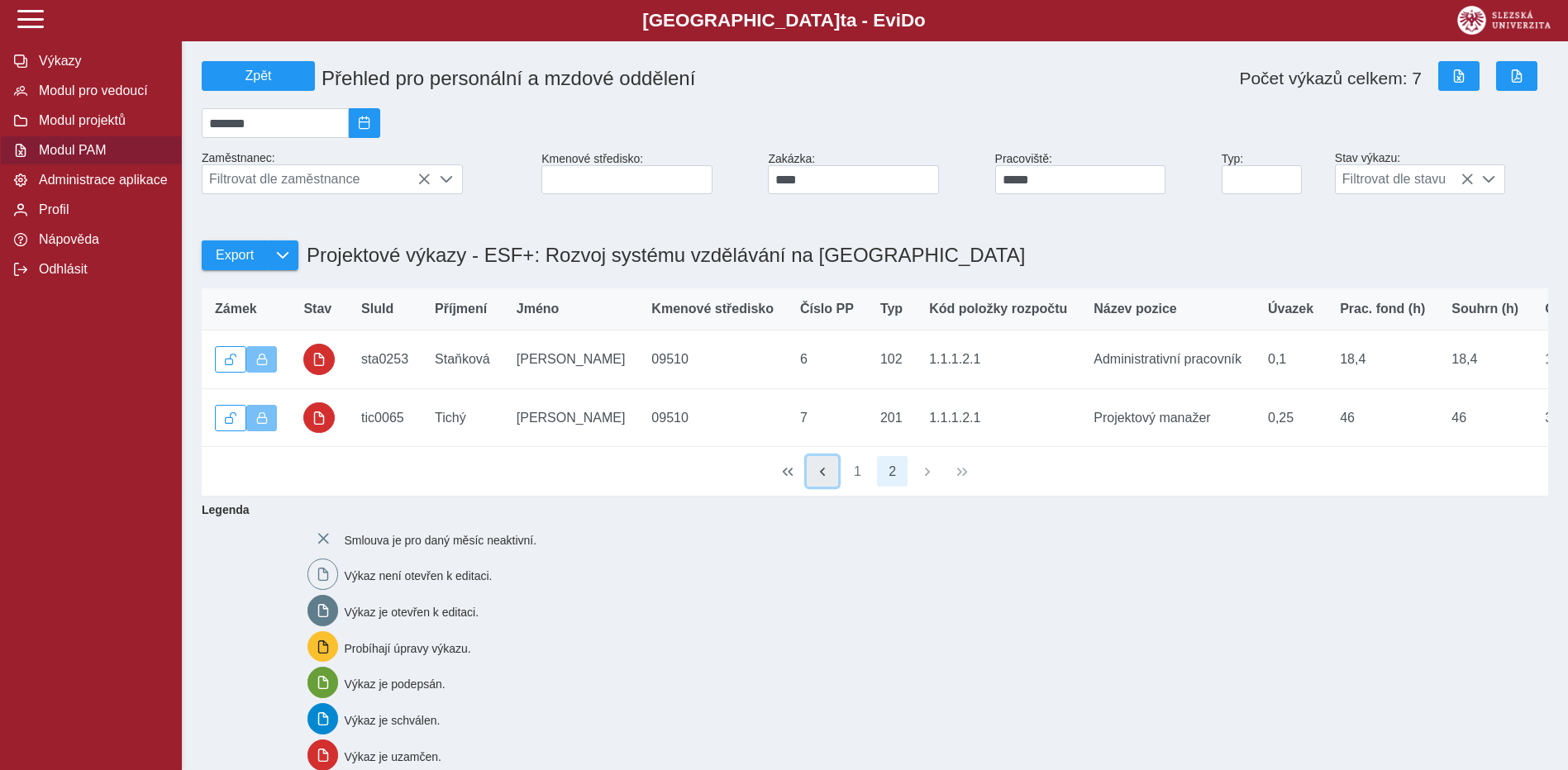
click at [819, 479] on span "button" at bounding box center [823, 472] width 13 height 13
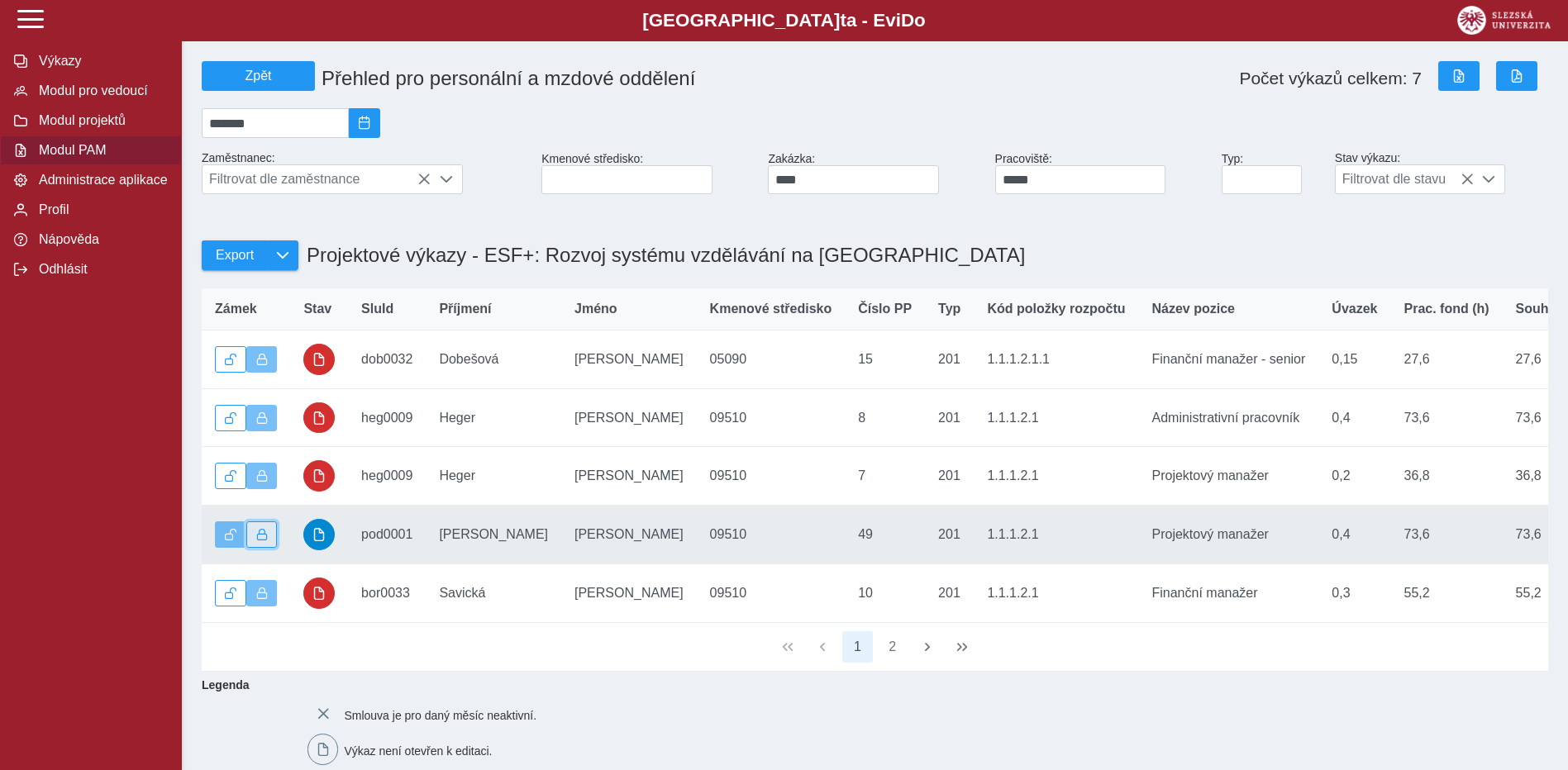
click at [268, 548] on button "button" at bounding box center [261, 535] width 31 height 27
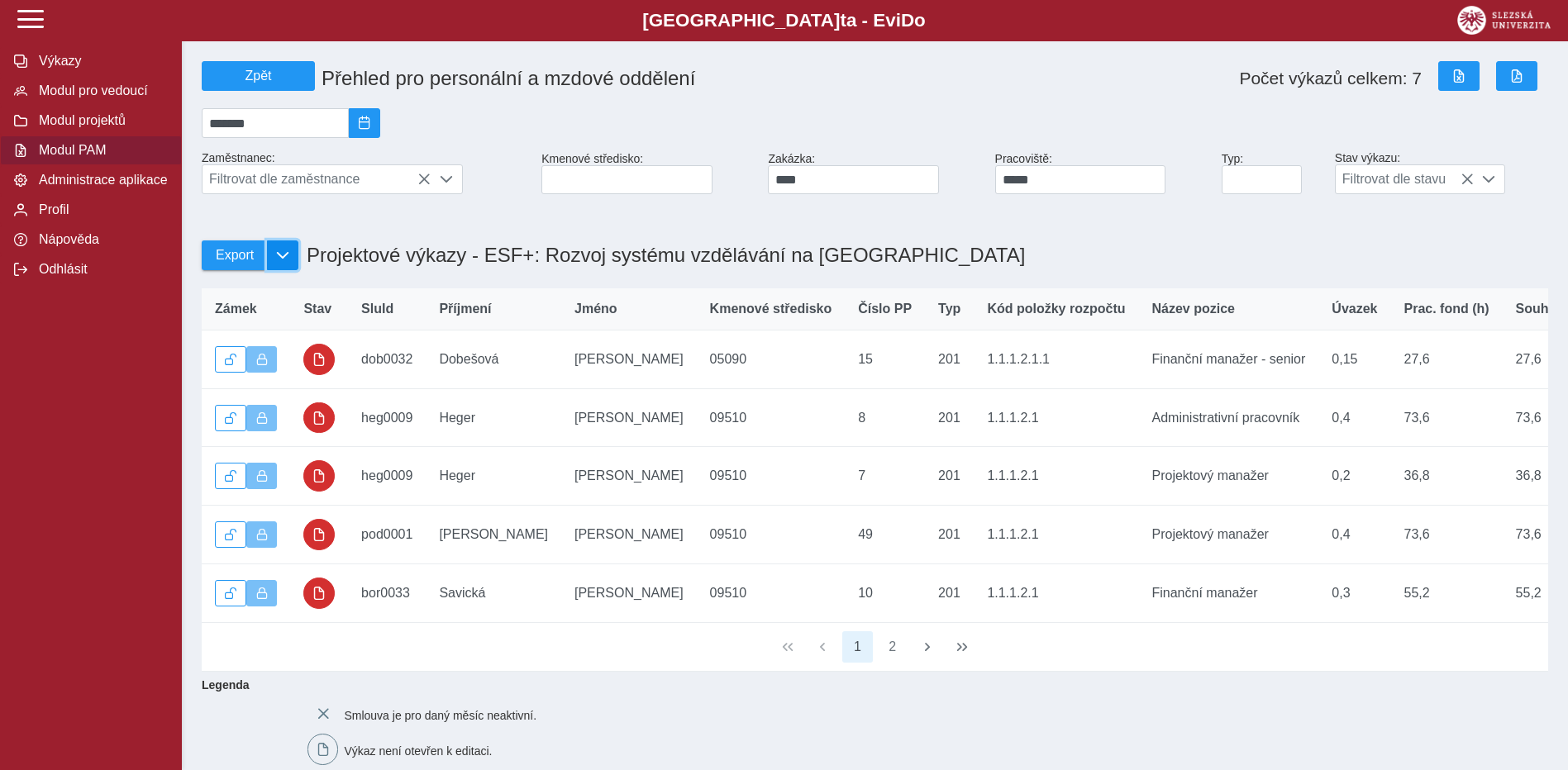
drag, startPoint x: 287, startPoint y: 269, endPoint x: 287, endPoint y: 279, distance: 10.0
click at [287, 269] on button "button" at bounding box center [282, 255] width 31 height 30
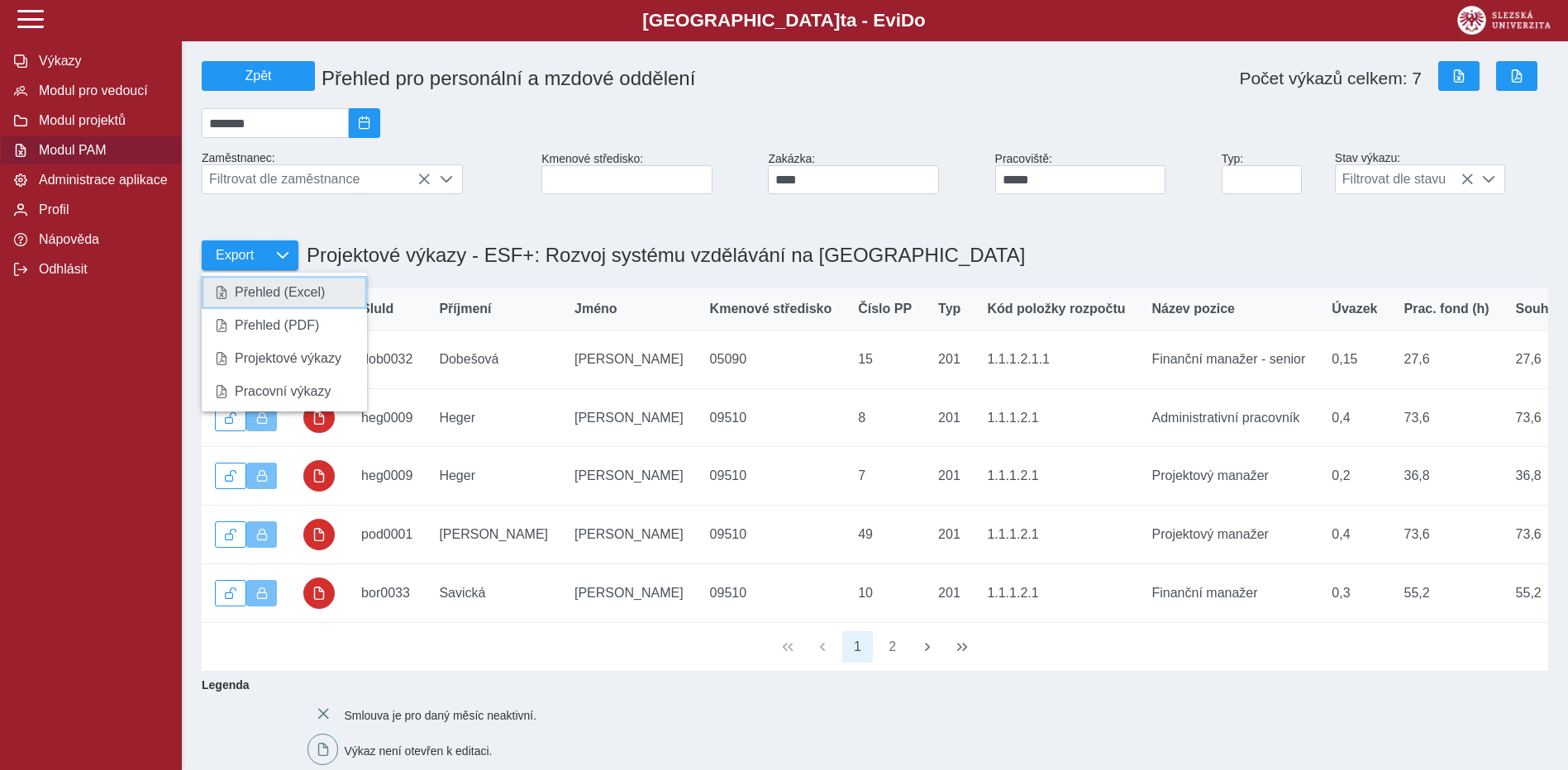
click at [272, 309] on link "Přehled (Excel)" at bounding box center [283, 292] width 165 height 33
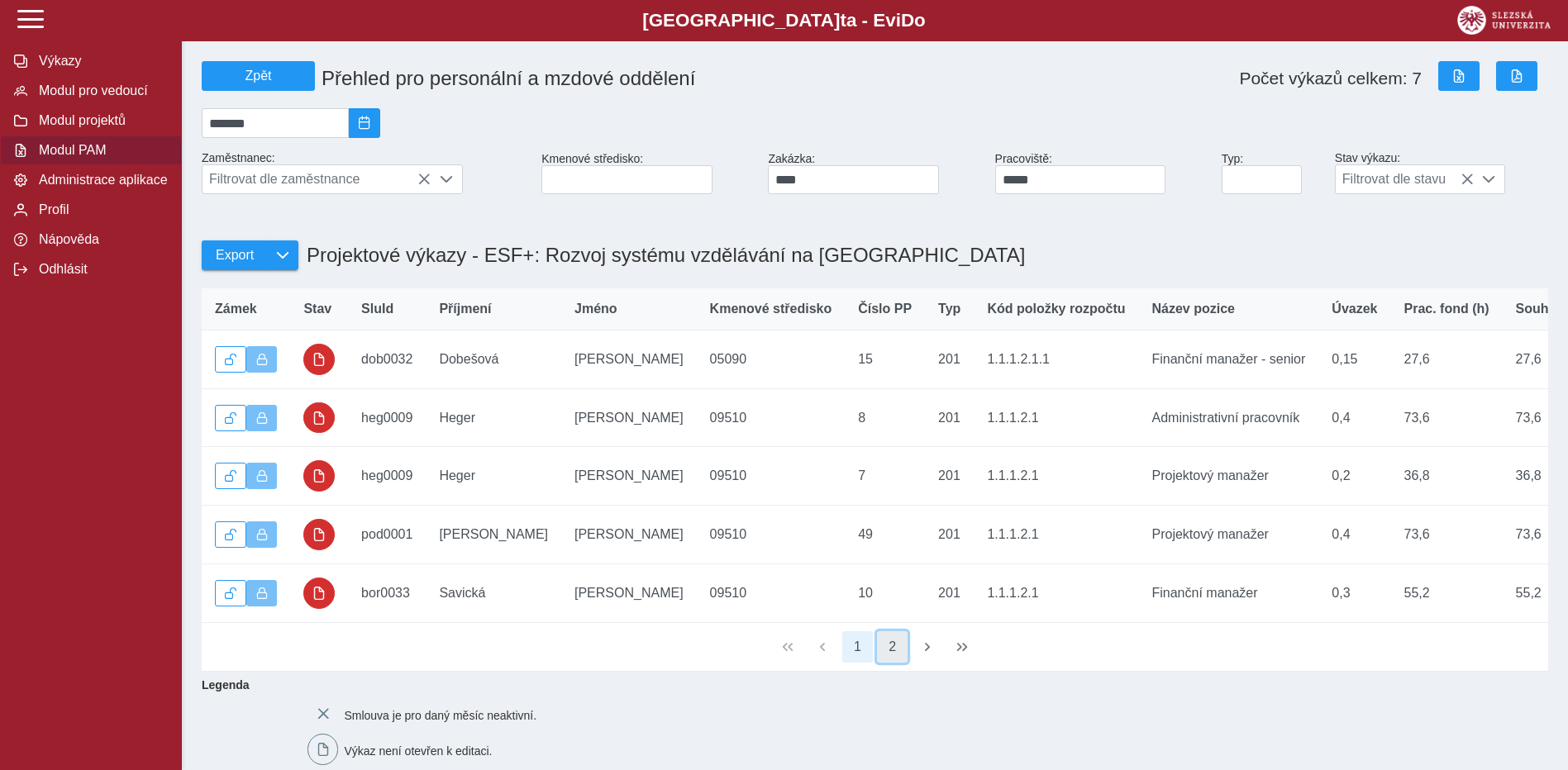
click at [900, 663] on button "2" at bounding box center [892, 647] width 31 height 31
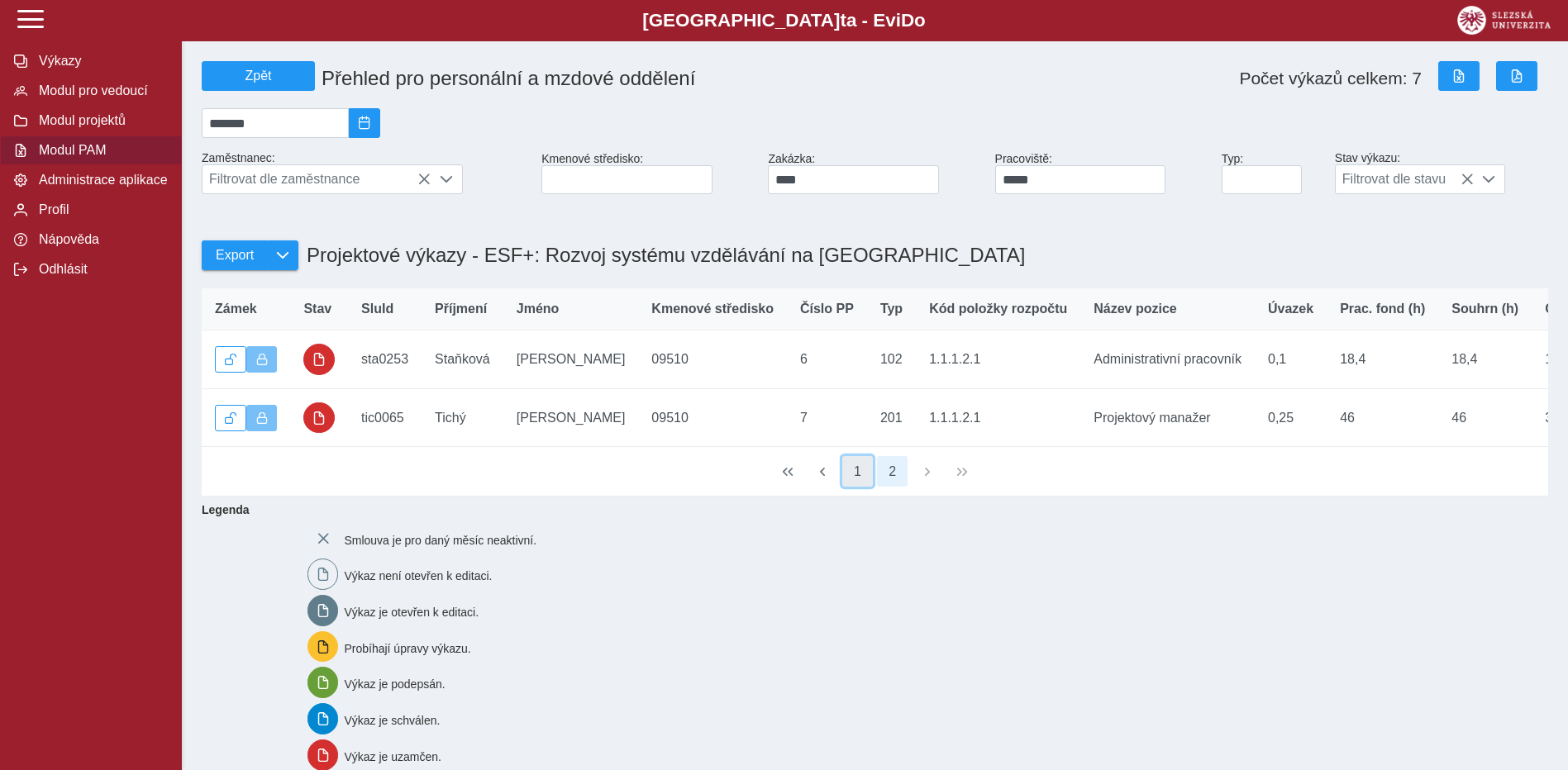
click at [850, 488] on button "1" at bounding box center [858, 471] width 31 height 31
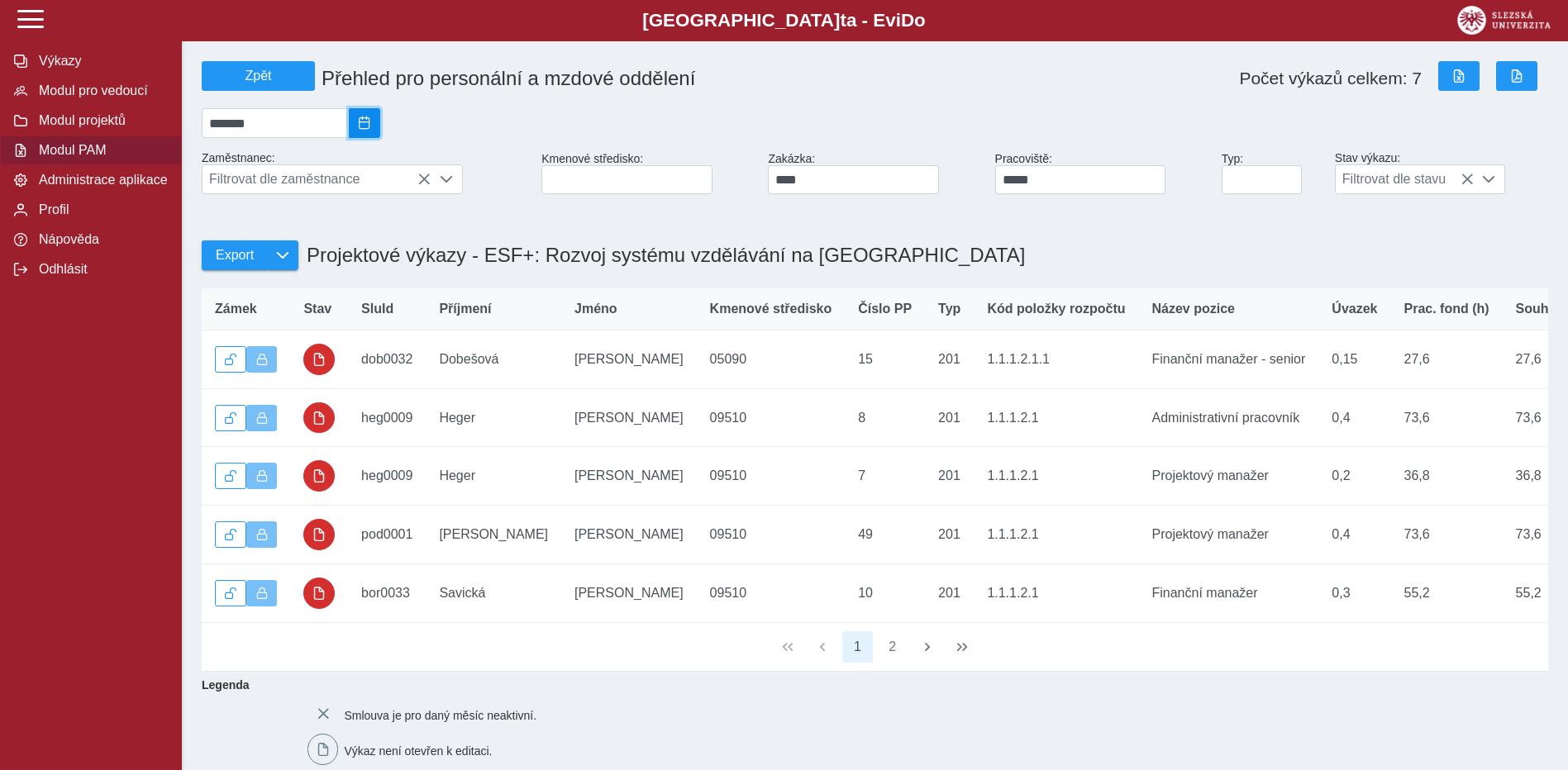
click at [371, 129] on span "2025/07" at bounding box center [365, 123] width 13 height 13
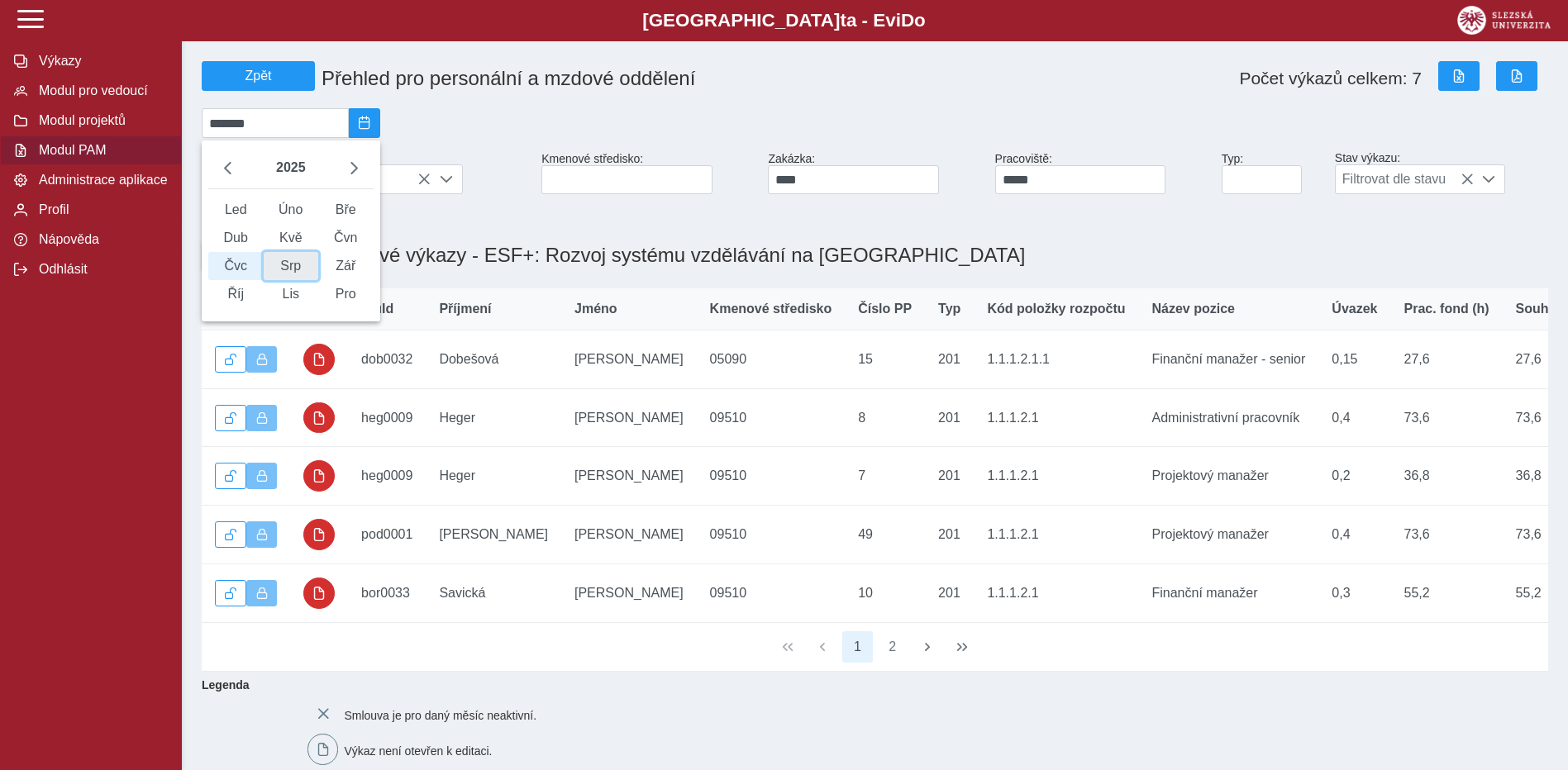
click at [303, 281] on span "Srp" at bounding box center [291, 265] width 55 height 28
type input "*******"
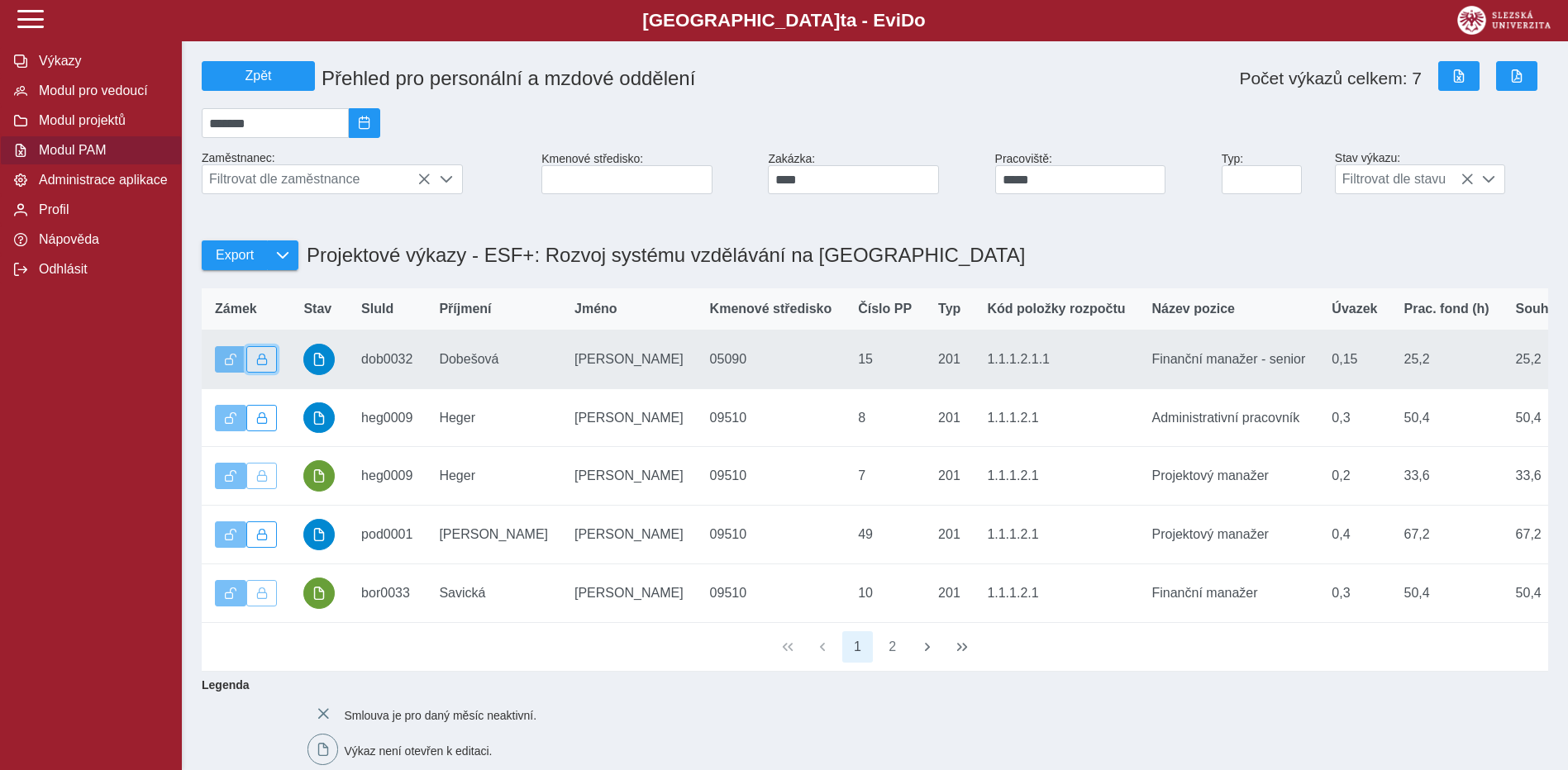
click at [260, 365] on span "button" at bounding box center [262, 360] width 11 height 11
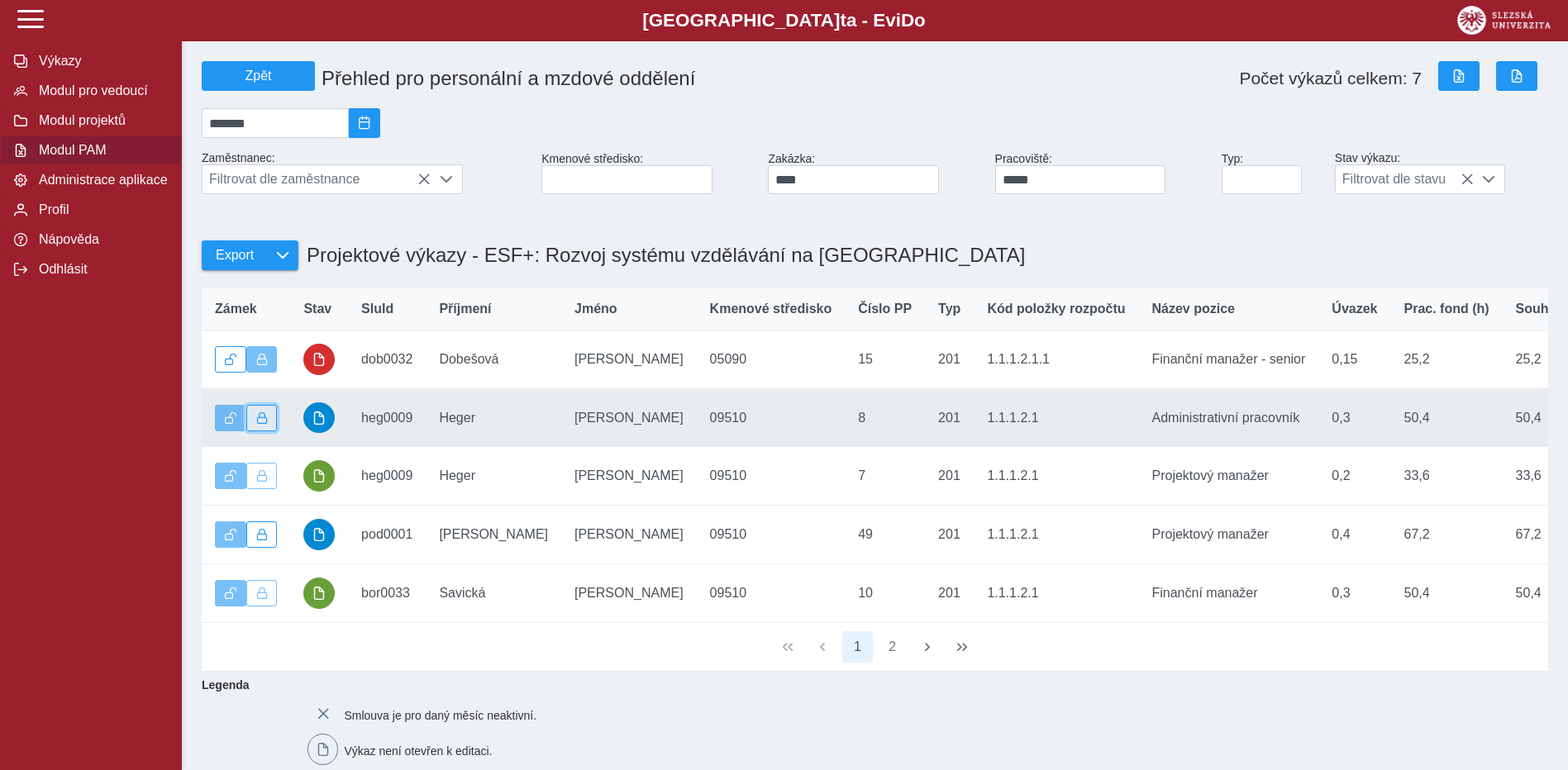
click at [261, 424] on span "button" at bounding box center [262, 418] width 11 height 11
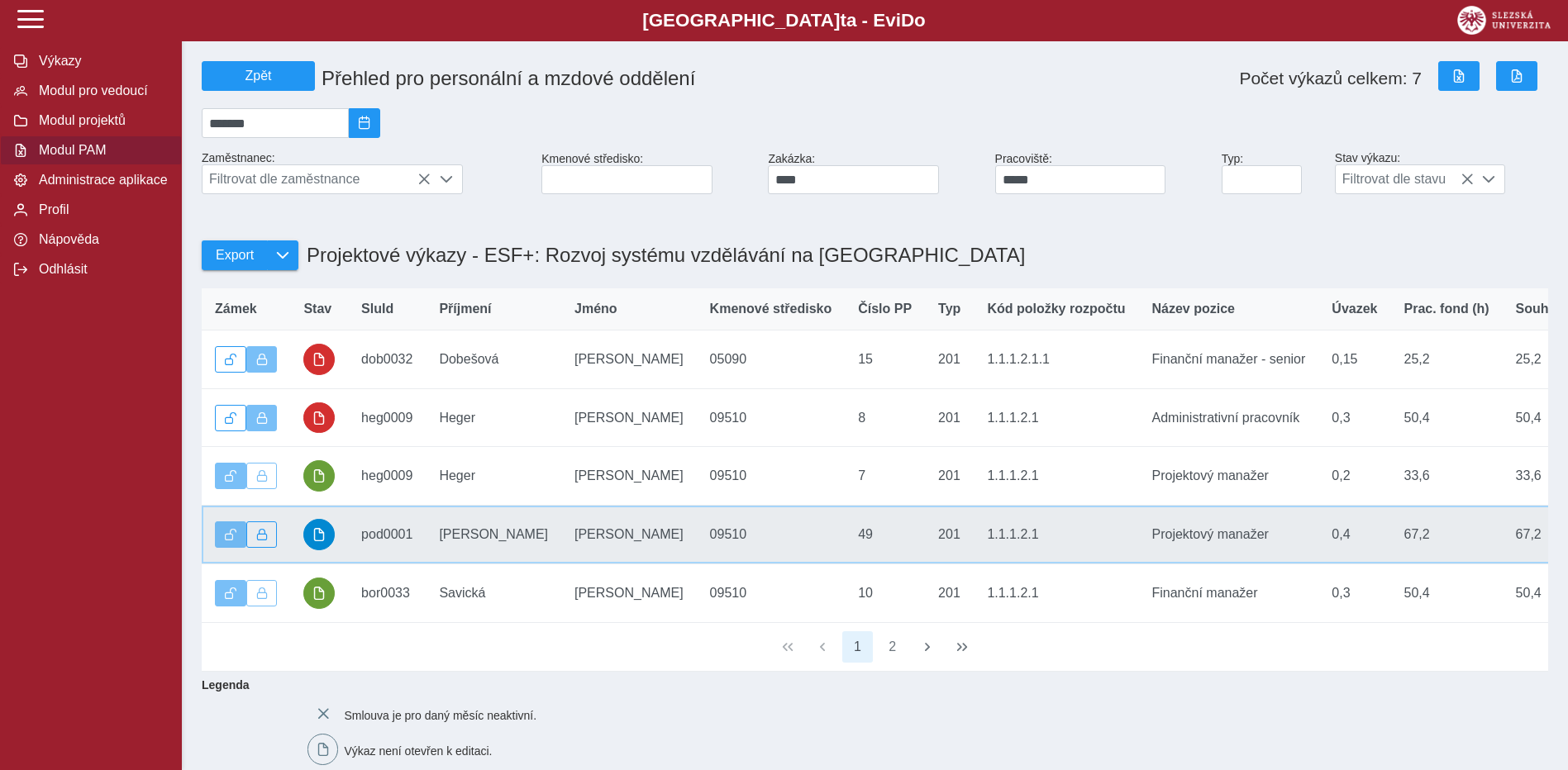
click at [261, 563] on td "Zámek" at bounding box center [245, 535] width 89 height 59
click at [259, 541] on span "button" at bounding box center [262, 534] width 11 height 11
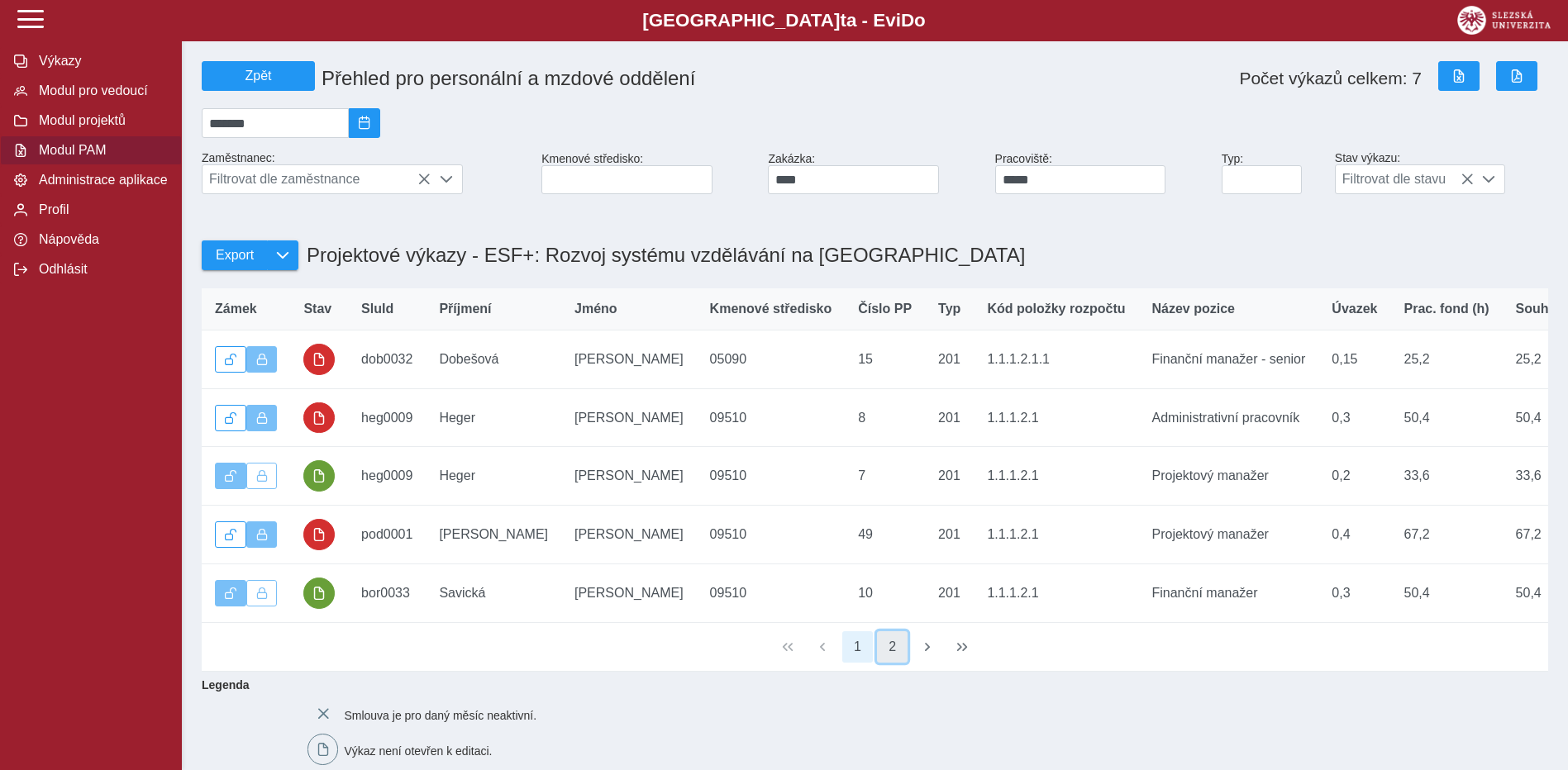
click at [894, 663] on button "2" at bounding box center [892, 647] width 31 height 31
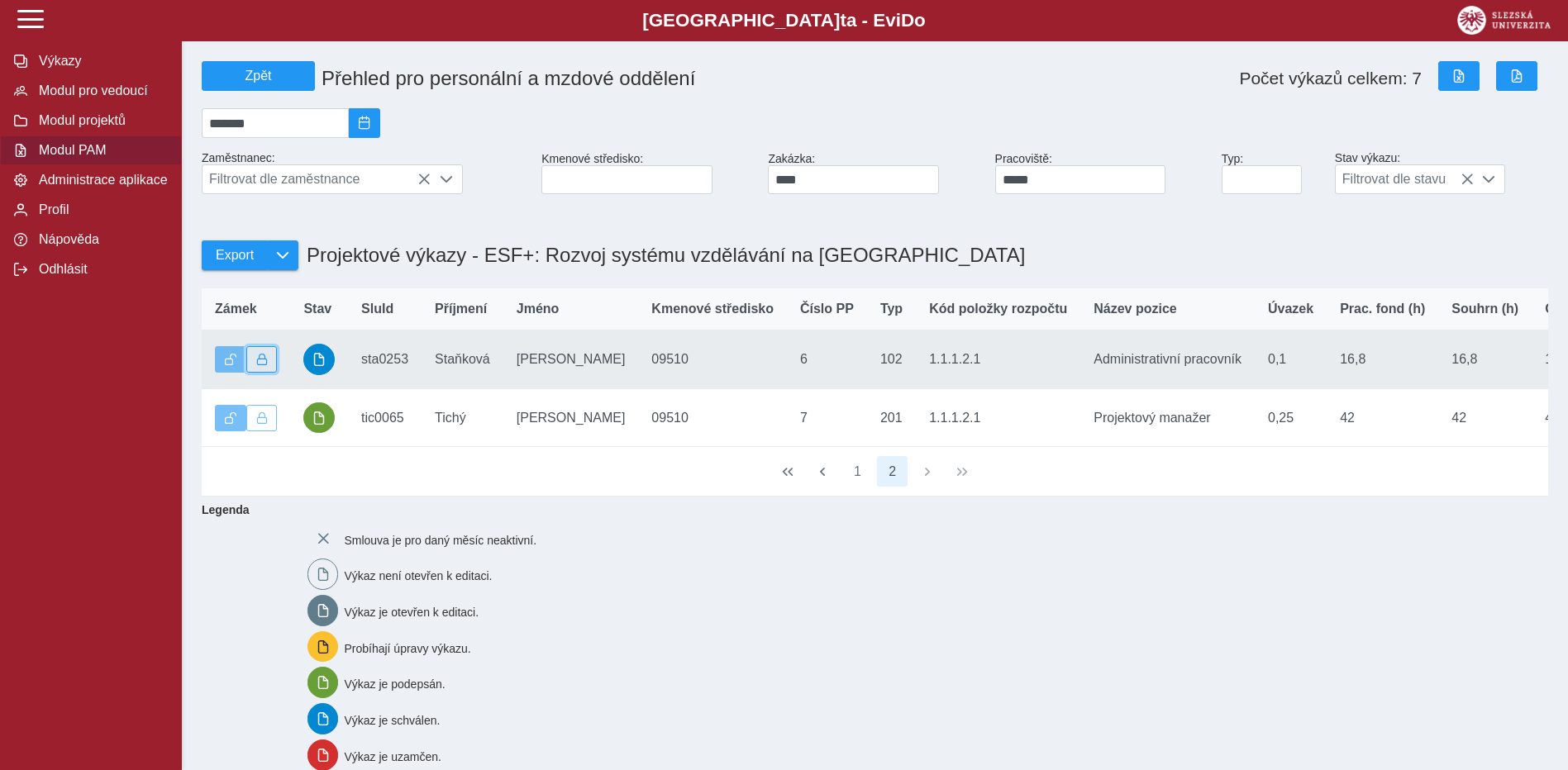
click at [255, 368] on button "button" at bounding box center [261, 360] width 31 height 27
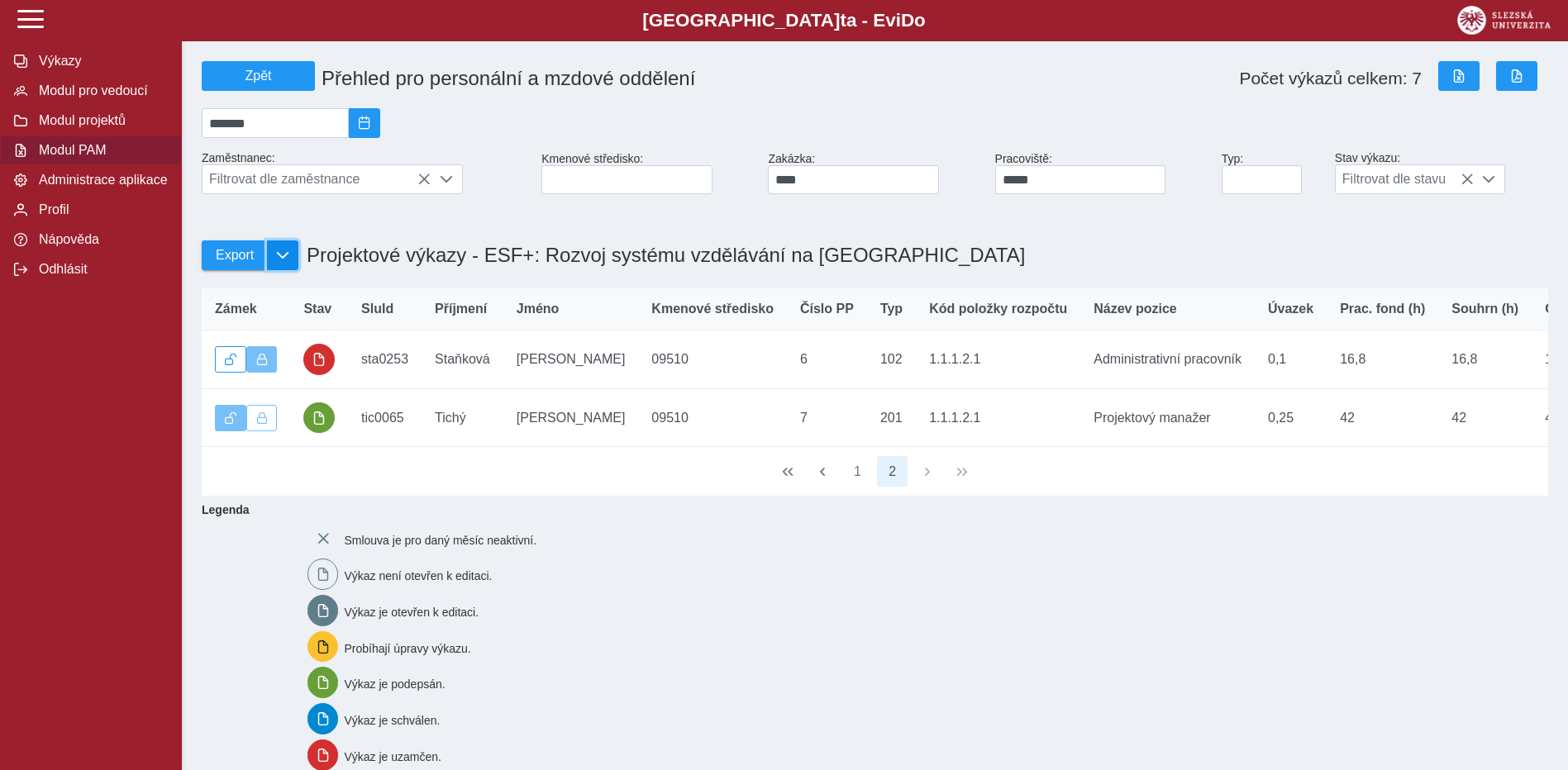
click at [284, 261] on span "button" at bounding box center [282, 256] width 13 height 13
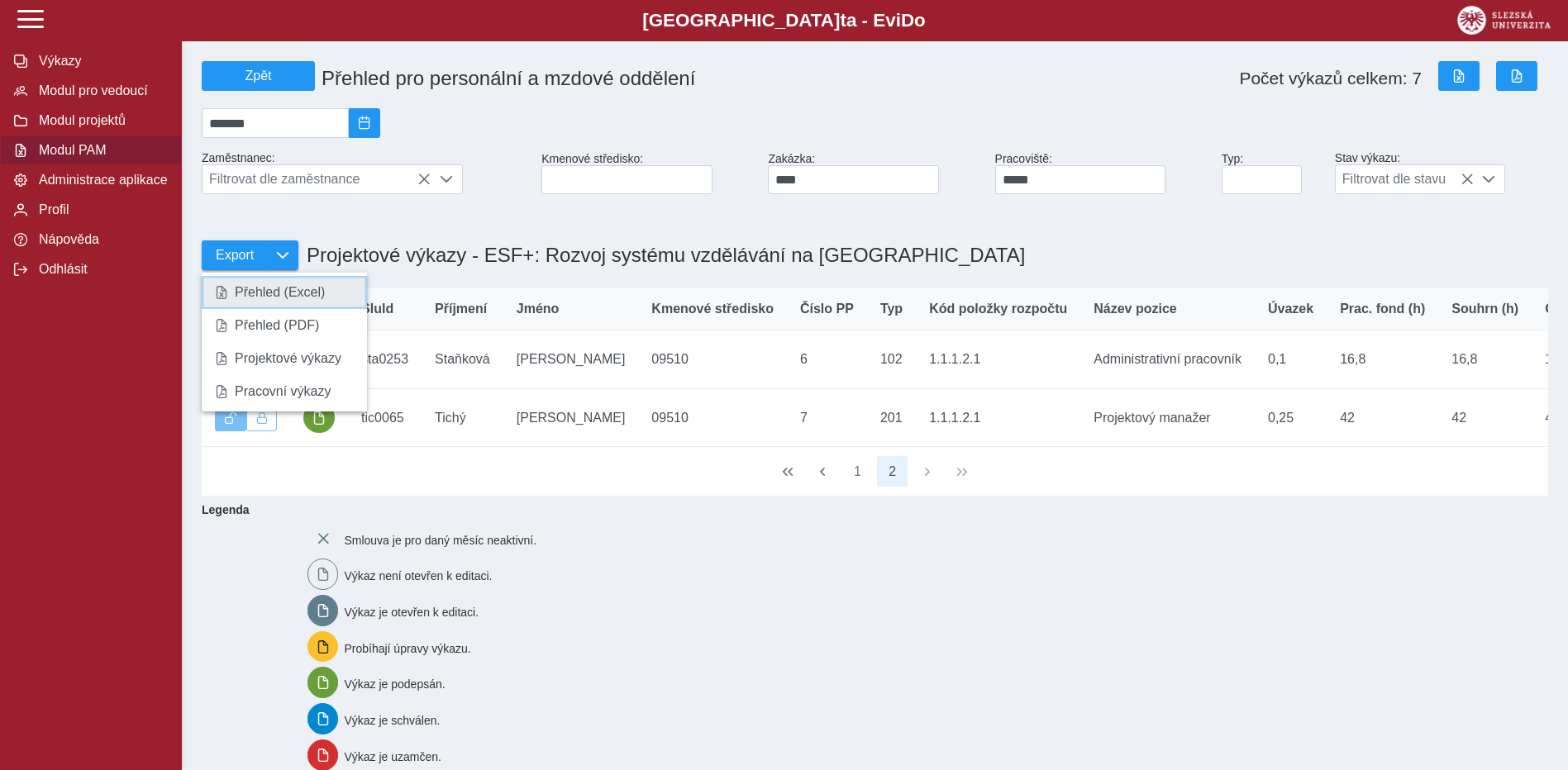
click at [292, 296] on span "Přehled (Excel)" at bounding box center [280, 293] width 90 height 13
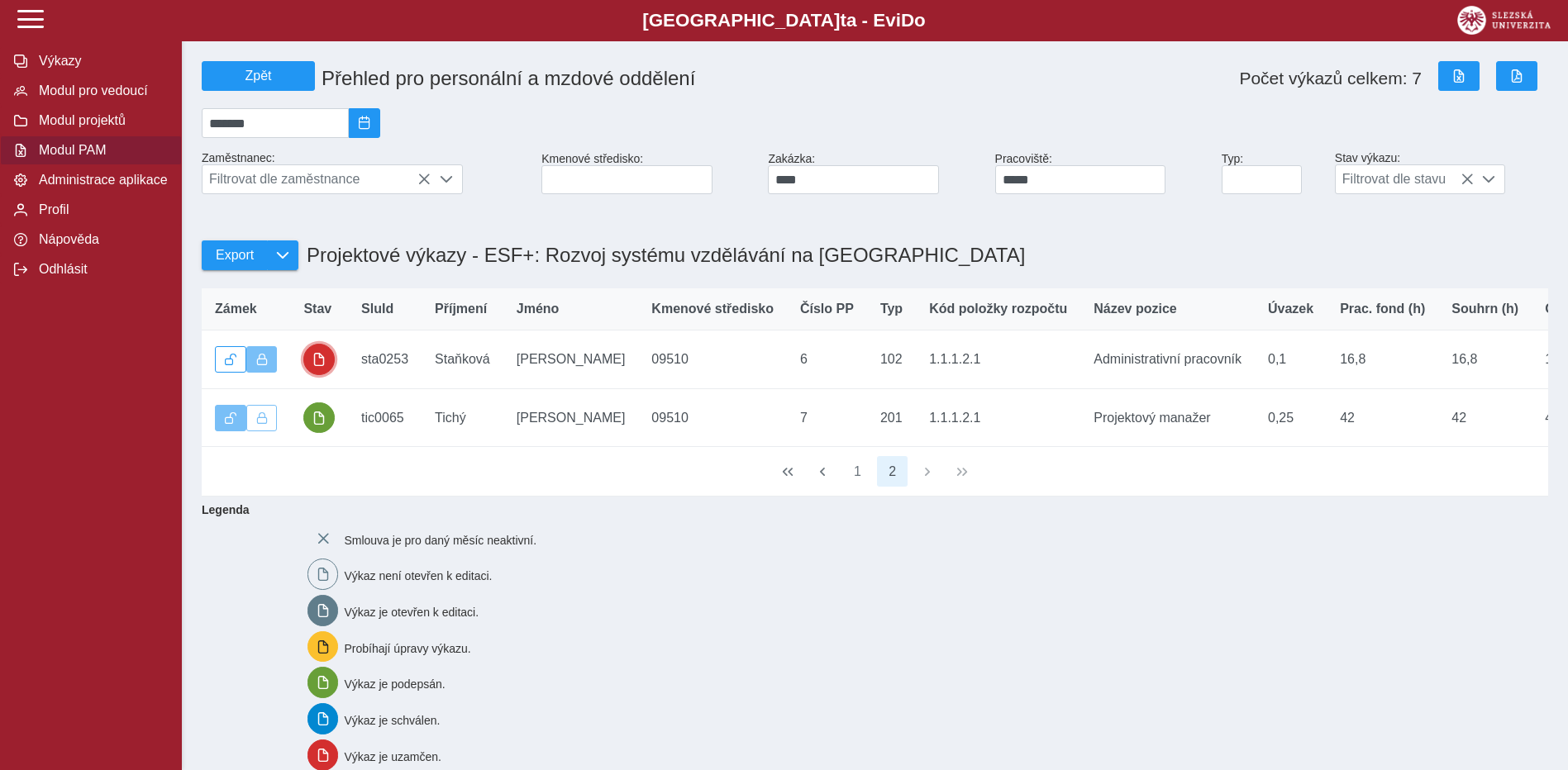
drag, startPoint x: 321, startPoint y: 361, endPoint x: 330, endPoint y: 360, distance: 9.1
click at [321, 361] on button "button" at bounding box center [319, 359] width 31 height 31
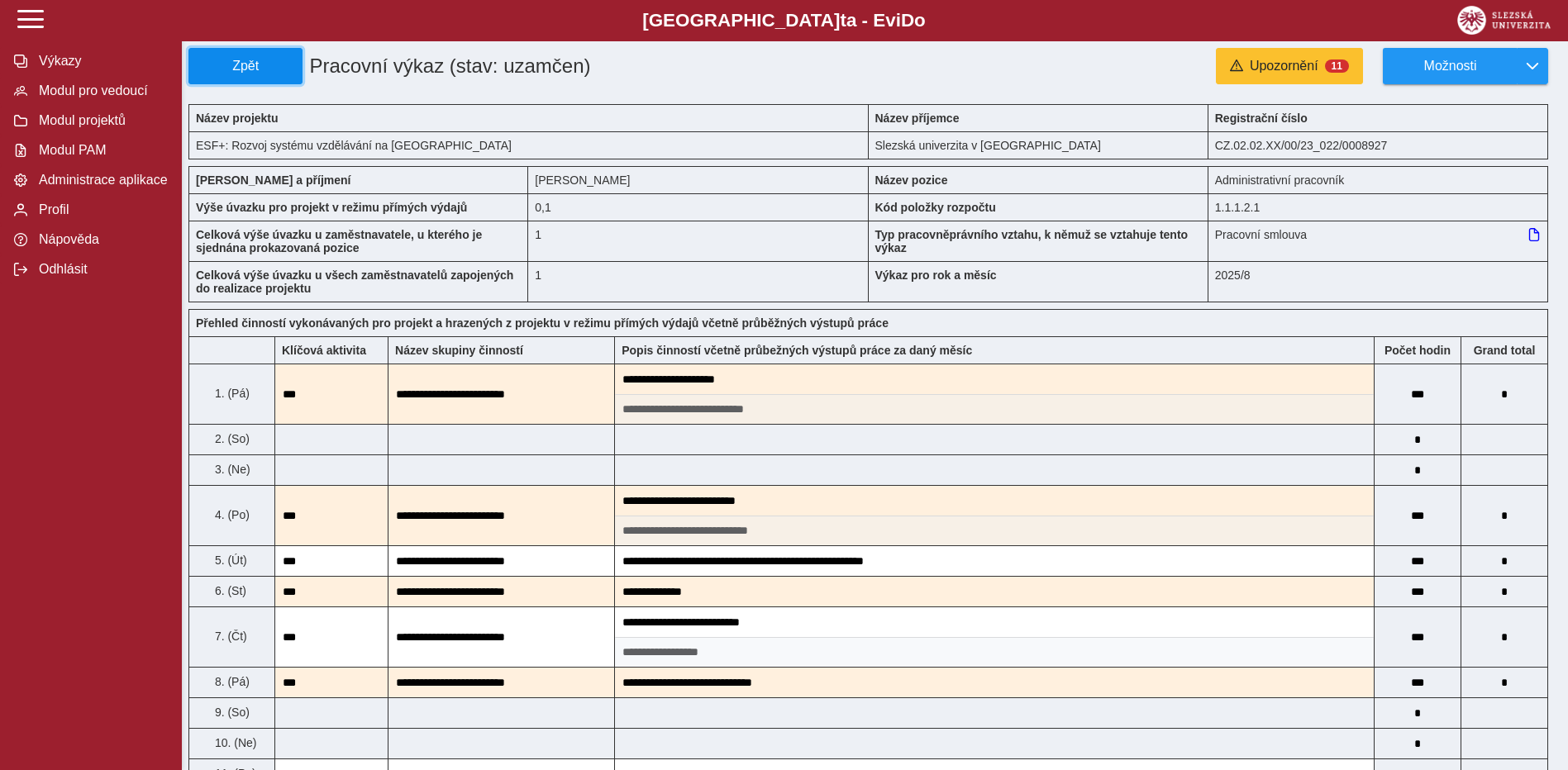
click at [232, 73] on span "Zpět" at bounding box center [245, 67] width 99 height 15
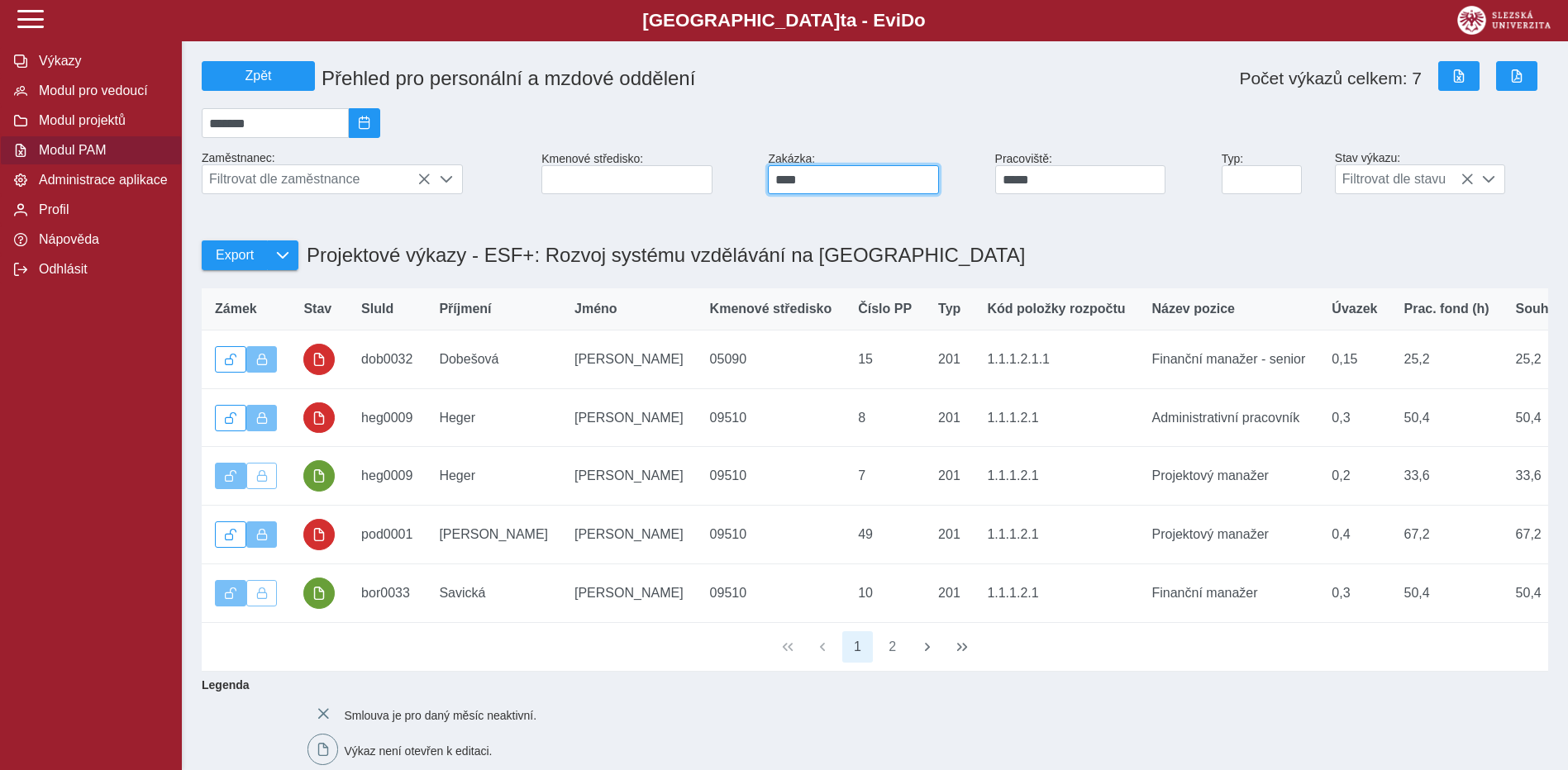
click at [836, 177] on input "****" at bounding box center [853, 179] width 171 height 29
click at [891, 663] on button "2" at bounding box center [892, 647] width 31 height 31
